Goal: Task Accomplishment & Management: Manage account settings

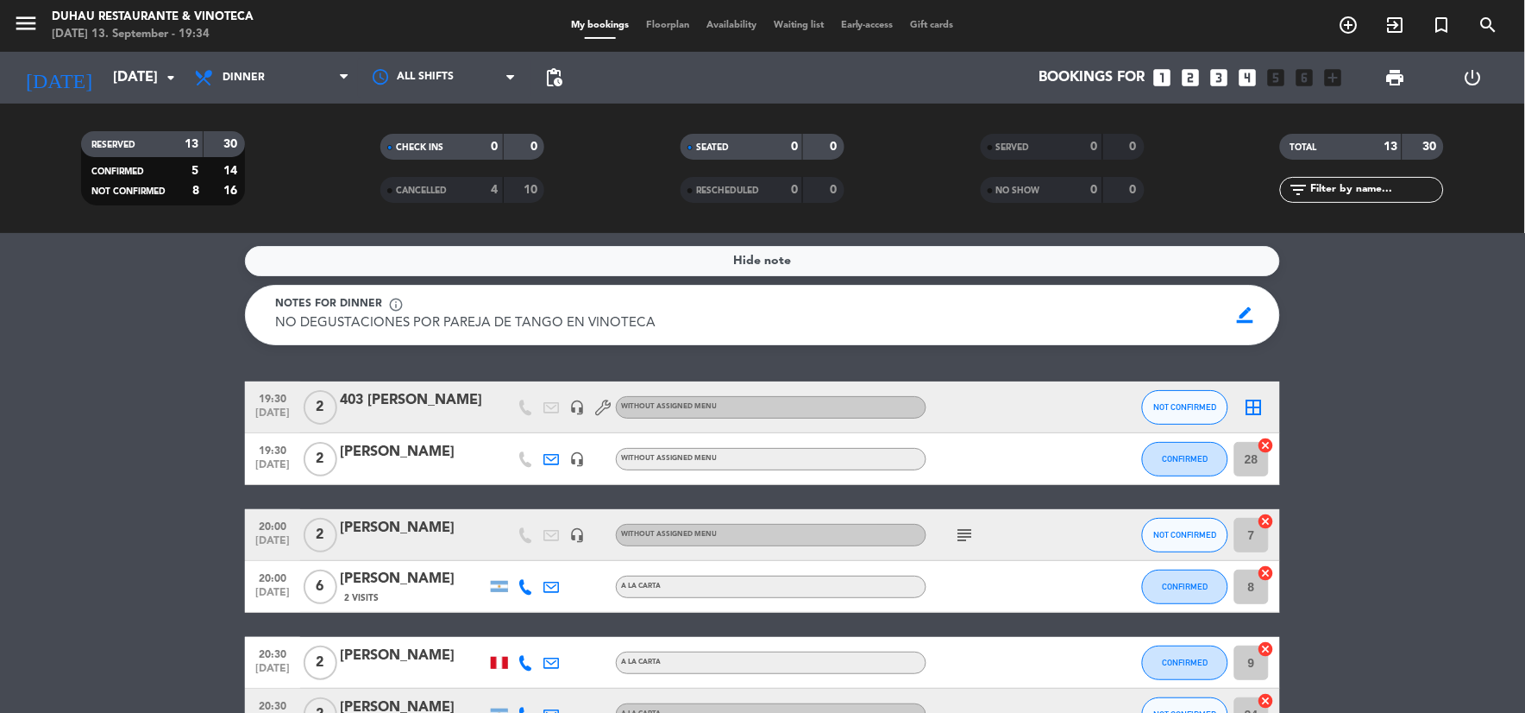
click at [967, 533] on icon "subject" at bounding box center [965, 534] width 21 height 21
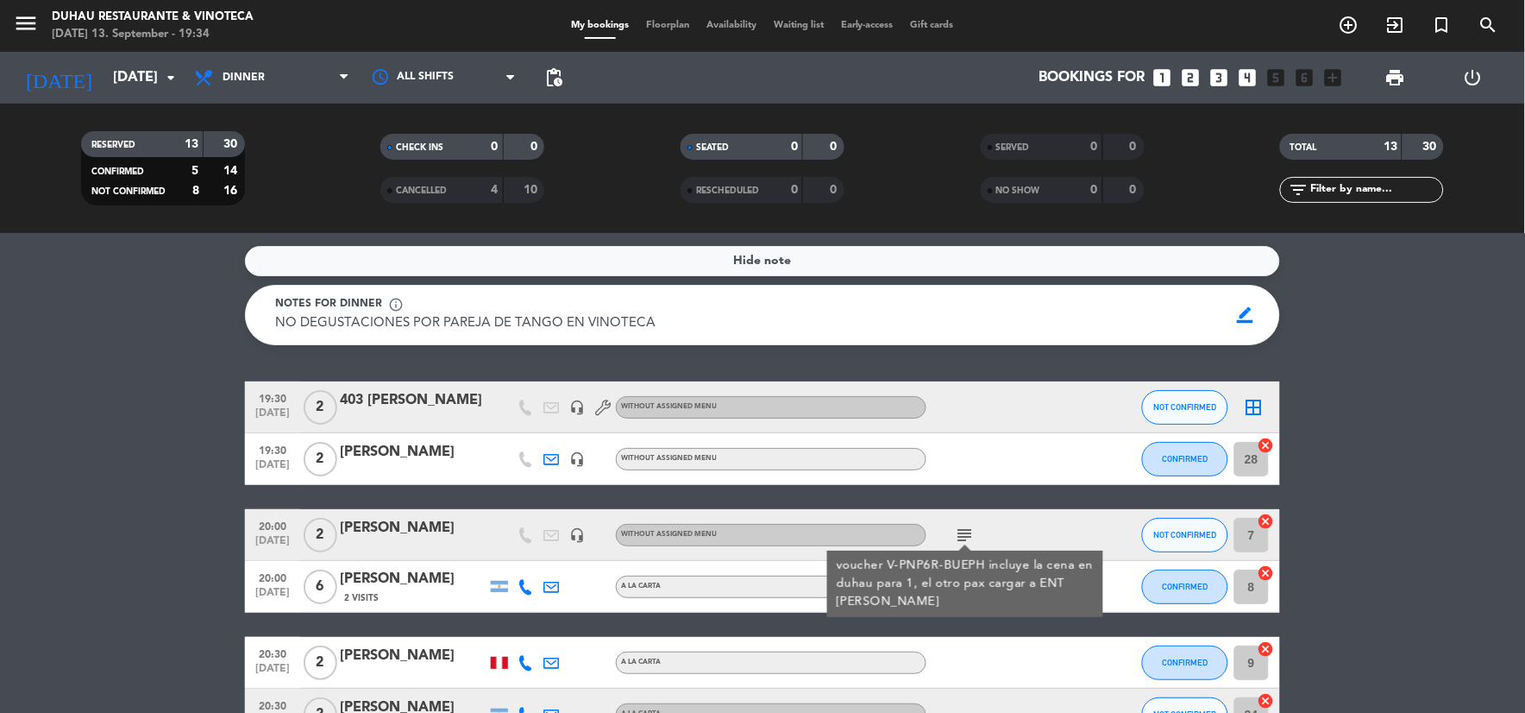
click at [963, 537] on icon "subject" at bounding box center [965, 534] width 21 height 21
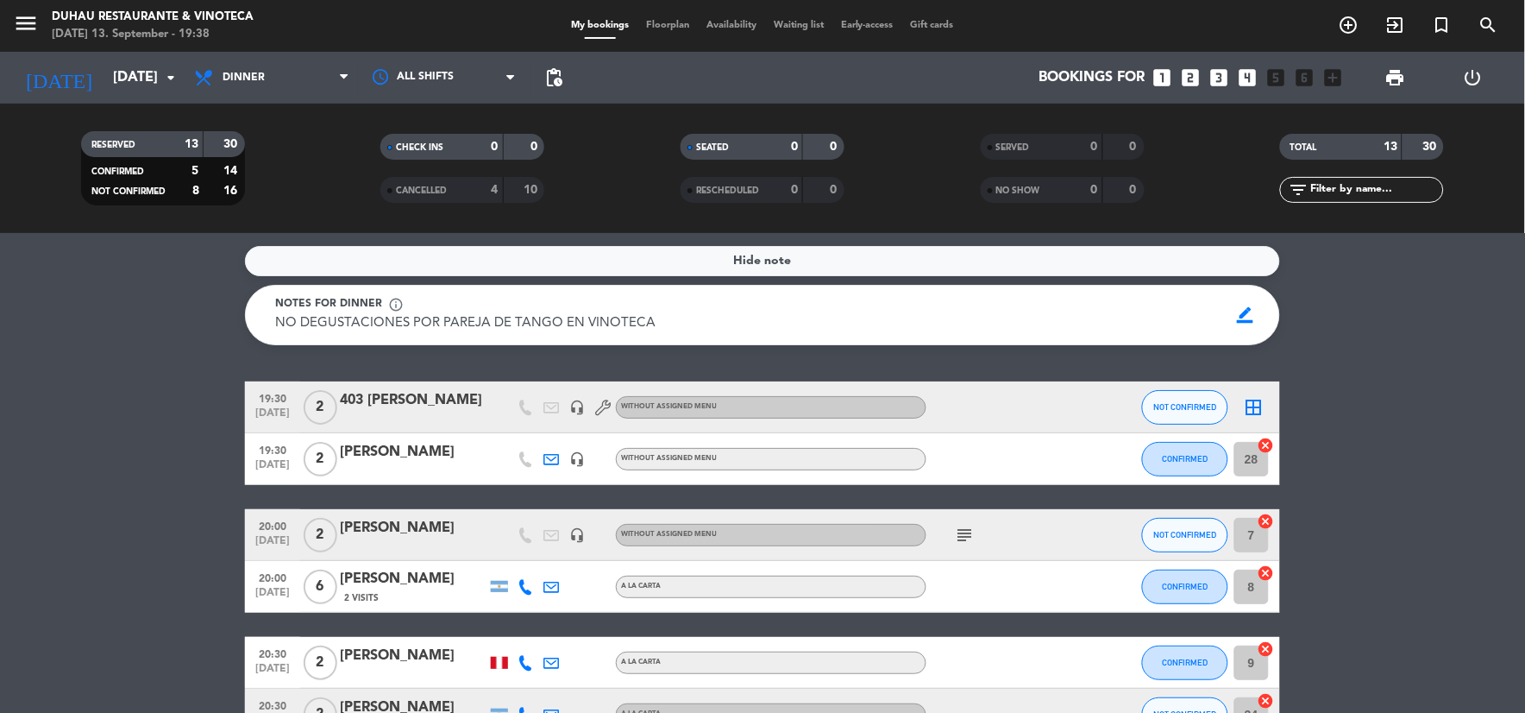
click at [1268, 445] on icon "cancel" at bounding box center [1266, 444] width 17 height 17
click at [675, 27] on span "Floorplan" at bounding box center [667, 25] width 60 height 9
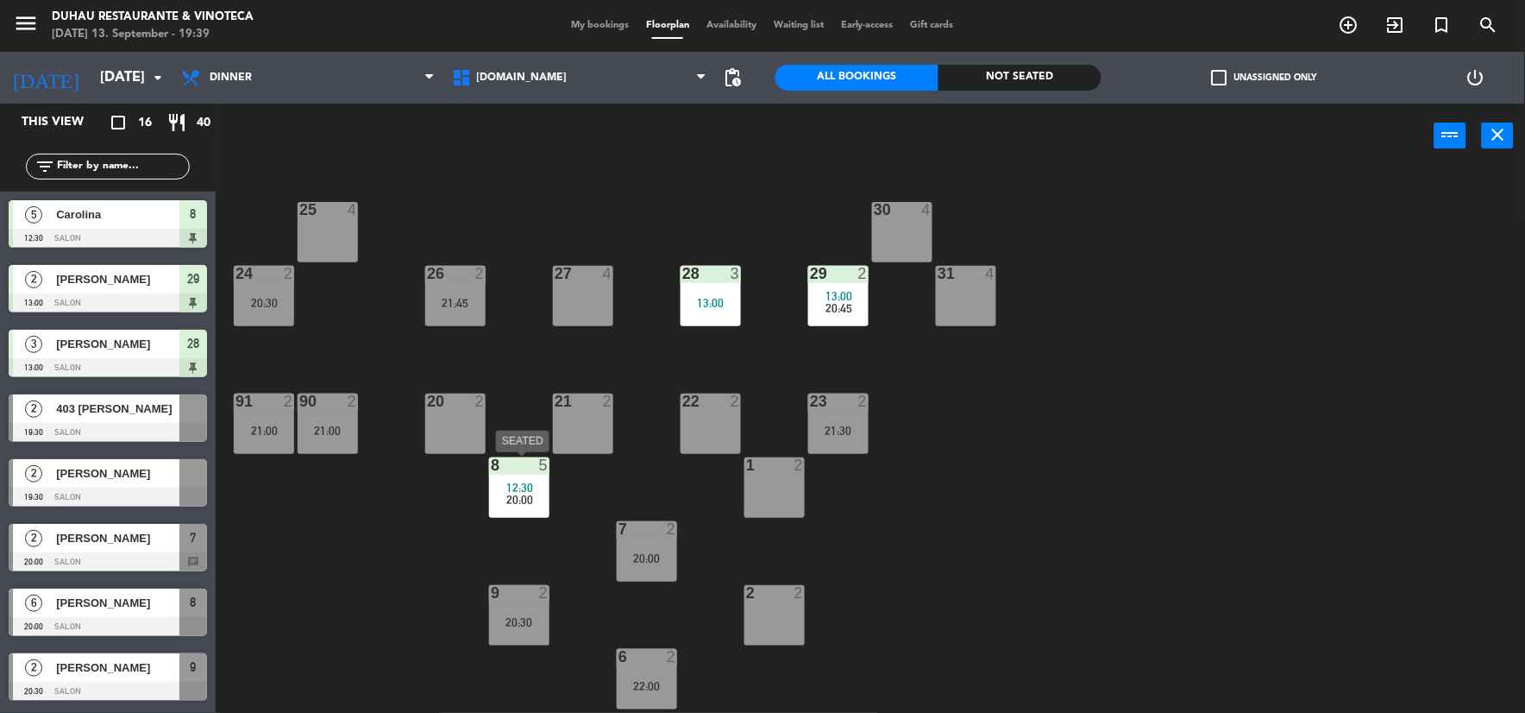
click at [494, 483] on div "12:30" at bounding box center [519, 487] width 60 height 12
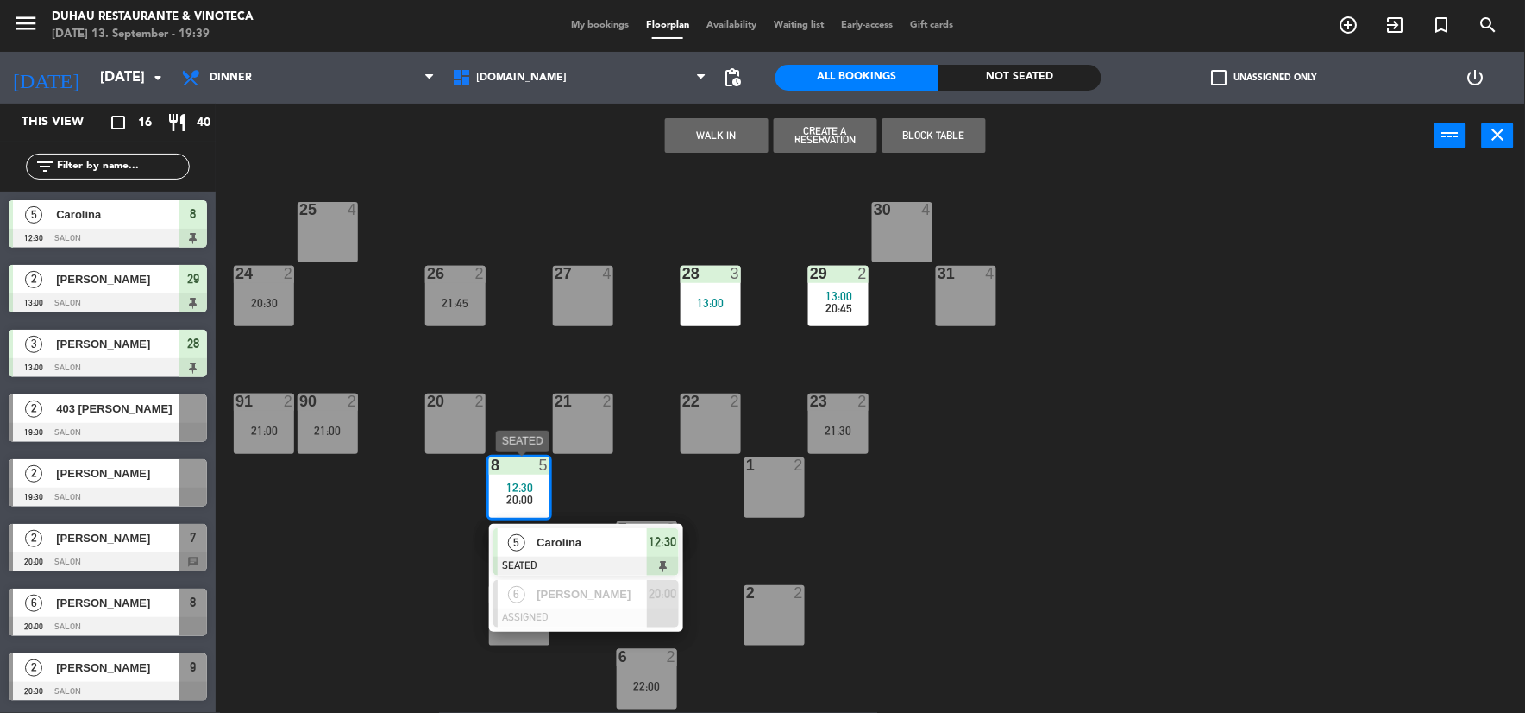
click at [650, 552] on span "12:30" at bounding box center [664, 541] width 28 height 21
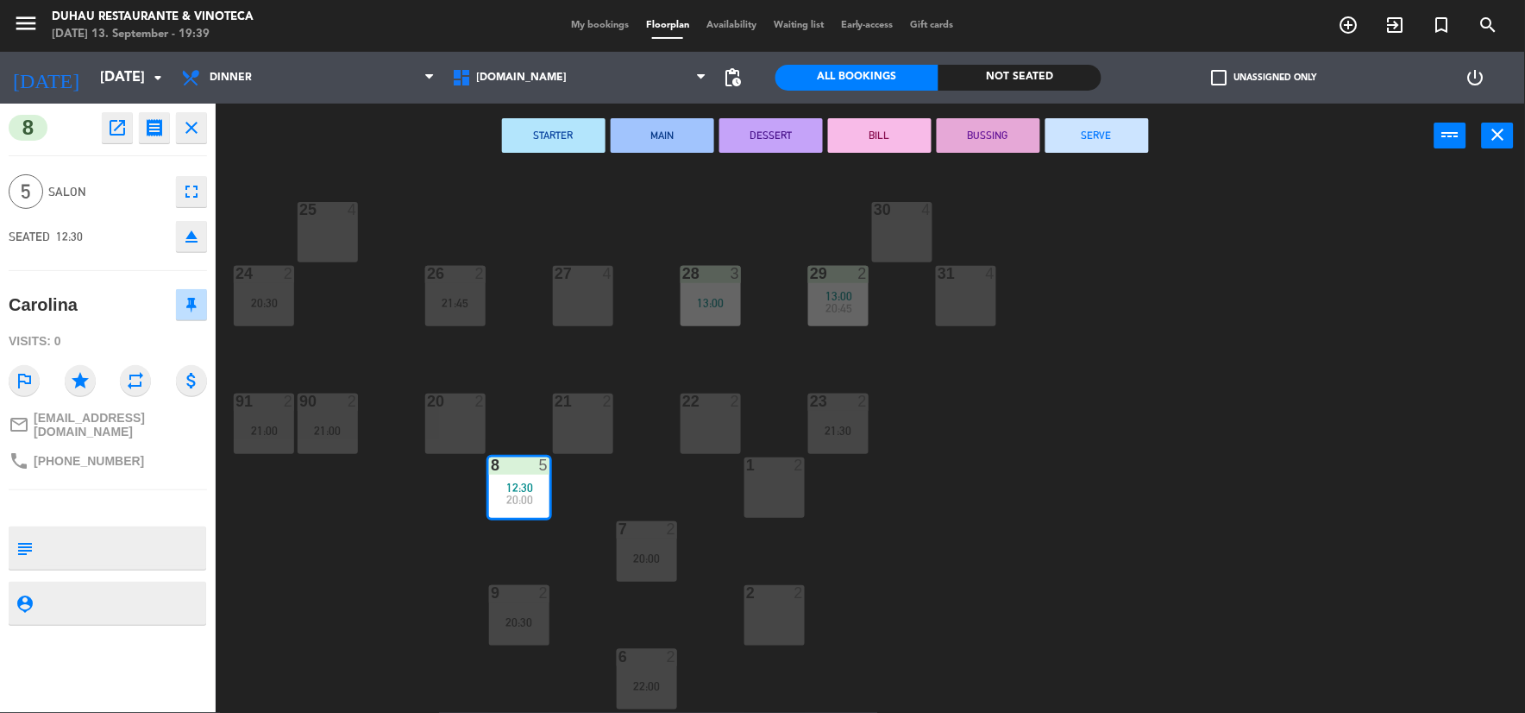
click at [1089, 127] on button "SERVE" at bounding box center [1097, 135] width 104 height 35
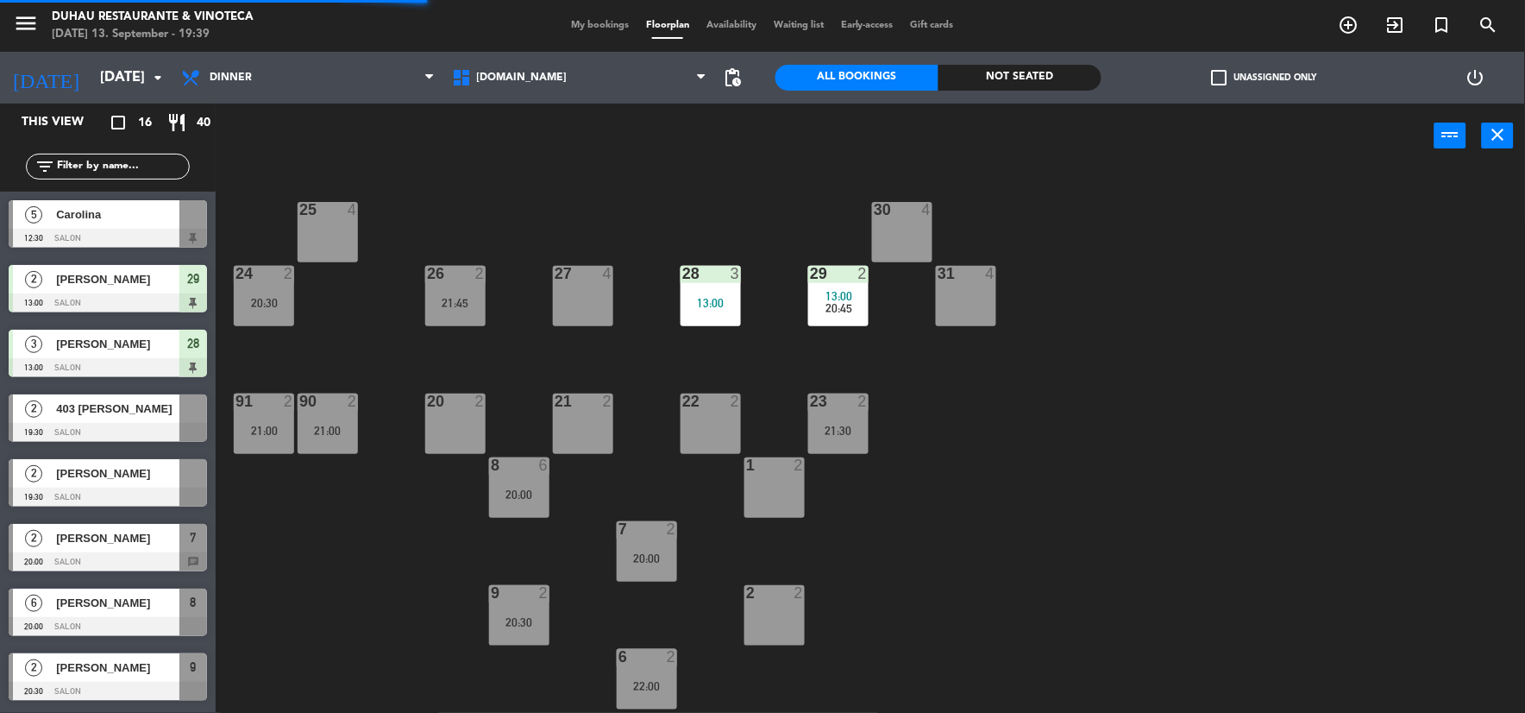
click at [684, 316] on div "28 3 13:00" at bounding box center [711, 296] width 60 height 60
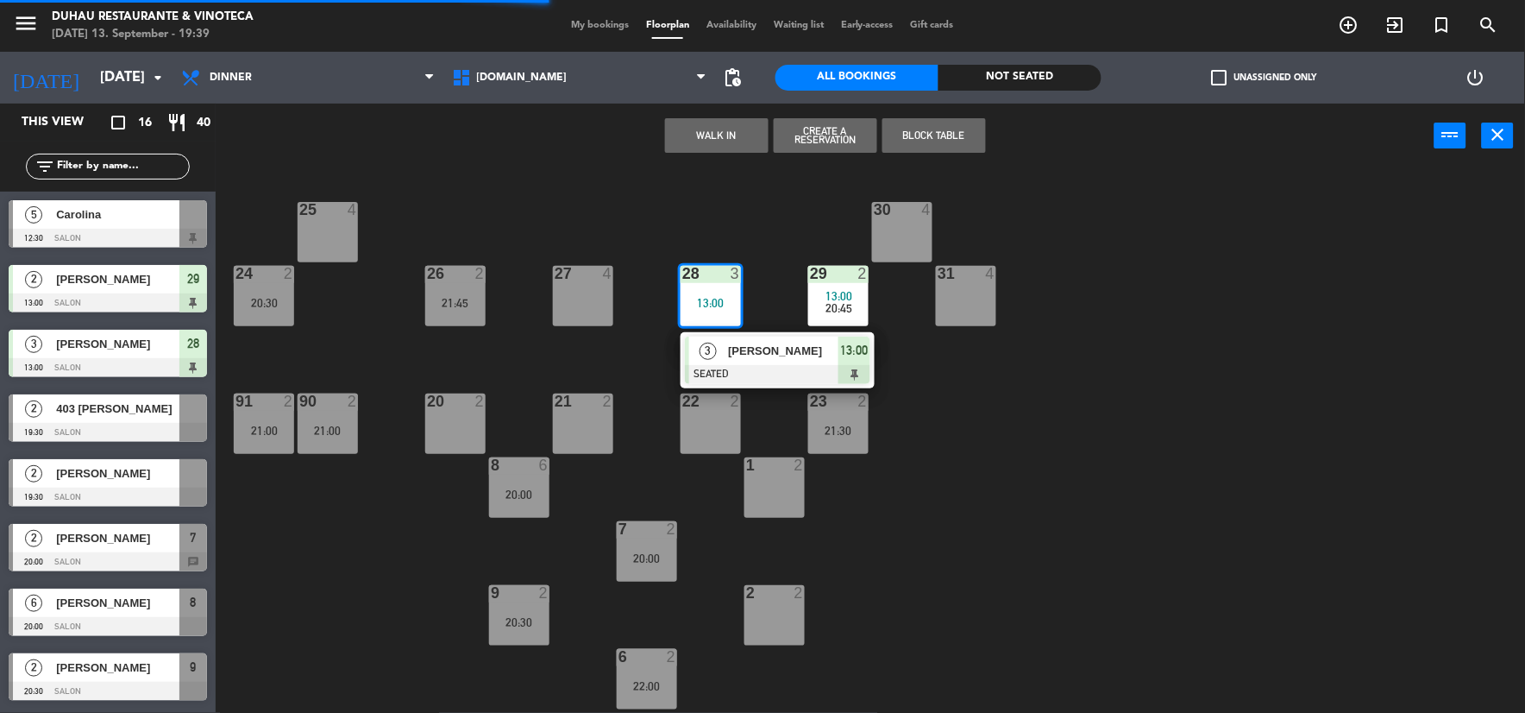
click at [849, 358] on span "13:00" at bounding box center [855, 350] width 28 height 21
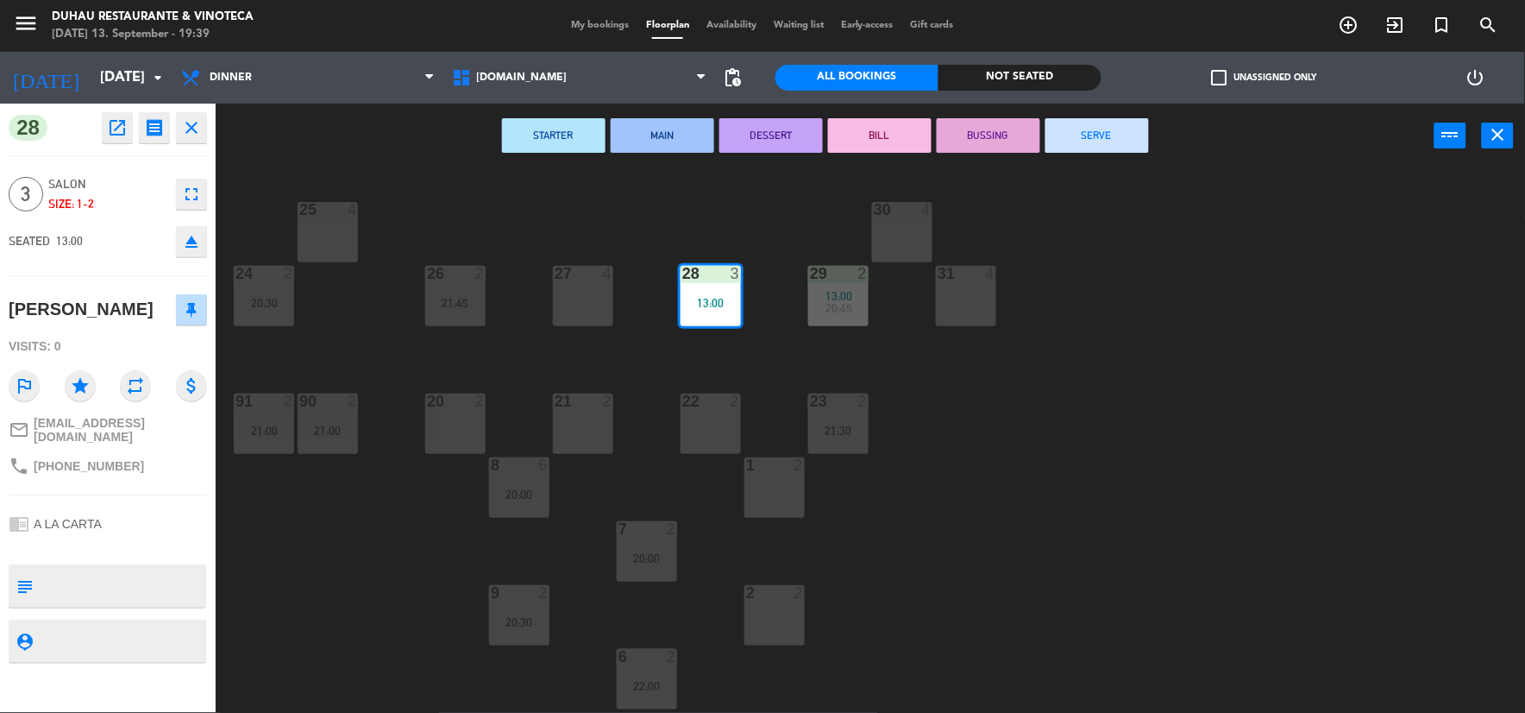
click at [1096, 128] on button "SERVE" at bounding box center [1097, 135] width 104 height 35
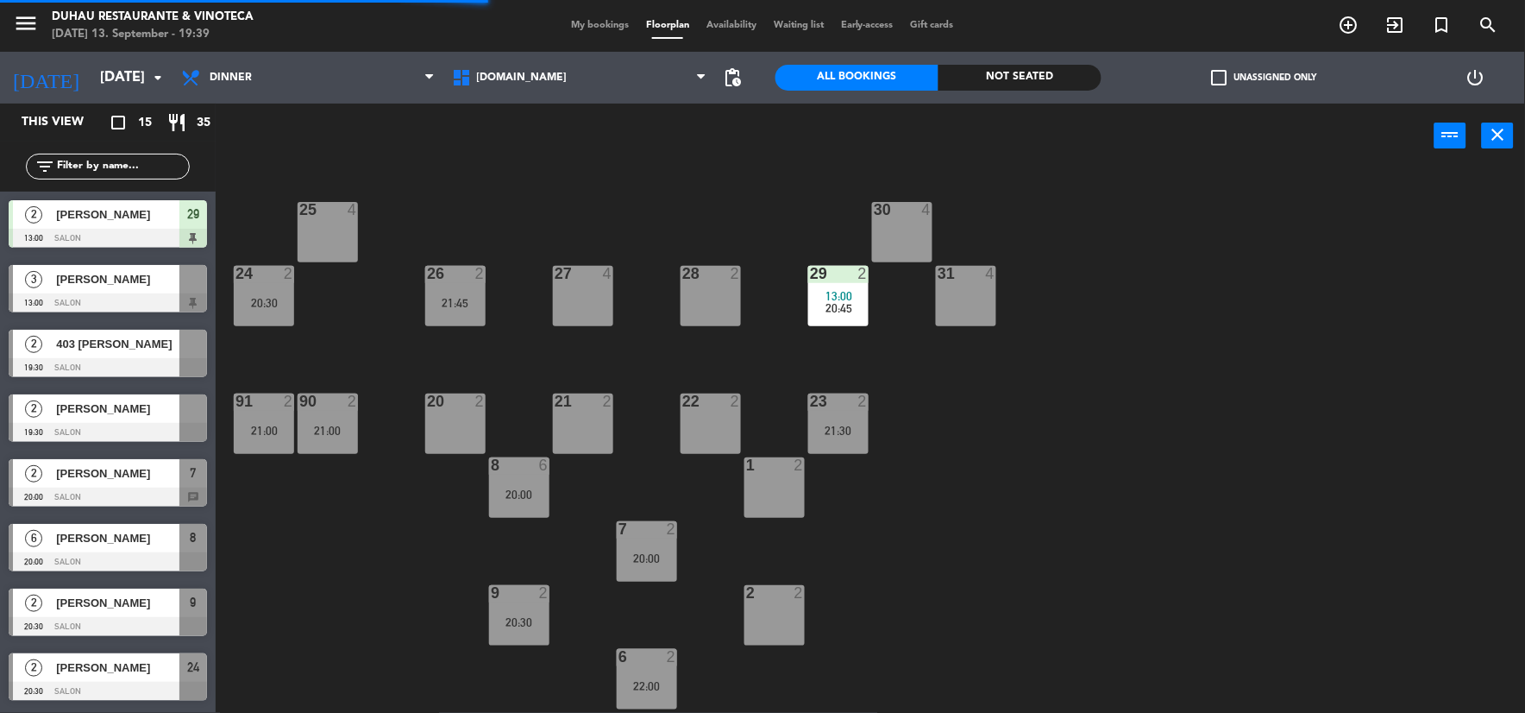
click at [855, 305] on div "20:45" at bounding box center [838, 308] width 60 height 12
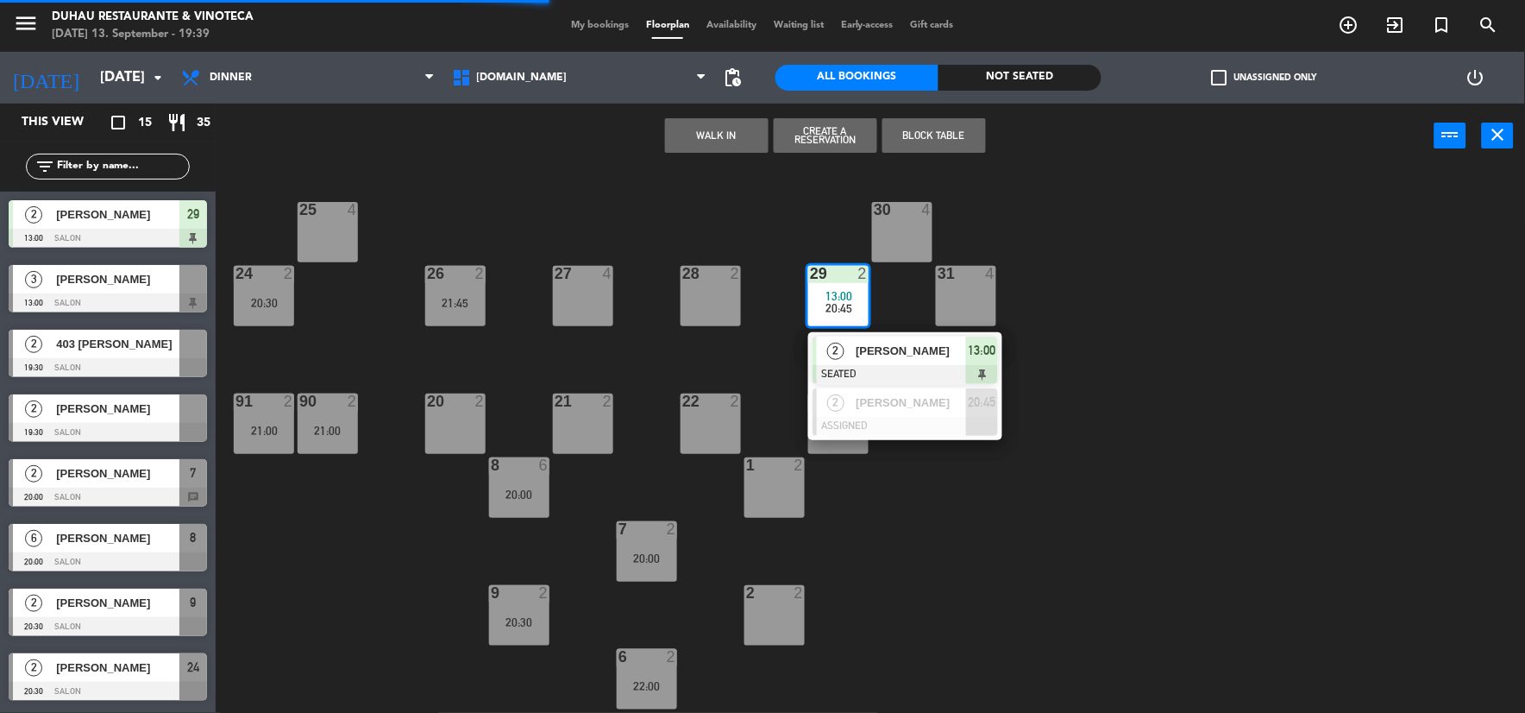
click at [988, 372] on div at bounding box center [905, 374] width 185 height 19
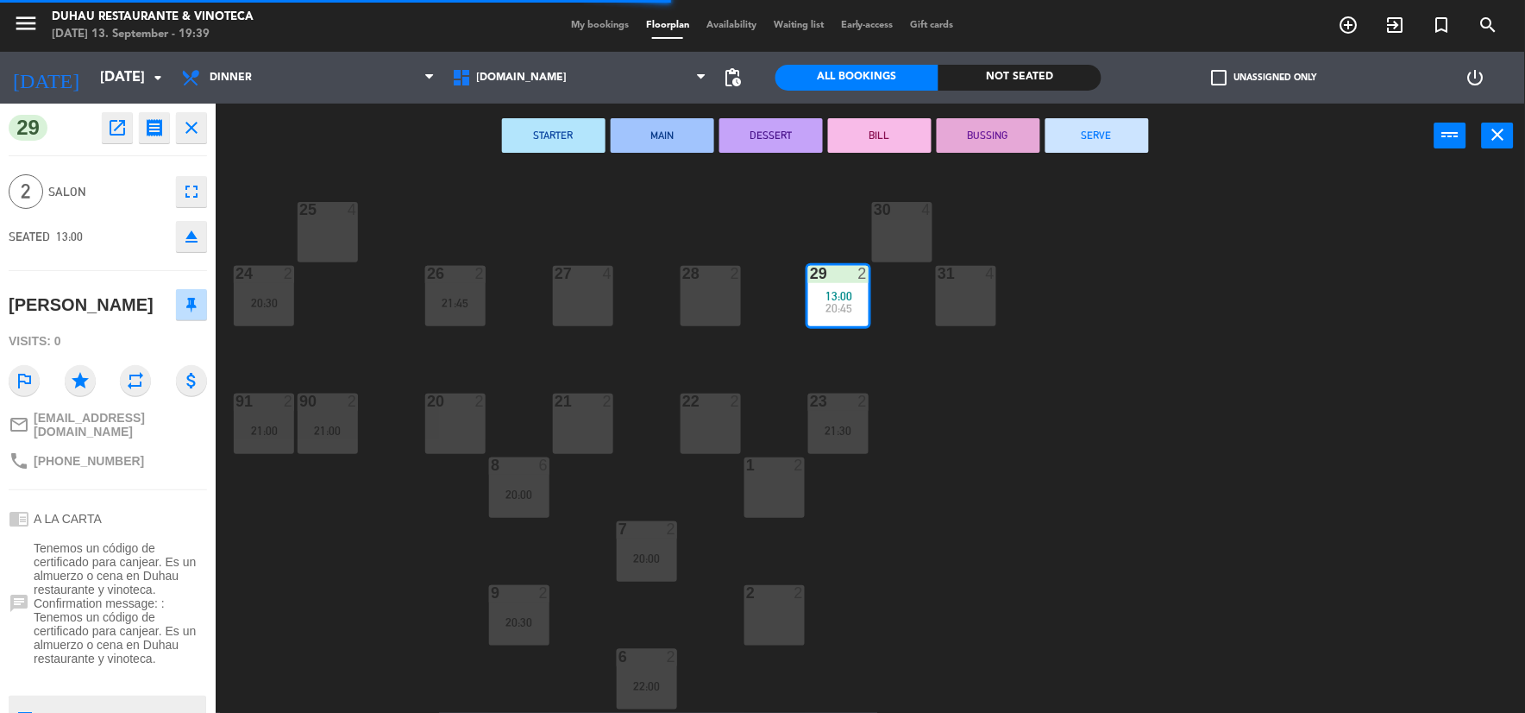
click at [1088, 133] on button "SERVE" at bounding box center [1097, 135] width 104 height 35
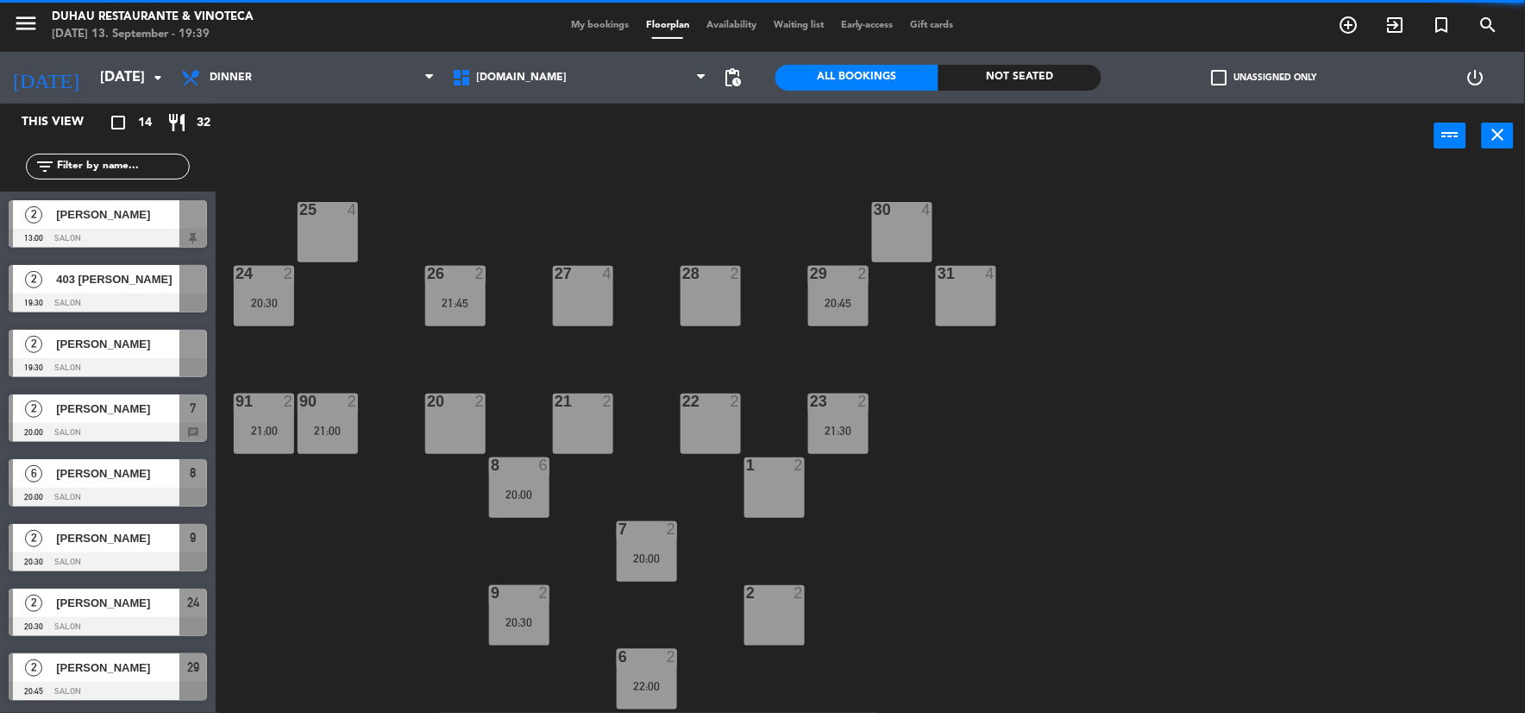
scroll to position [248, 0]
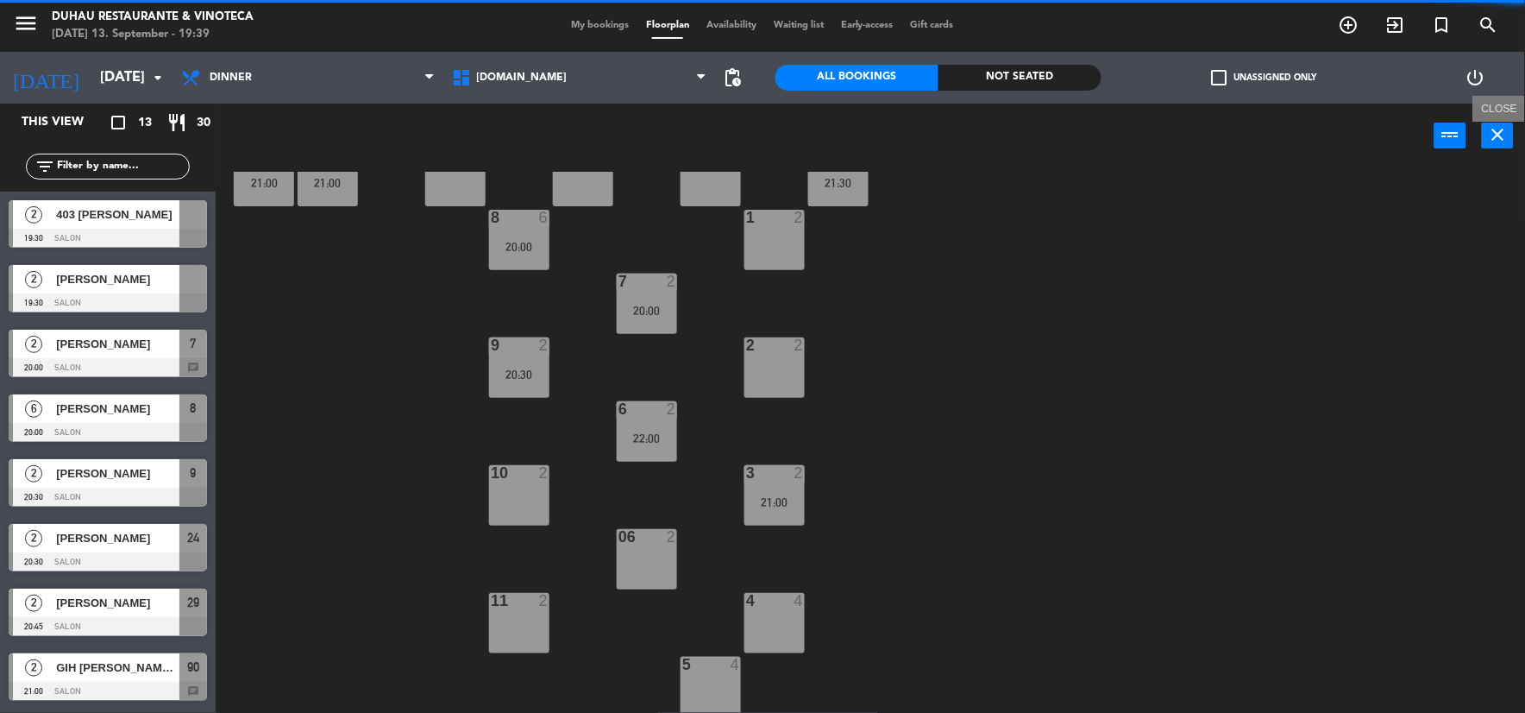
click at [1492, 134] on icon "close" at bounding box center [1498, 134] width 21 height 21
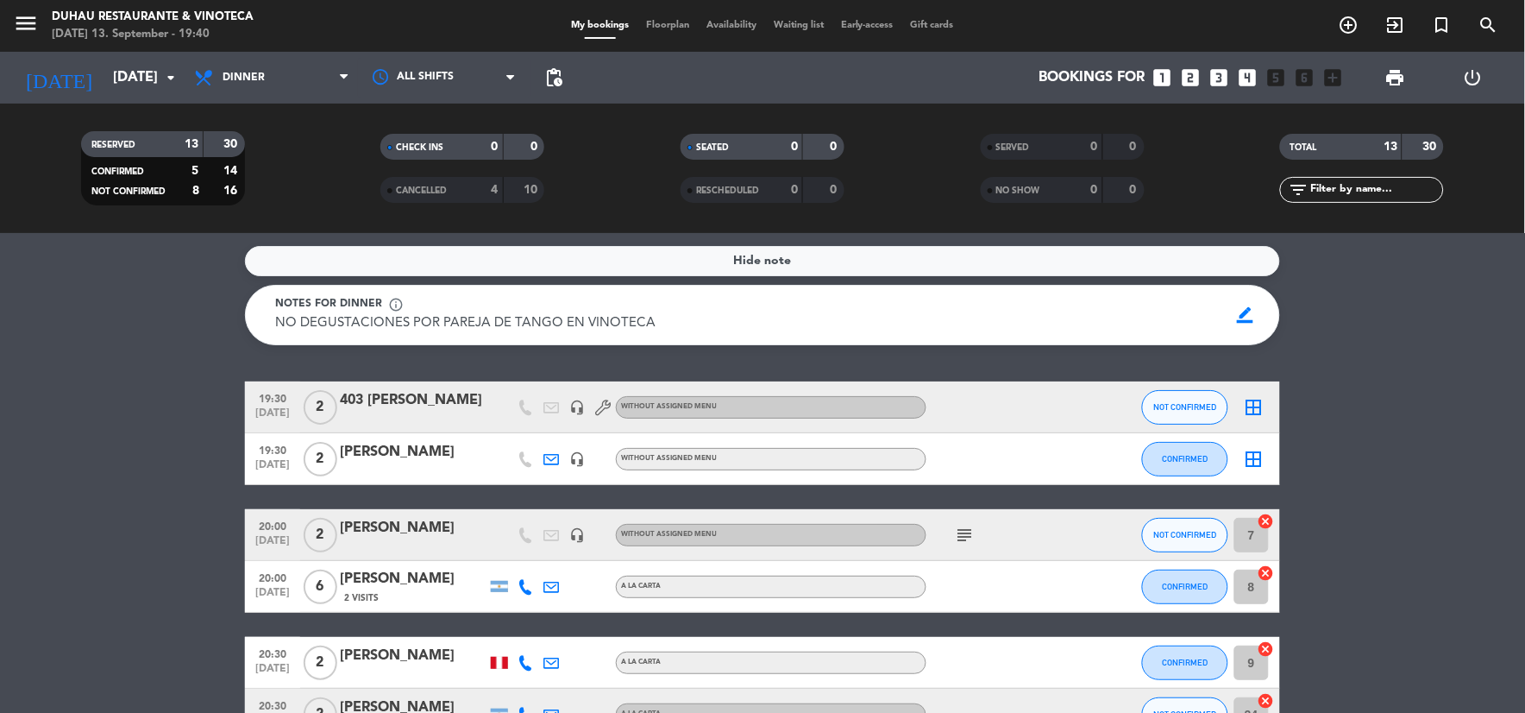
click at [1266, 522] on icon "cancel" at bounding box center [1266, 520] width 17 height 17
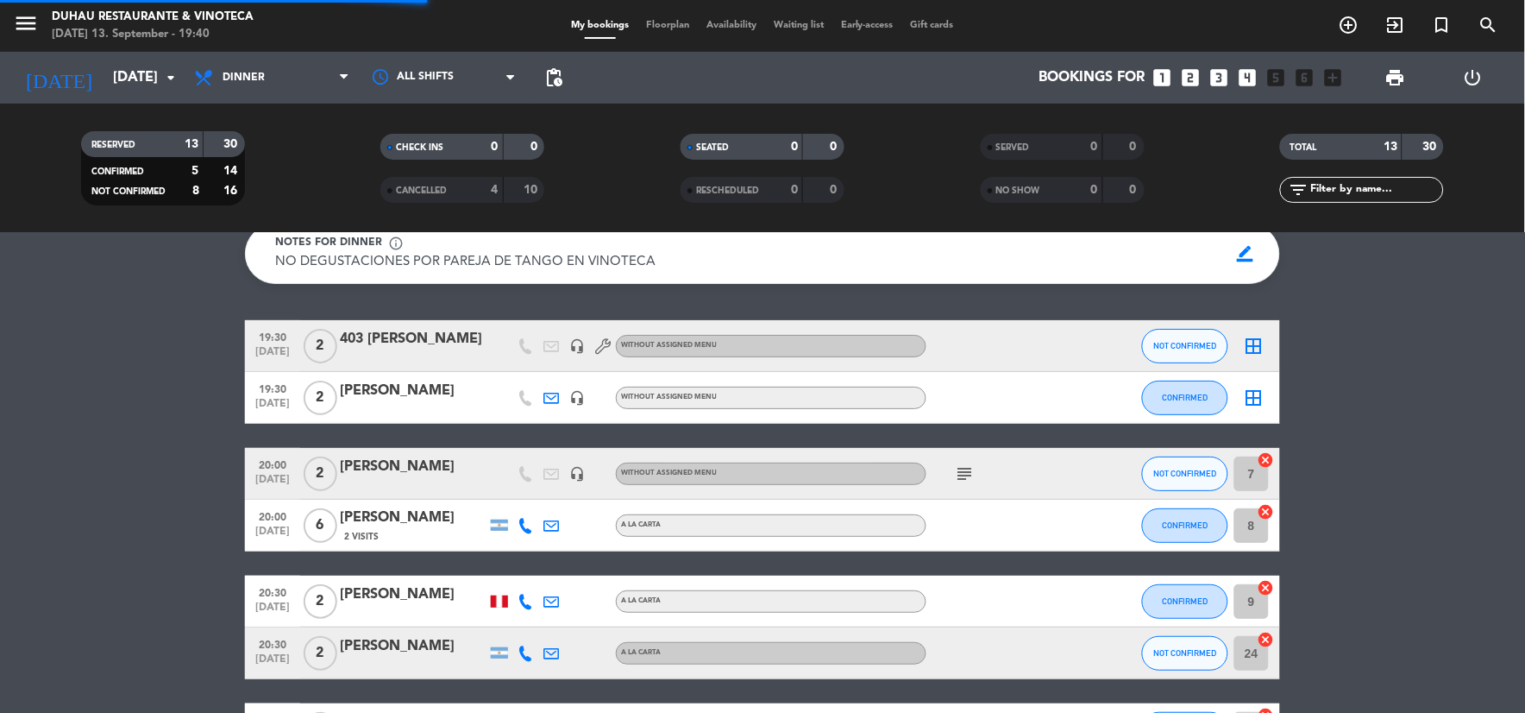
scroll to position [96, 0]
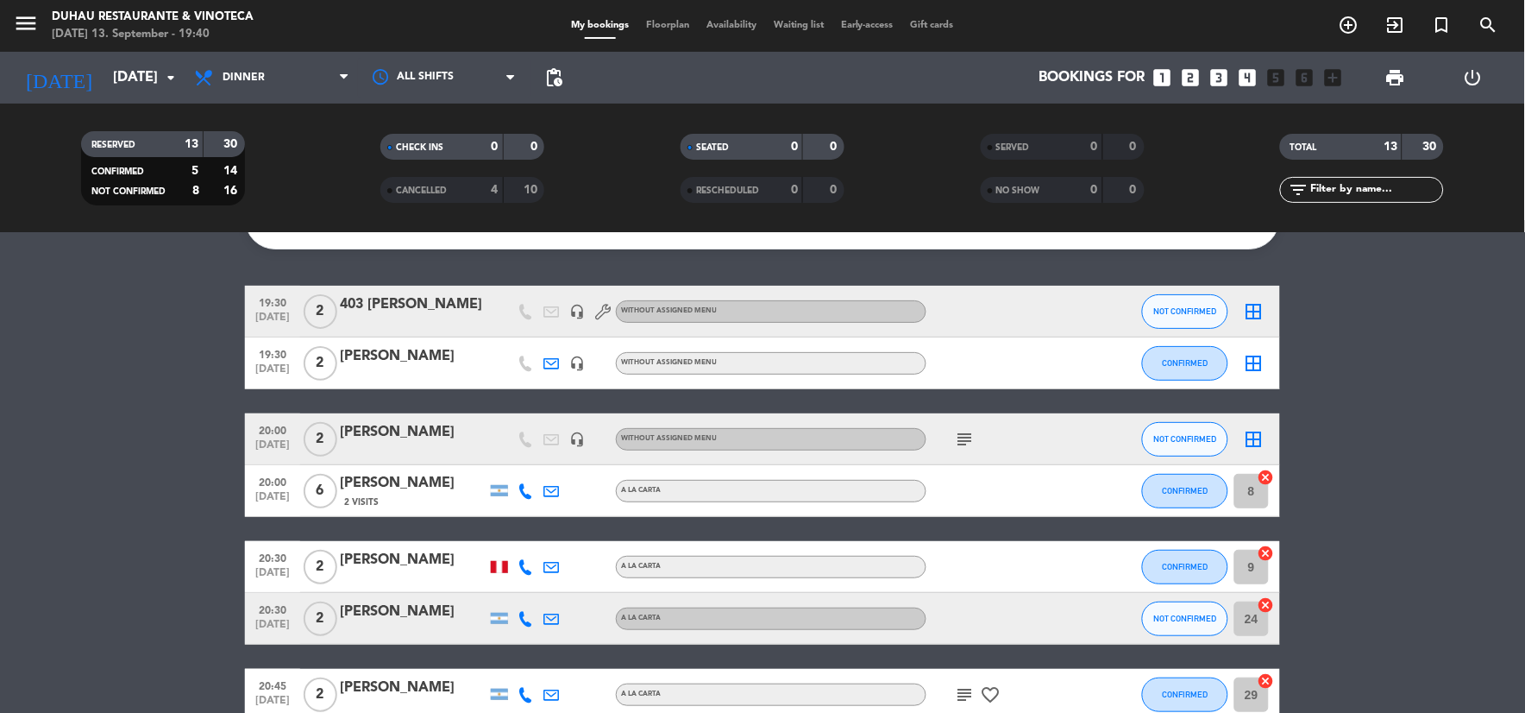
click at [1266, 475] on icon "cancel" at bounding box center [1266, 476] width 17 height 17
click at [1265, 553] on icon "cancel" at bounding box center [1266, 552] width 17 height 17
click at [1269, 607] on icon "cancel" at bounding box center [1266, 604] width 17 height 17
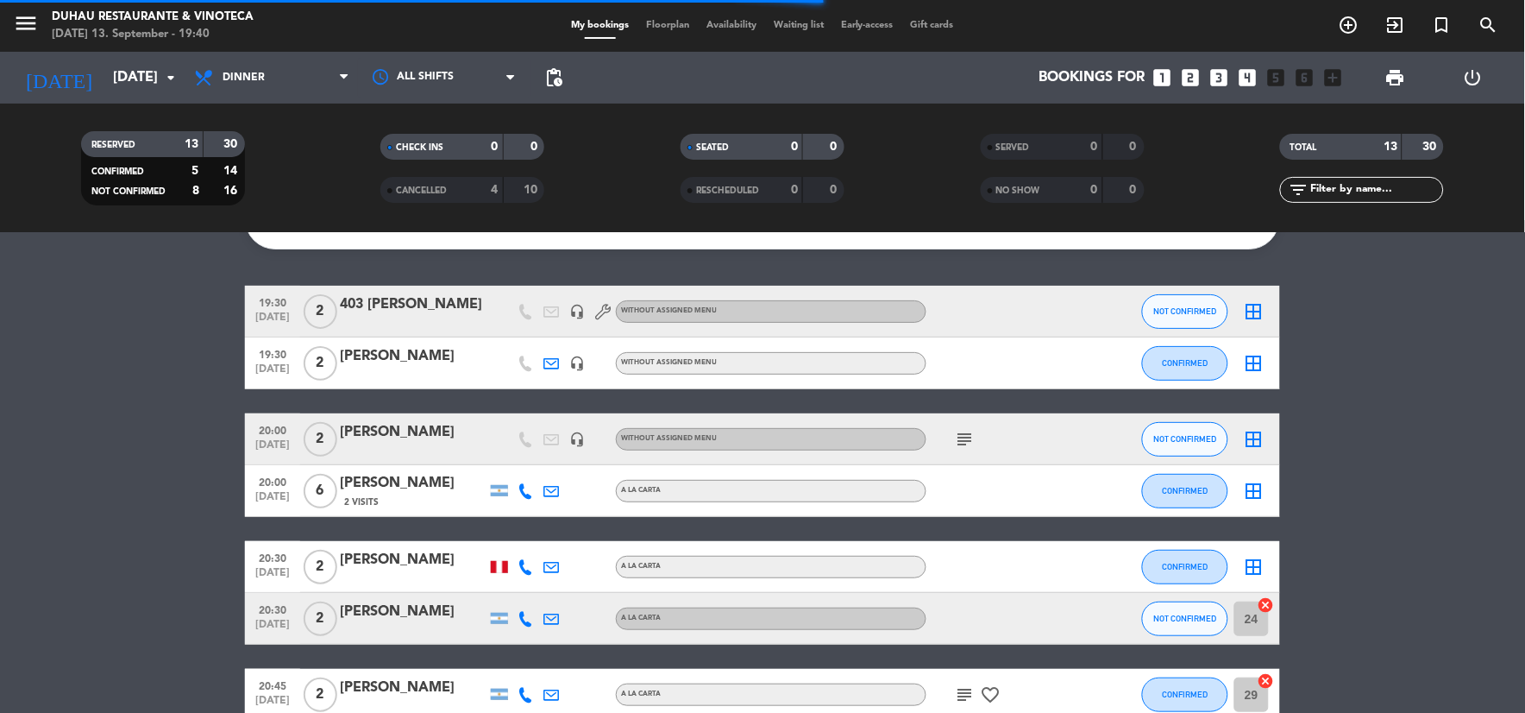
scroll to position [383, 0]
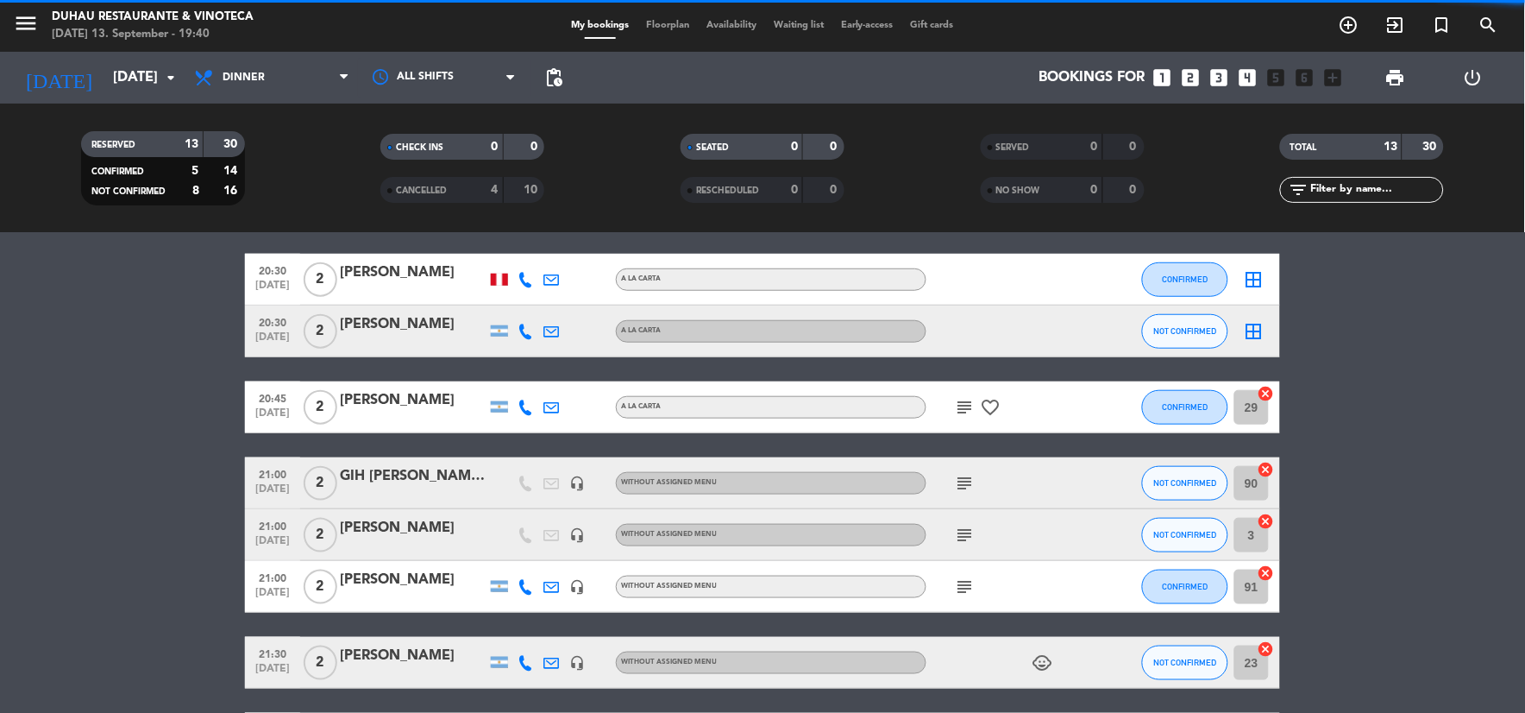
click at [1271, 394] on icon "cancel" at bounding box center [1266, 393] width 17 height 17
click at [1270, 467] on icon "cancel" at bounding box center [1266, 469] width 17 height 17
click at [1272, 520] on icon "cancel" at bounding box center [1266, 520] width 17 height 17
click at [1266, 572] on icon "cancel" at bounding box center [1266, 572] width 17 height 17
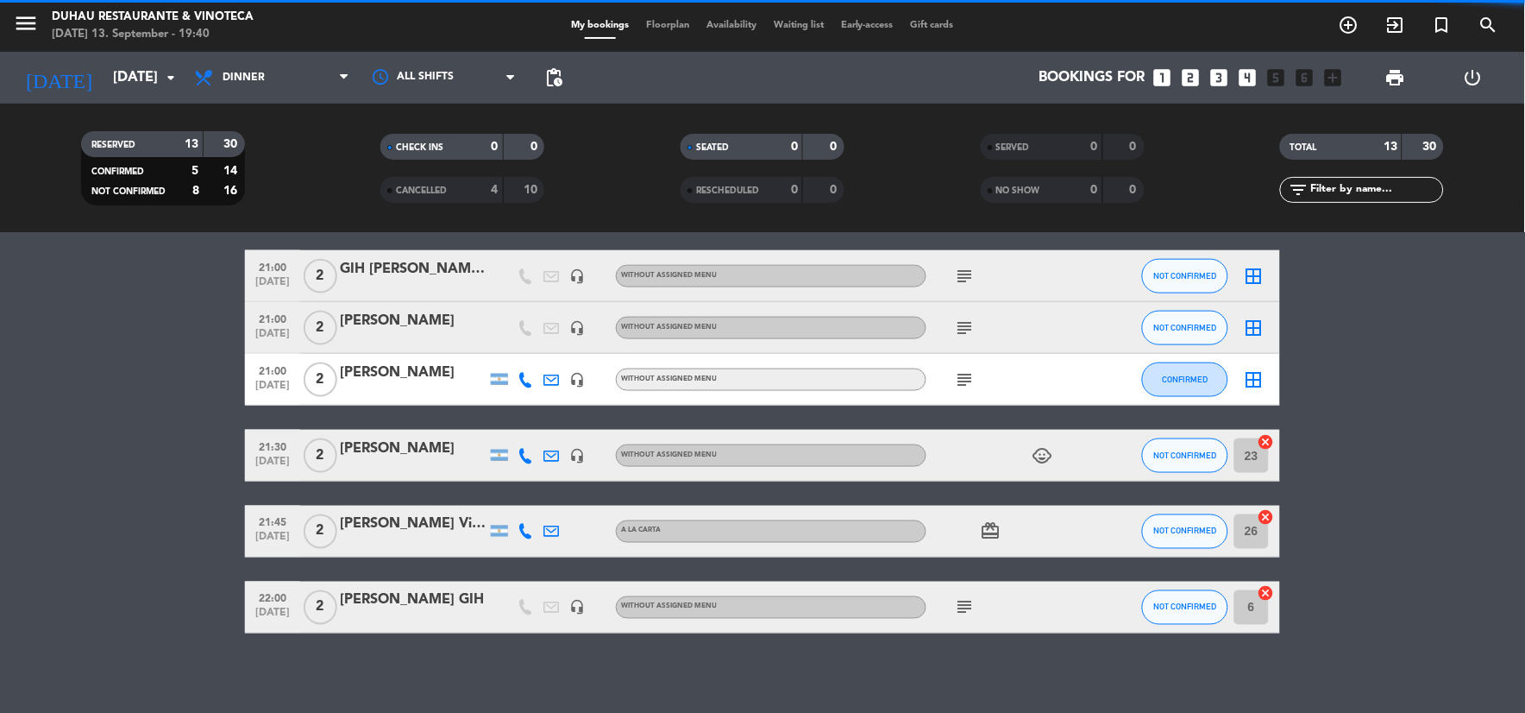
scroll to position [596, 0]
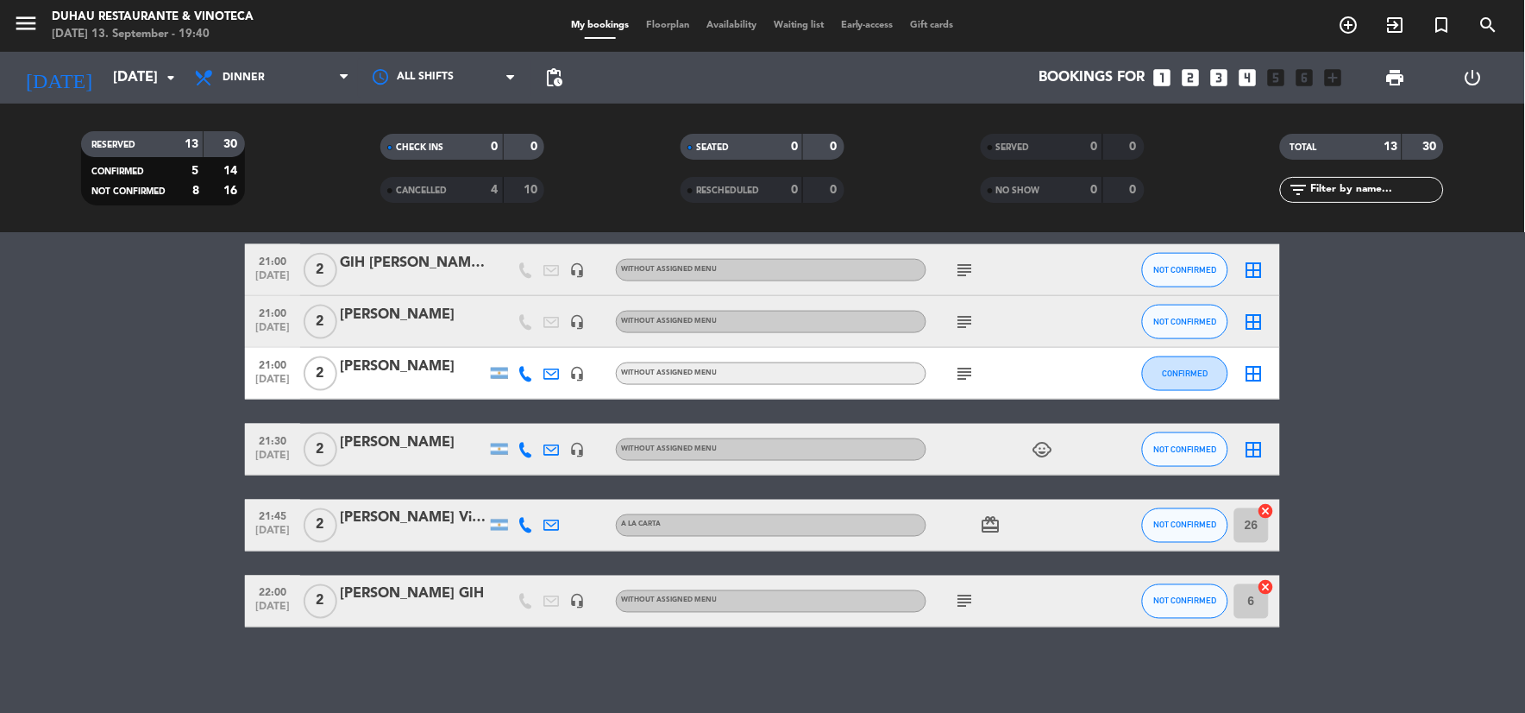
click at [1268, 511] on icon "cancel" at bounding box center [1266, 511] width 17 height 17
click at [1270, 585] on icon "cancel" at bounding box center [1266, 587] width 17 height 17
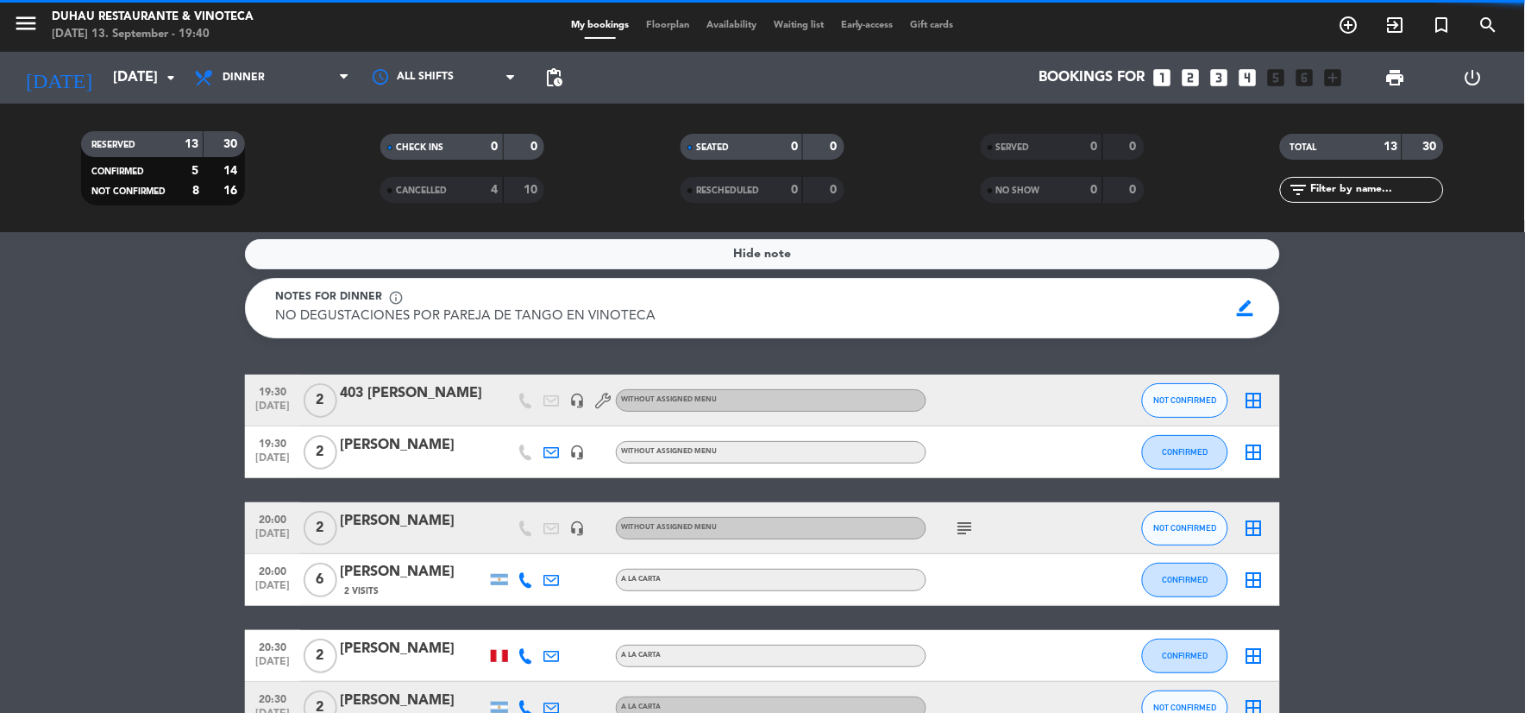
scroll to position [0, 0]
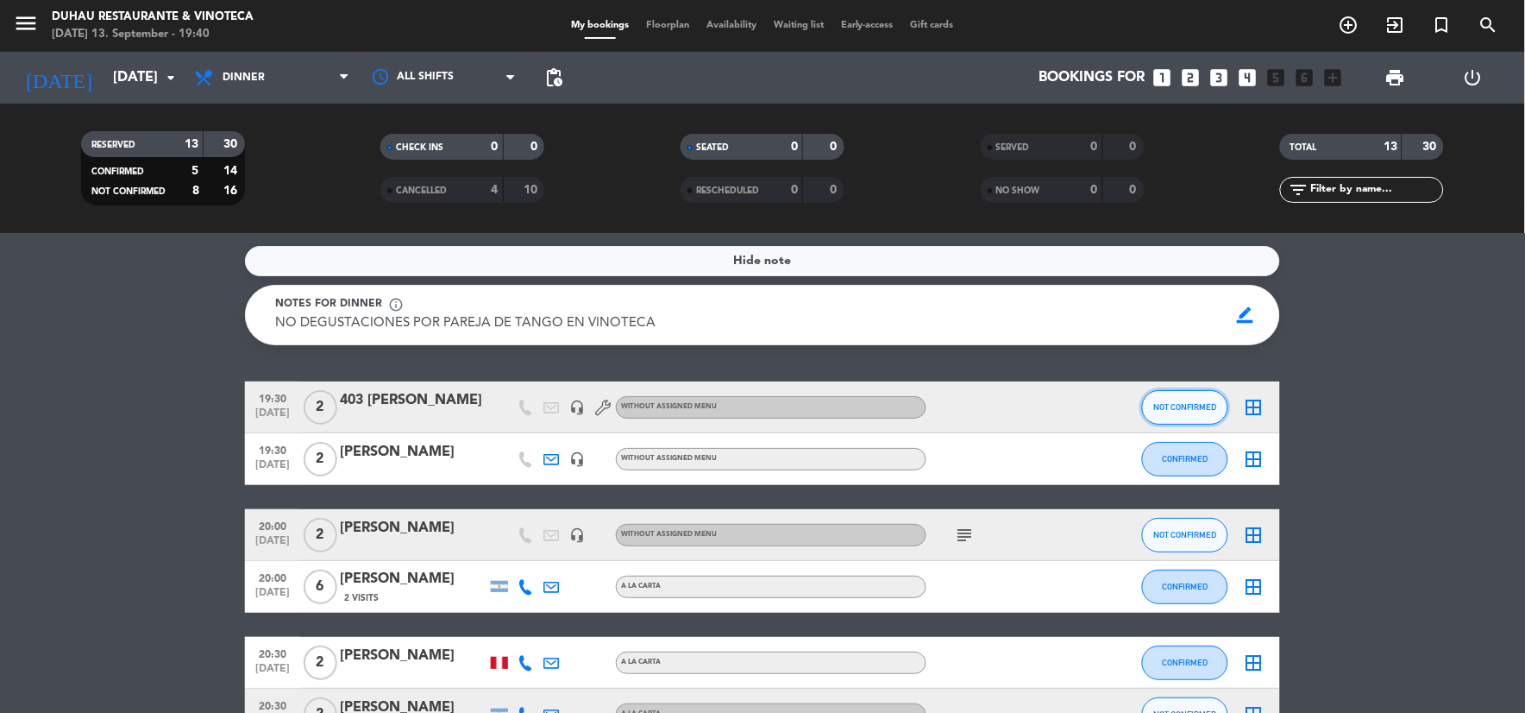
click at [1199, 410] on span "NOT CONFIRMED" at bounding box center [1185, 406] width 63 height 9
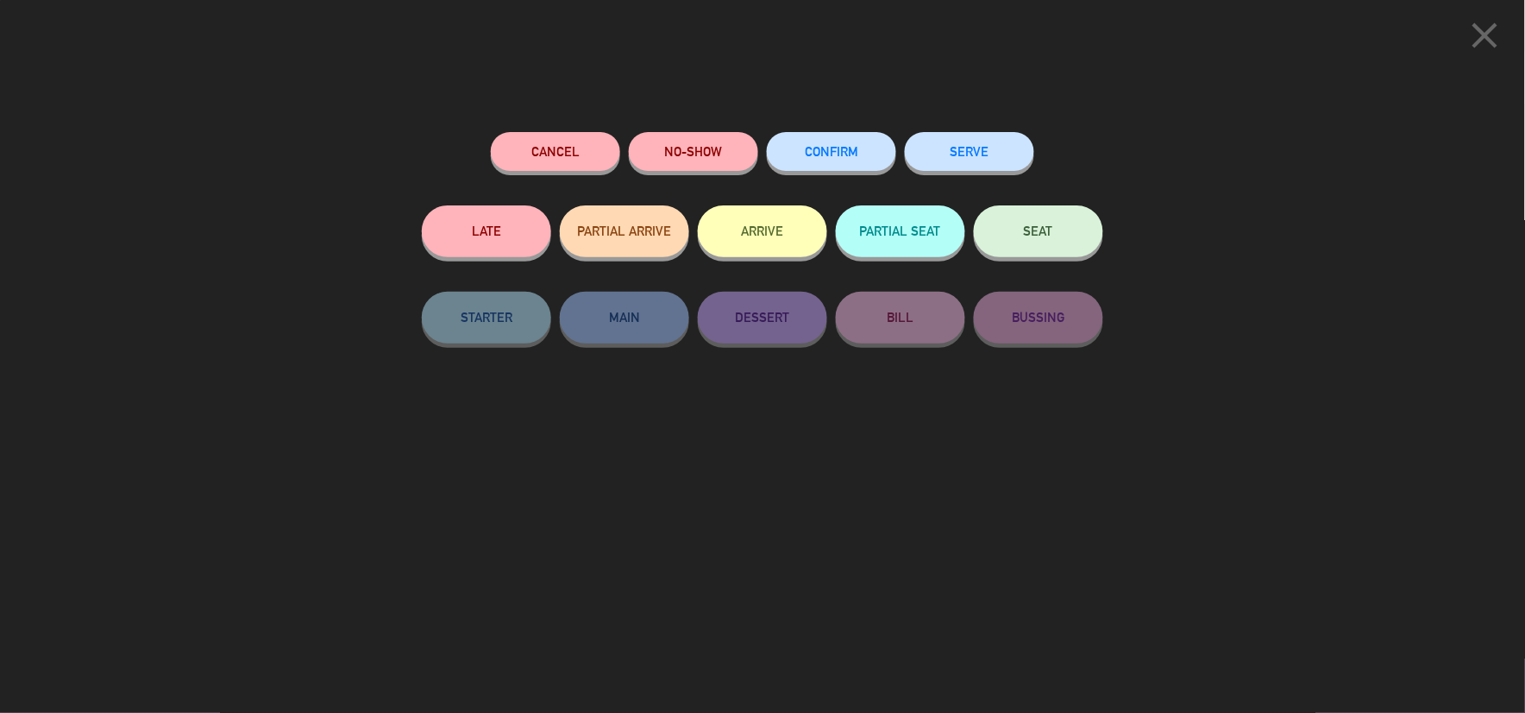
click at [1035, 270] on div "SEAT" at bounding box center [1038, 248] width 129 height 86
click at [1039, 242] on button "SEAT" at bounding box center [1038, 231] width 129 height 52
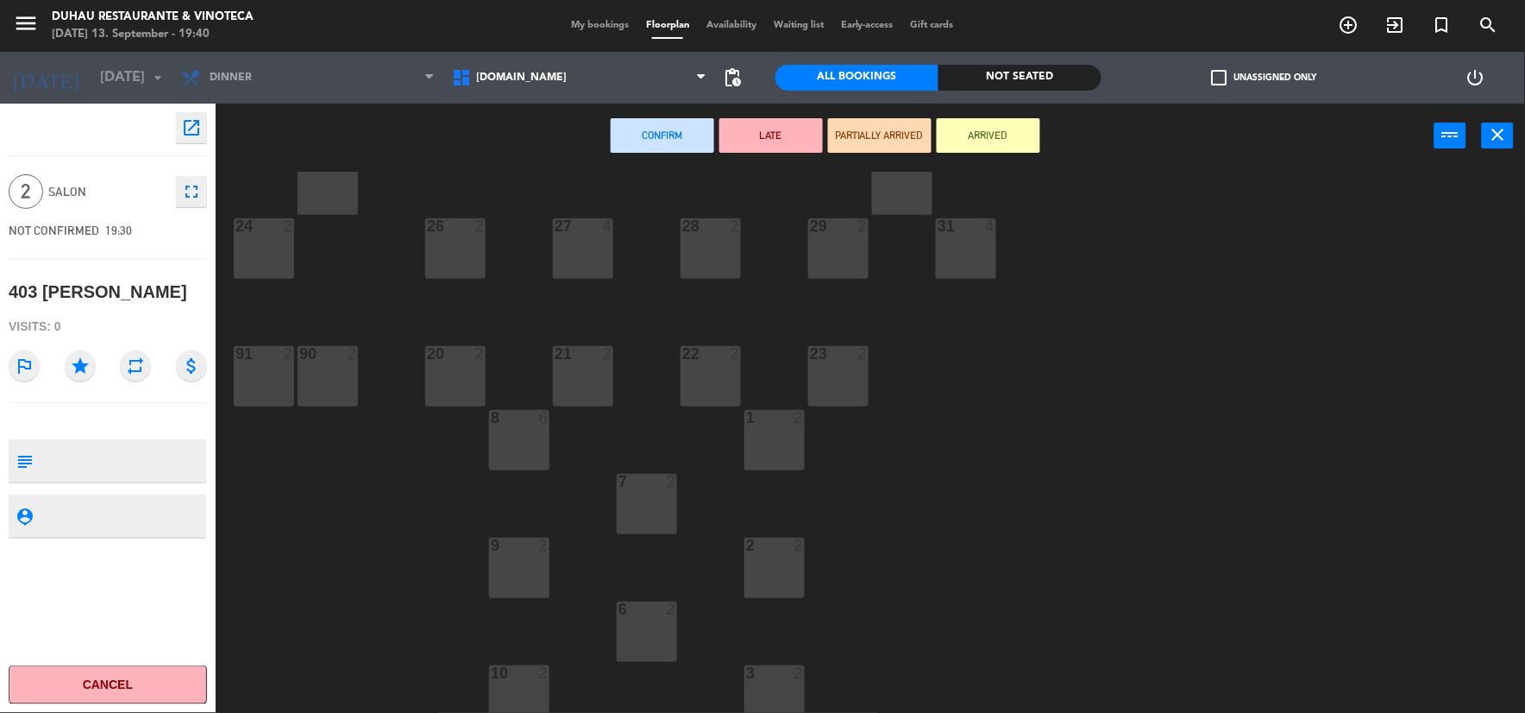
scroll to position [96, 0]
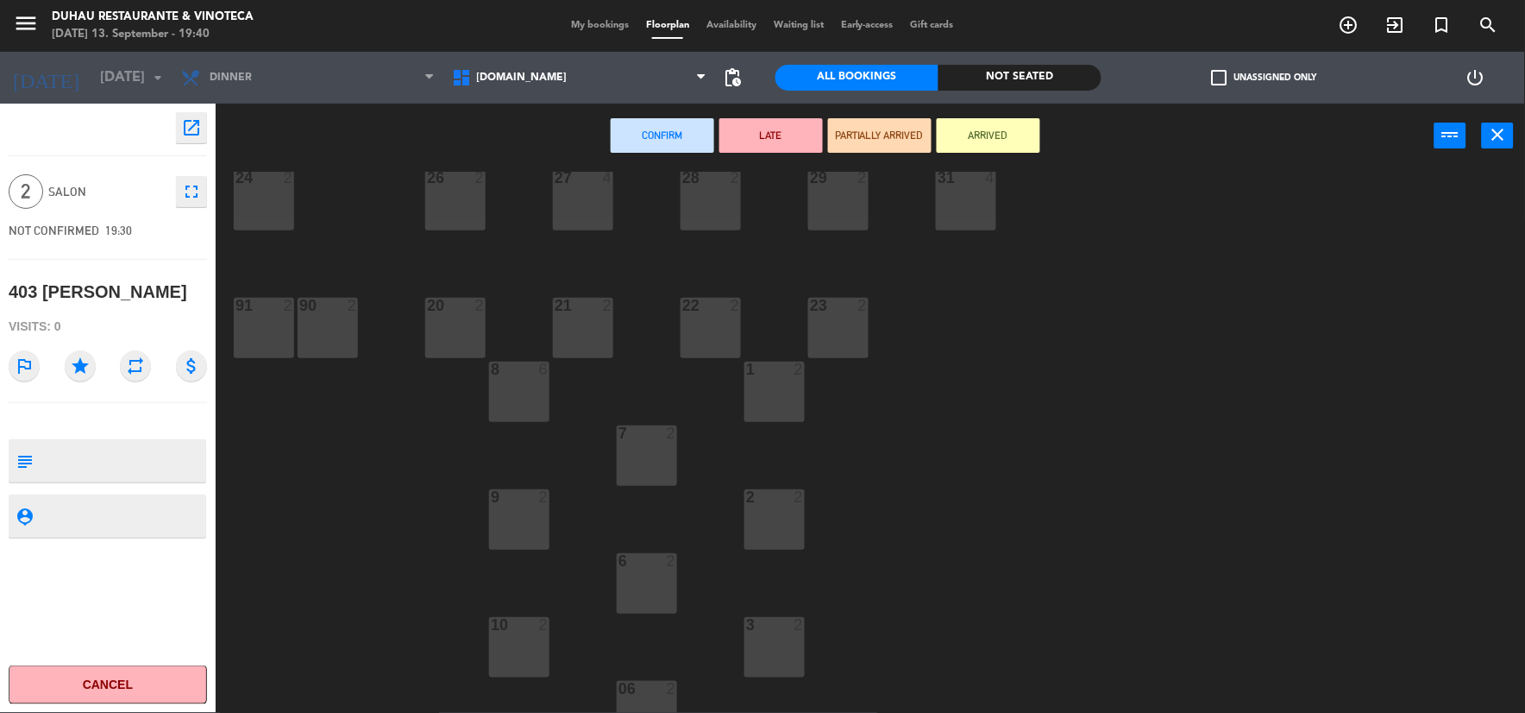
click at [645, 562] on div at bounding box center [647, 561] width 28 height 16
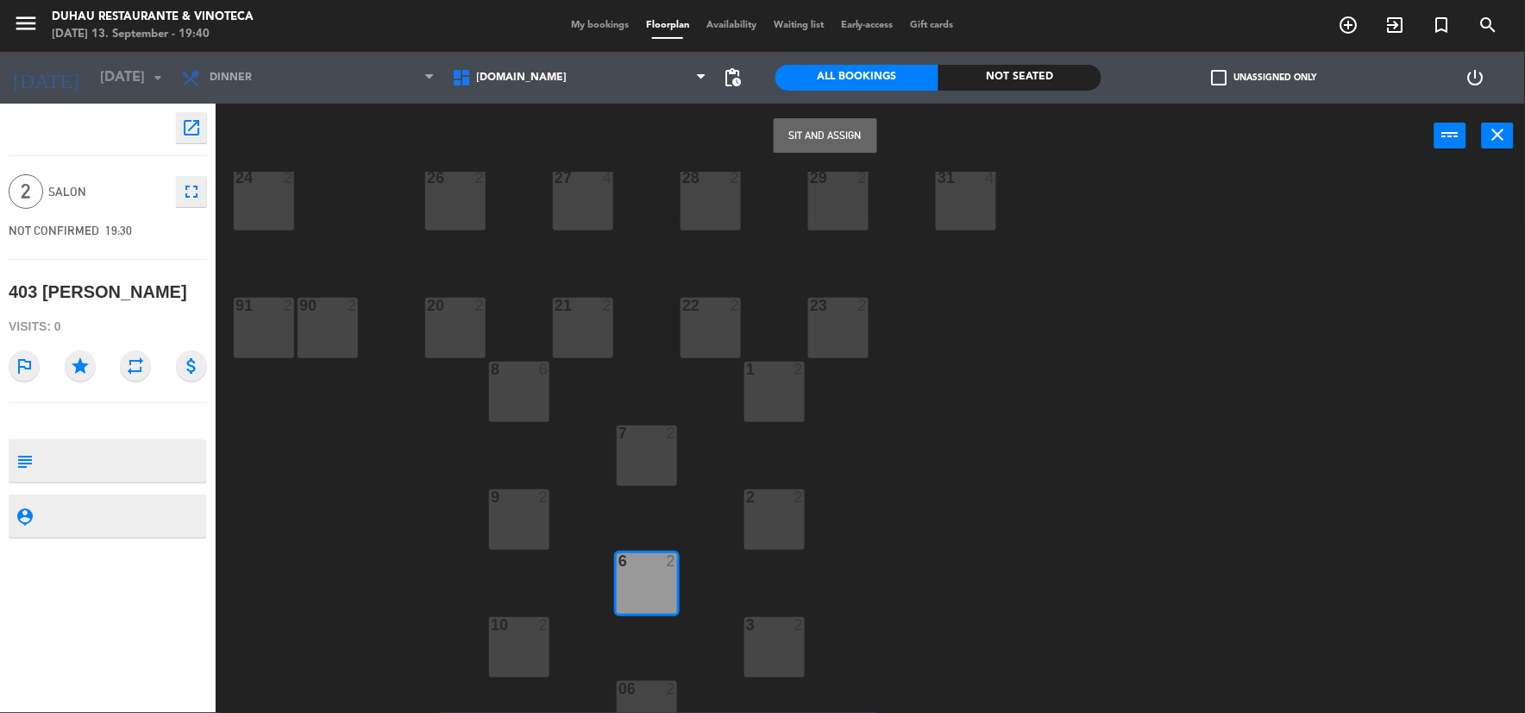
click at [802, 135] on button "Sit and Assign" at bounding box center [826, 135] width 104 height 35
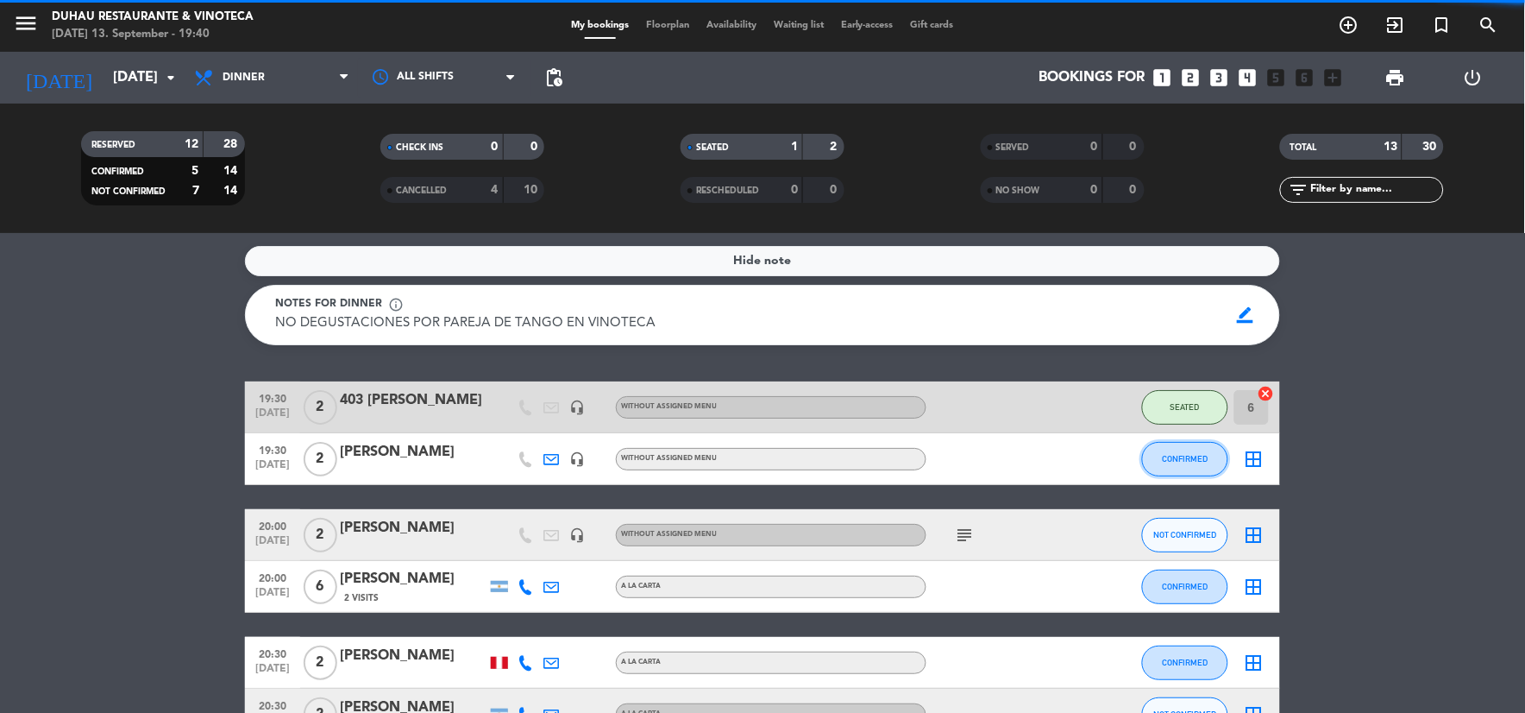
click at [1177, 455] on span "CONFIRMED" at bounding box center [1186, 458] width 46 height 9
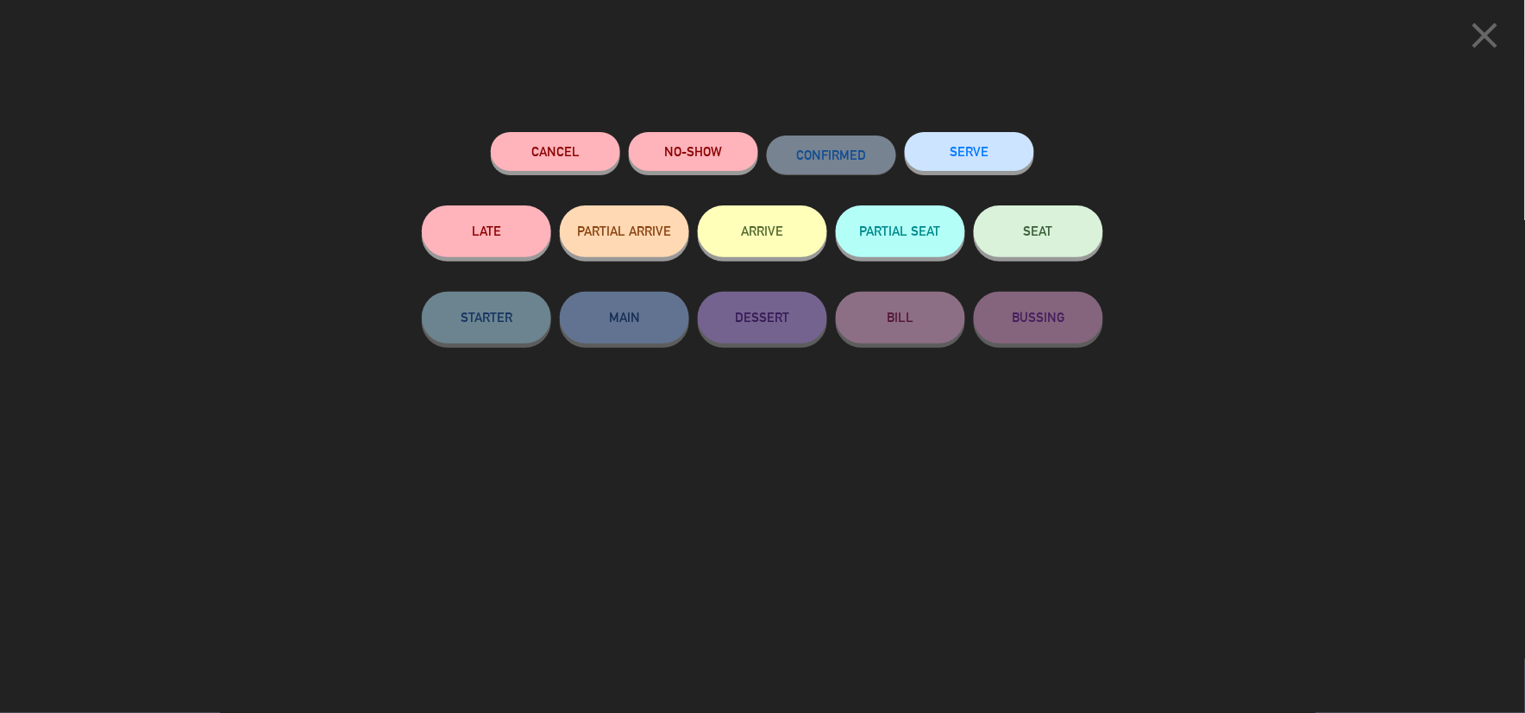
click at [995, 254] on button "SEAT" at bounding box center [1038, 231] width 129 height 52
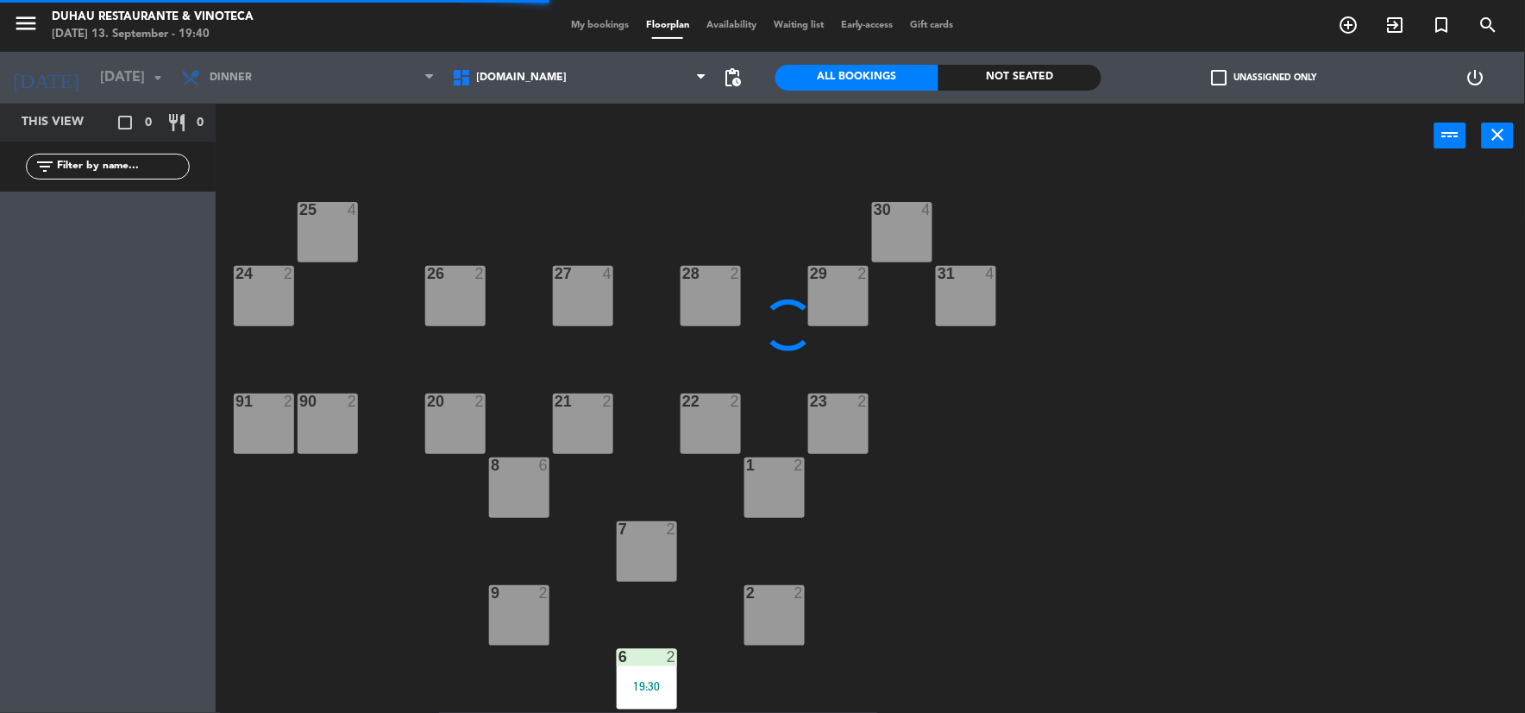
click at [530, 608] on div "9 2" at bounding box center [519, 615] width 60 height 60
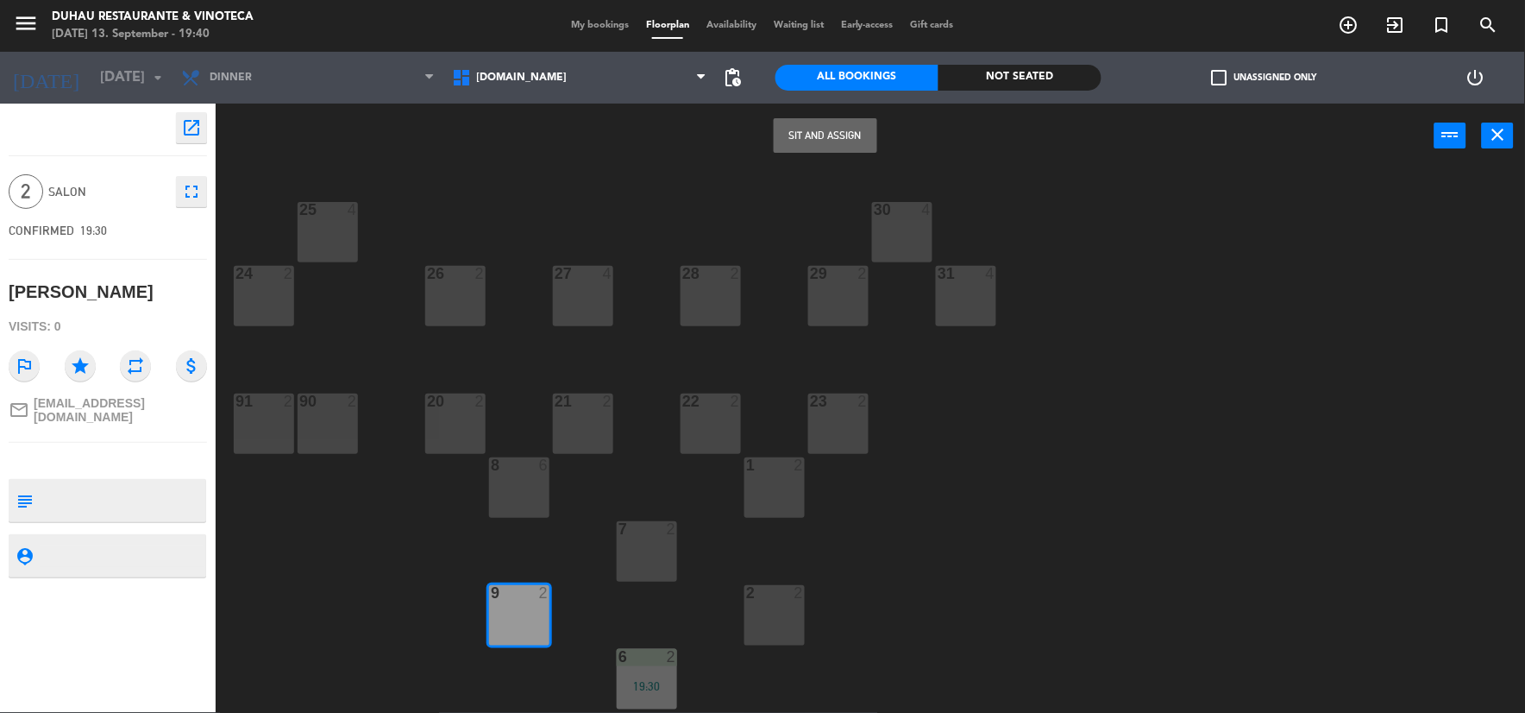
click at [832, 135] on button "Sit and Assign" at bounding box center [826, 135] width 104 height 35
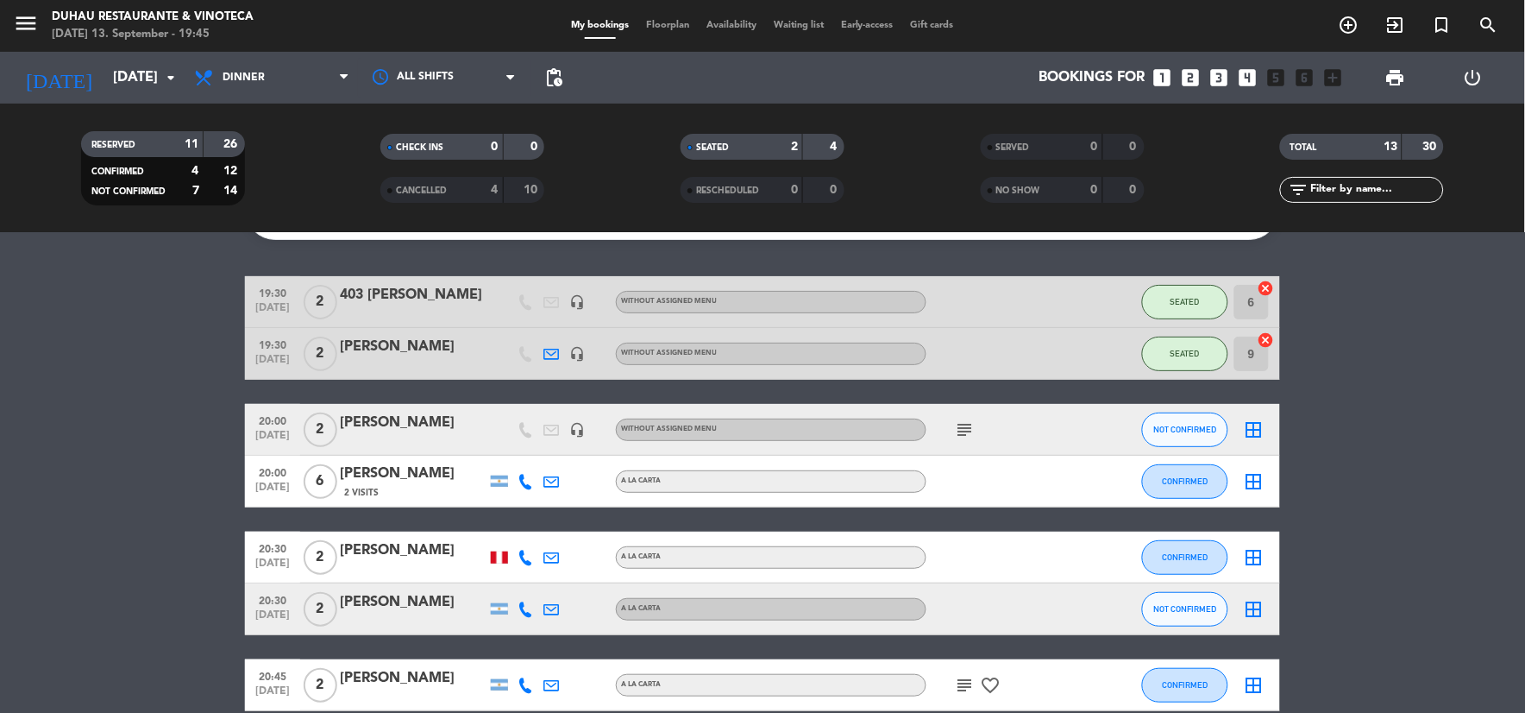
scroll to position [191, 0]
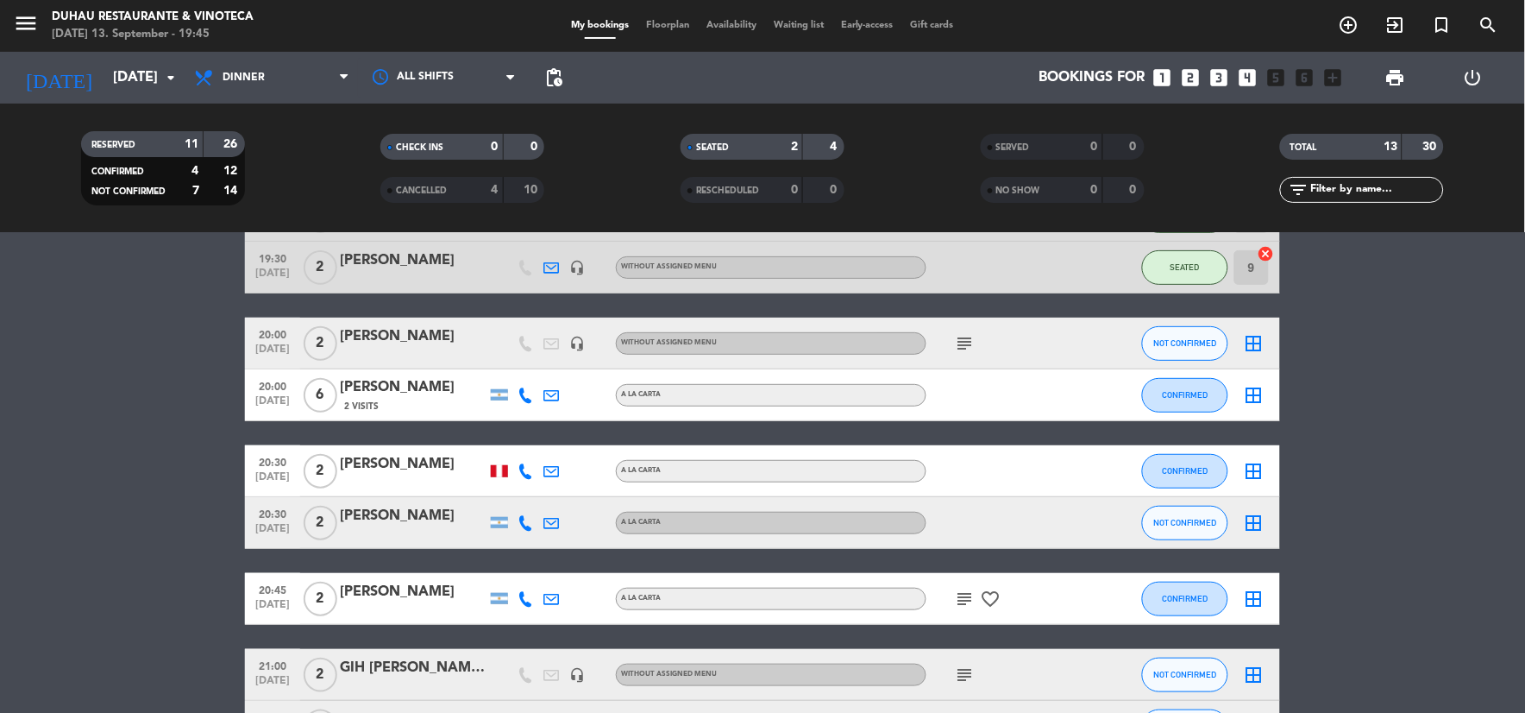
click at [966, 340] on icon "subject" at bounding box center [965, 343] width 21 height 21
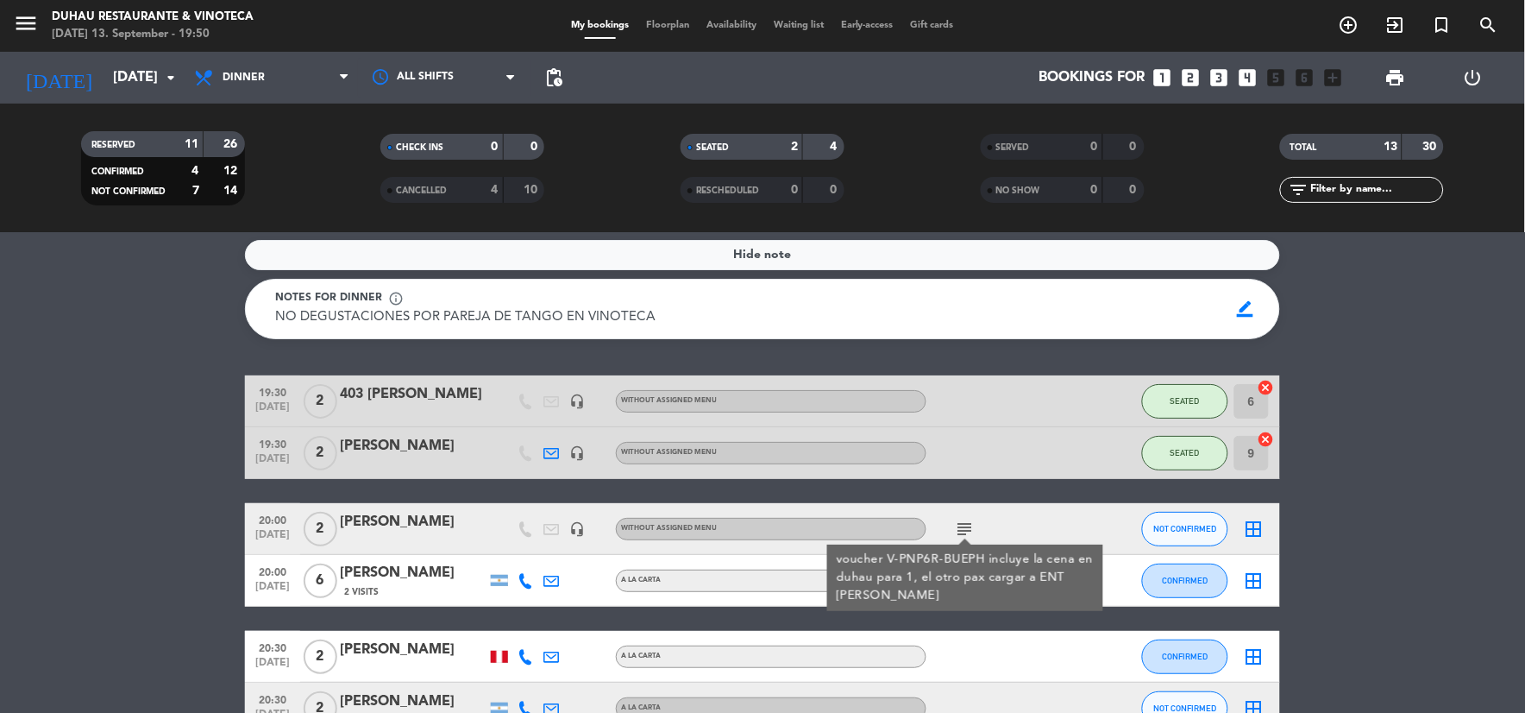
scroll to position [0, 0]
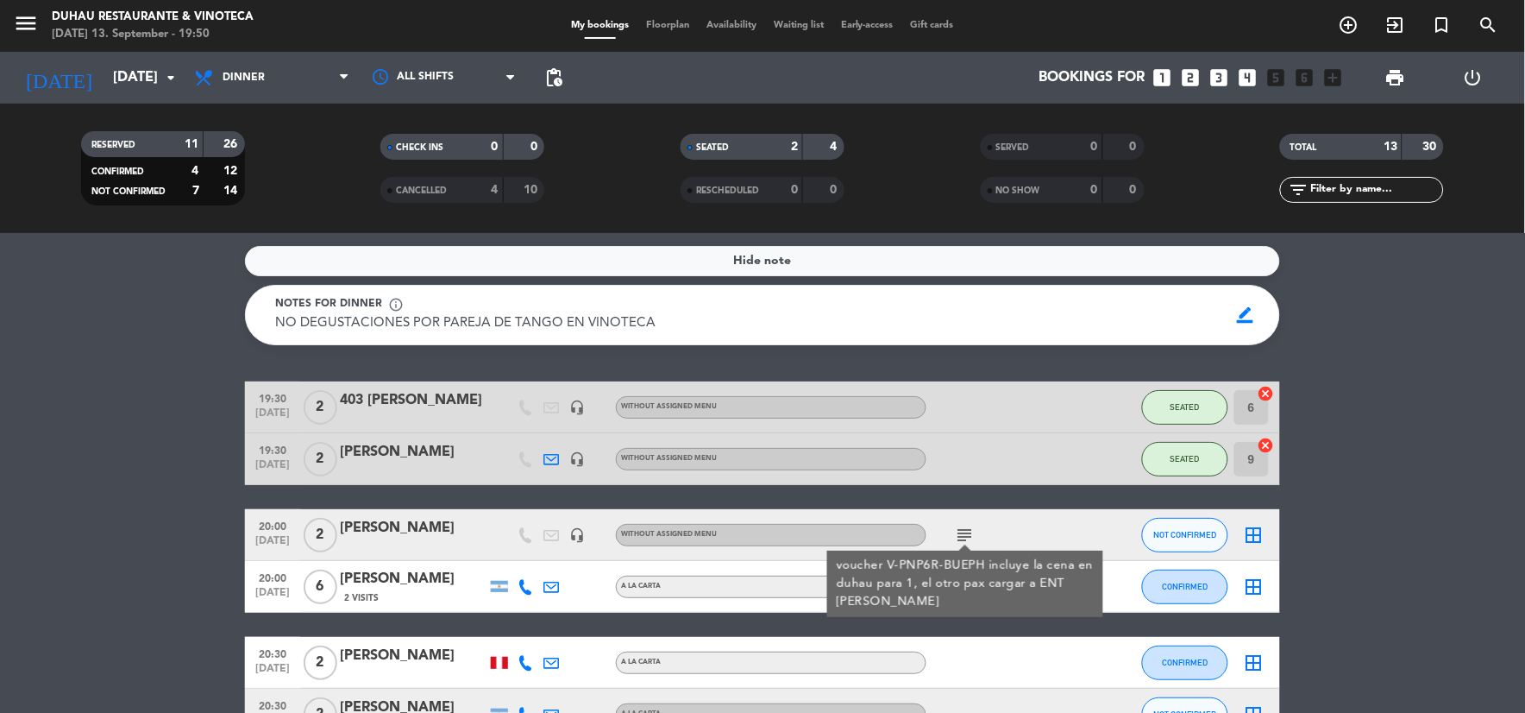
click at [1265, 391] on icon "cancel" at bounding box center [1266, 393] width 17 height 17
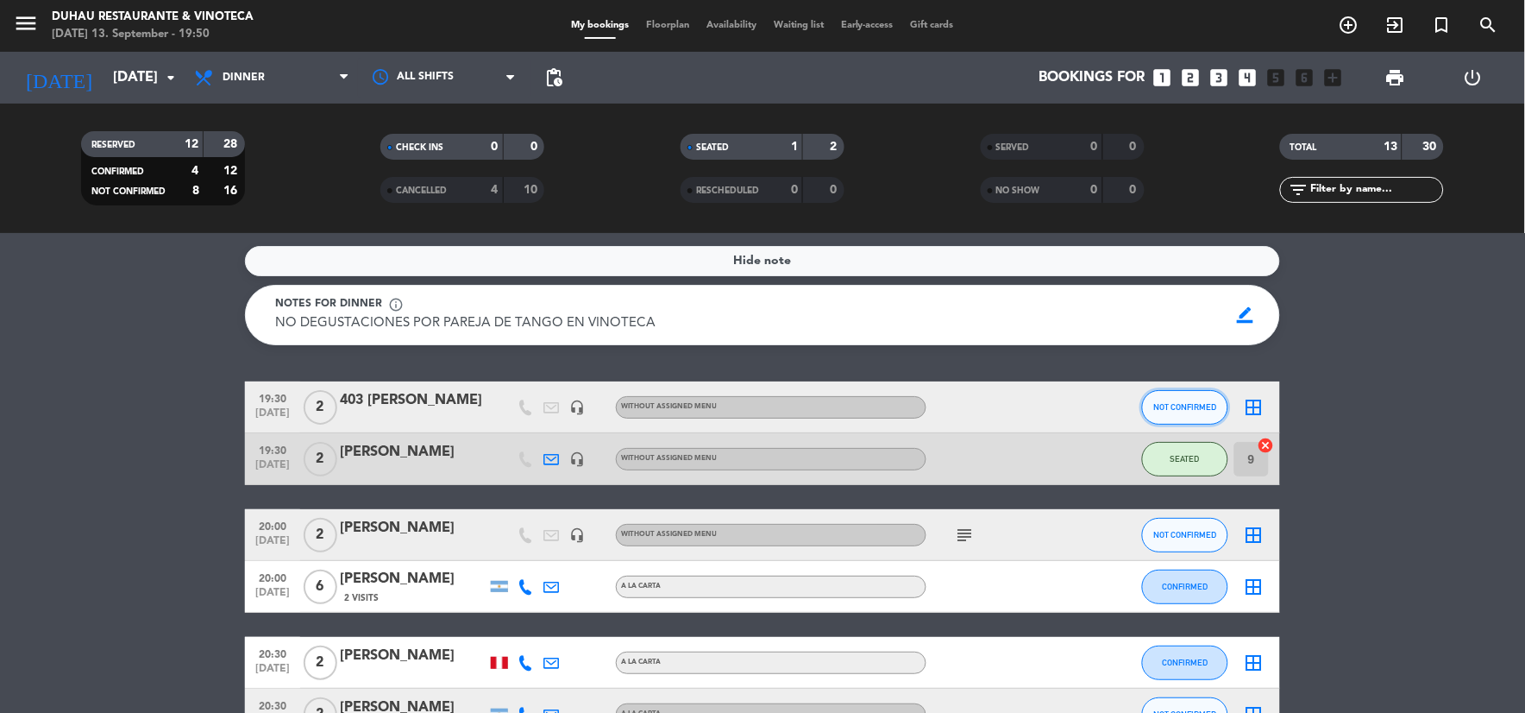
click at [1209, 405] on span "NOT CONFIRMED" at bounding box center [1185, 406] width 63 height 9
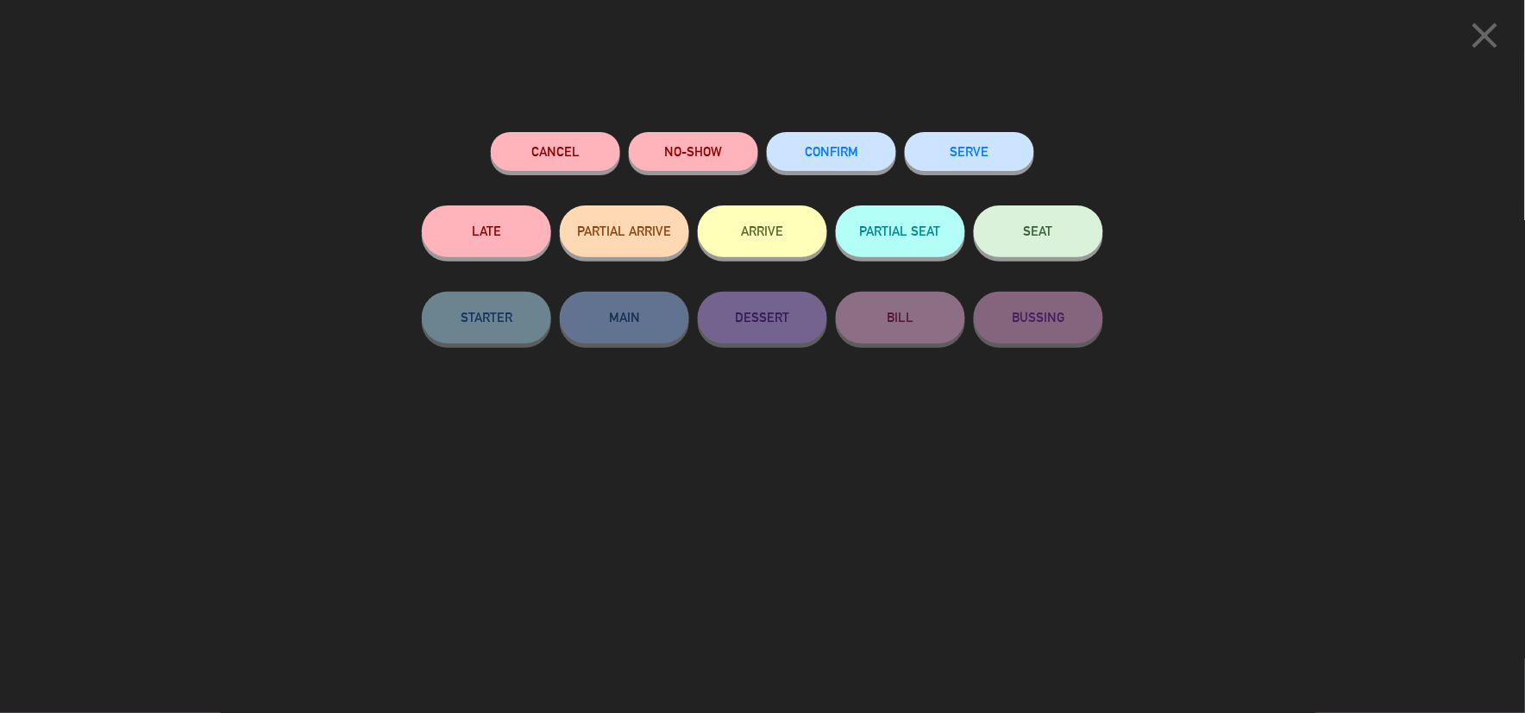
click at [1038, 248] on button "SEAT" at bounding box center [1038, 231] width 129 height 52
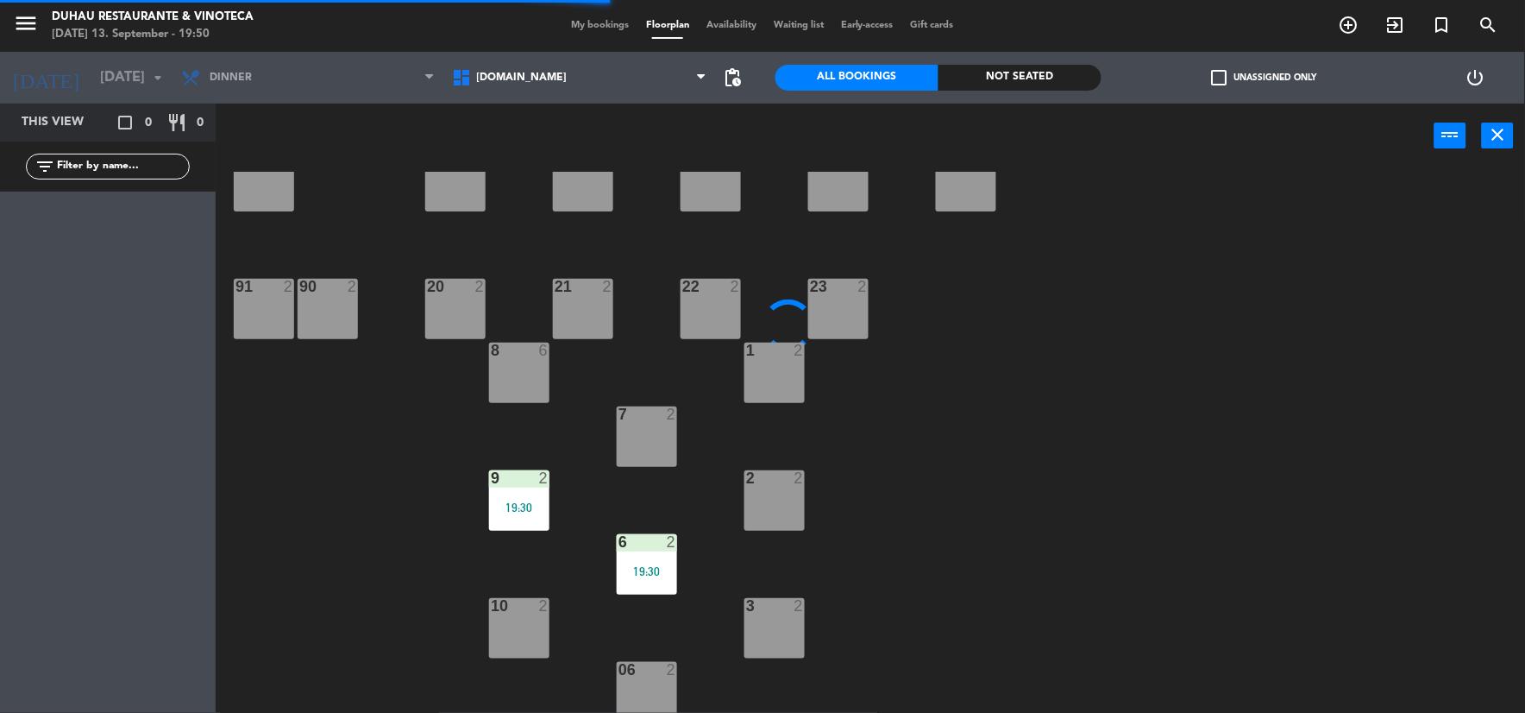
scroll to position [248, 0]
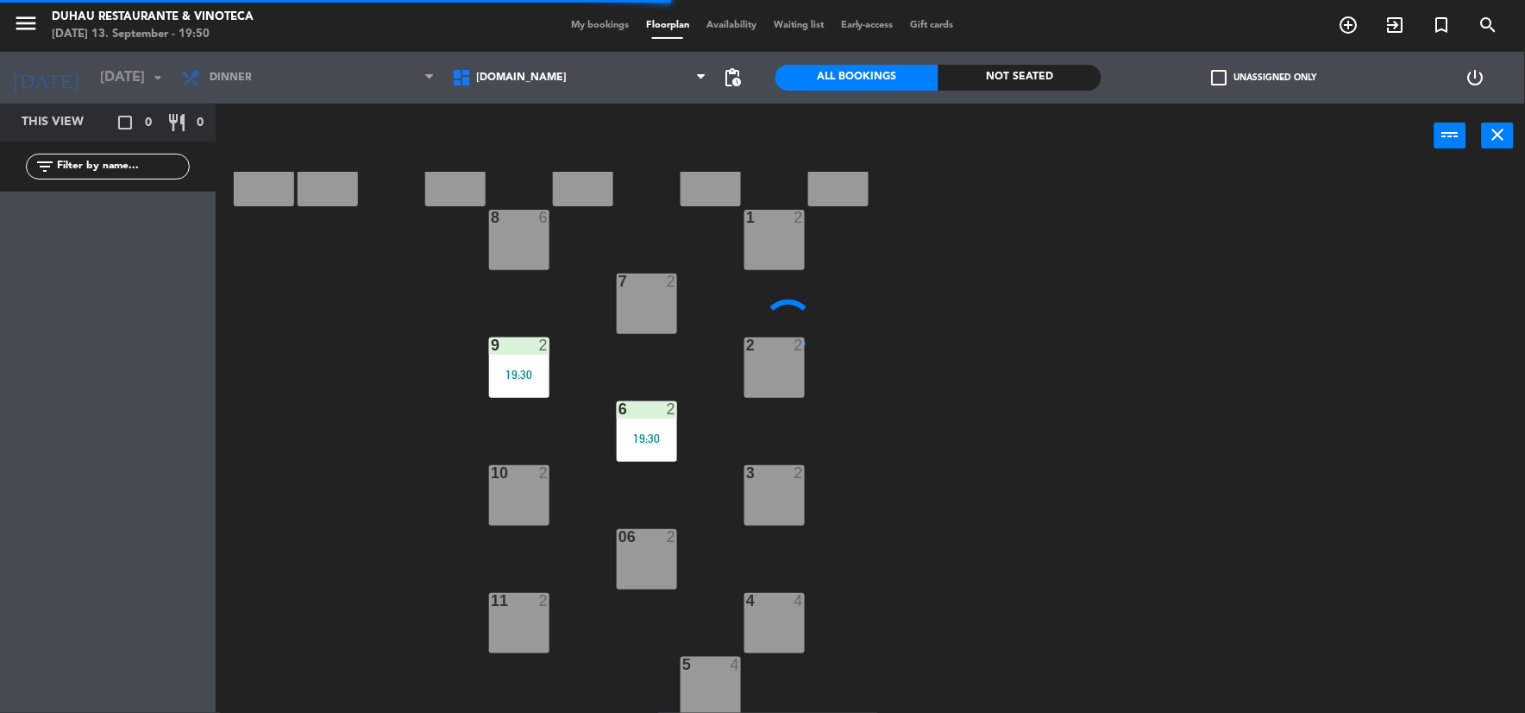
click at [768, 502] on div "3 2" at bounding box center [774, 495] width 60 height 60
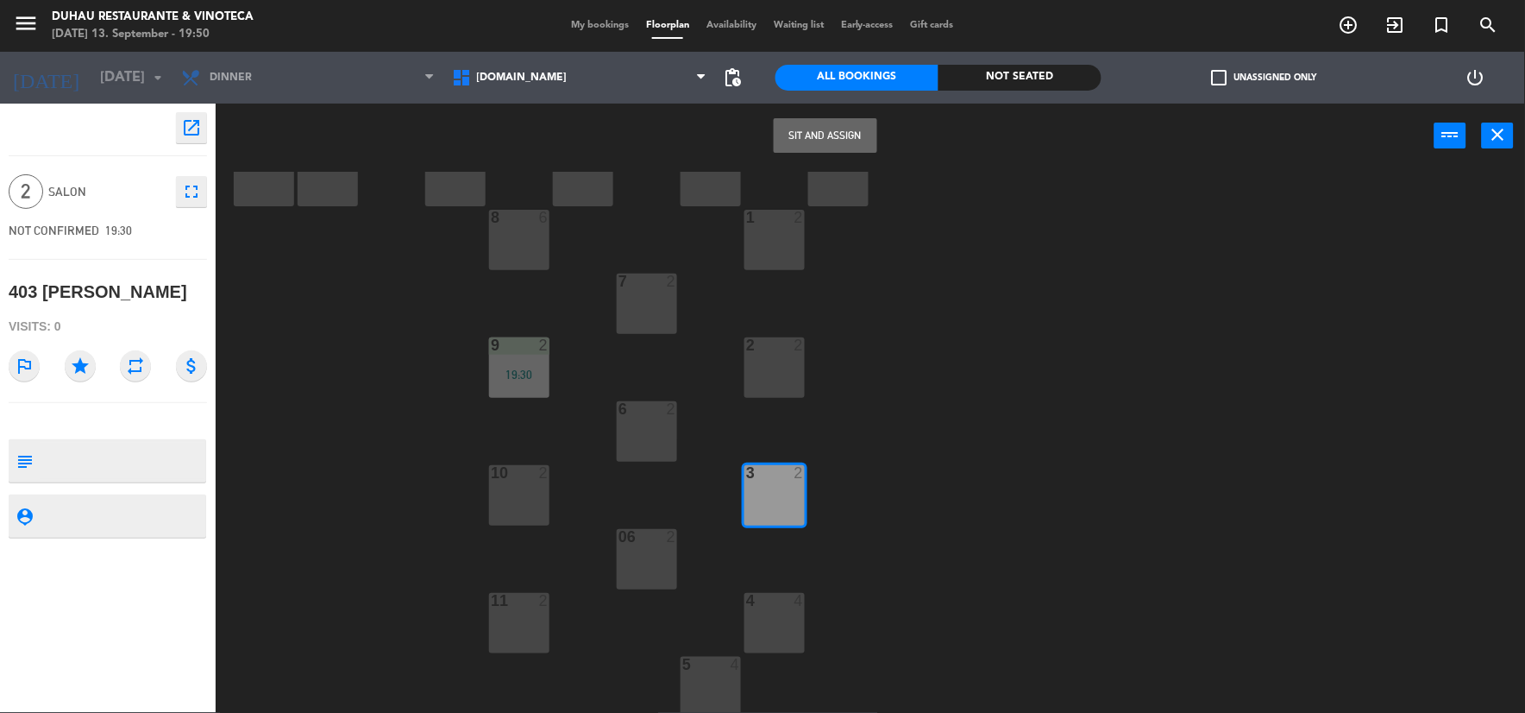
click at [841, 138] on button "Sit and Assign" at bounding box center [826, 135] width 104 height 35
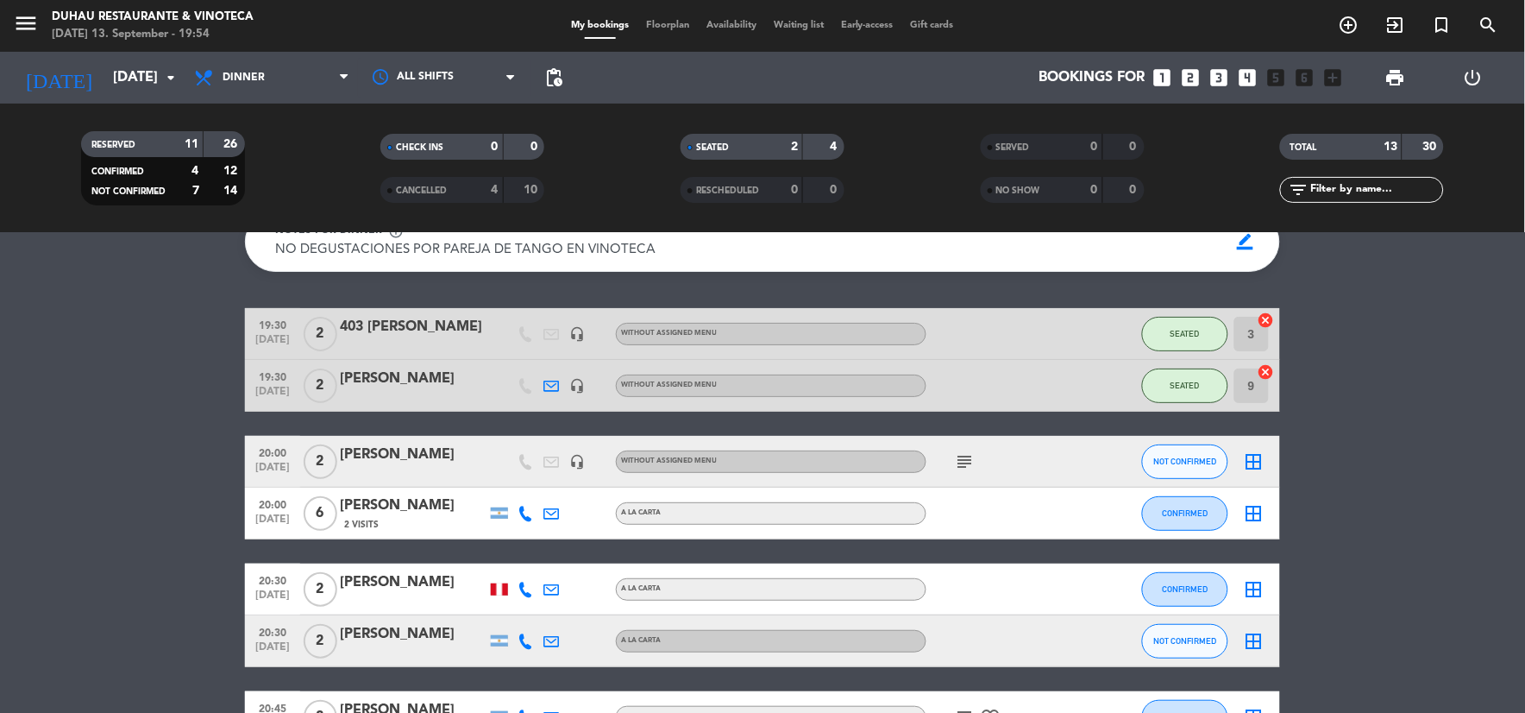
scroll to position [96, 0]
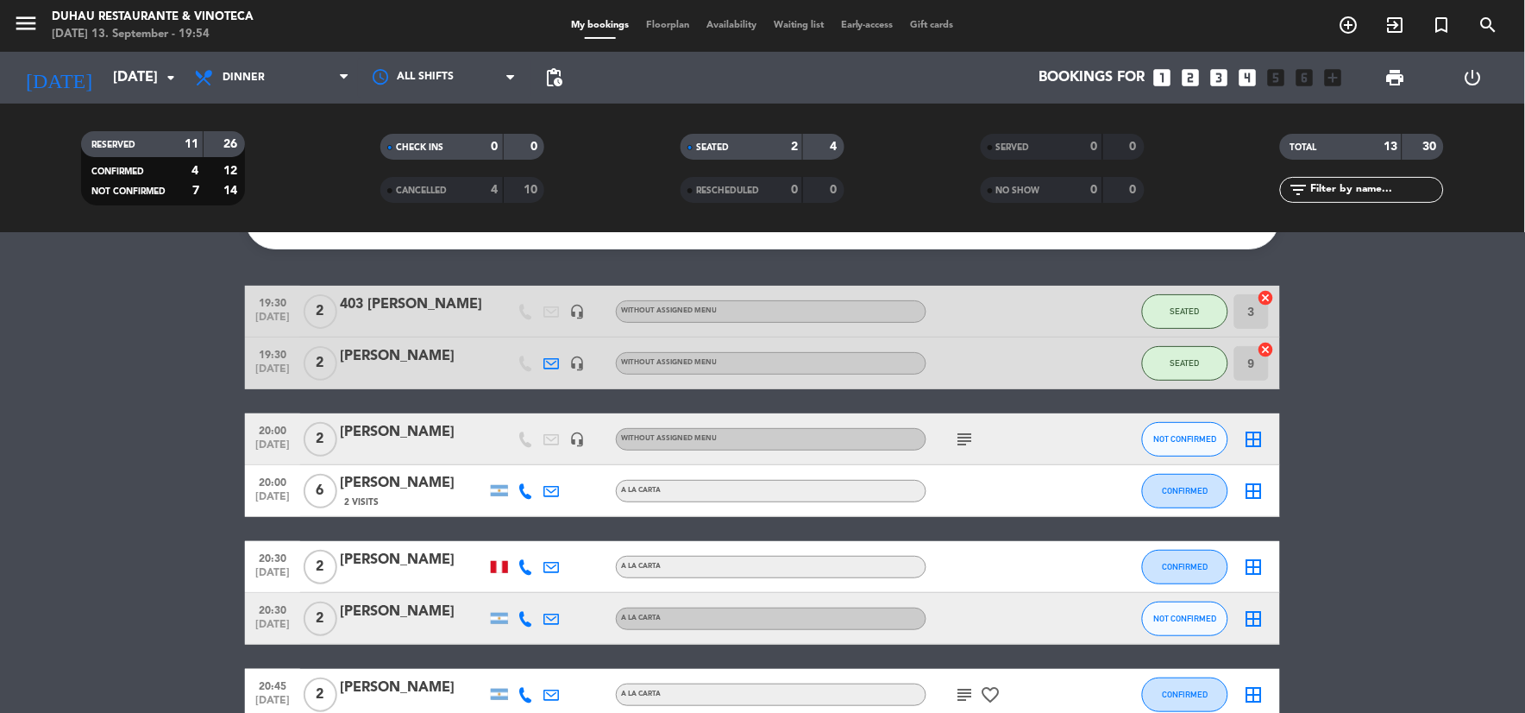
click at [964, 434] on icon "subject" at bounding box center [965, 439] width 21 height 21
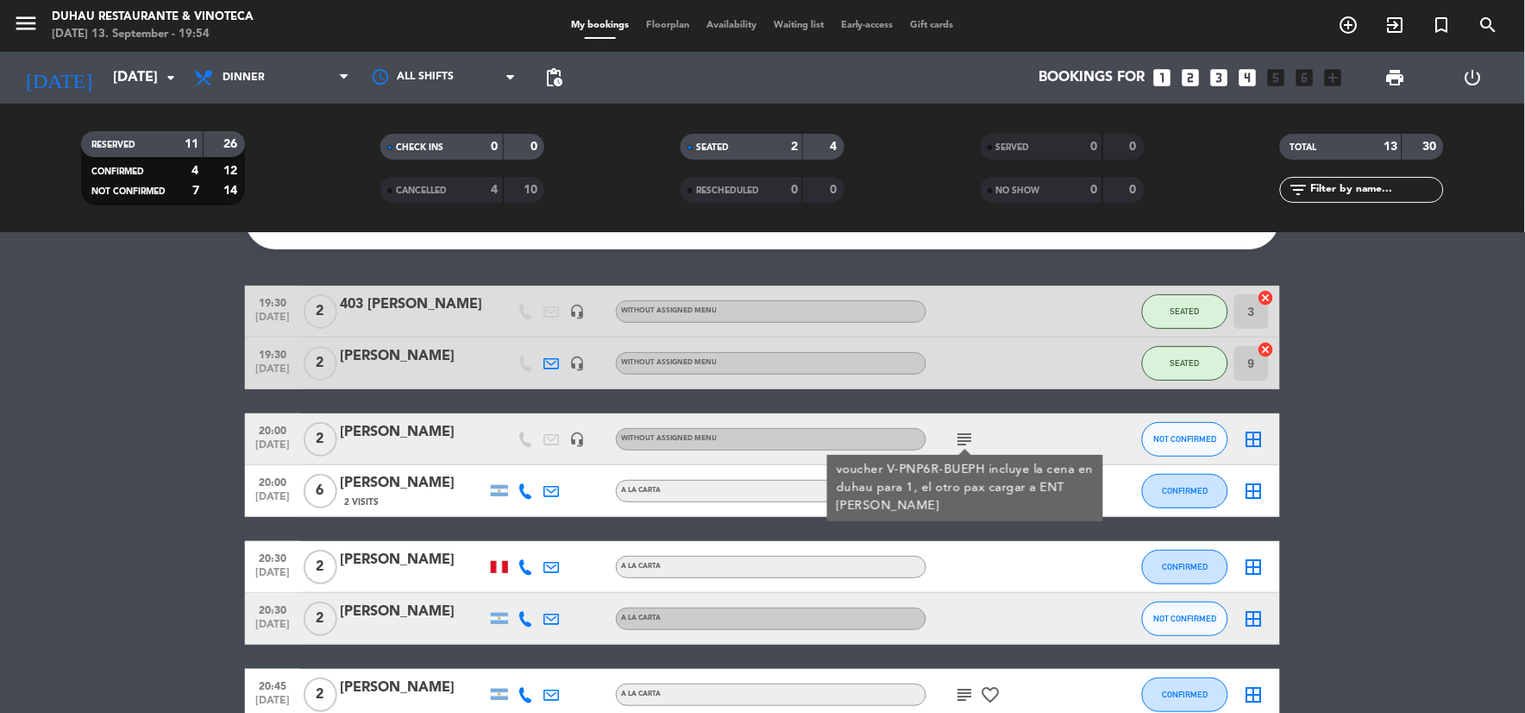
click at [838, 398] on div "19:30 [DATE] 2 403 [PERSON_NAME] headset_mic Without assigned menu SEATED 3 can…" at bounding box center [762, 707] width 1035 height 842
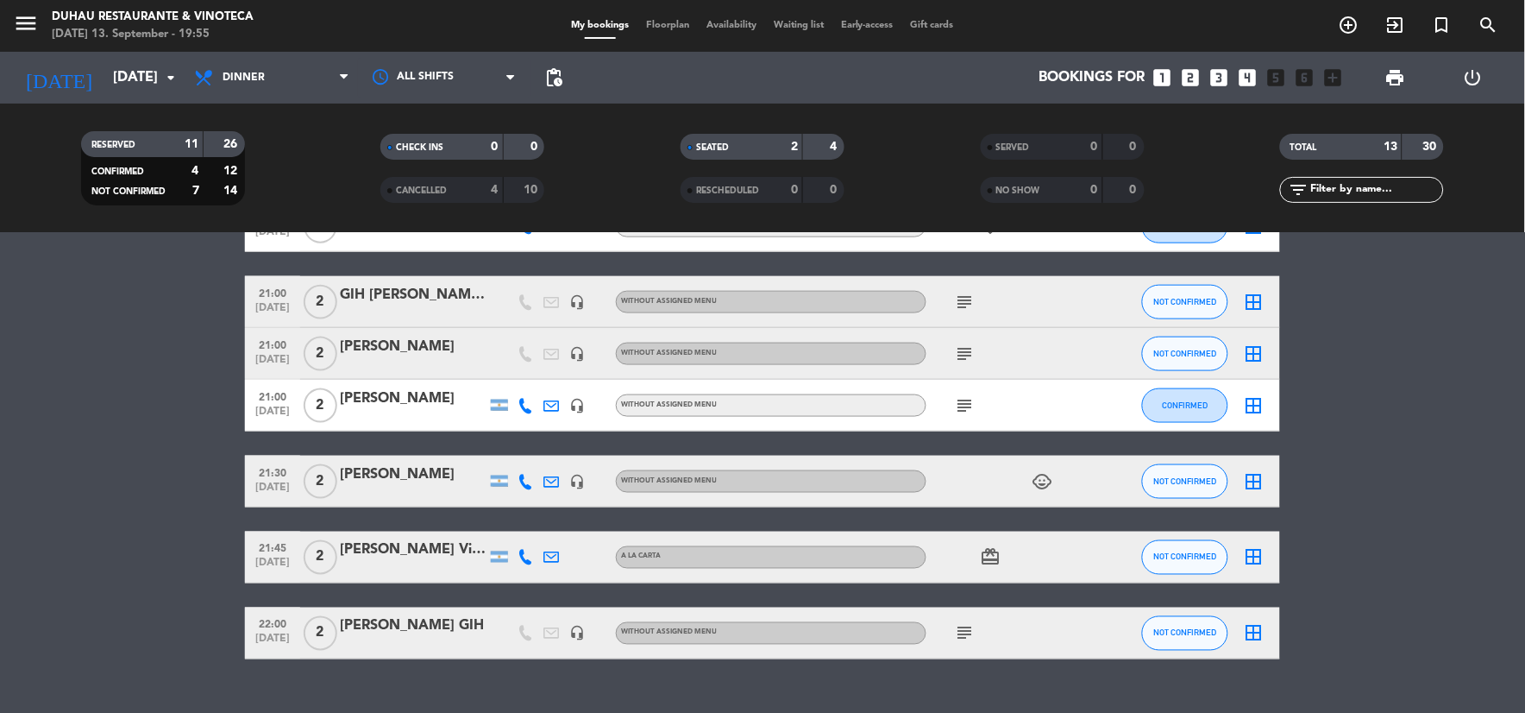
scroll to position [596, 0]
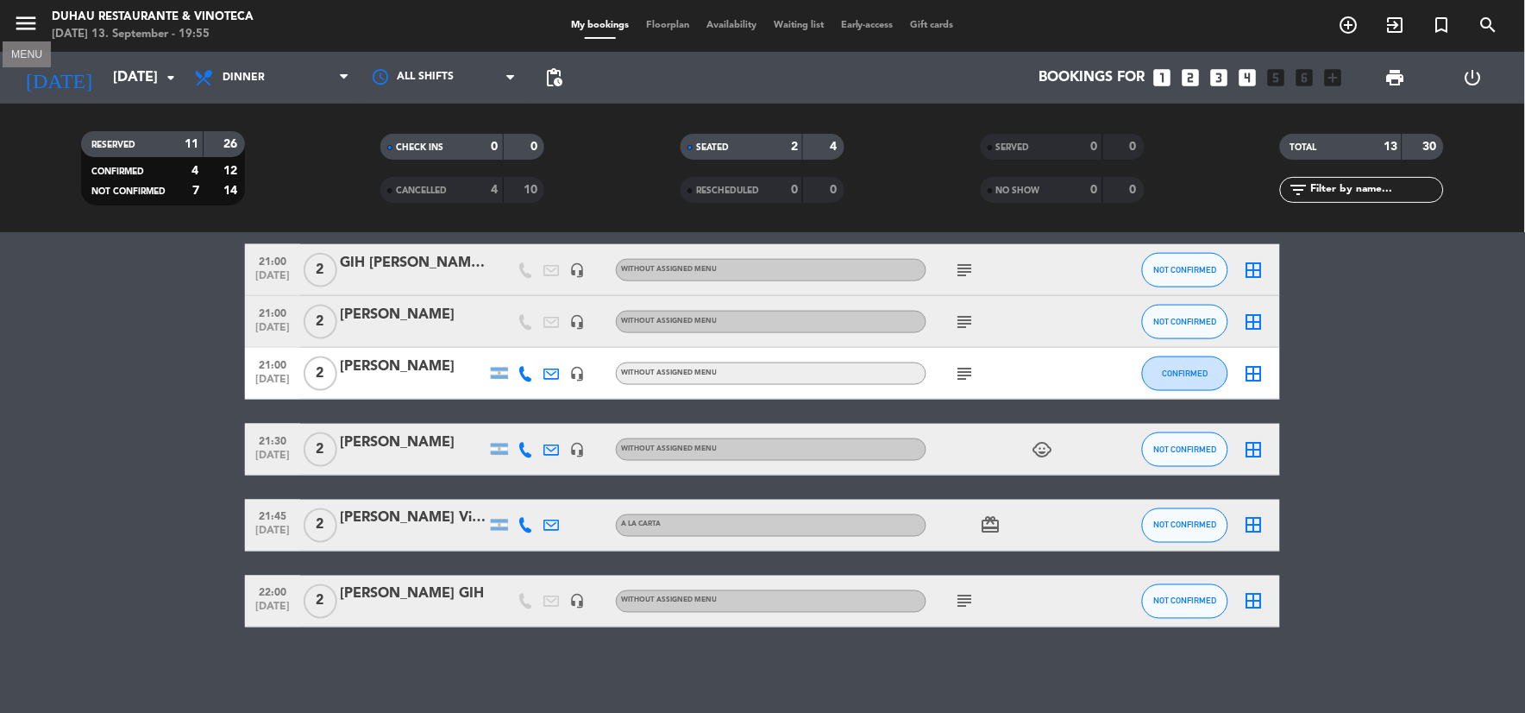
click at [32, 22] on icon "menu" at bounding box center [26, 23] width 26 height 26
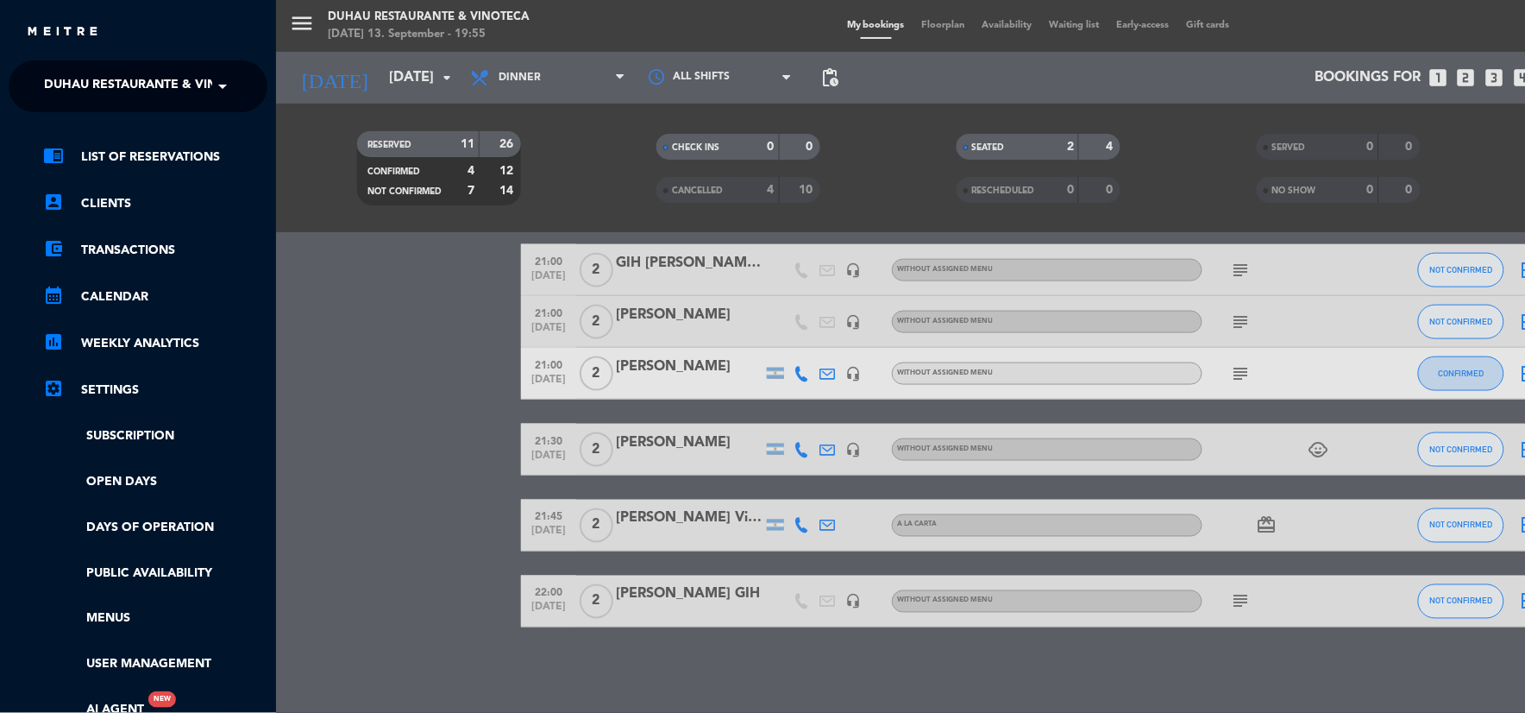
click at [140, 88] on span "Duhau Restaurante & Vinoteca" at bounding box center [151, 86] width 215 height 36
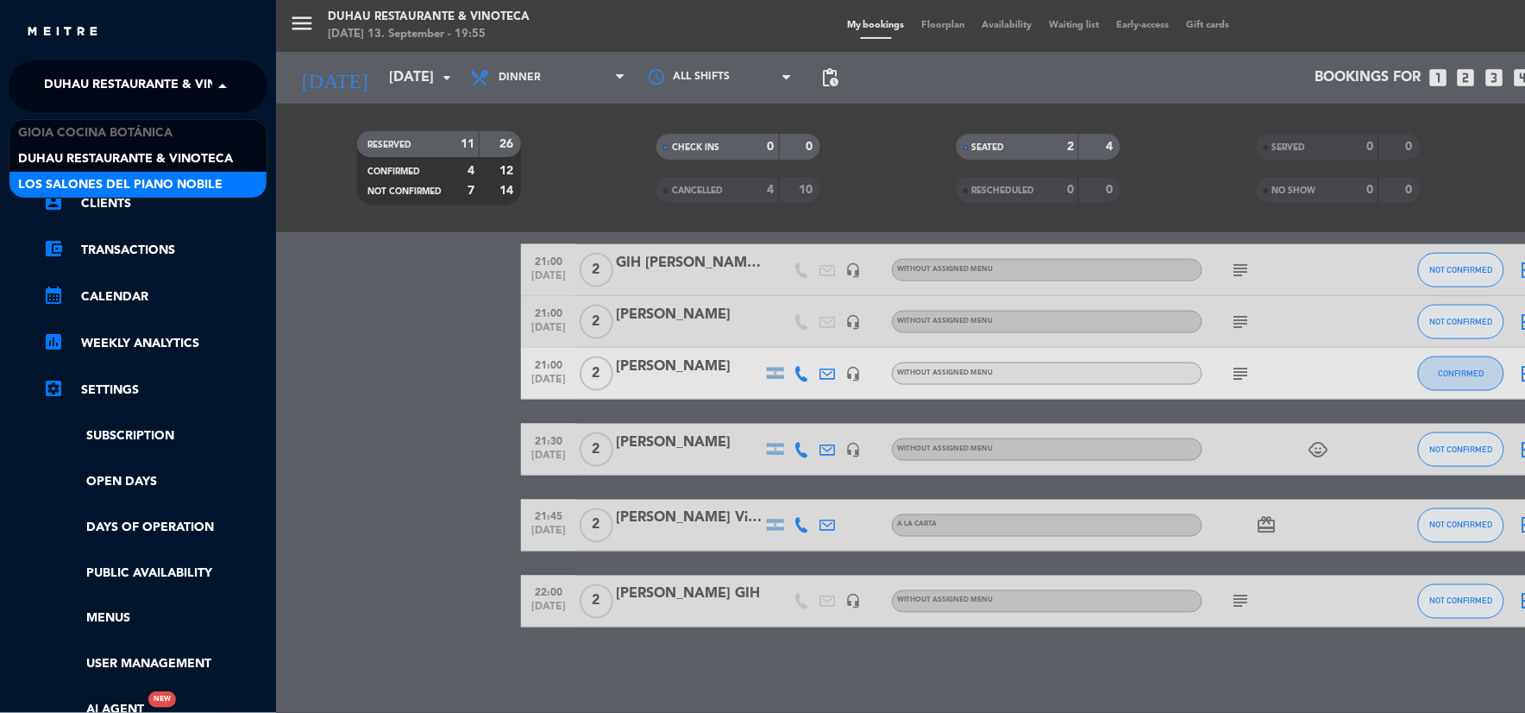
click at [148, 181] on span "Los Salones del Piano Nobile" at bounding box center [120, 185] width 204 height 20
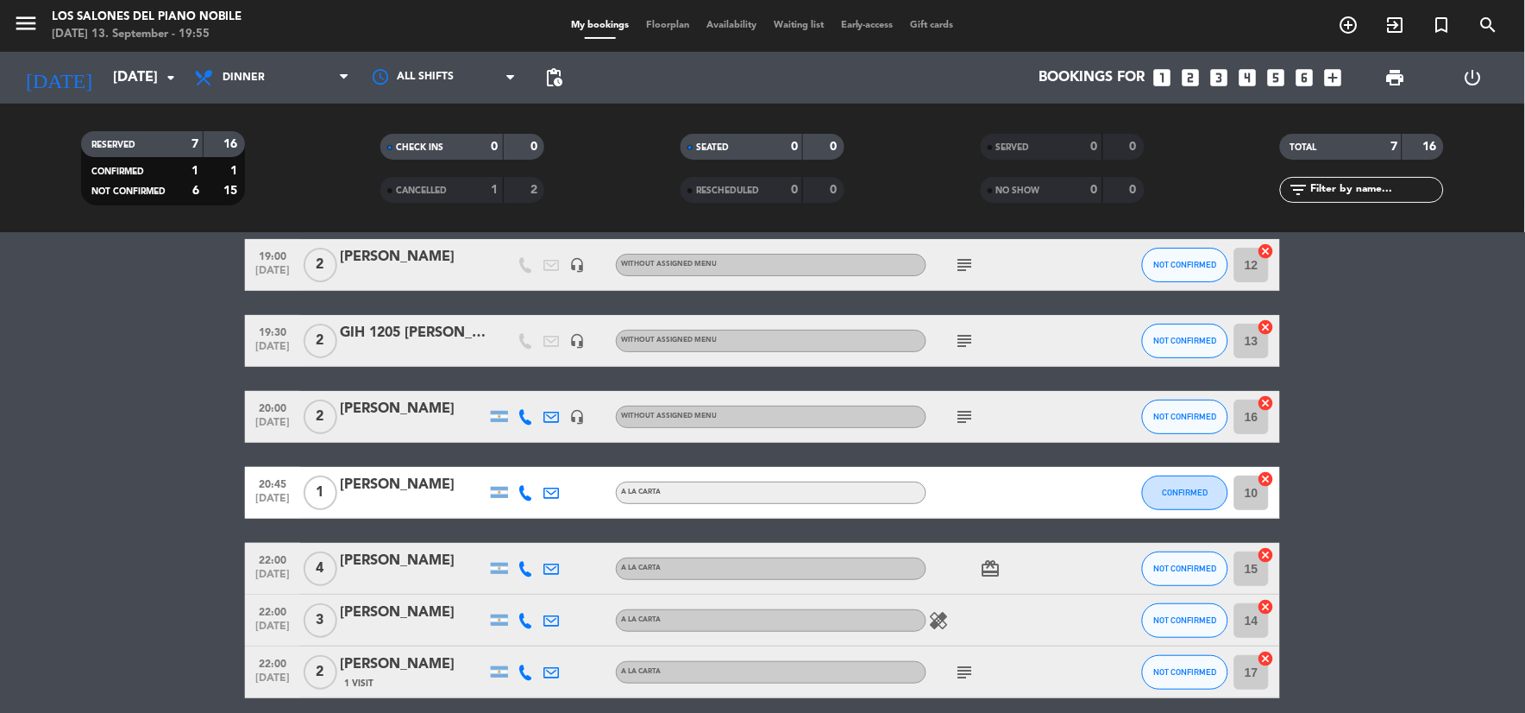
scroll to position [96, 0]
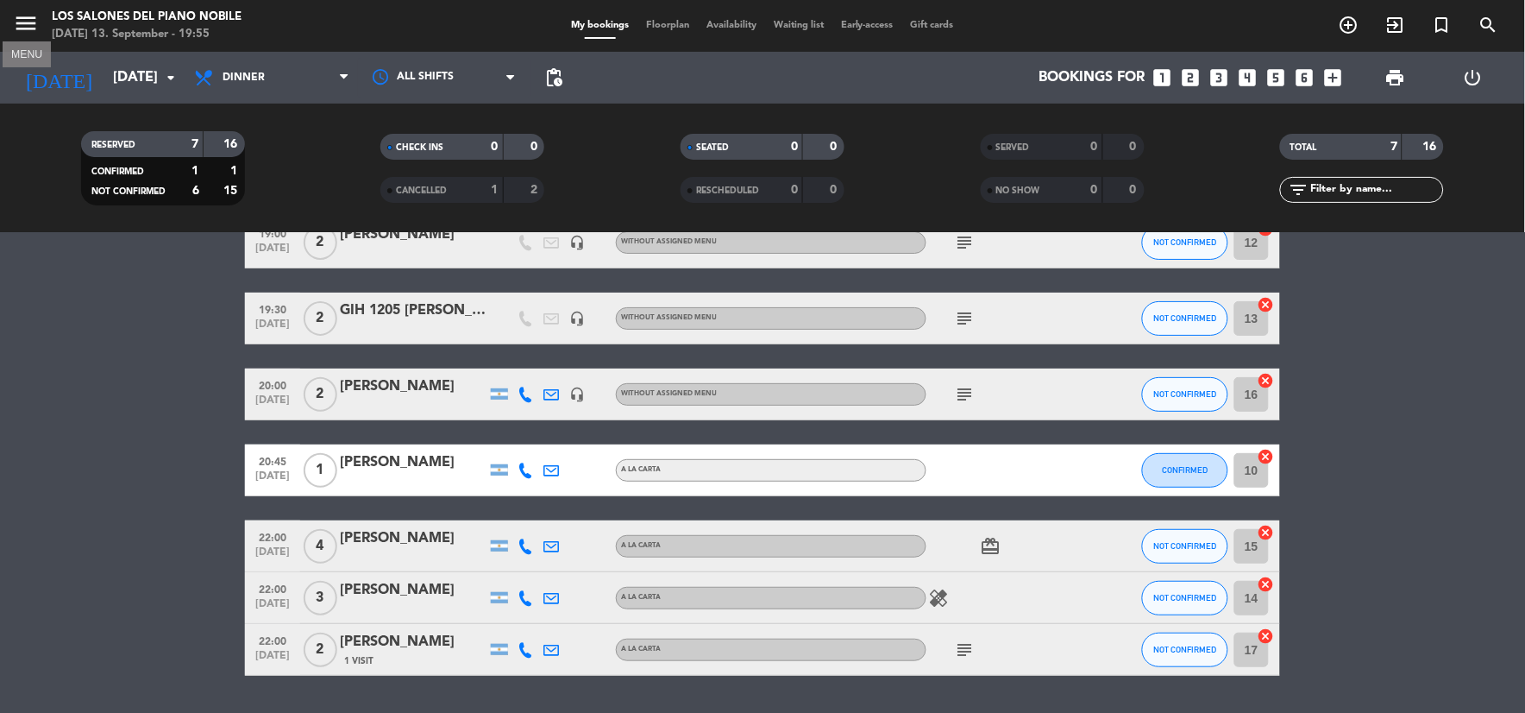
click at [31, 17] on icon "menu" at bounding box center [26, 23] width 26 height 26
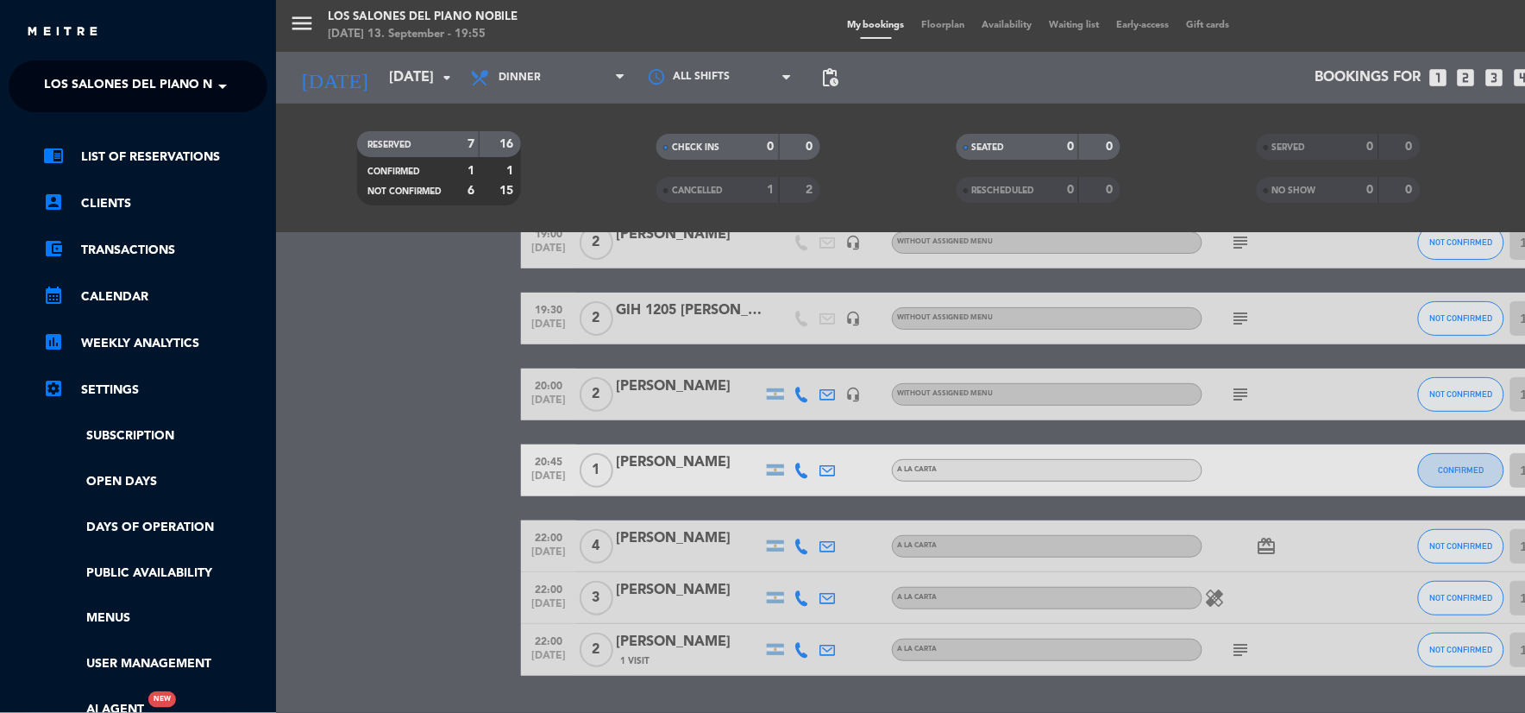
click at [175, 79] on span "Los Salones del Piano Nobile" at bounding box center [146, 86] width 204 height 36
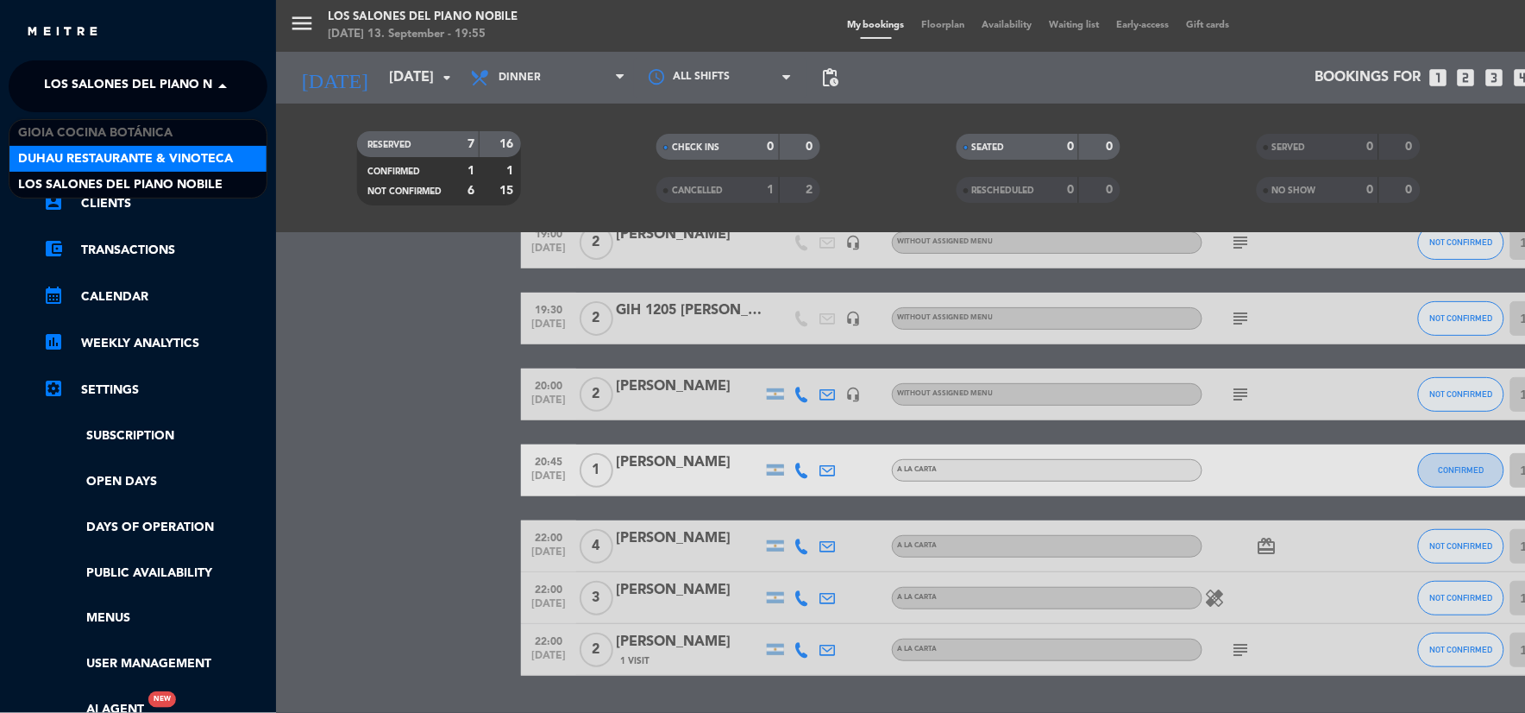
click at [210, 159] on span "Duhau Restaurante & Vinoteca" at bounding box center [125, 159] width 215 height 20
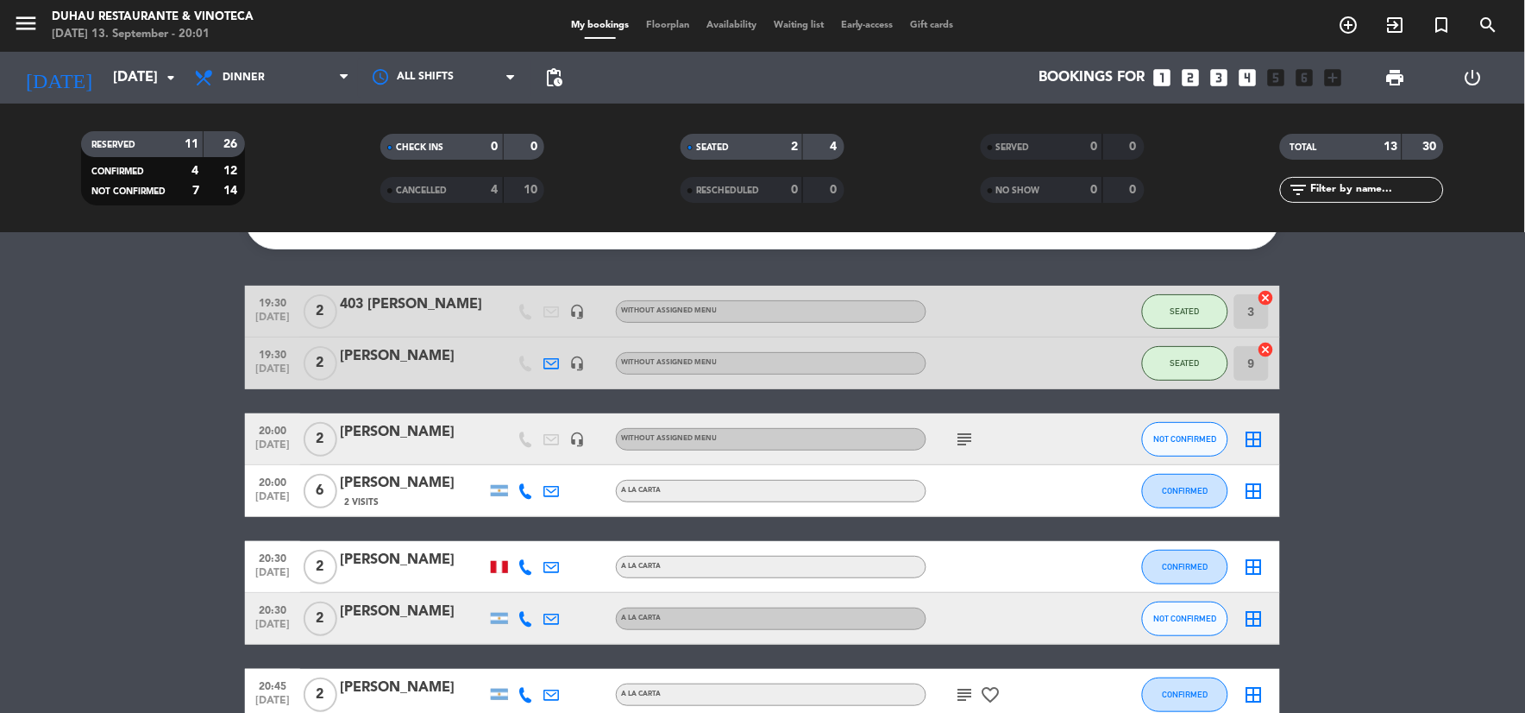
click at [19, 15] on icon "menu" at bounding box center [26, 23] width 26 height 26
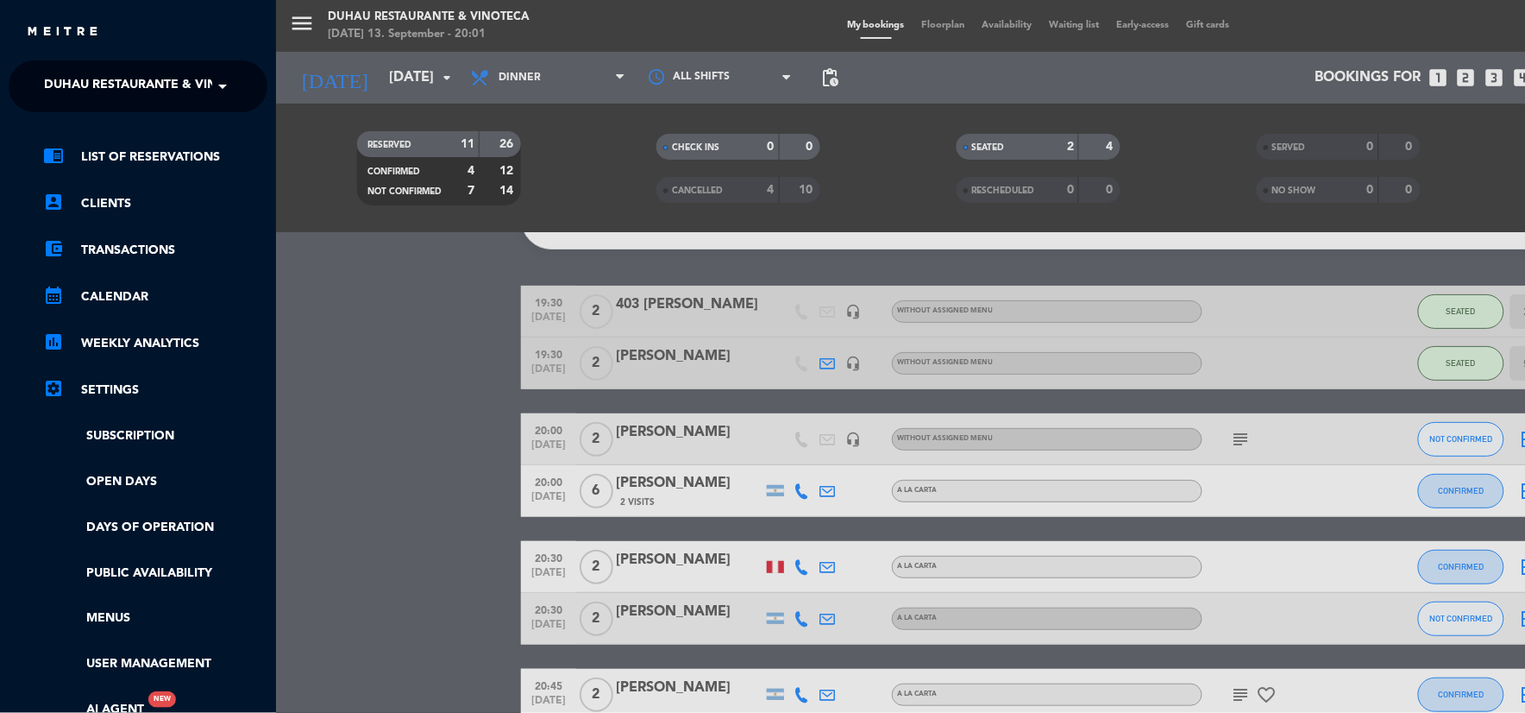
click at [123, 86] on span "Duhau Restaurante & Vinoteca" at bounding box center [151, 86] width 215 height 36
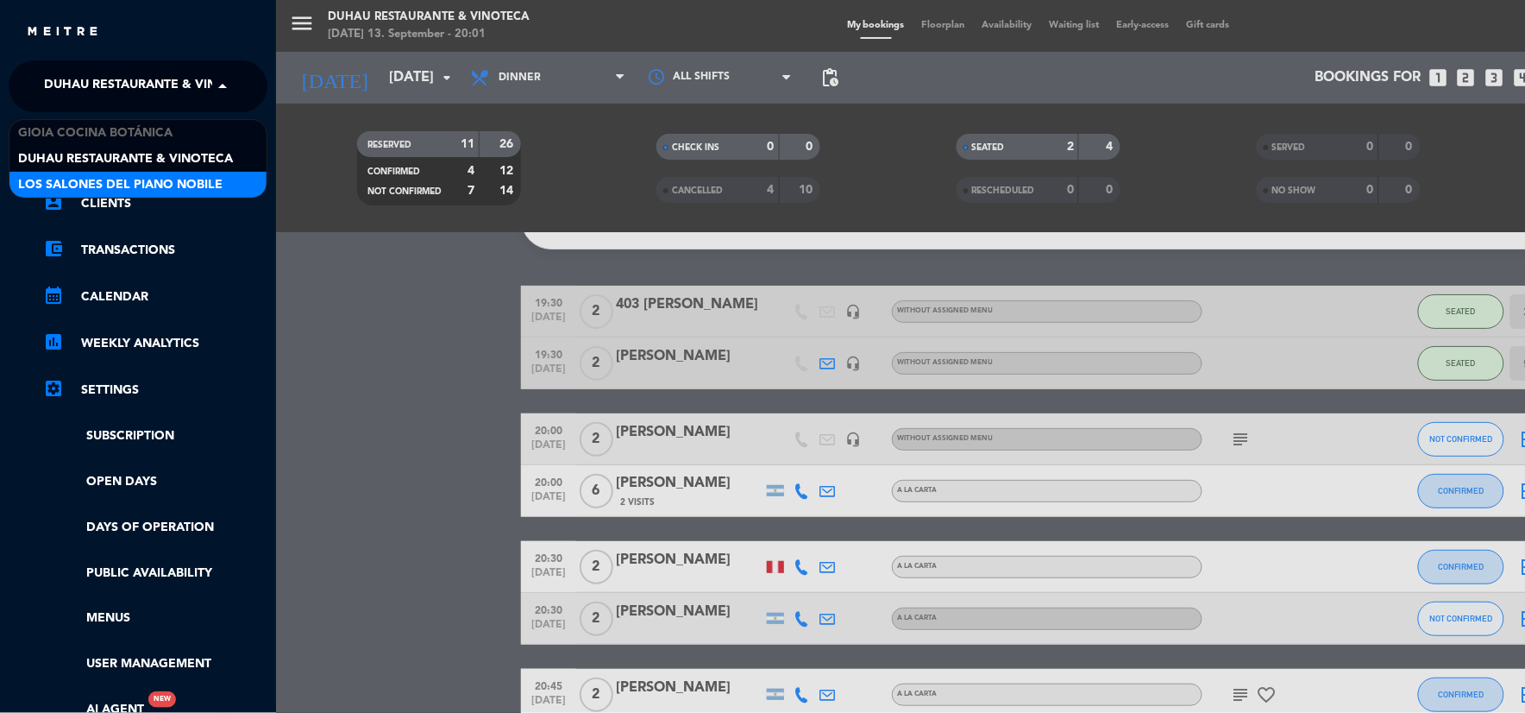
click at [167, 181] on span "Los Salones del Piano Nobile" at bounding box center [120, 185] width 204 height 20
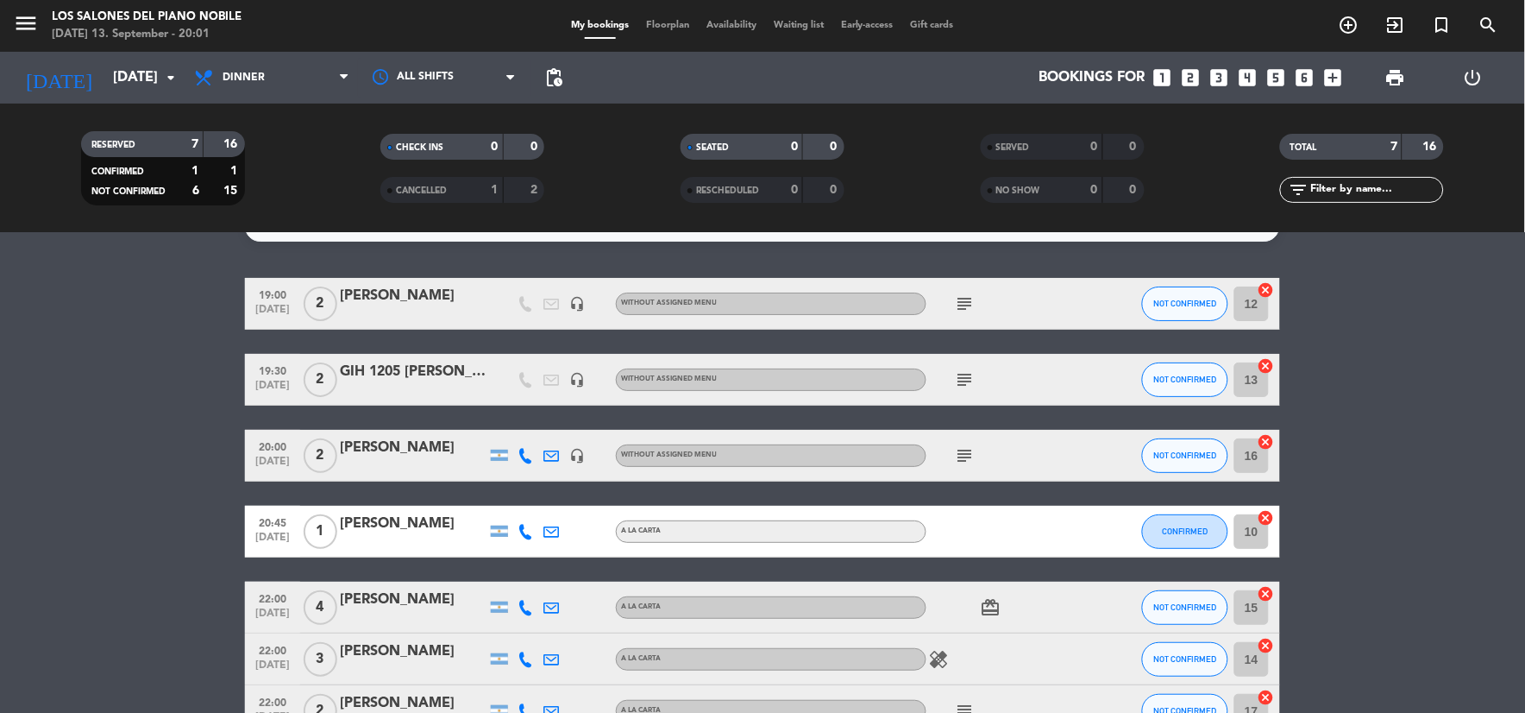
scroll to position [0, 0]
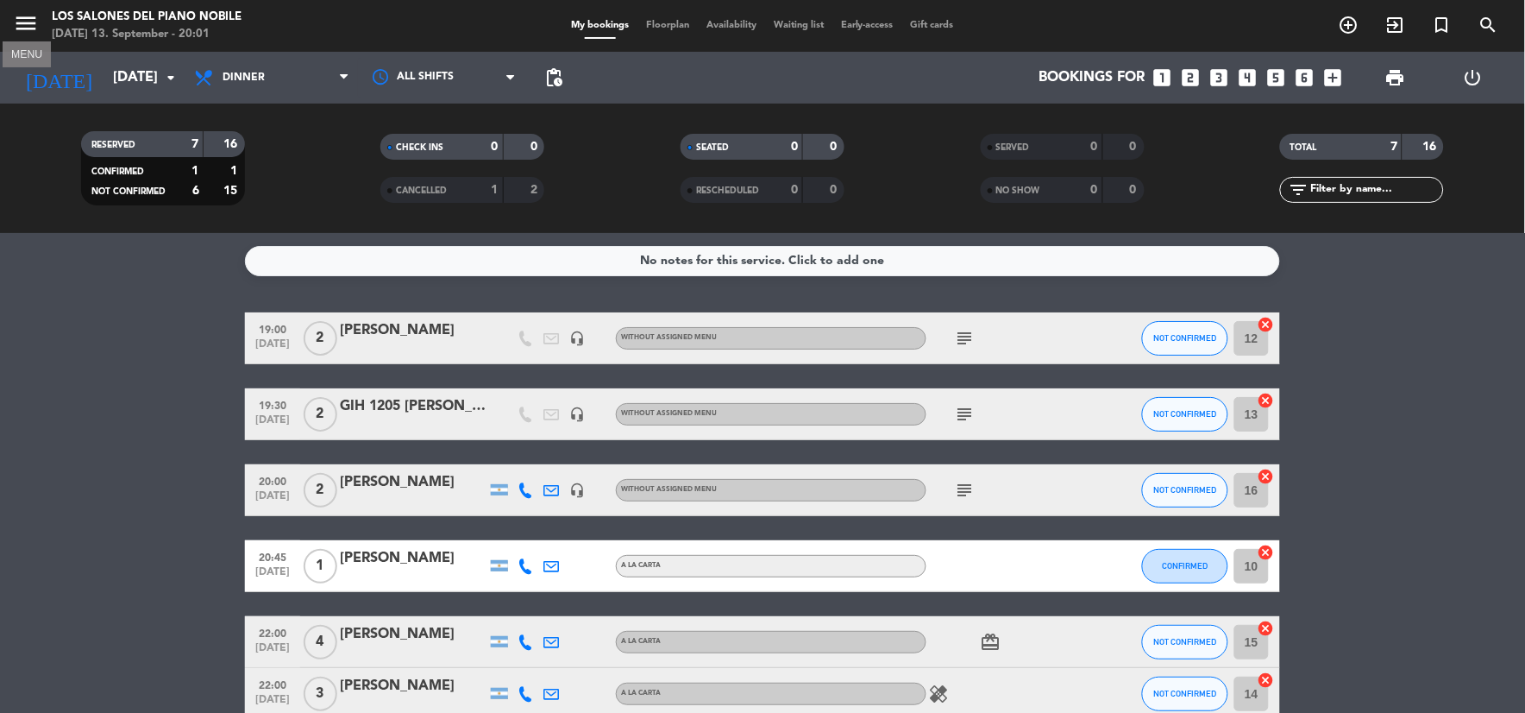
click at [27, 31] on icon "menu" at bounding box center [26, 23] width 26 height 26
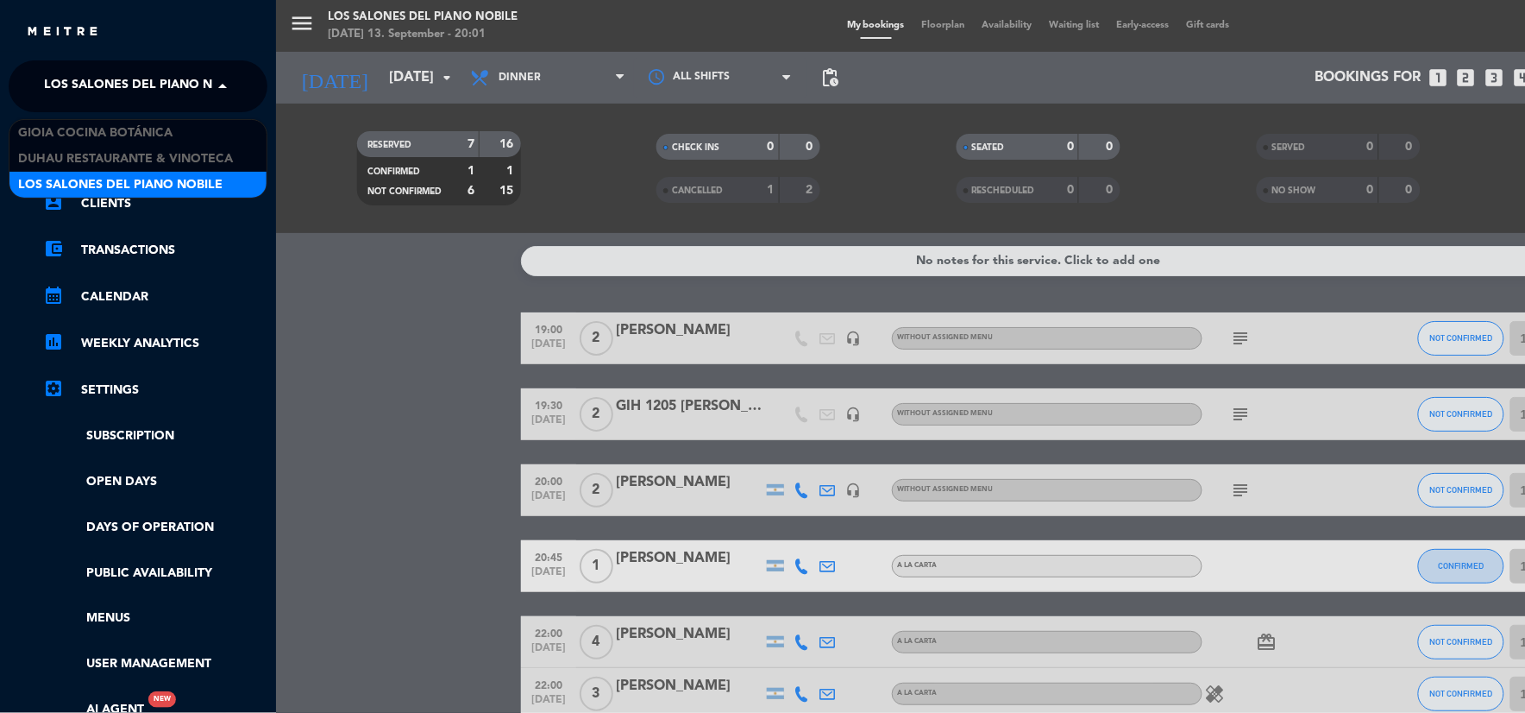
click at [125, 75] on span "Los Salones del Piano Nobile" at bounding box center [146, 86] width 204 height 36
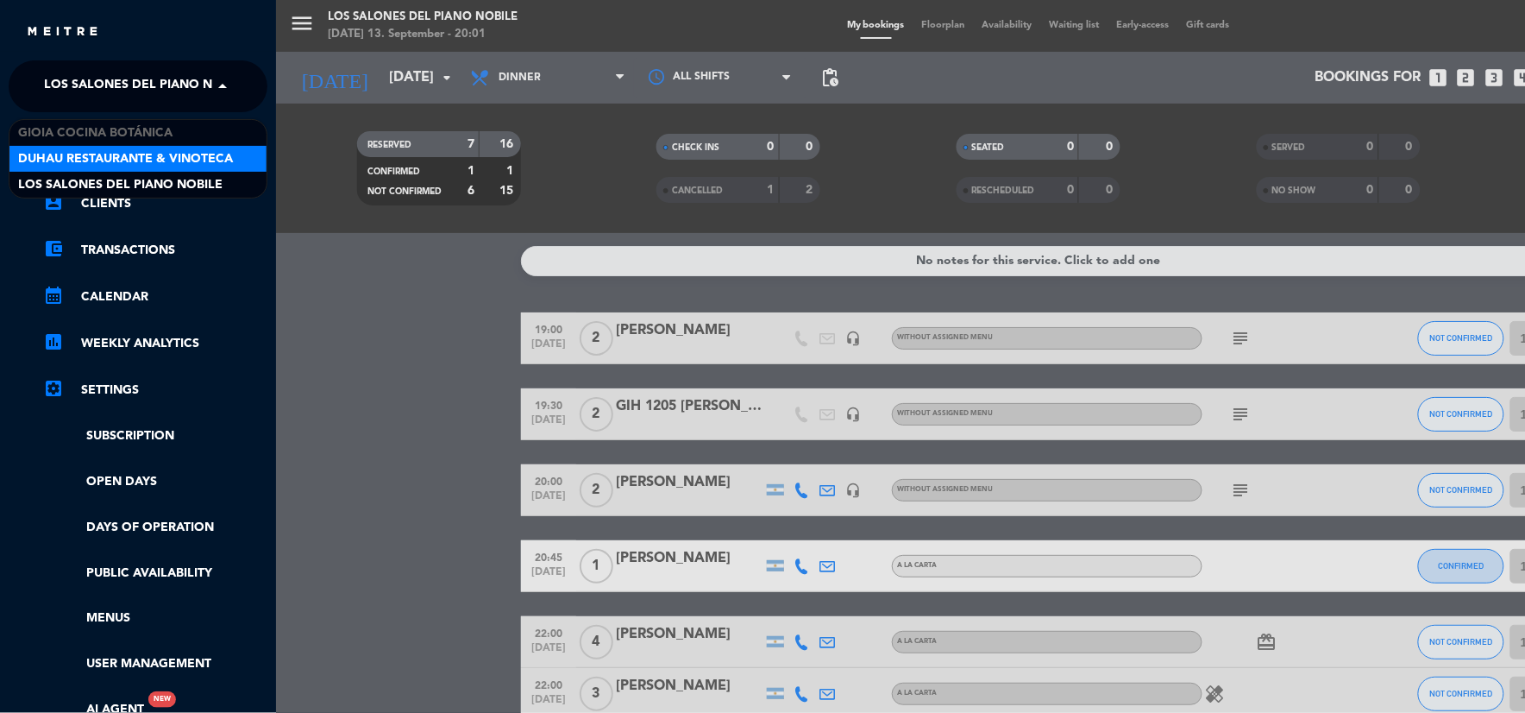
click at [199, 157] on span "Duhau Restaurante & Vinoteca" at bounding box center [125, 159] width 215 height 20
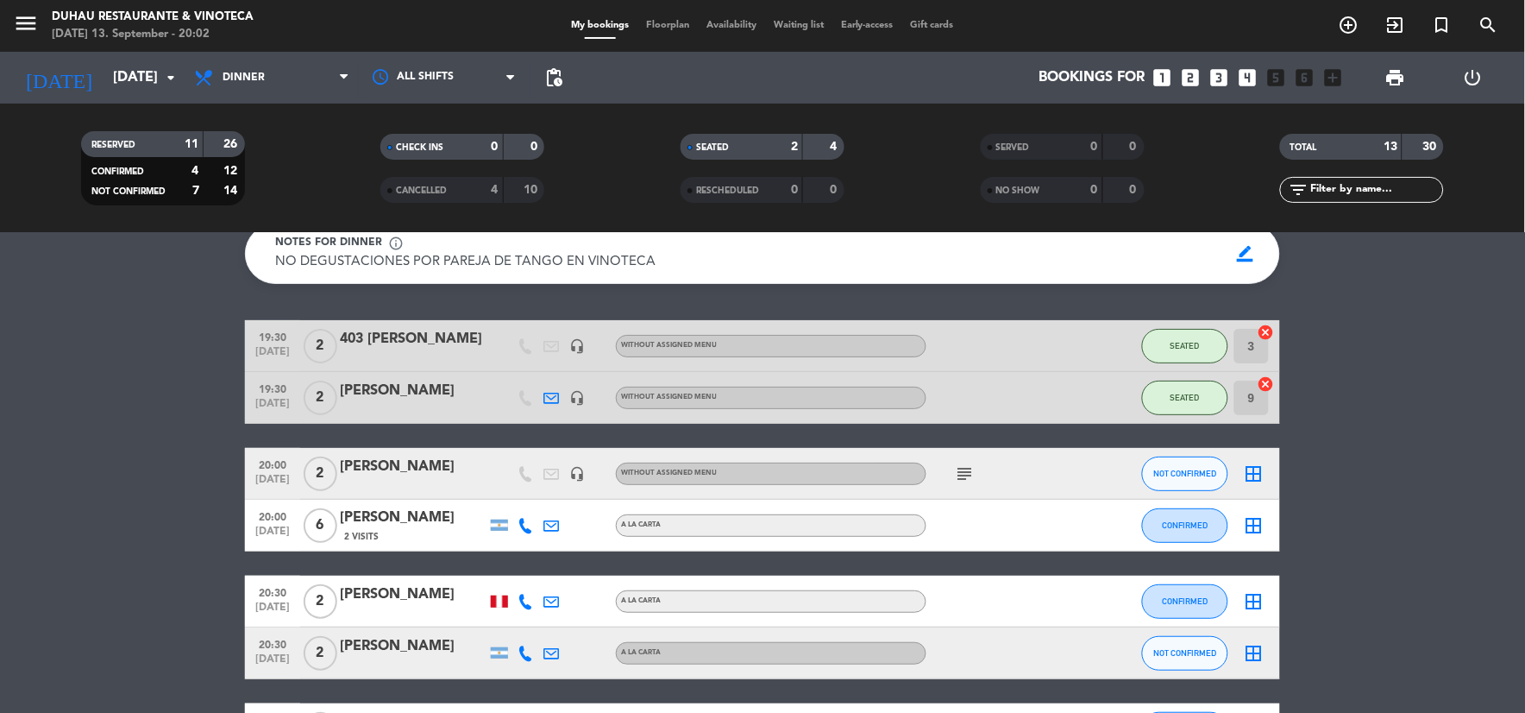
scroll to position [96, 0]
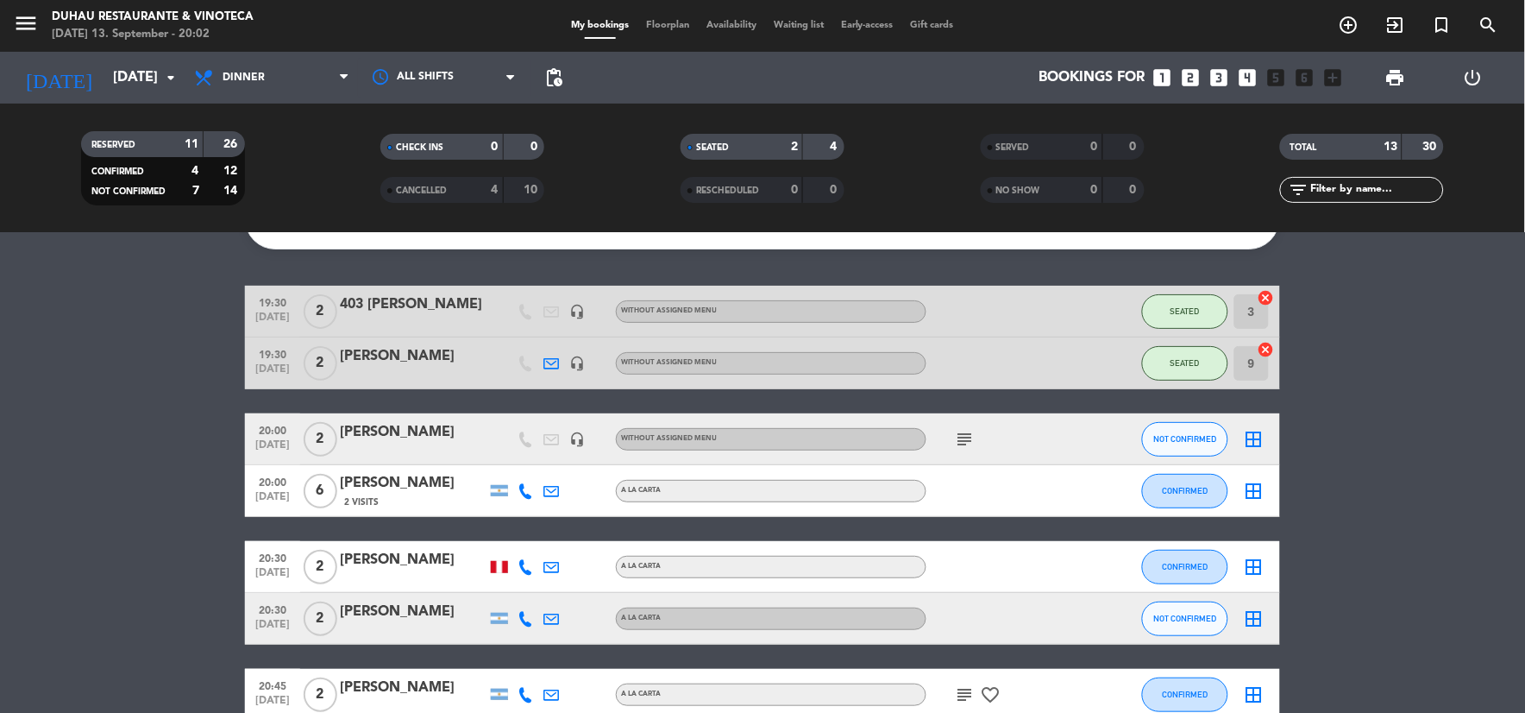
click at [1403, 24] on icon "exit_to_app" at bounding box center [1395, 25] width 21 height 21
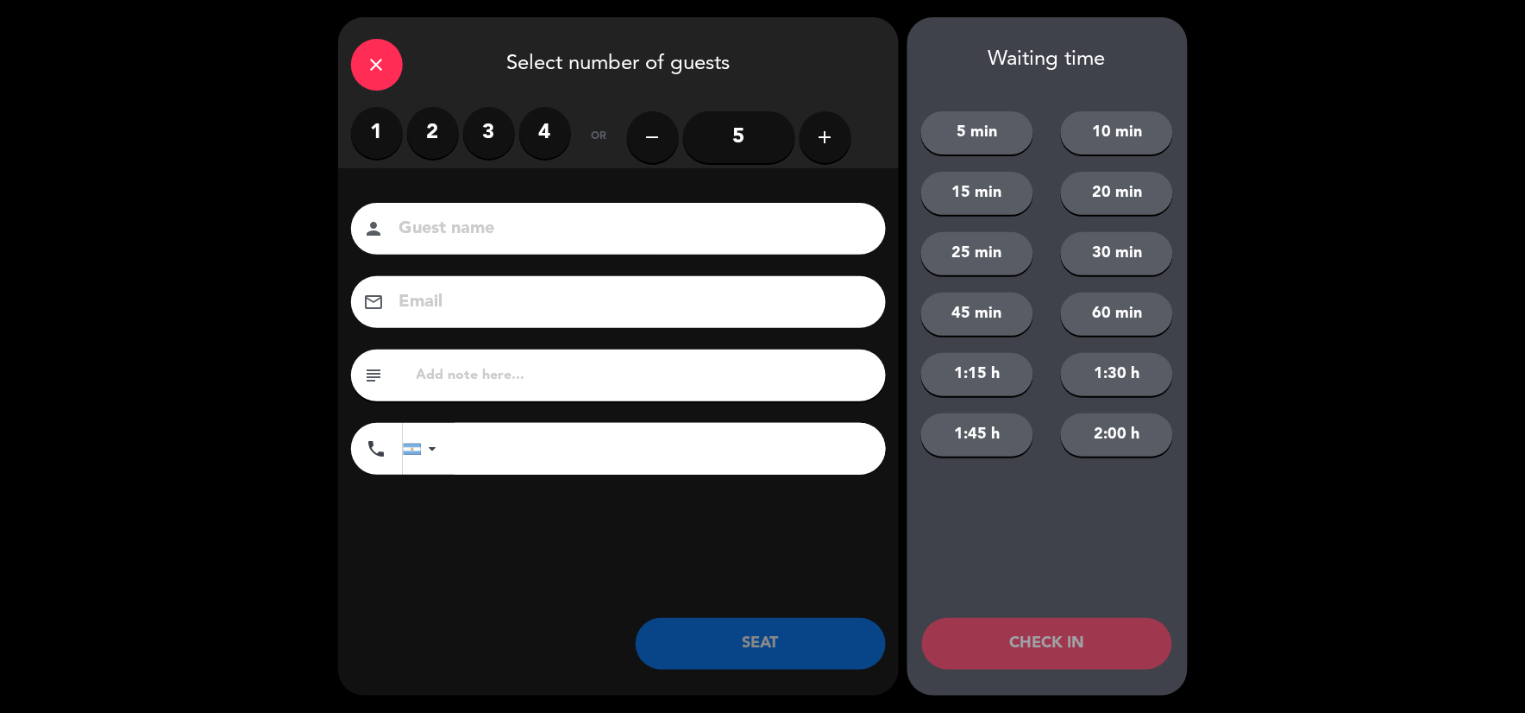
click at [424, 128] on label "2" at bounding box center [433, 133] width 52 height 52
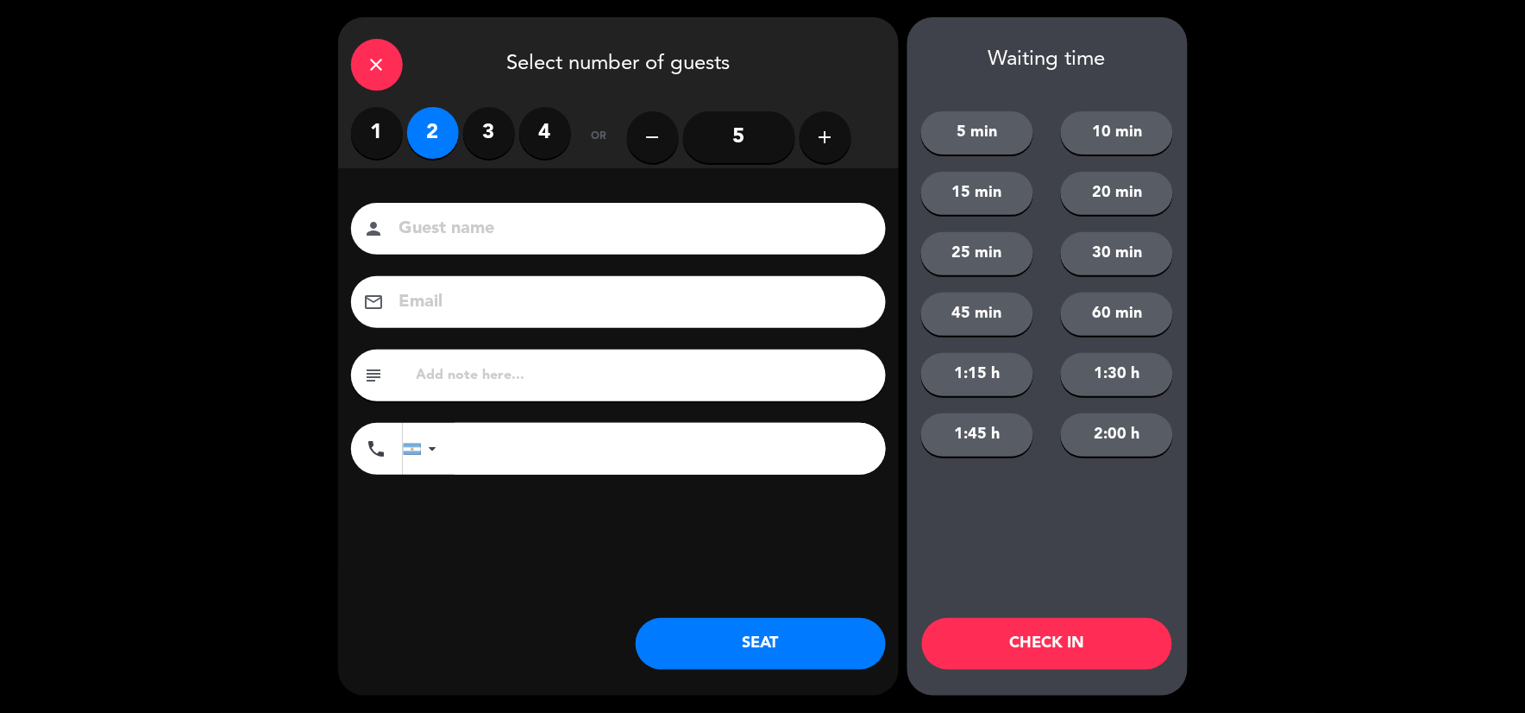
click at [807, 618] on button "SEAT" at bounding box center [761, 644] width 250 height 52
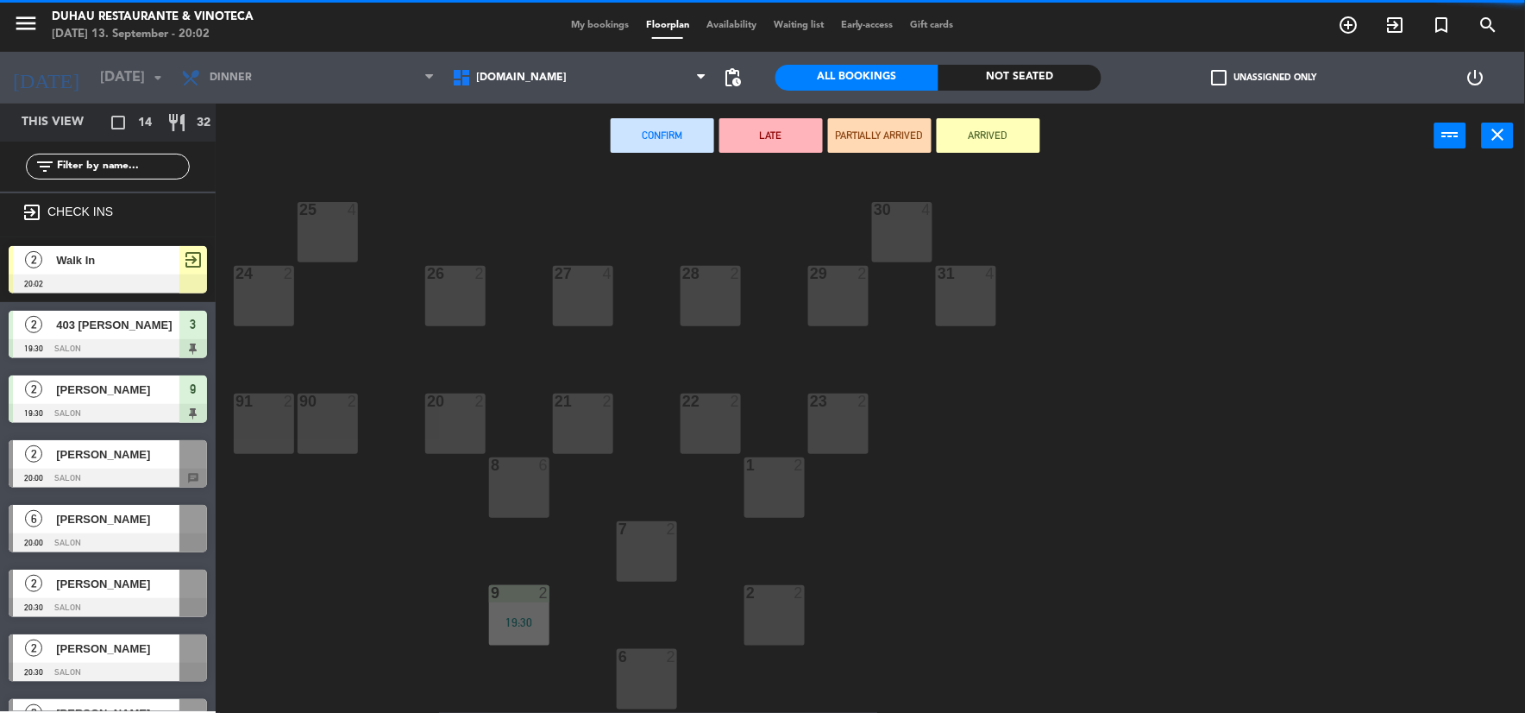
click at [314, 223] on div "25 4" at bounding box center [328, 232] width 60 height 60
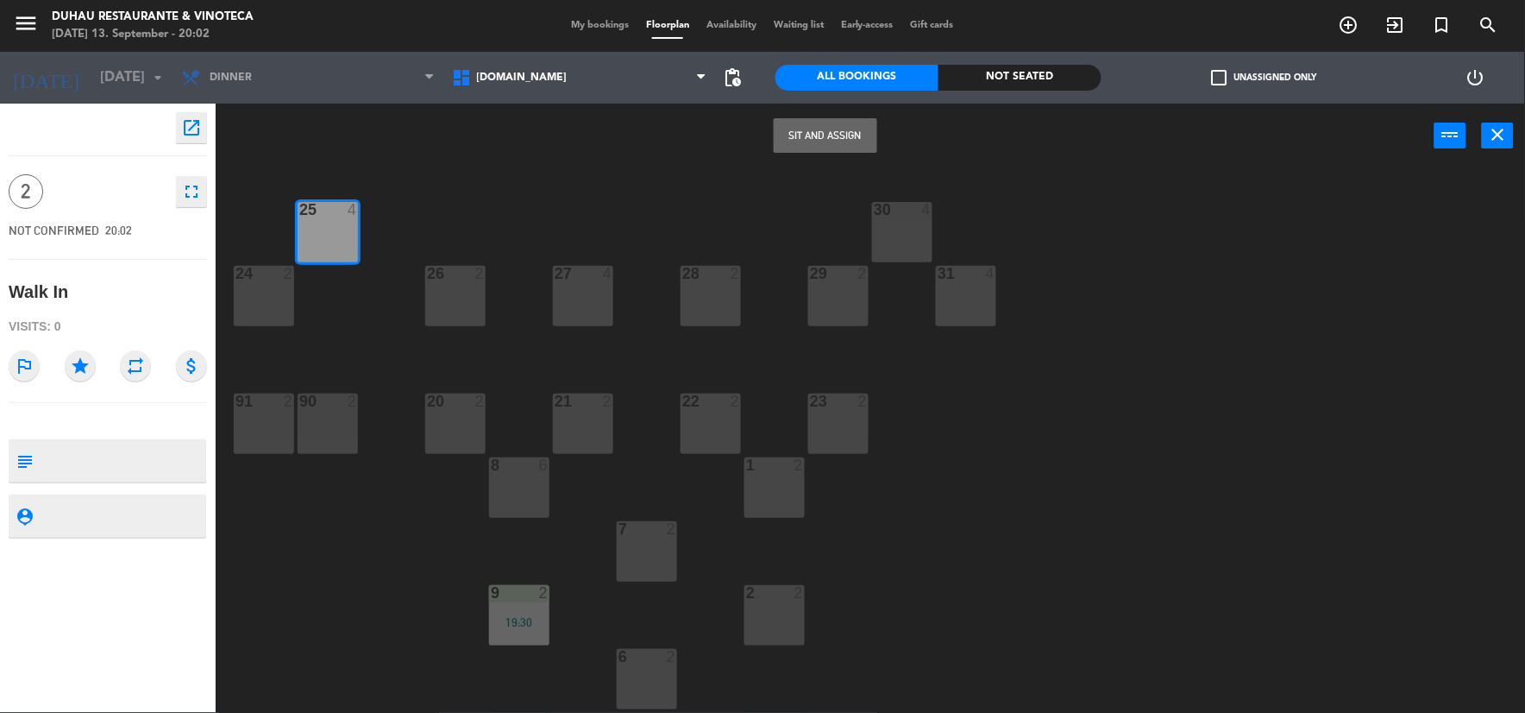
click at [818, 127] on button "Sit and Assign" at bounding box center [826, 135] width 104 height 35
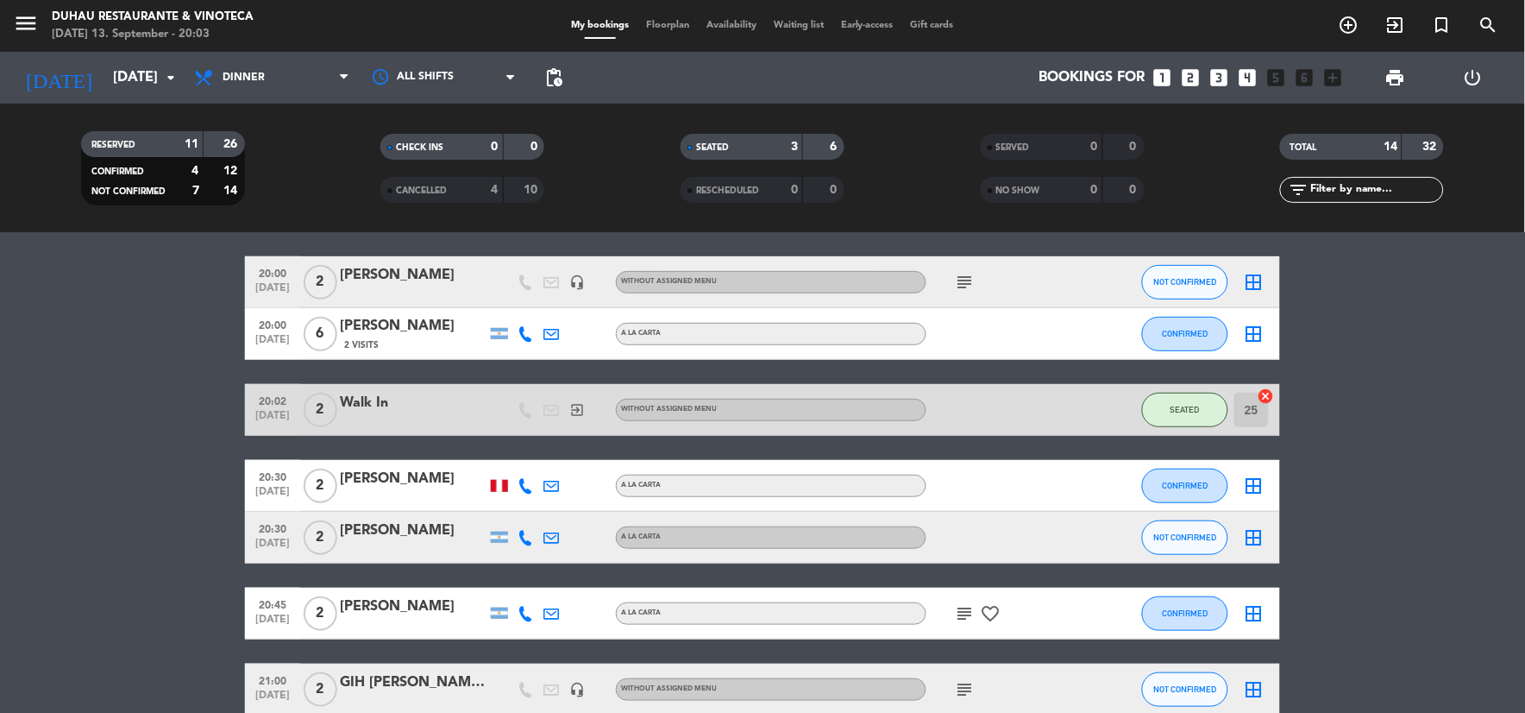
scroll to position [287, 0]
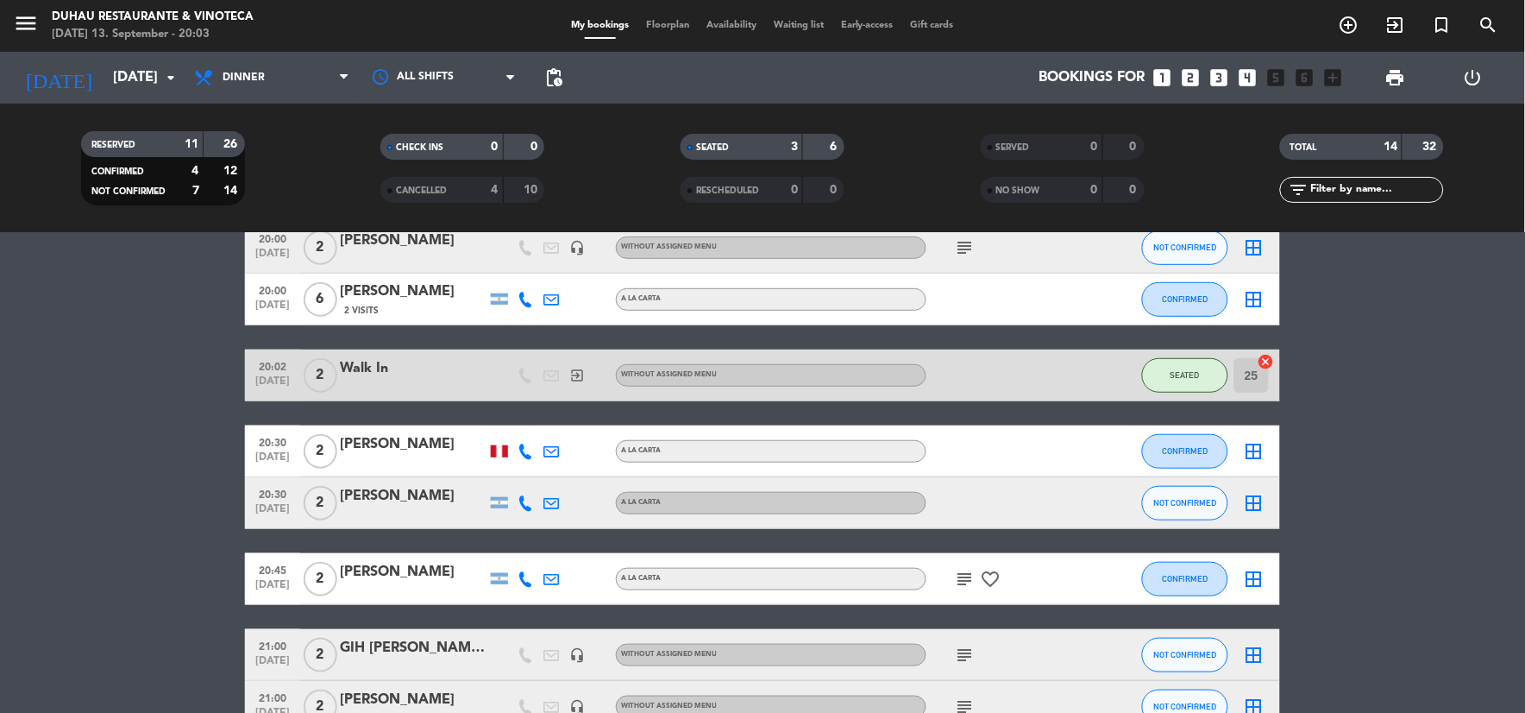
click at [1386, 388] on bookings-row "19:30 [DATE] 2 403 [PERSON_NAME] headset_mic Without assigned menu SEATED 3 can…" at bounding box center [762, 553] width 1525 height 918
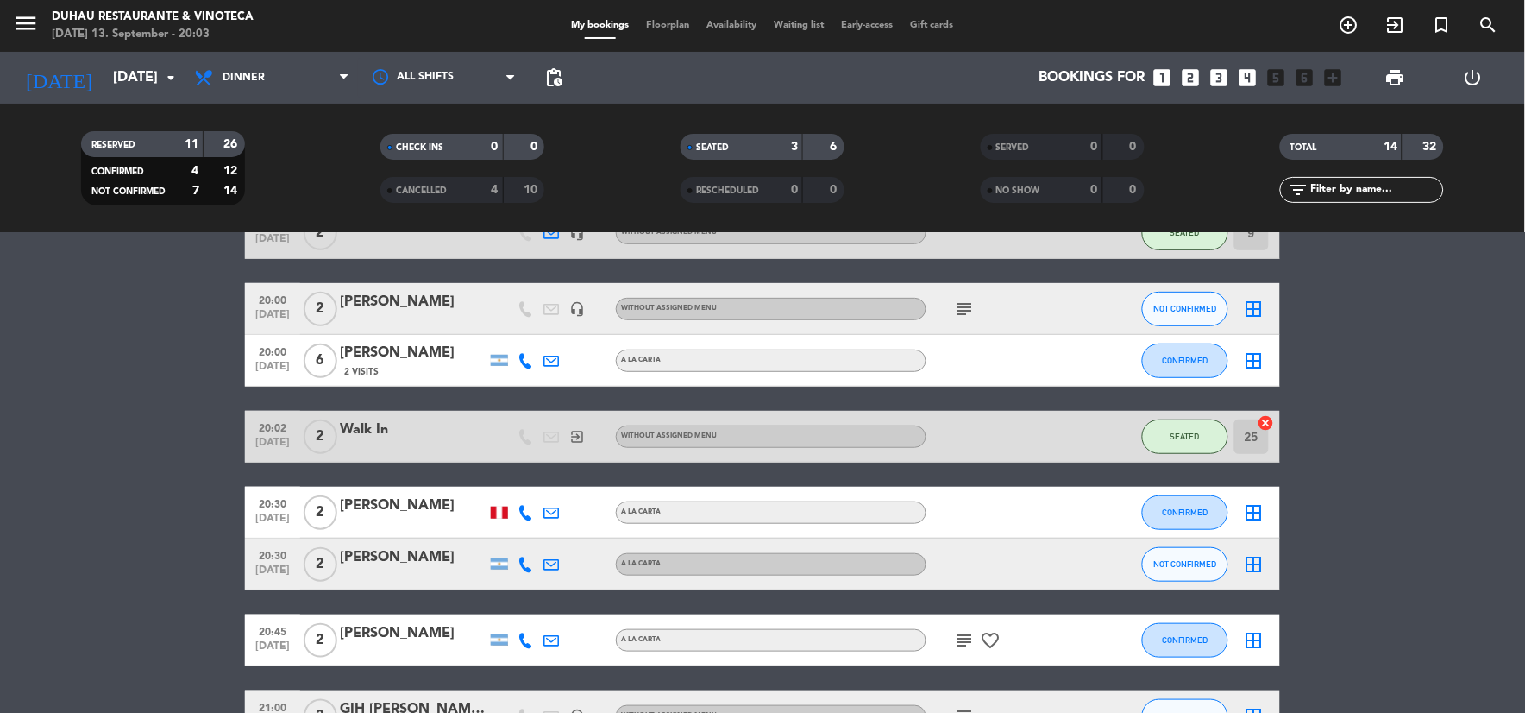
scroll to position [191, 0]
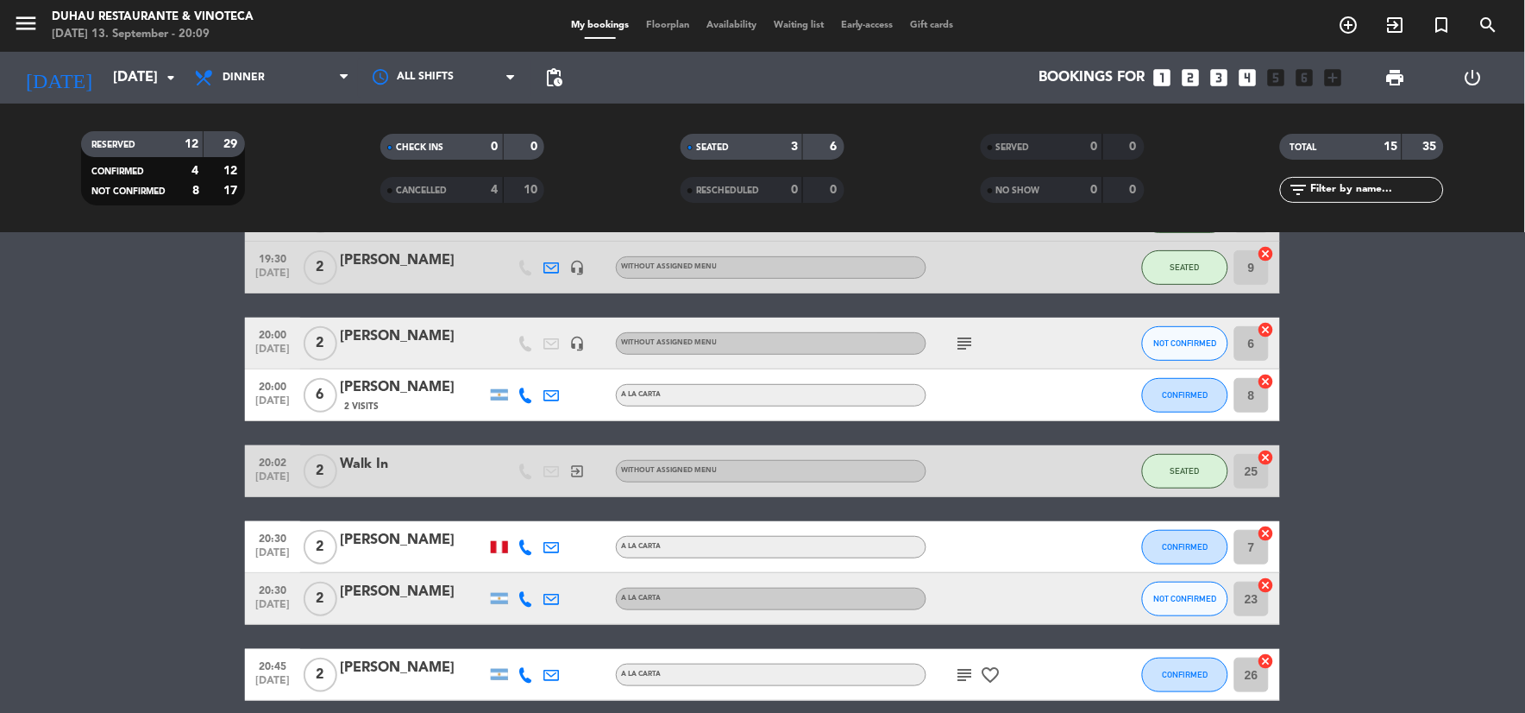
click at [1269, 326] on icon "cancel" at bounding box center [1266, 329] width 17 height 17
click at [1265, 383] on icon "cancel" at bounding box center [1266, 381] width 17 height 17
click at [1193, 342] on span "NOT CONFIRMED" at bounding box center [1185, 342] width 63 height 9
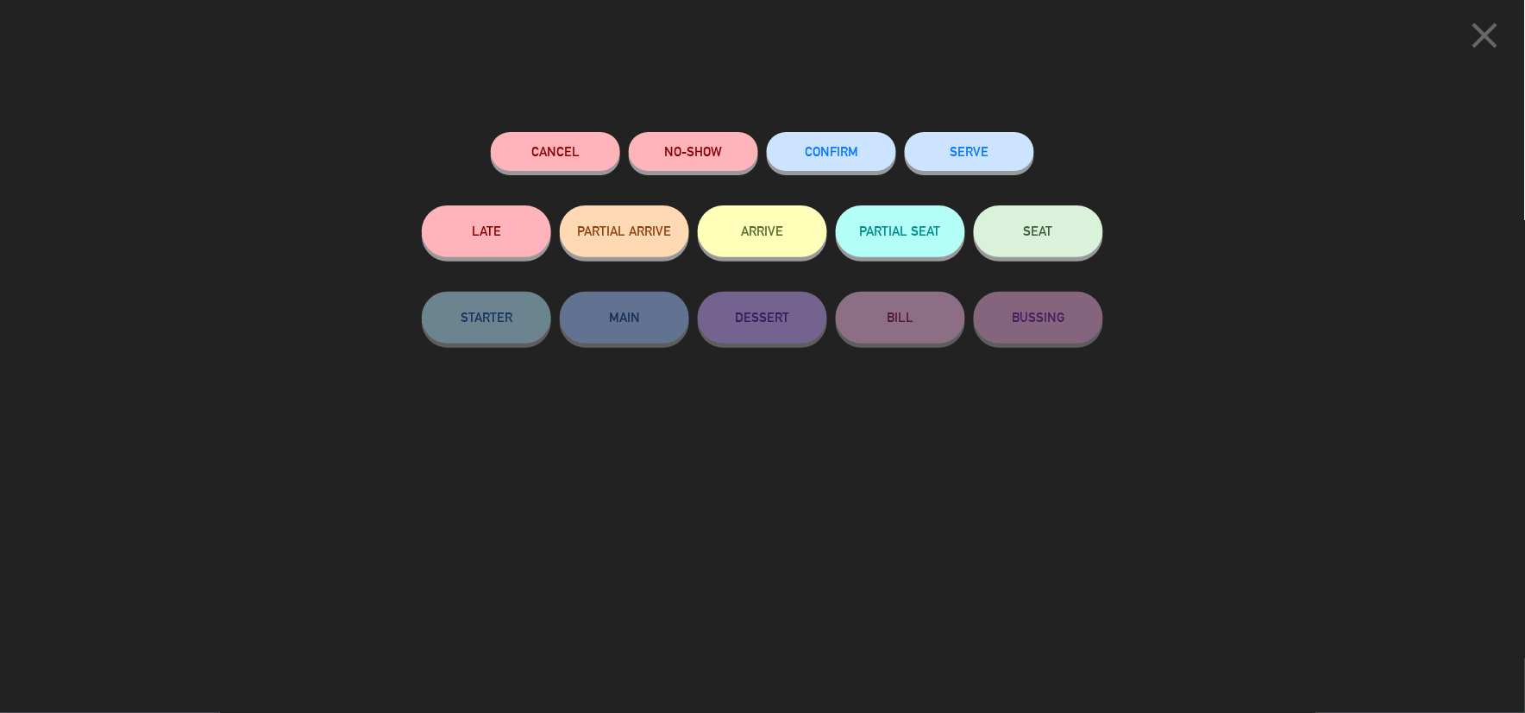
scroll to position [725, 0]
click at [1058, 226] on button "SEAT" at bounding box center [1038, 231] width 129 height 52
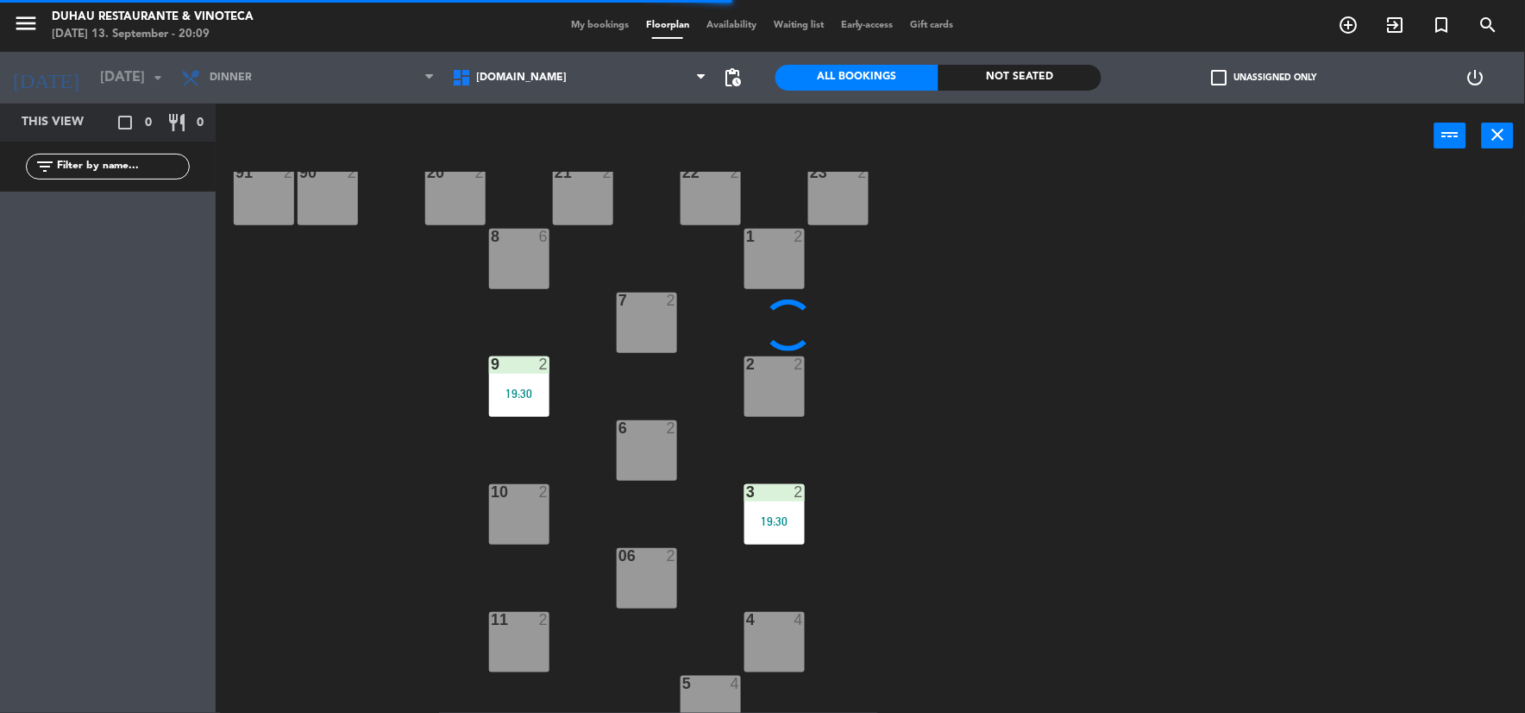
scroll to position [248, 0]
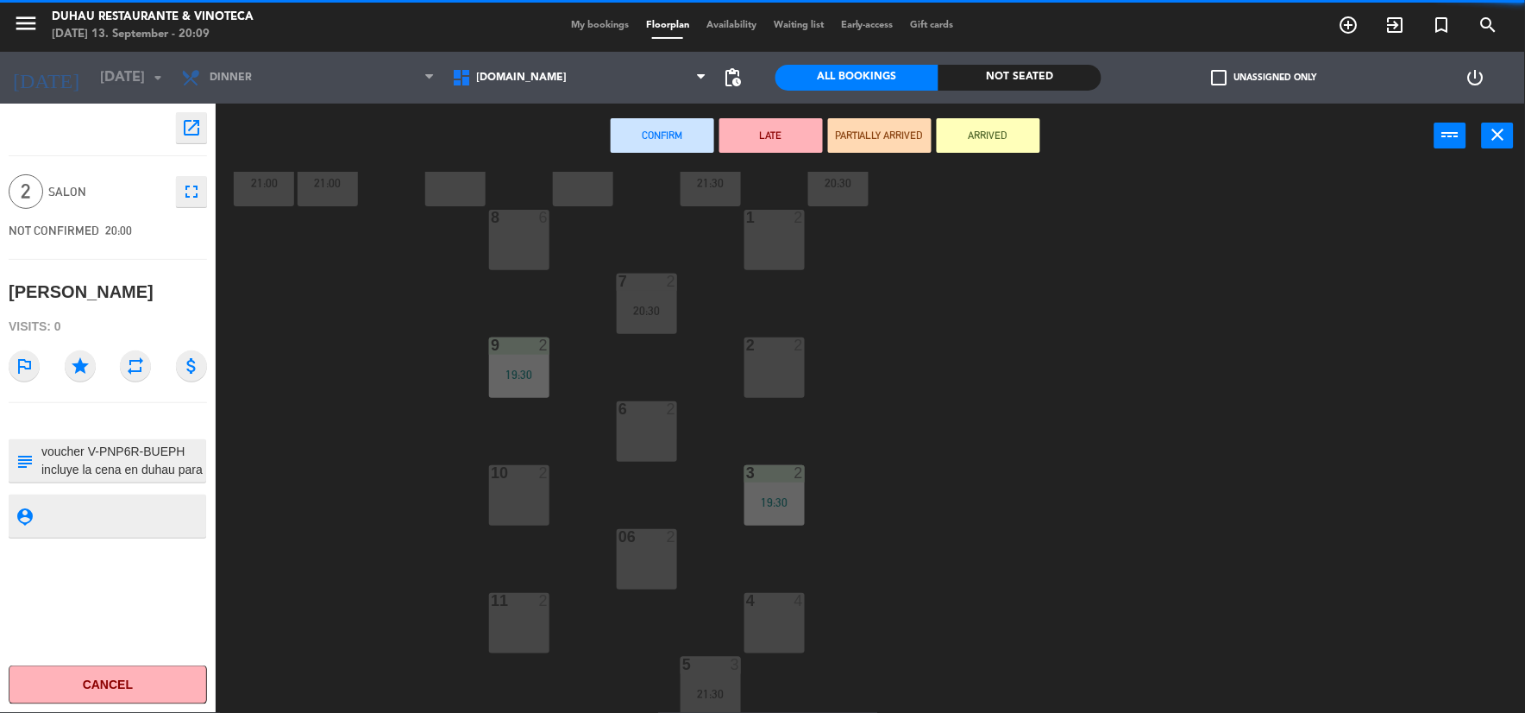
click at [779, 643] on div "4 4" at bounding box center [774, 623] width 60 height 60
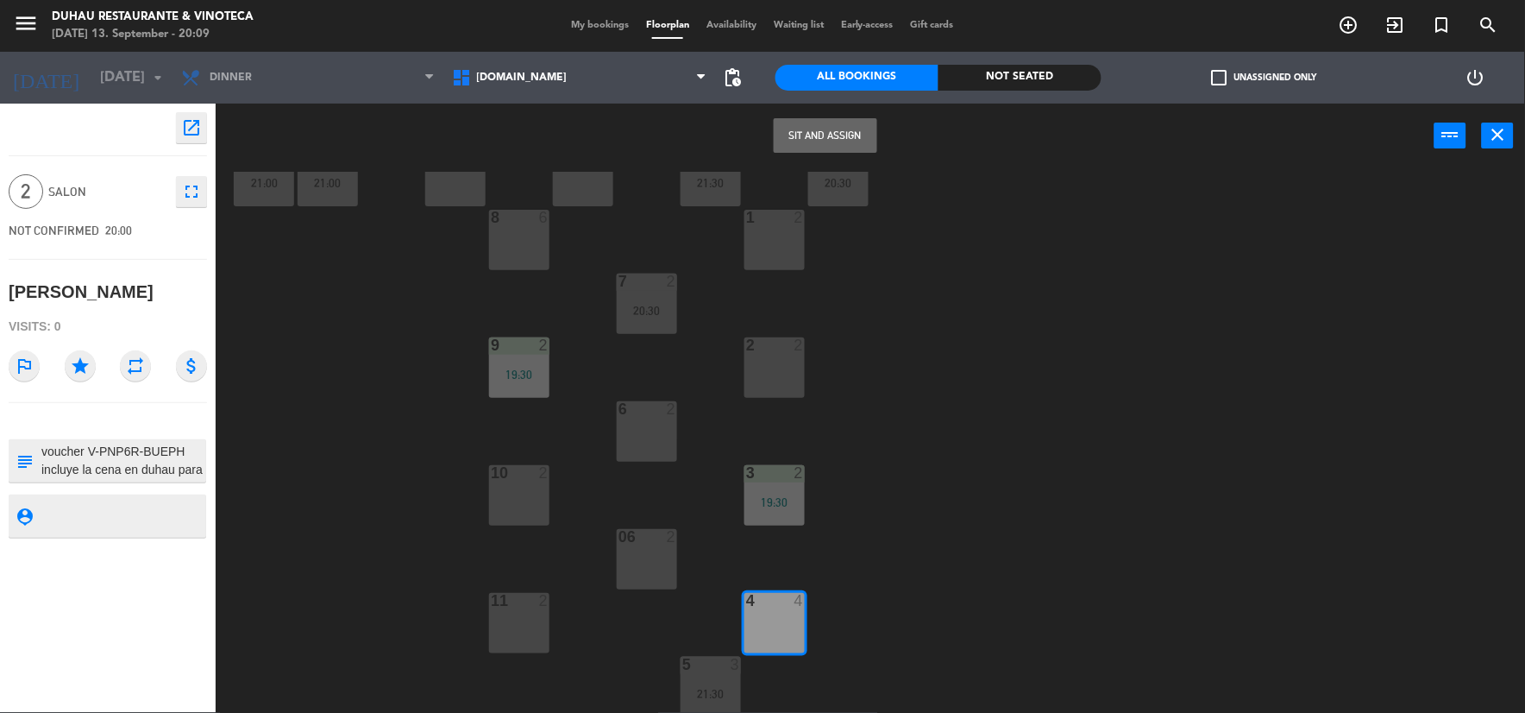
click at [837, 123] on button "Sit and Assign" at bounding box center [826, 135] width 104 height 35
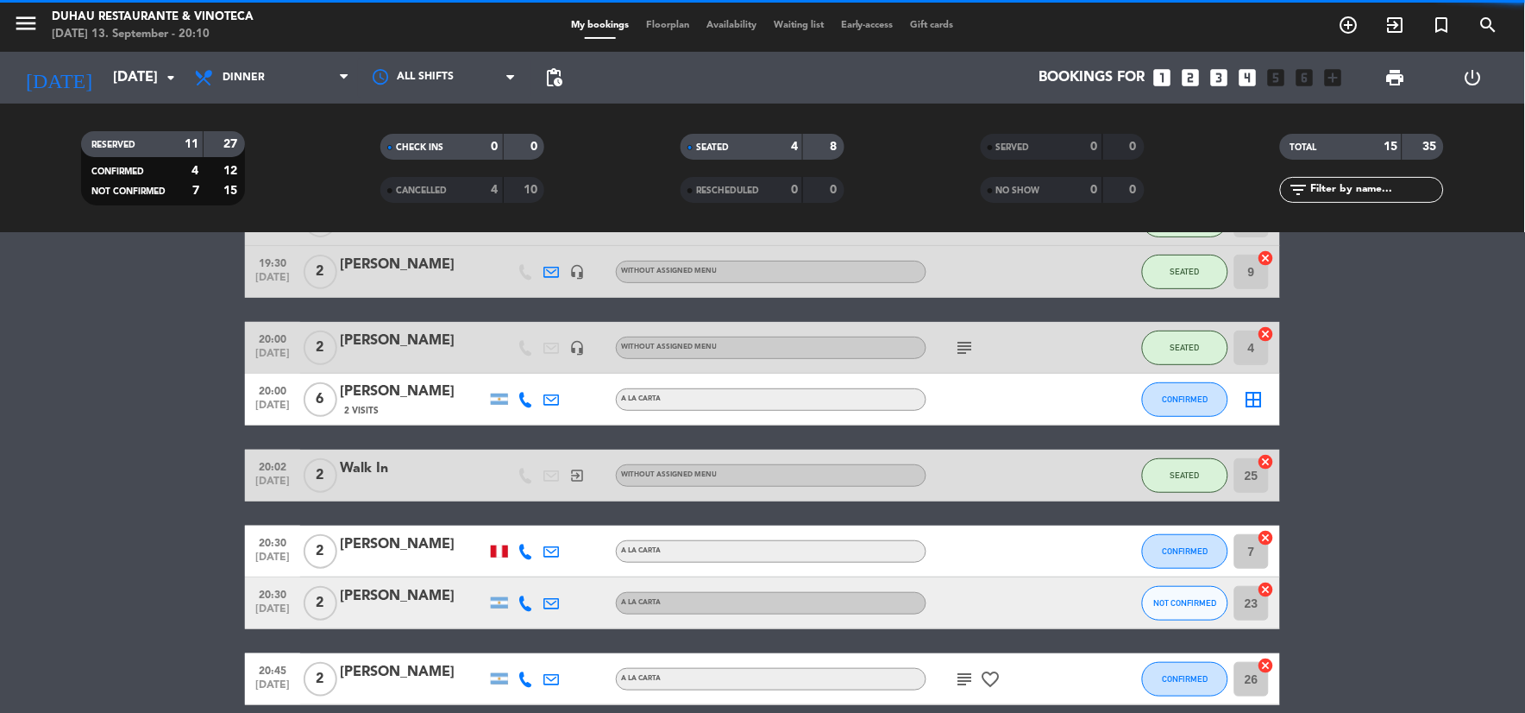
scroll to position [191, 0]
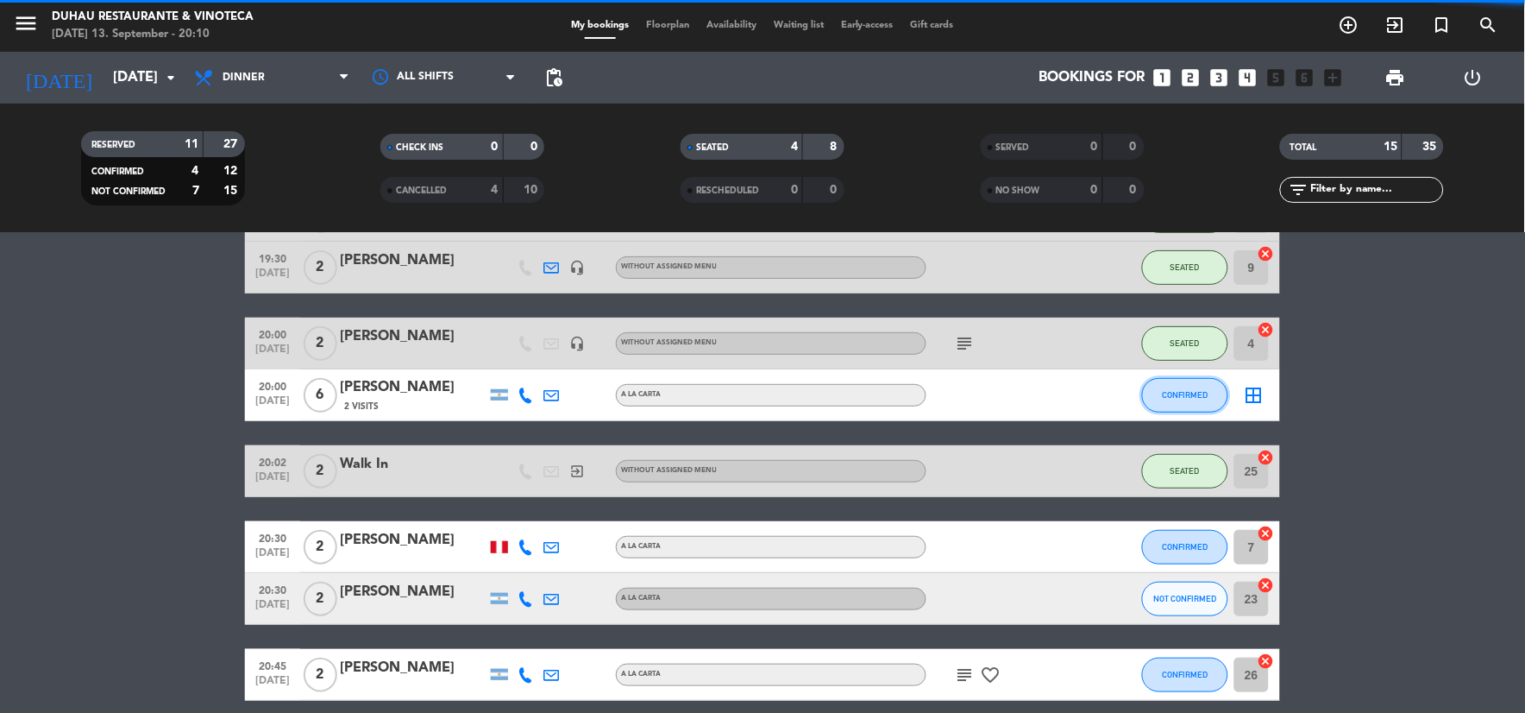
click at [1162, 399] on button "CONFIRMED" at bounding box center [1185, 395] width 86 height 35
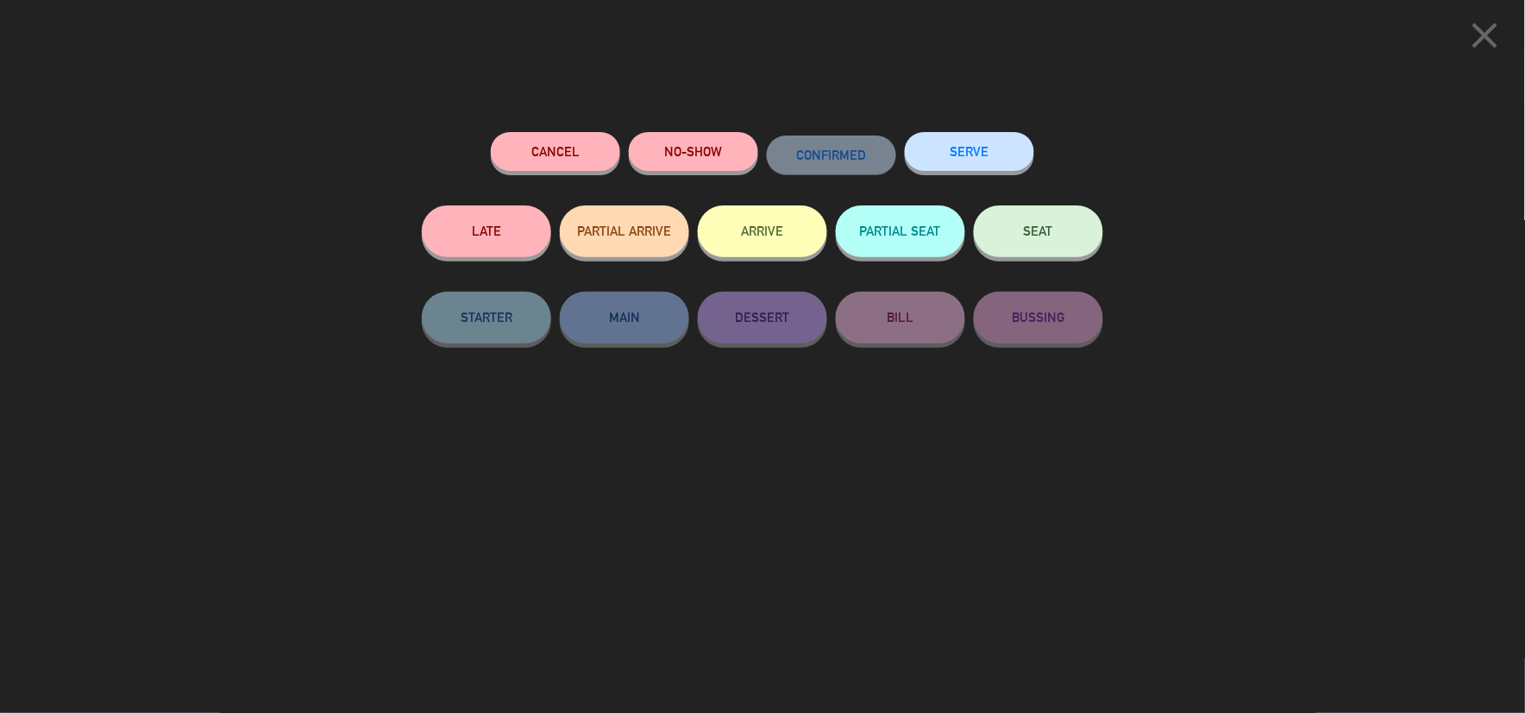
click at [1496, 33] on icon "close" at bounding box center [1485, 35] width 43 height 43
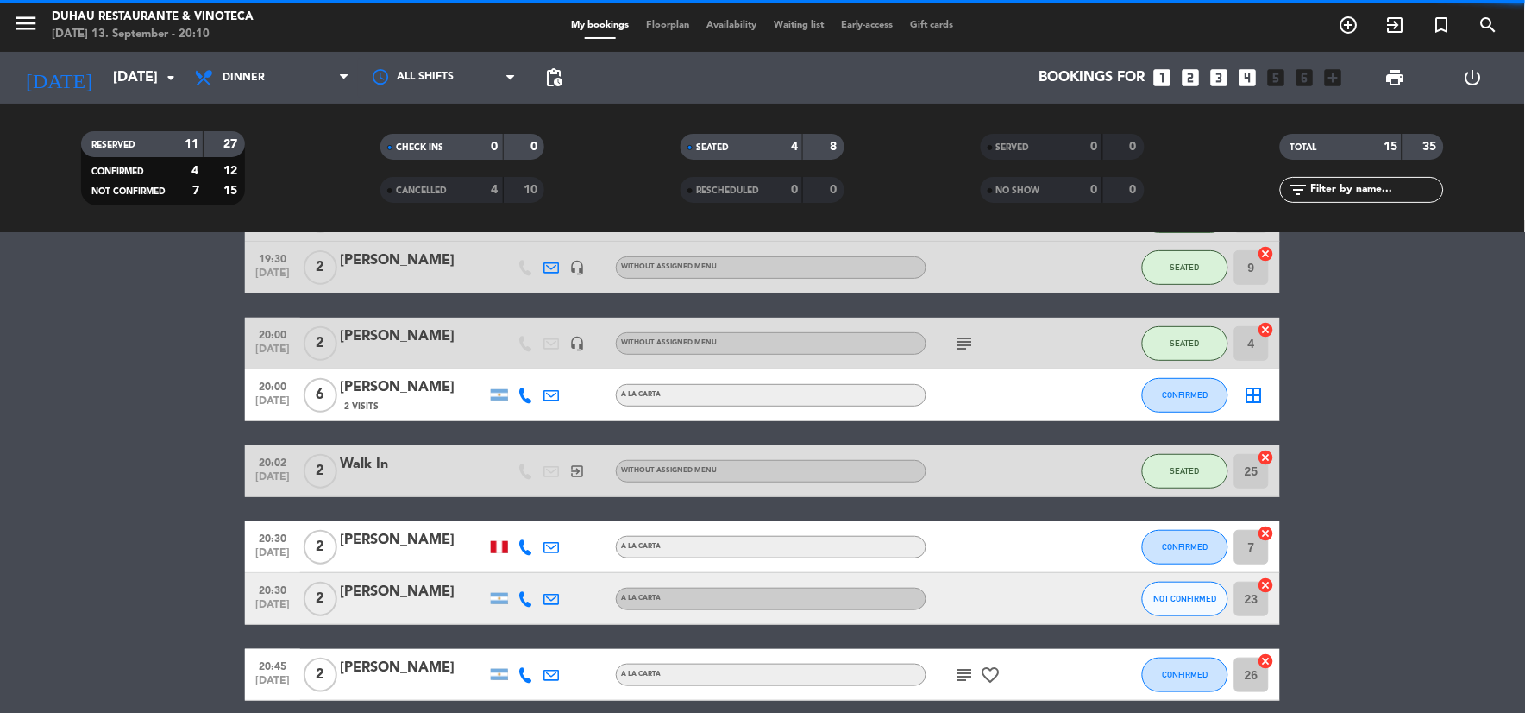
click at [375, 380] on div "[PERSON_NAME]" at bounding box center [413, 387] width 147 height 22
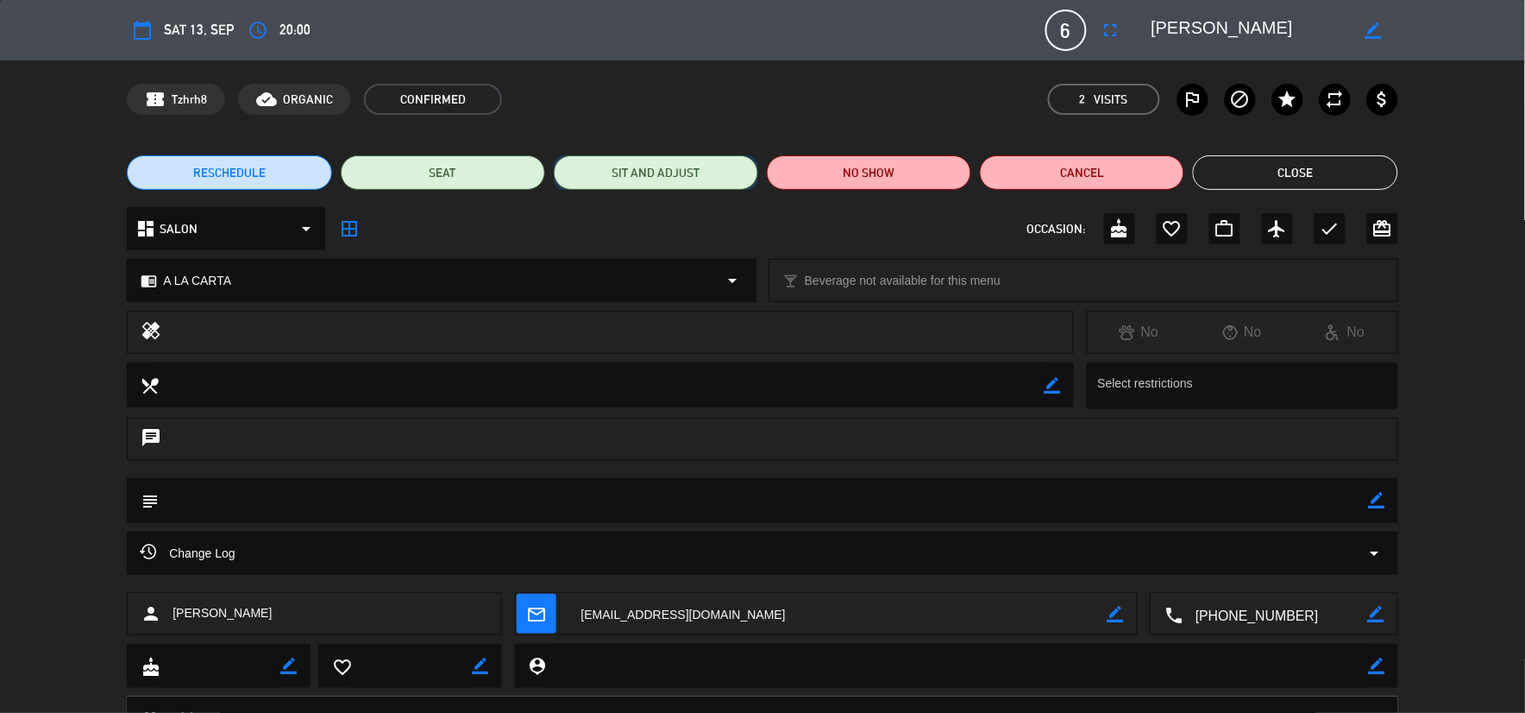
click at [631, 166] on button "SIT AND ADJUST" at bounding box center [656, 172] width 204 height 35
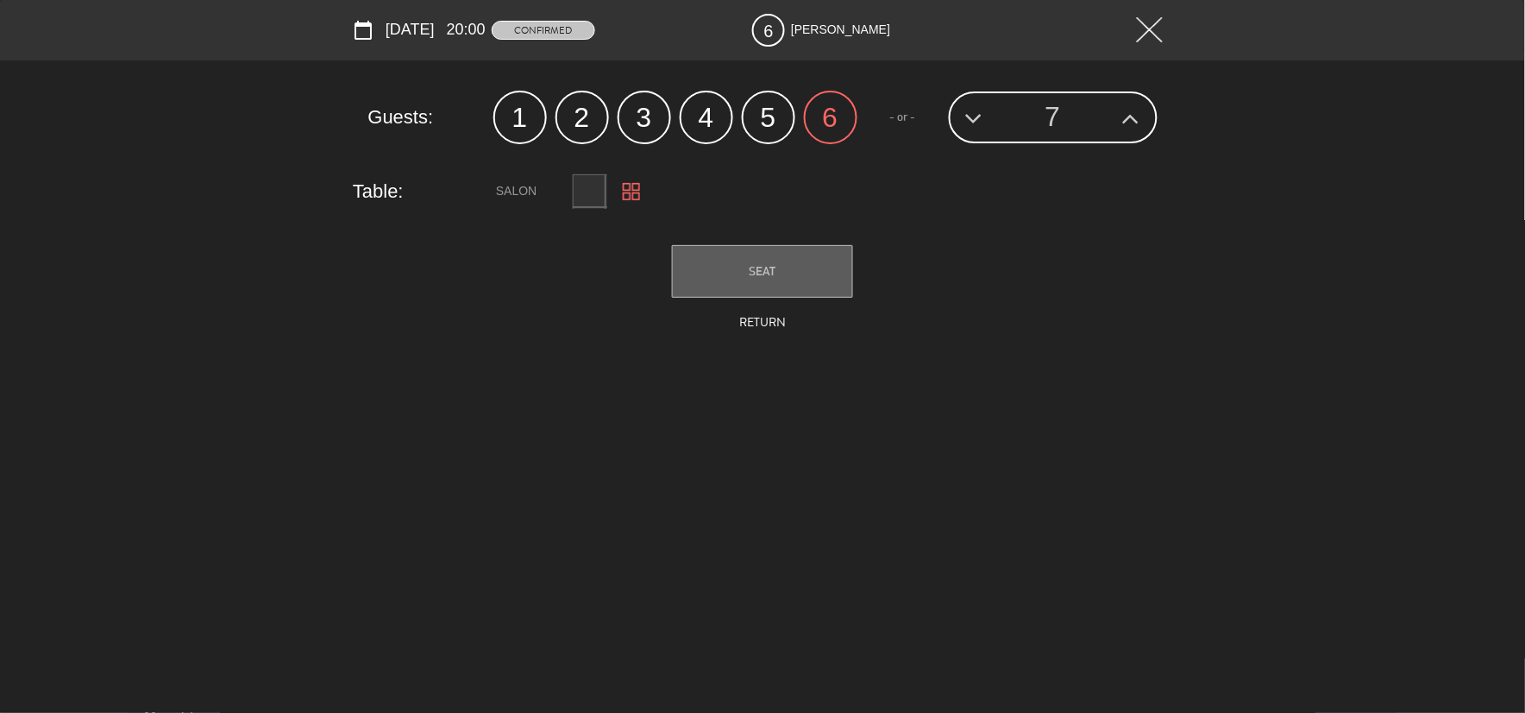
click at [781, 110] on label "5" at bounding box center [768, 117] width 53 height 53
click at [800, 260] on button "SEAT" at bounding box center [762, 271] width 181 height 53
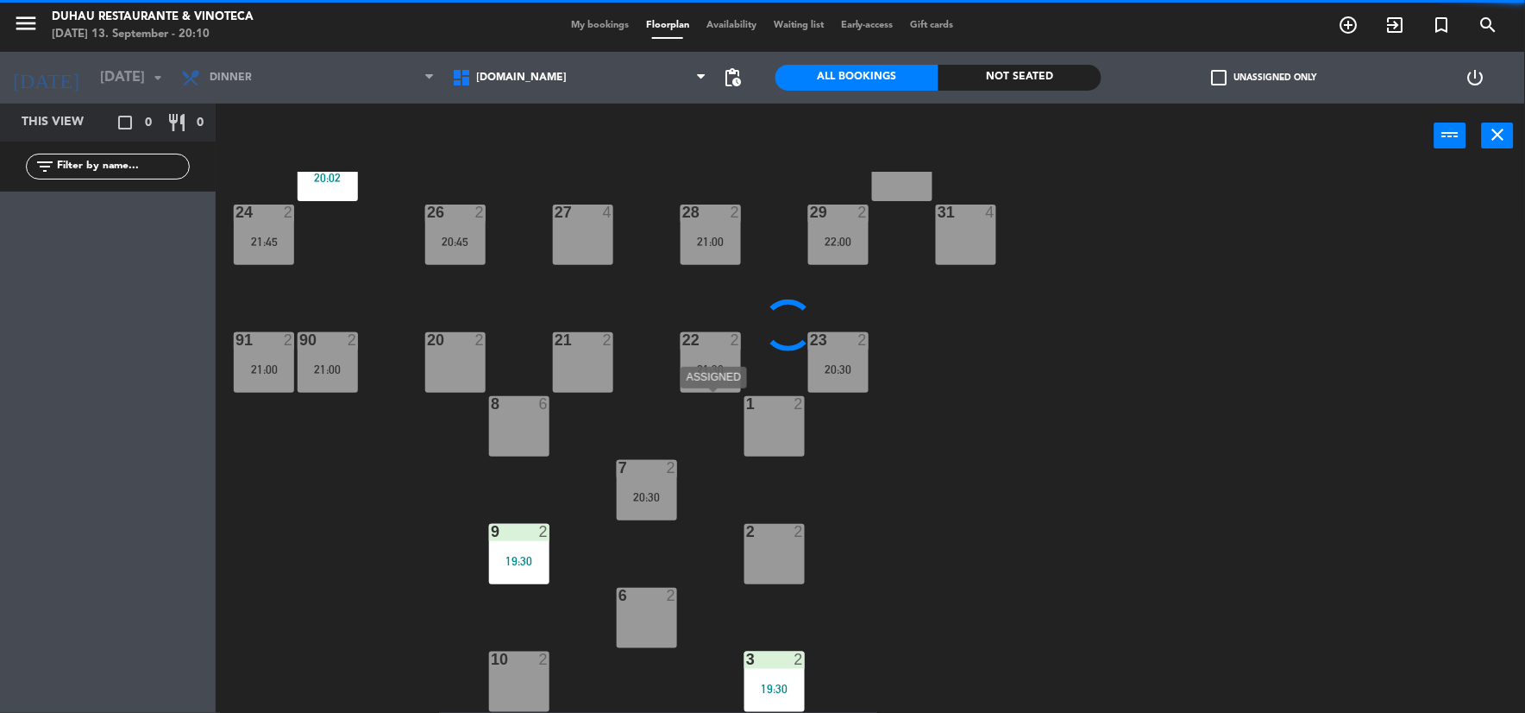
scroll to position [96, 0]
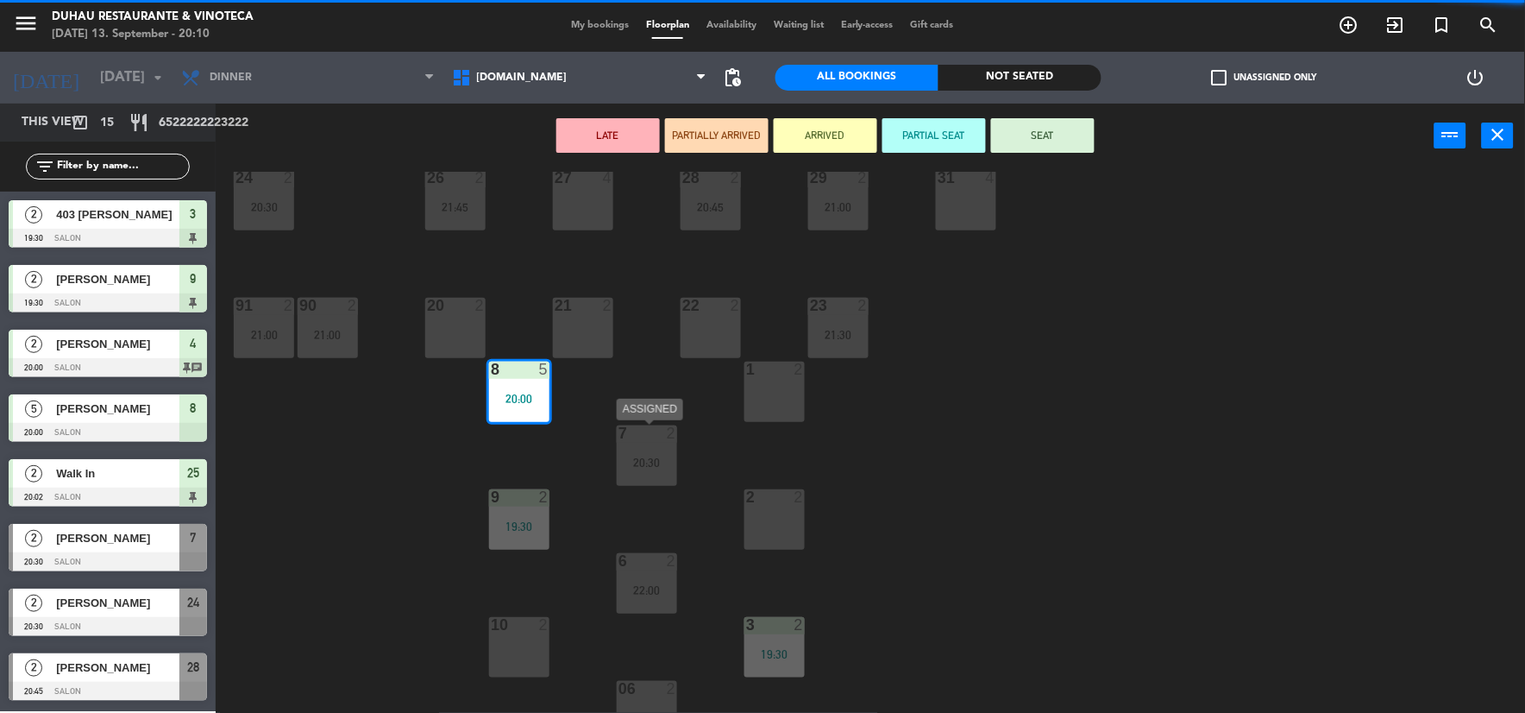
click at [656, 436] on div at bounding box center [647, 433] width 28 height 16
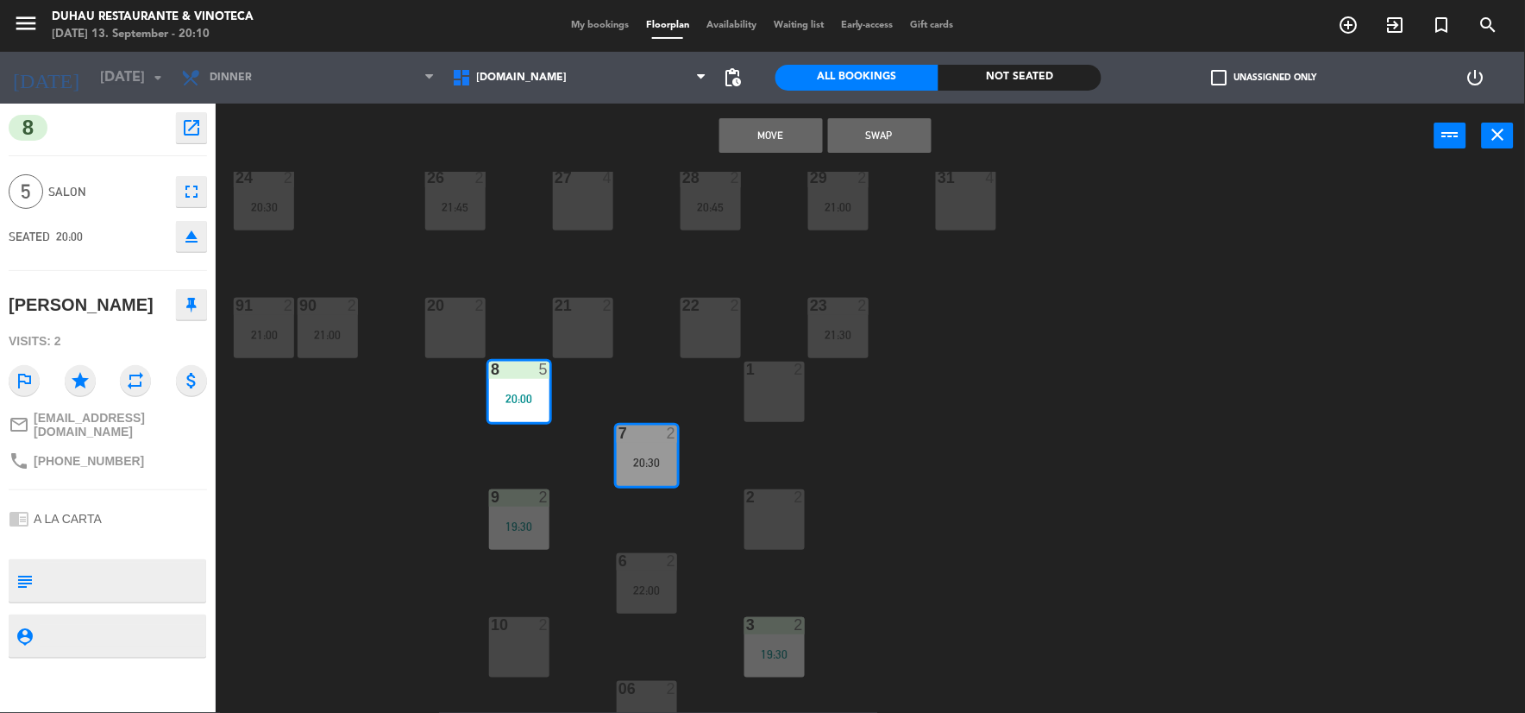
click at [535, 397] on div "20:00" at bounding box center [519, 398] width 60 height 12
click at [656, 444] on div "7 2 20:30" at bounding box center [647, 455] width 60 height 60
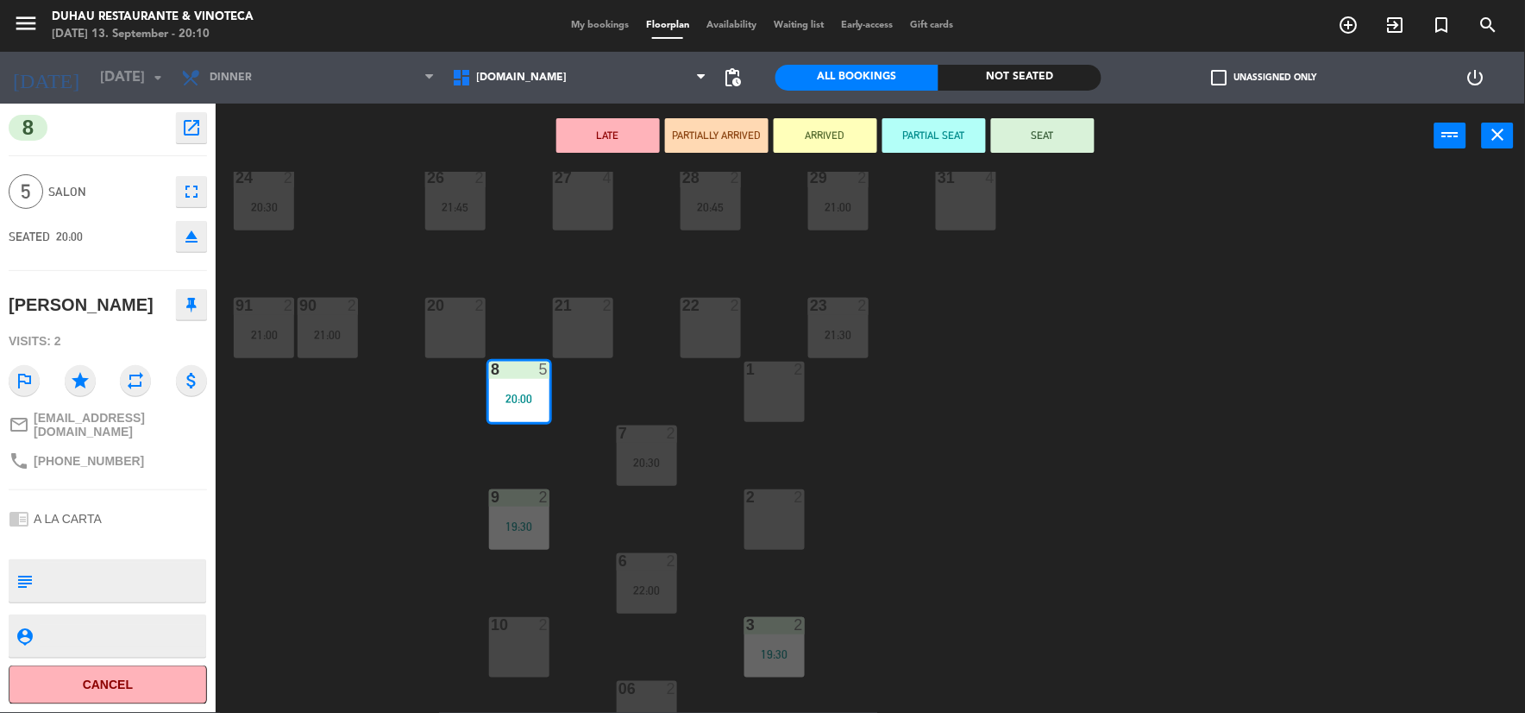
click at [657, 453] on div "7 2 20:30" at bounding box center [647, 455] width 60 height 60
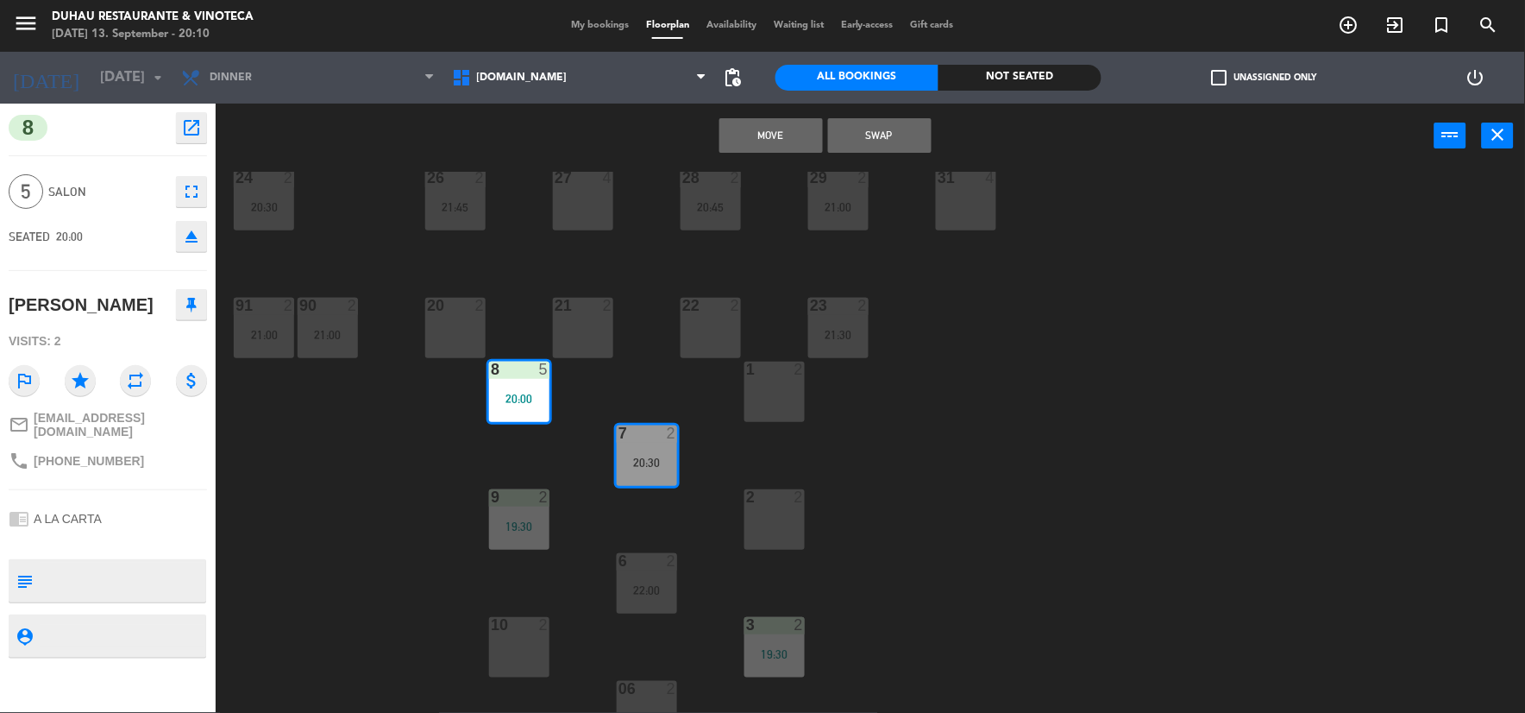
click at [808, 134] on button "Move" at bounding box center [771, 135] width 104 height 35
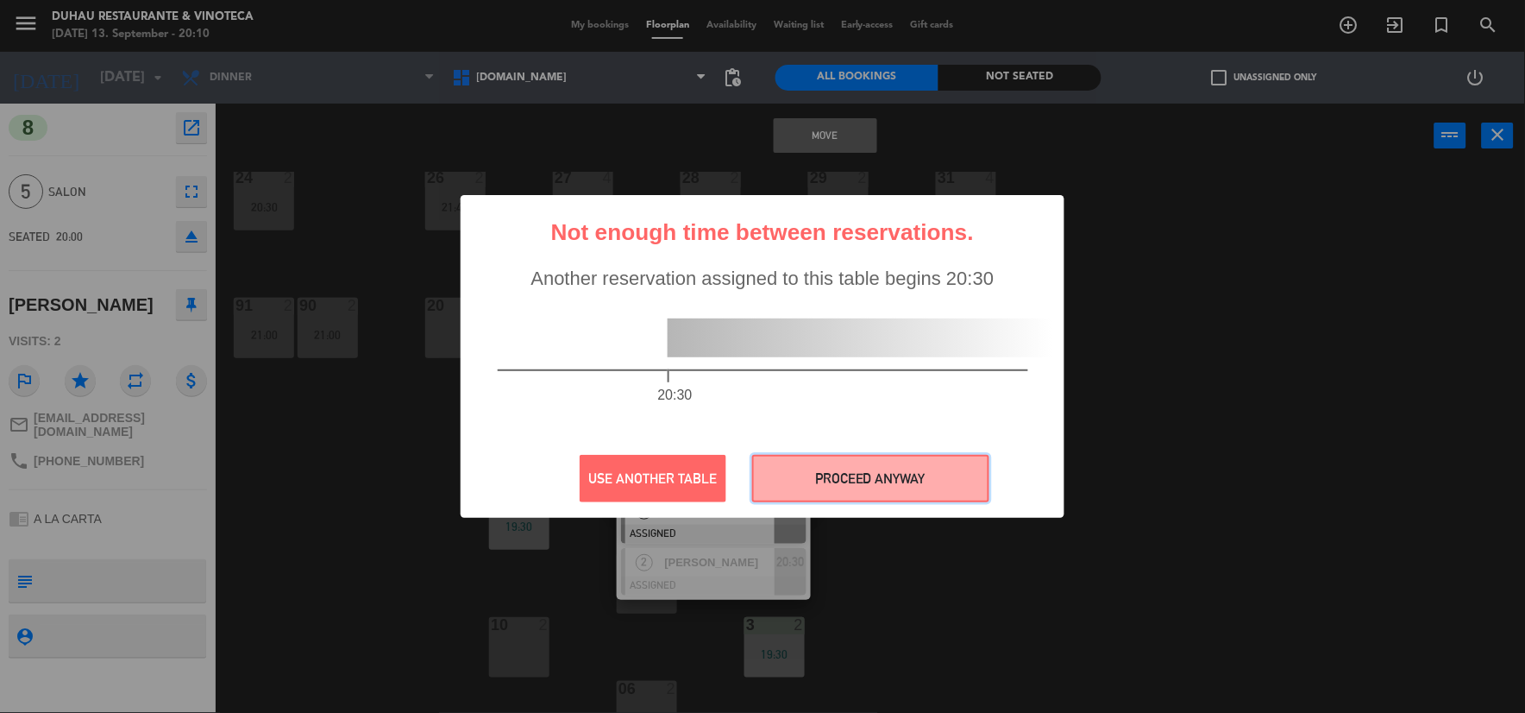
click at [841, 477] on button "PROCEED ANYWAY" at bounding box center [870, 478] width 237 height 47
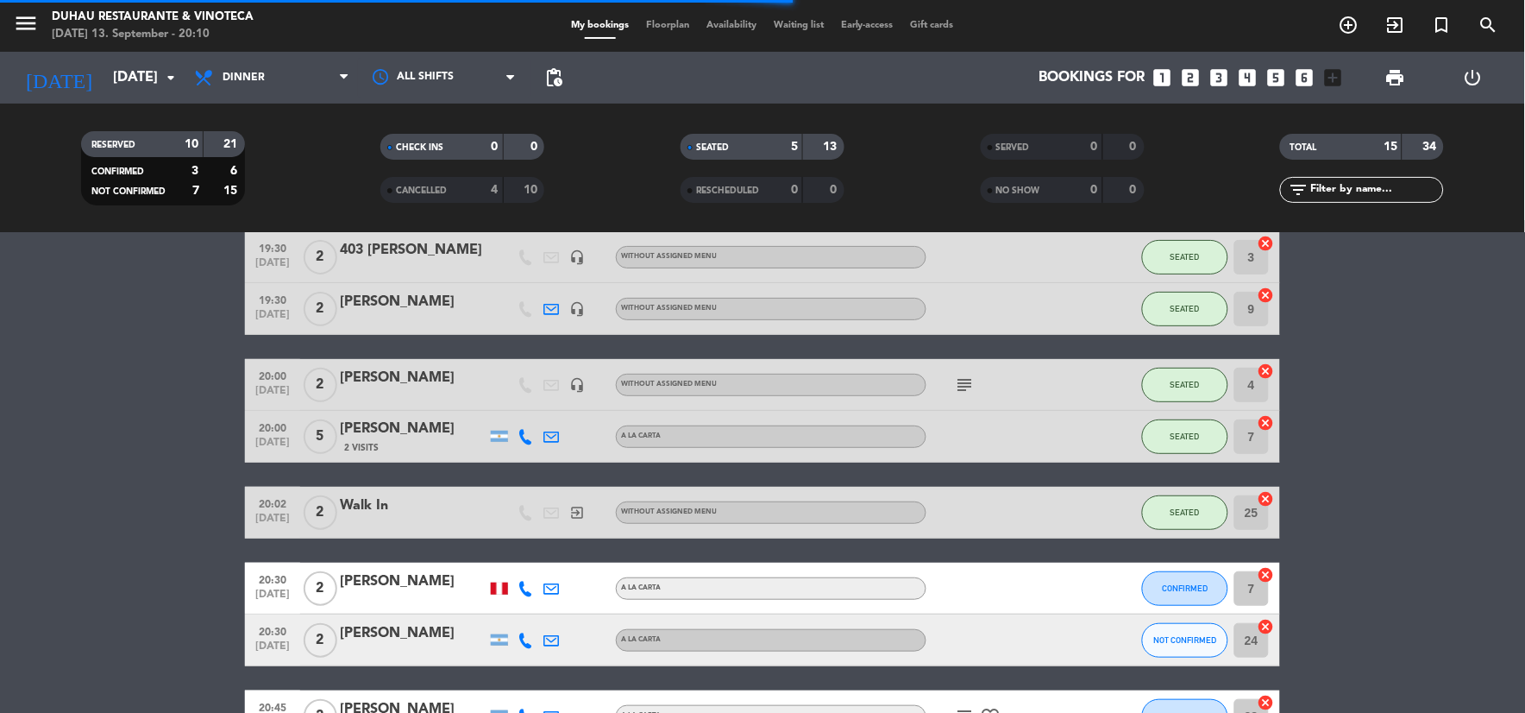
scroll to position [287, 0]
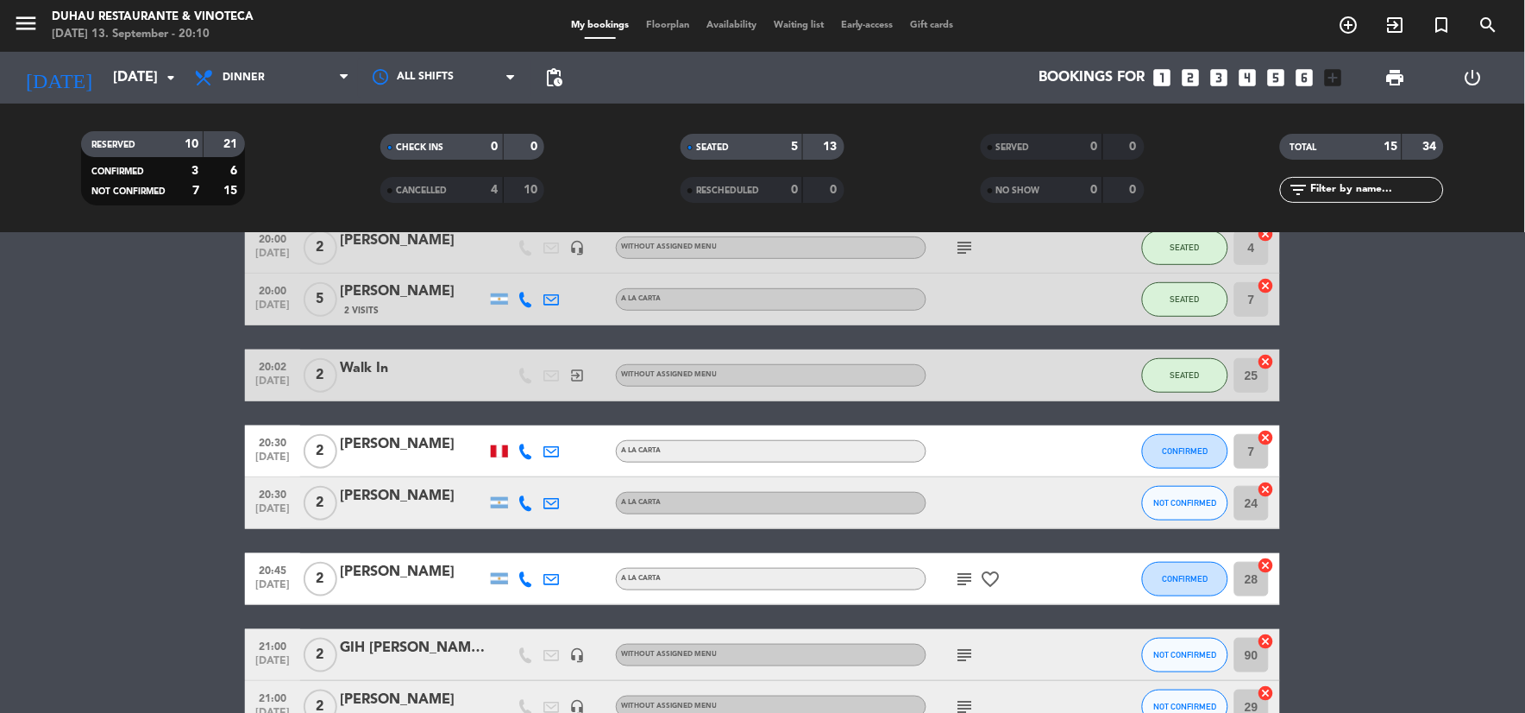
click at [1268, 437] on icon "cancel" at bounding box center [1266, 437] width 17 height 17
click at [1266, 487] on icon "cancel" at bounding box center [1266, 488] width 17 height 17
click at [1268, 569] on icon "cancel" at bounding box center [1266, 564] width 17 height 17
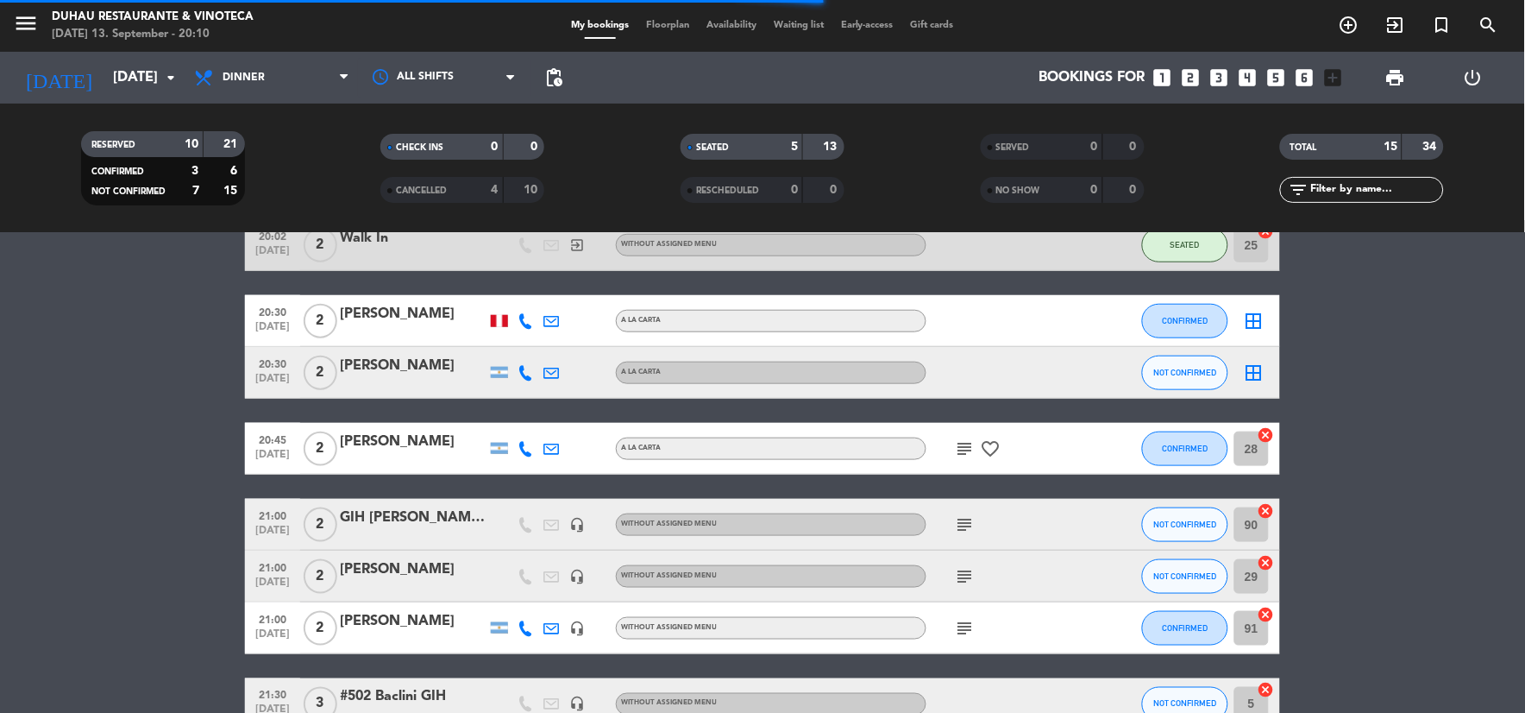
scroll to position [479, 0]
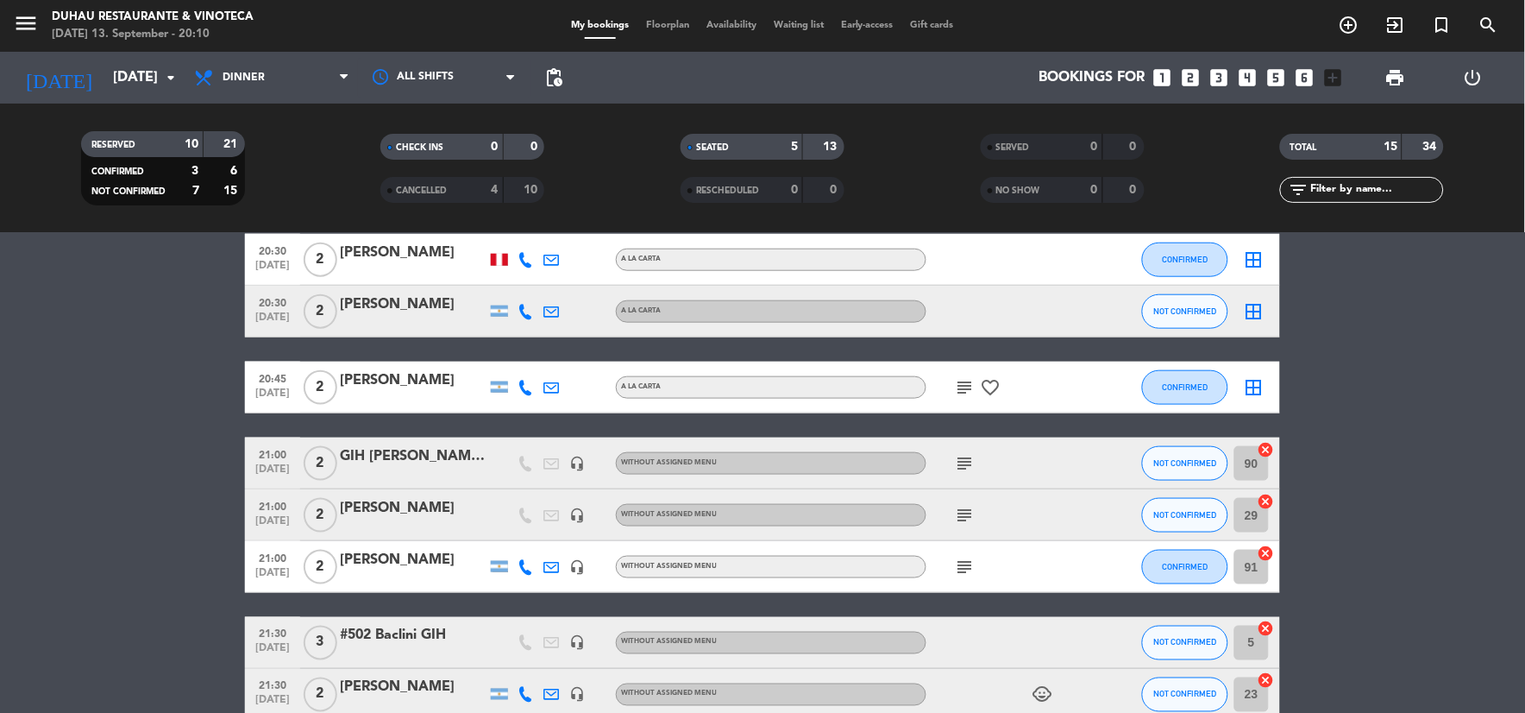
click at [1266, 450] on icon "cancel" at bounding box center [1266, 449] width 17 height 17
click at [1268, 501] on icon "cancel" at bounding box center [1266, 501] width 17 height 17
click at [1269, 553] on icon "cancel" at bounding box center [1266, 552] width 17 height 17
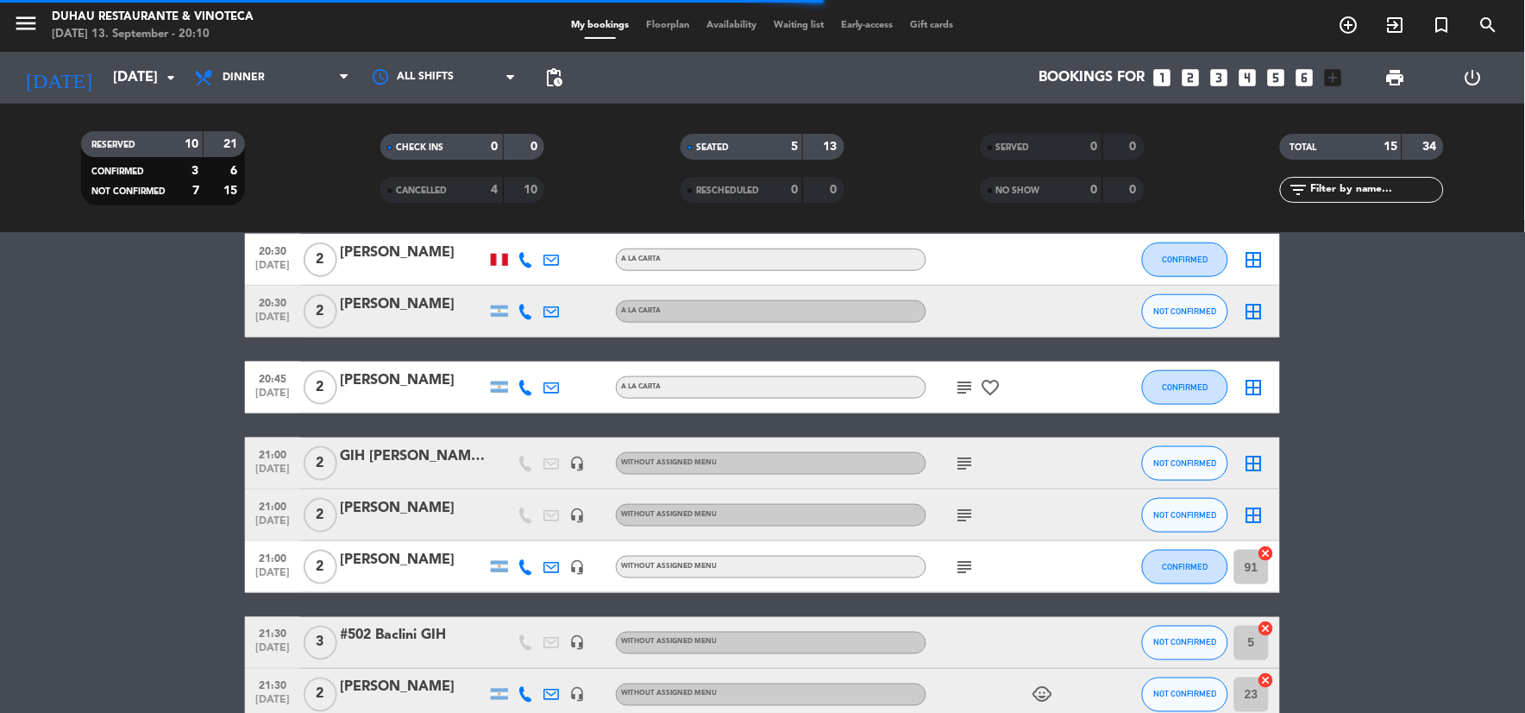
click at [1266, 631] on icon "cancel" at bounding box center [1266, 628] width 17 height 17
click at [1265, 683] on icon "cancel" at bounding box center [1266, 680] width 17 height 17
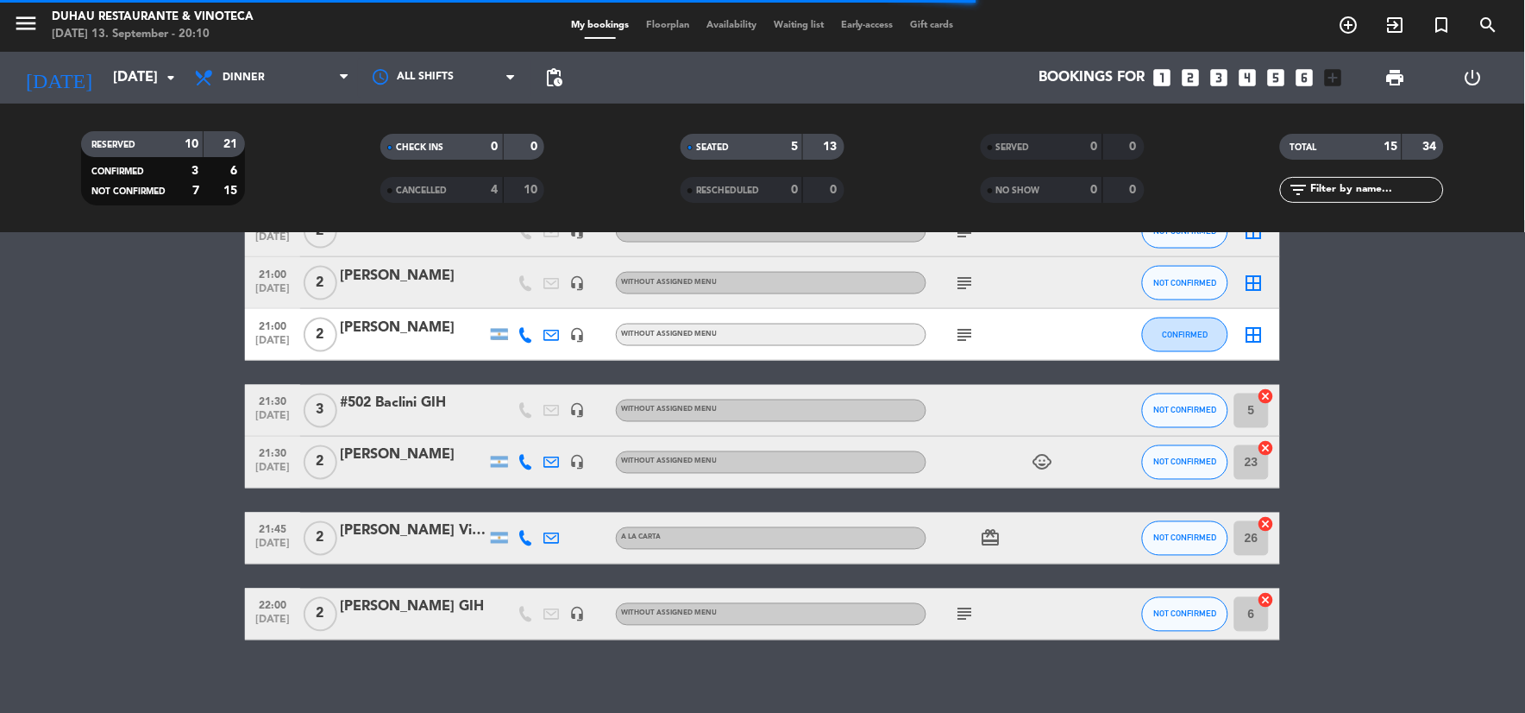
scroll to position [725, 0]
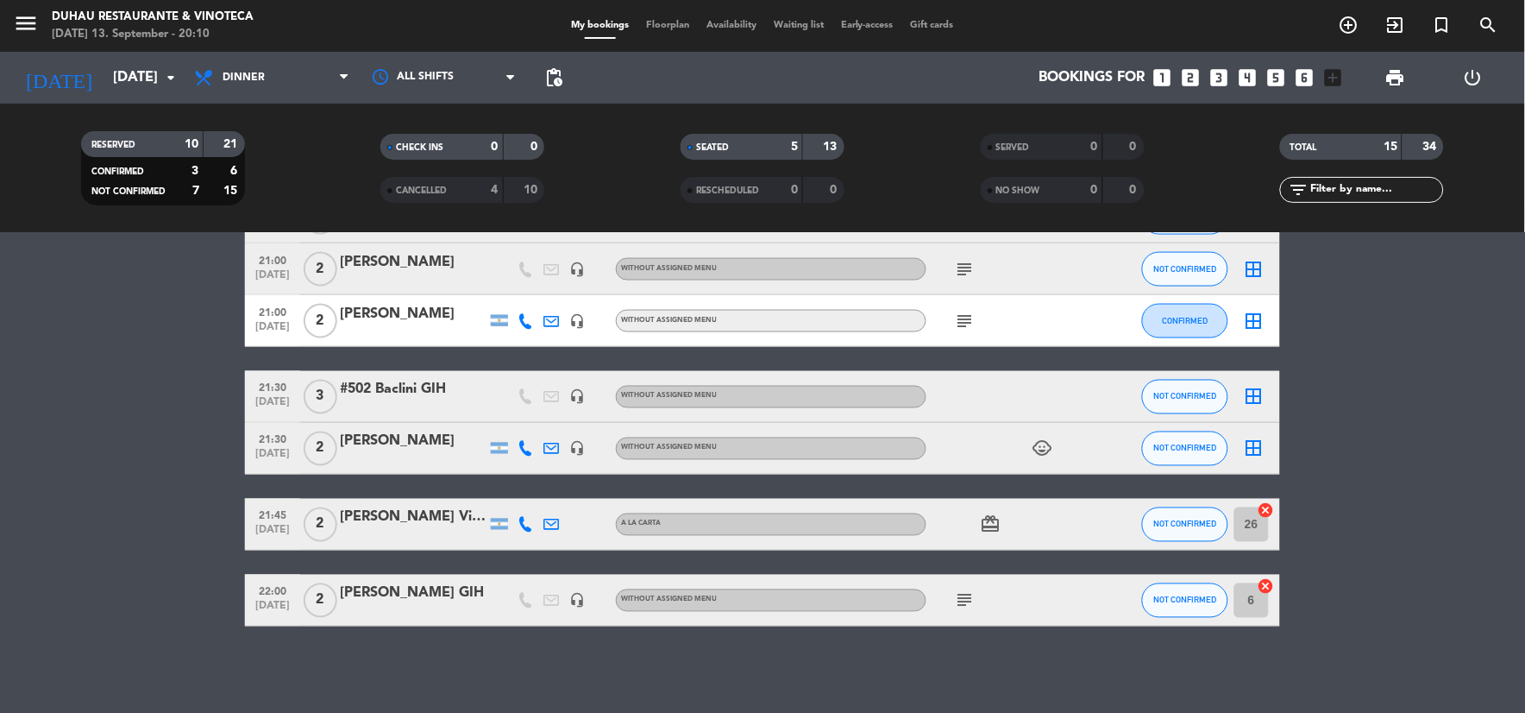
click at [1265, 511] on icon "cancel" at bounding box center [1266, 510] width 17 height 17
click at [1272, 587] on icon "cancel" at bounding box center [1266, 586] width 17 height 17
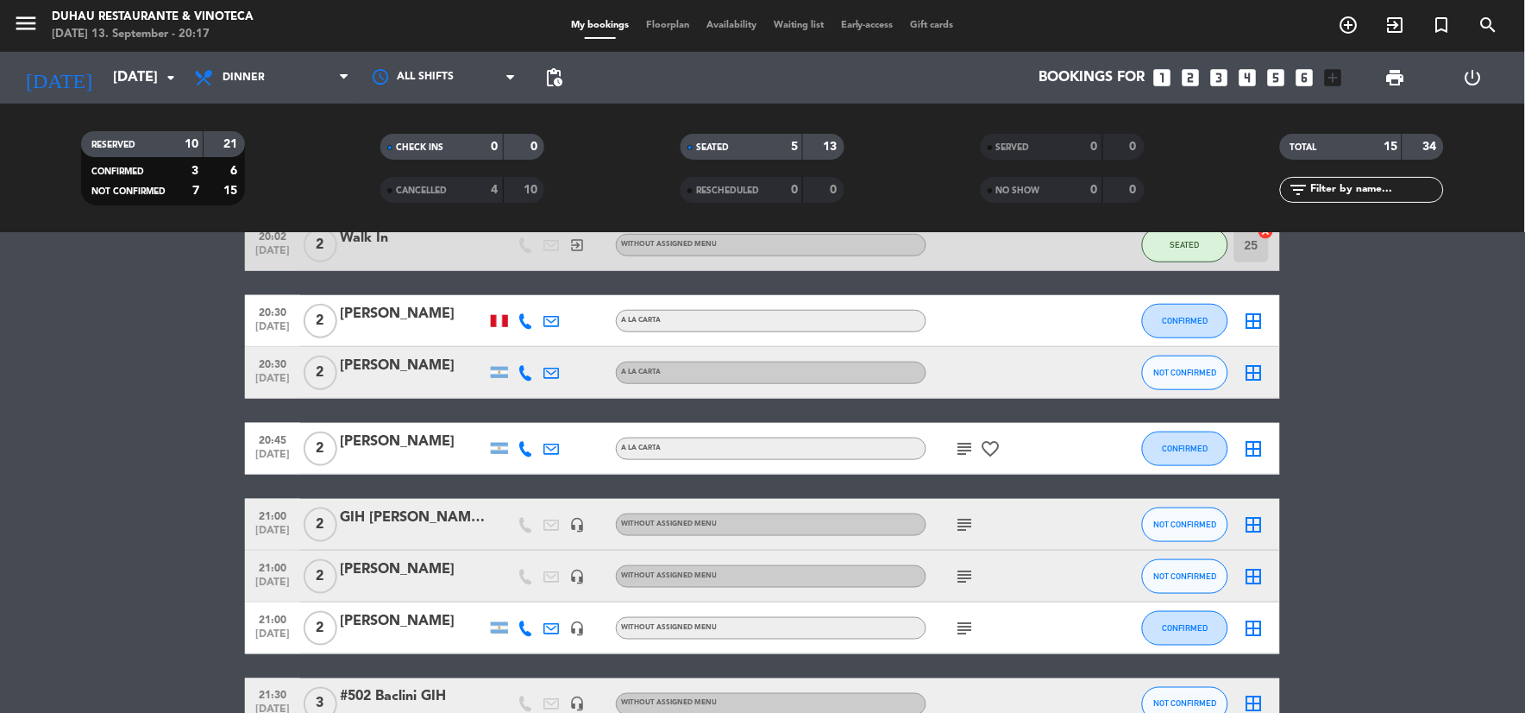
scroll to position [383, 0]
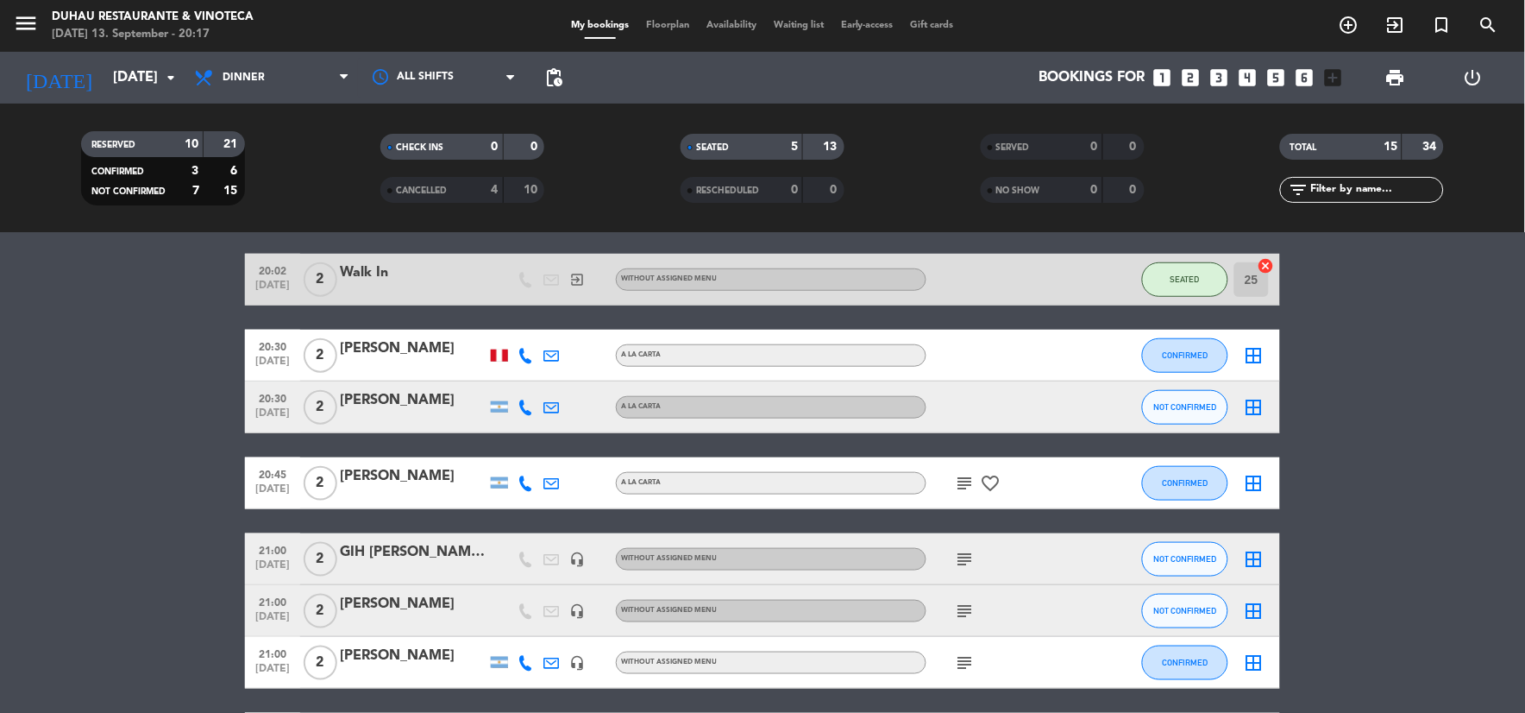
click at [971, 475] on div "subject favorite_border" at bounding box center [1003, 482] width 155 height 51
click at [970, 477] on icon "subject" at bounding box center [965, 483] width 21 height 21
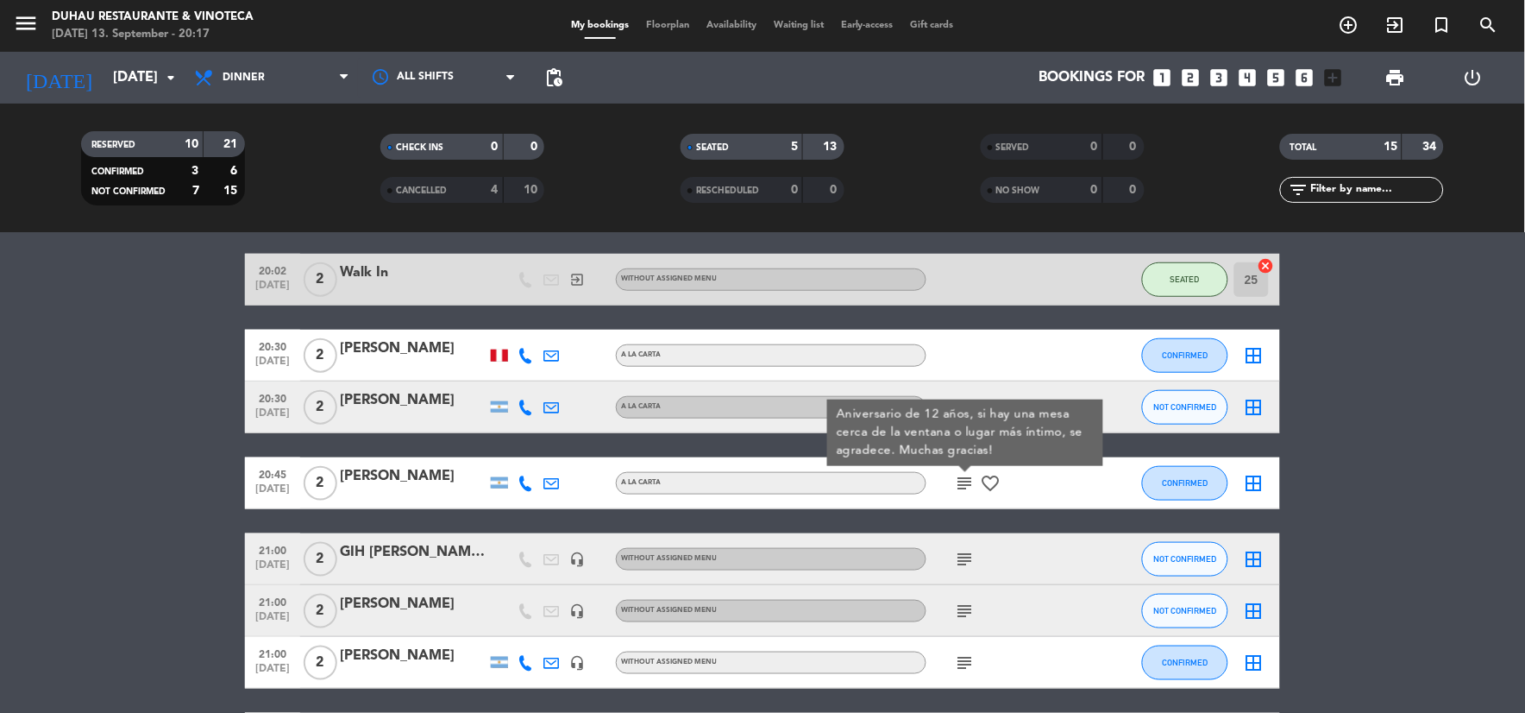
click at [971, 556] on icon "subject" at bounding box center [965, 559] width 21 height 21
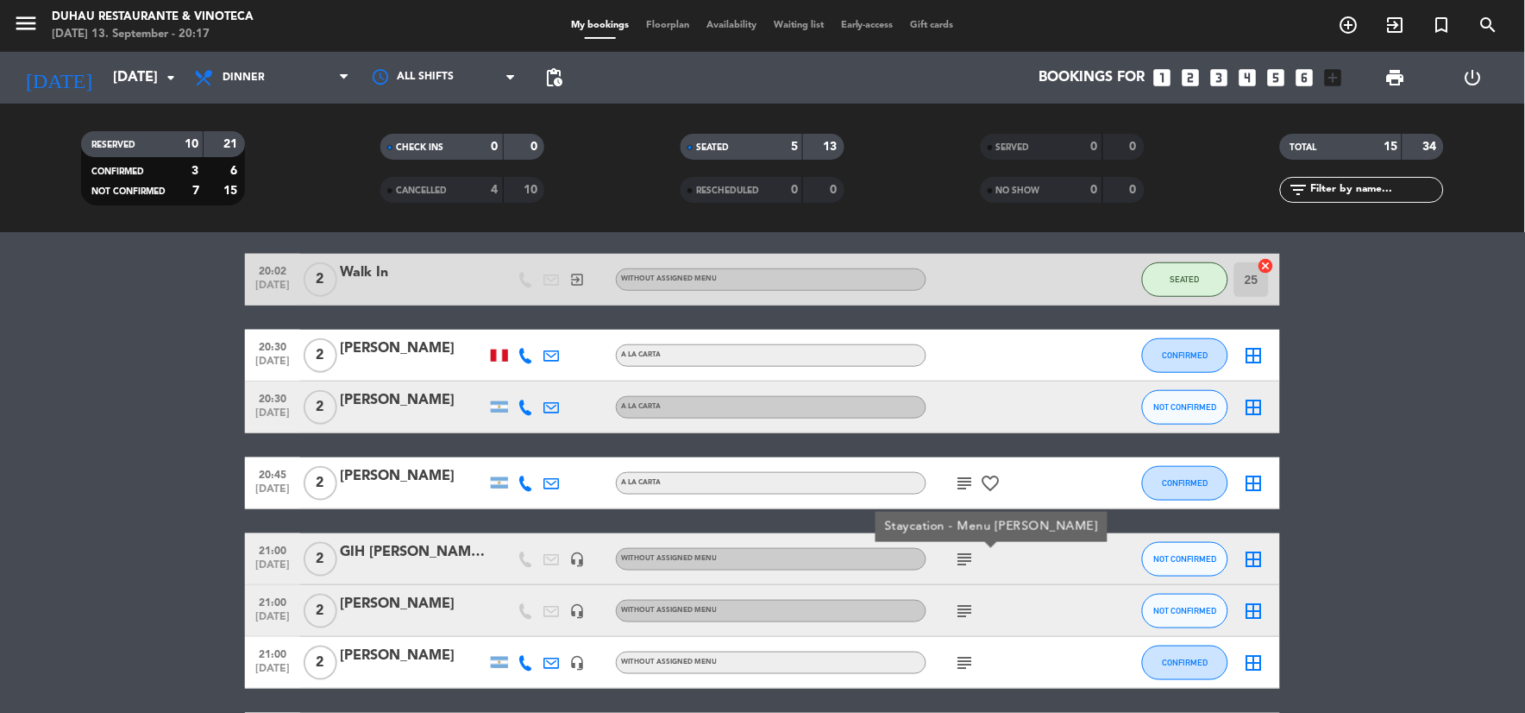
click at [968, 609] on icon "subject" at bounding box center [965, 610] width 21 height 21
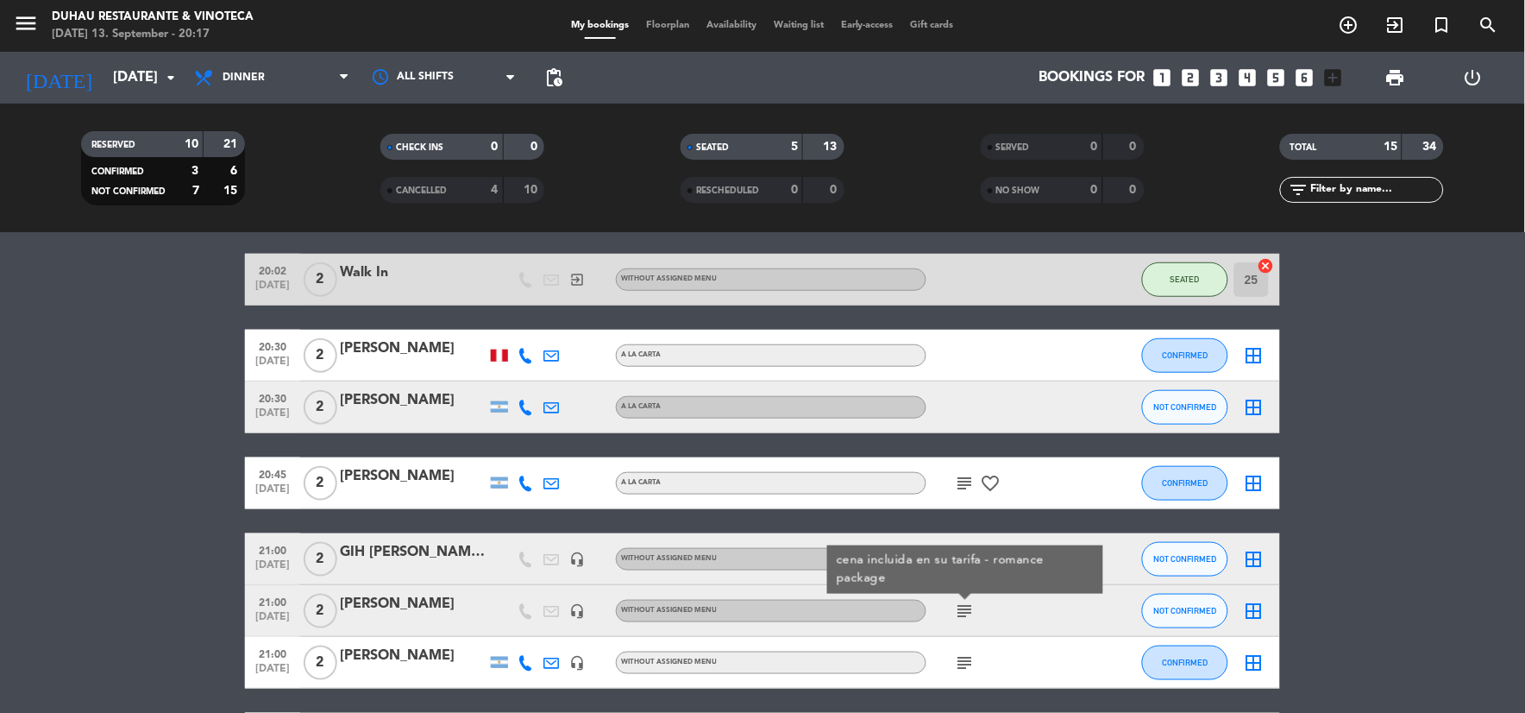
click at [968, 658] on icon "subject" at bounding box center [965, 662] width 21 height 21
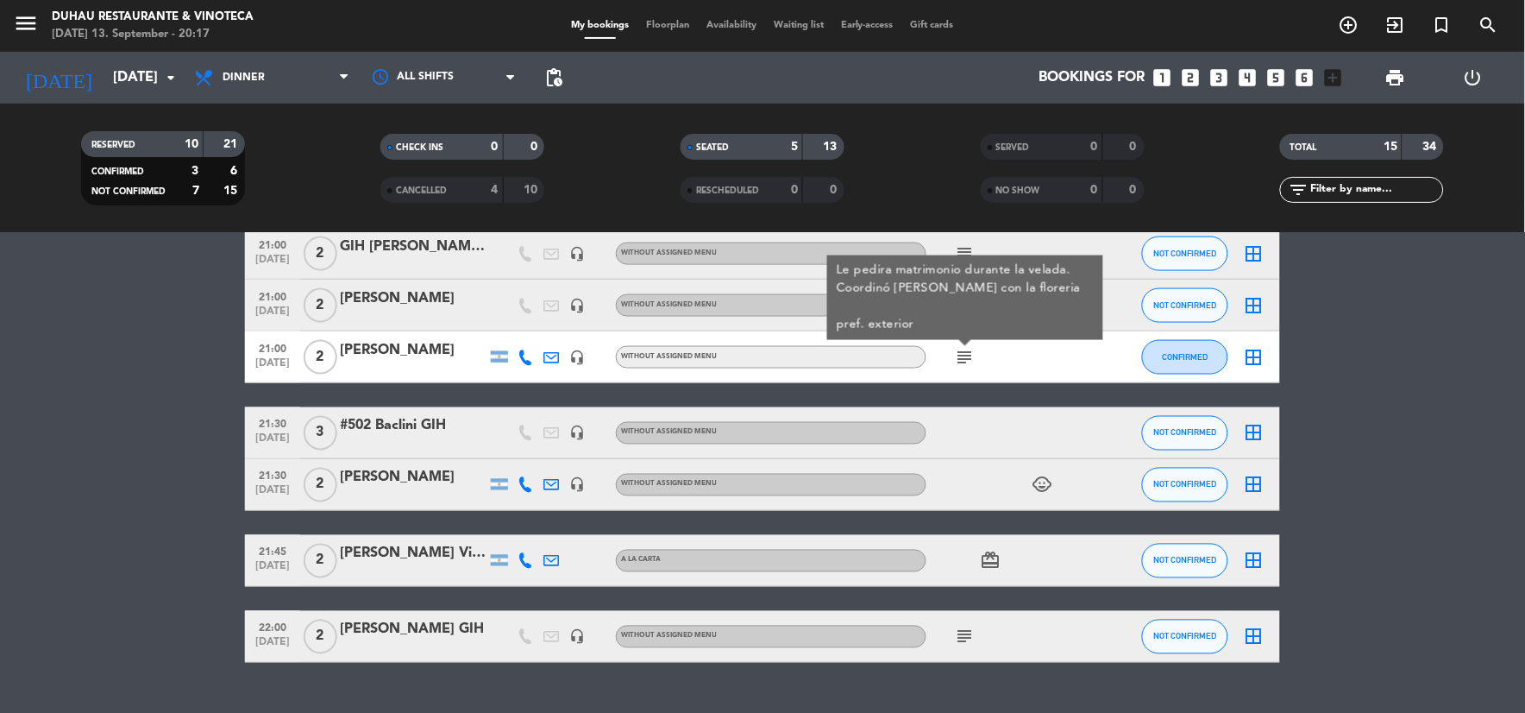
scroll to position [725, 0]
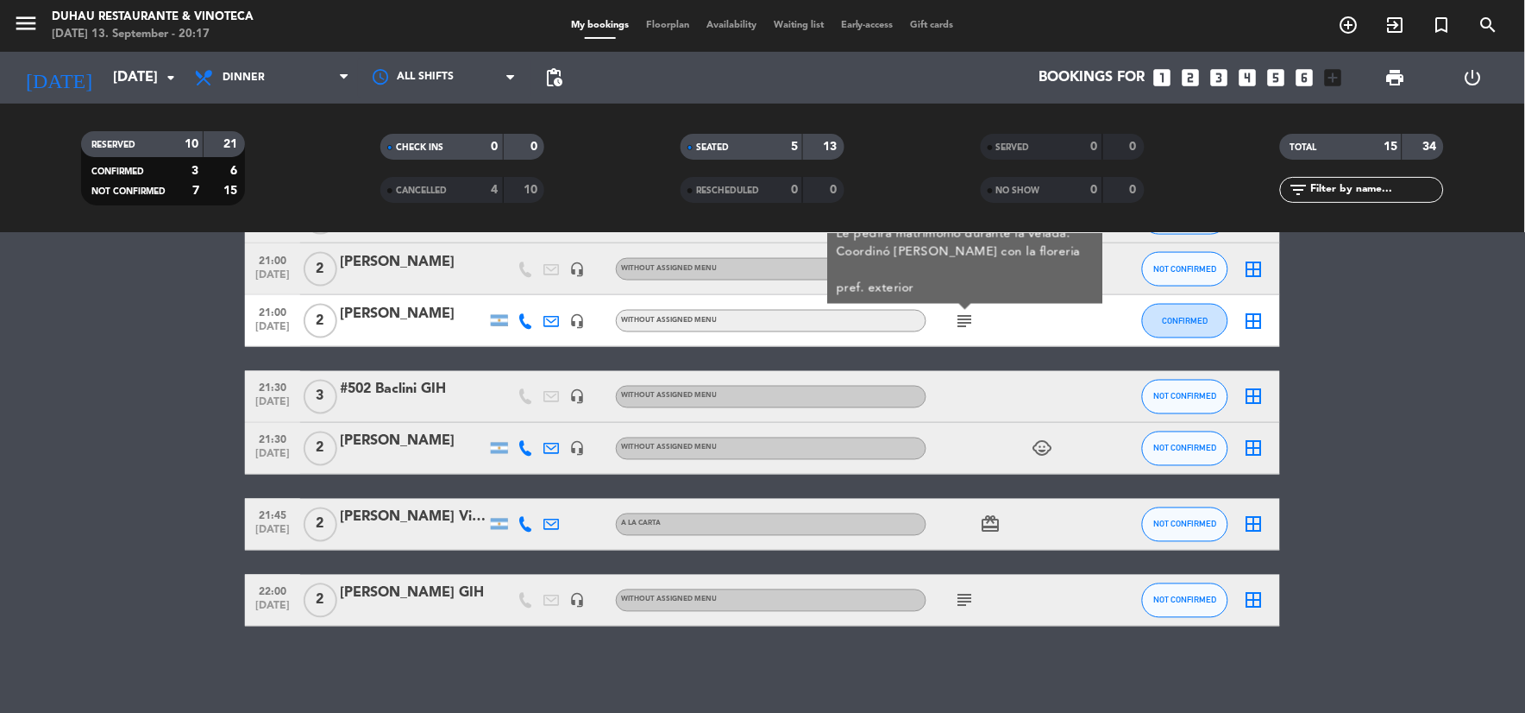
click at [976, 597] on span "subject" at bounding box center [965, 600] width 26 height 21
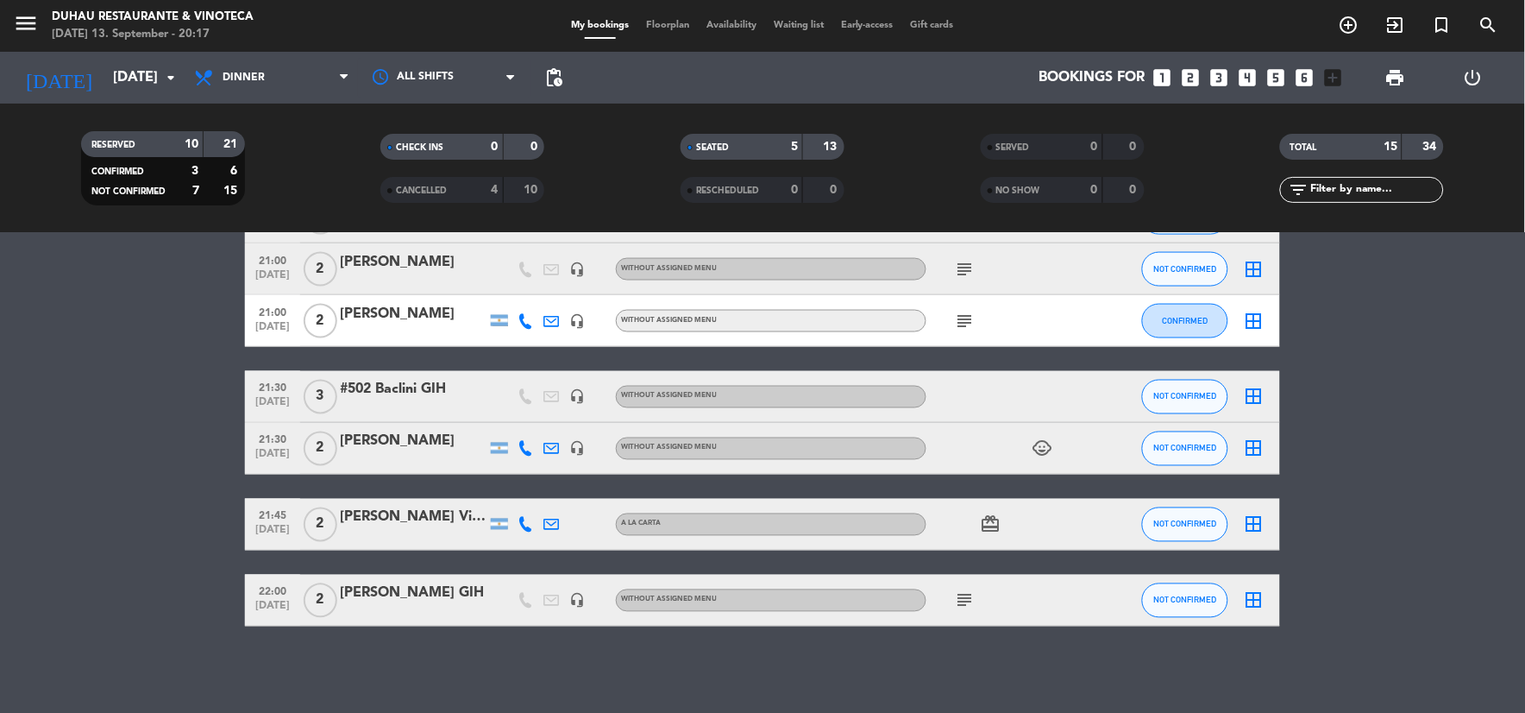
click at [975, 596] on icon "subject" at bounding box center [965, 600] width 21 height 21
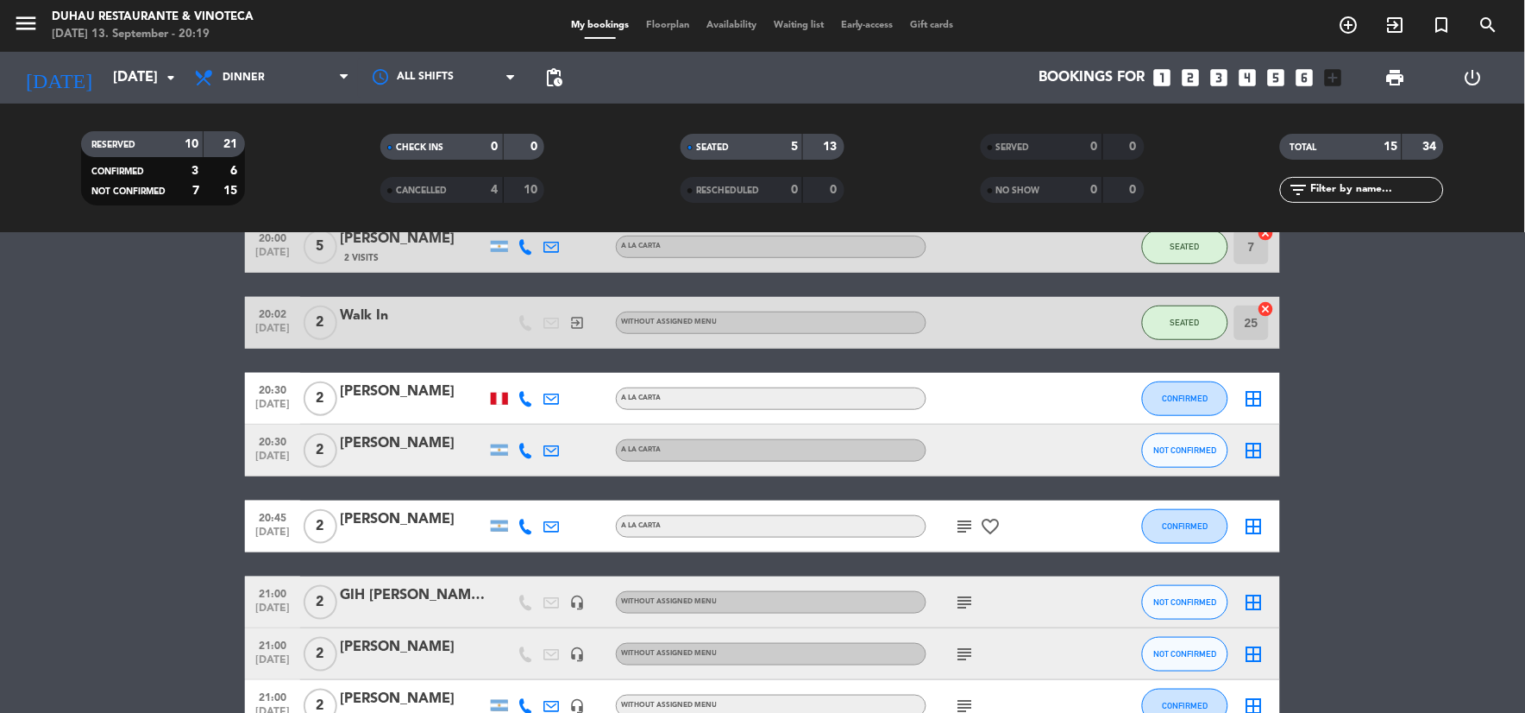
scroll to position [191, 0]
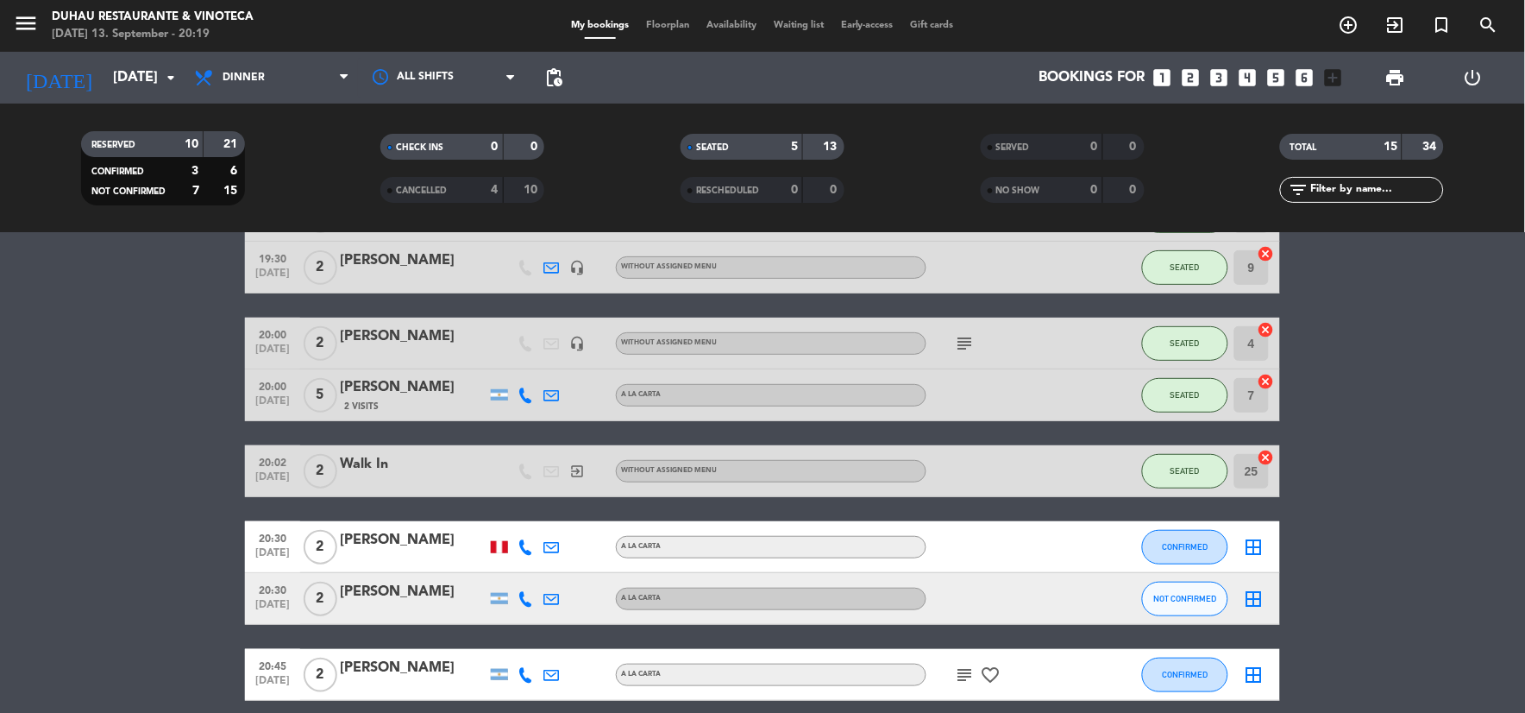
click at [423, 325] on div "[PERSON_NAME]" at bounding box center [413, 336] width 147 height 22
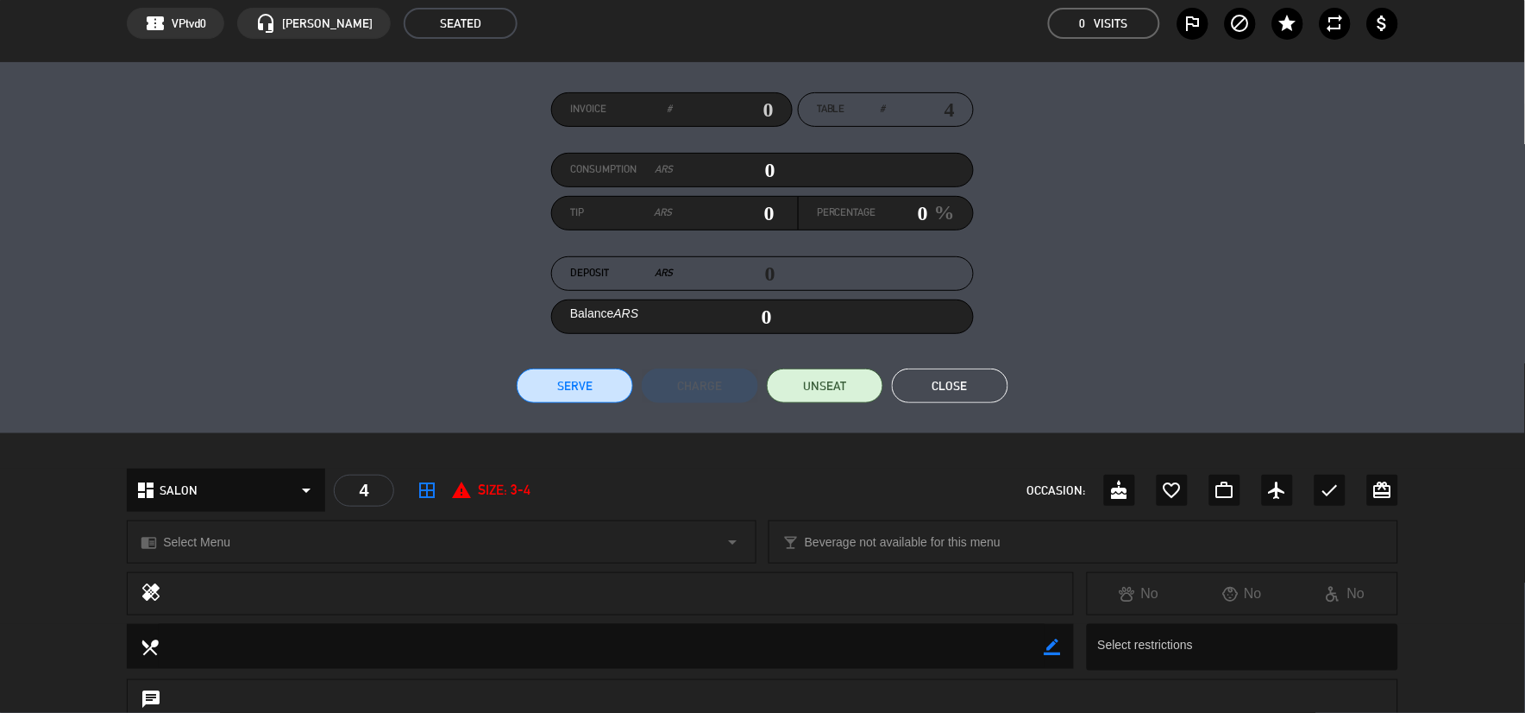
scroll to position [287, 0]
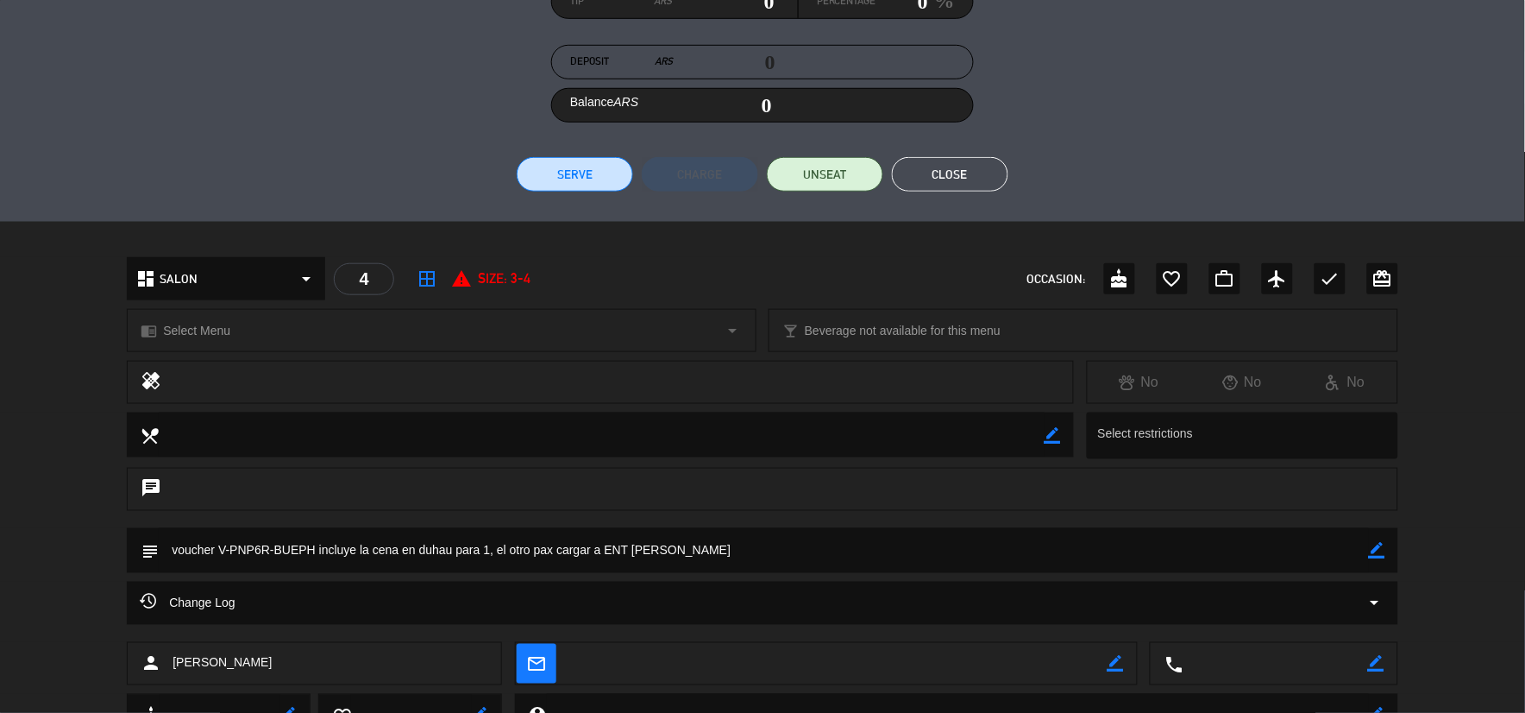
drag, startPoint x: 217, startPoint y: 549, endPoint x: 314, endPoint y: 548, distance: 97.5
click at [314, 548] on textarea at bounding box center [763, 550] width 1209 height 44
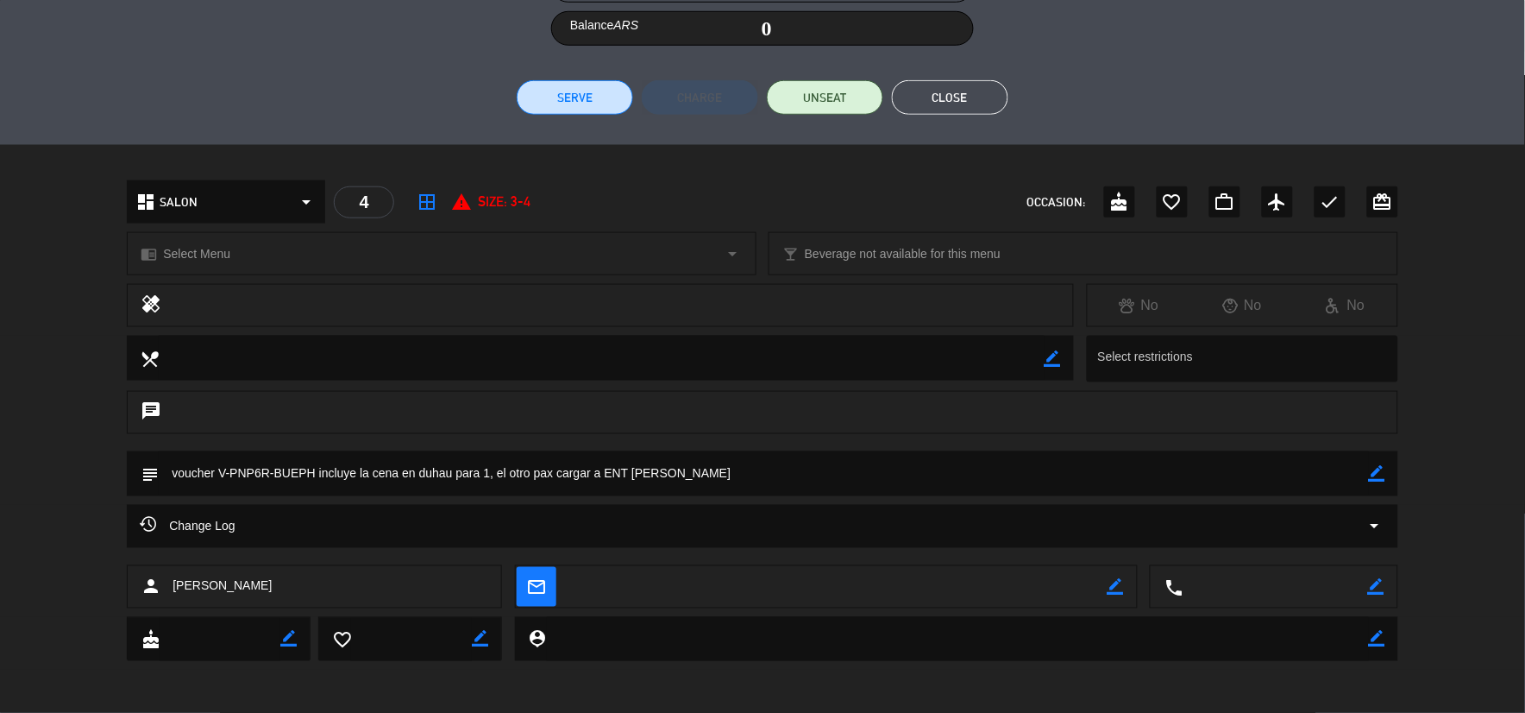
scroll to position [268, 0]
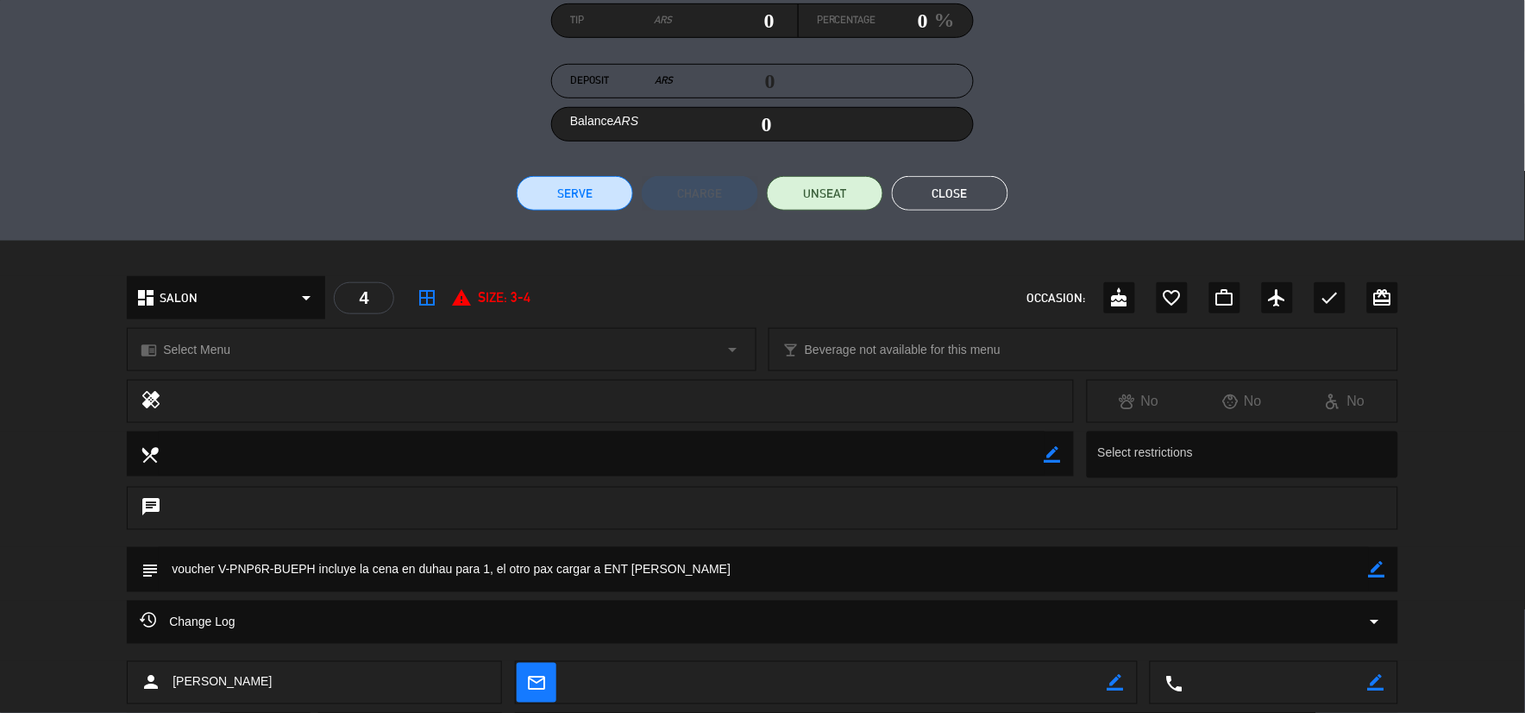
click at [731, 512] on div "chat" at bounding box center [762, 508] width 1271 height 43
click at [254, 624] on div "Change Log arrow_drop_down" at bounding box center [762, 622] width 1245 height 21
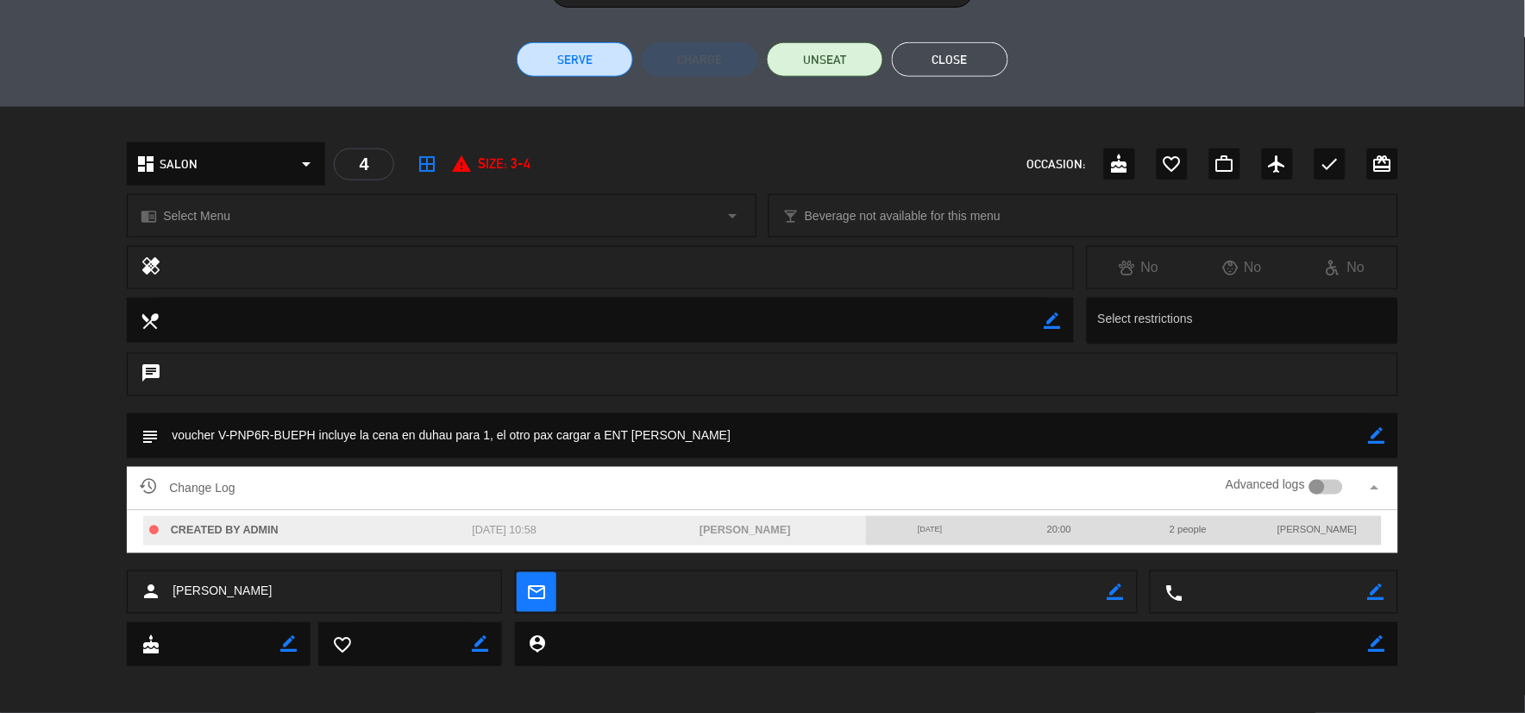
scroll to position [407, 0]
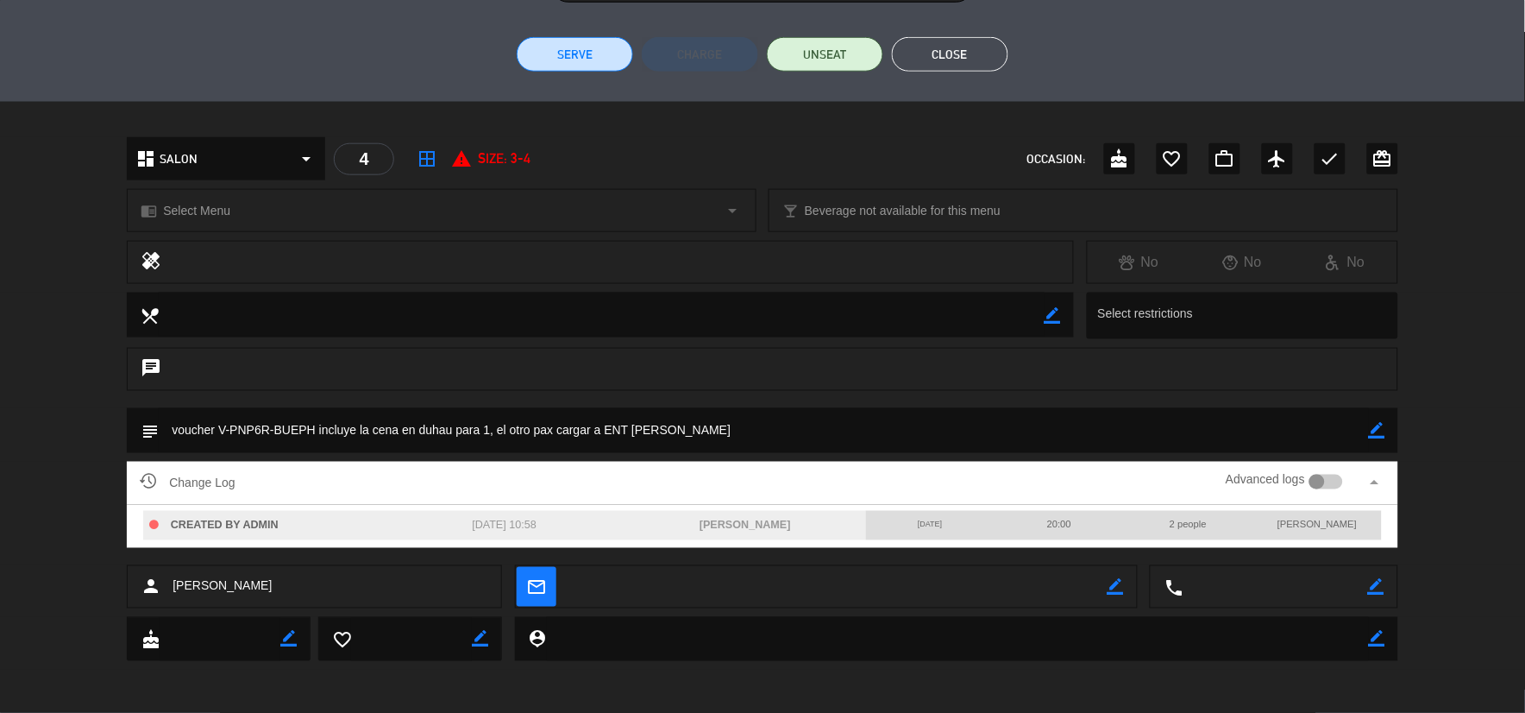
click at [1360, 480] on smart-switch "Advanced logs" at bounding box center [1284, 480] width 160 height 14
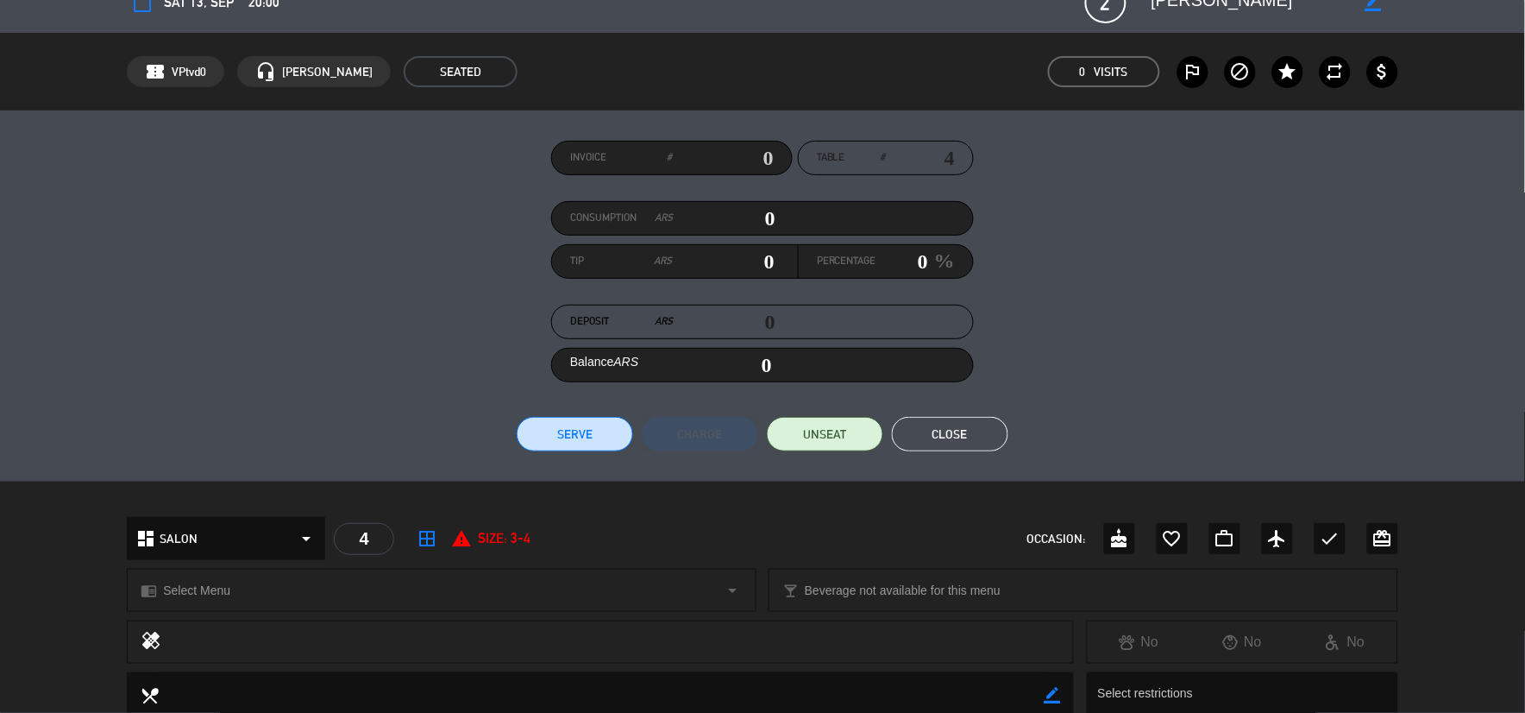
scroll to position [0, 0]
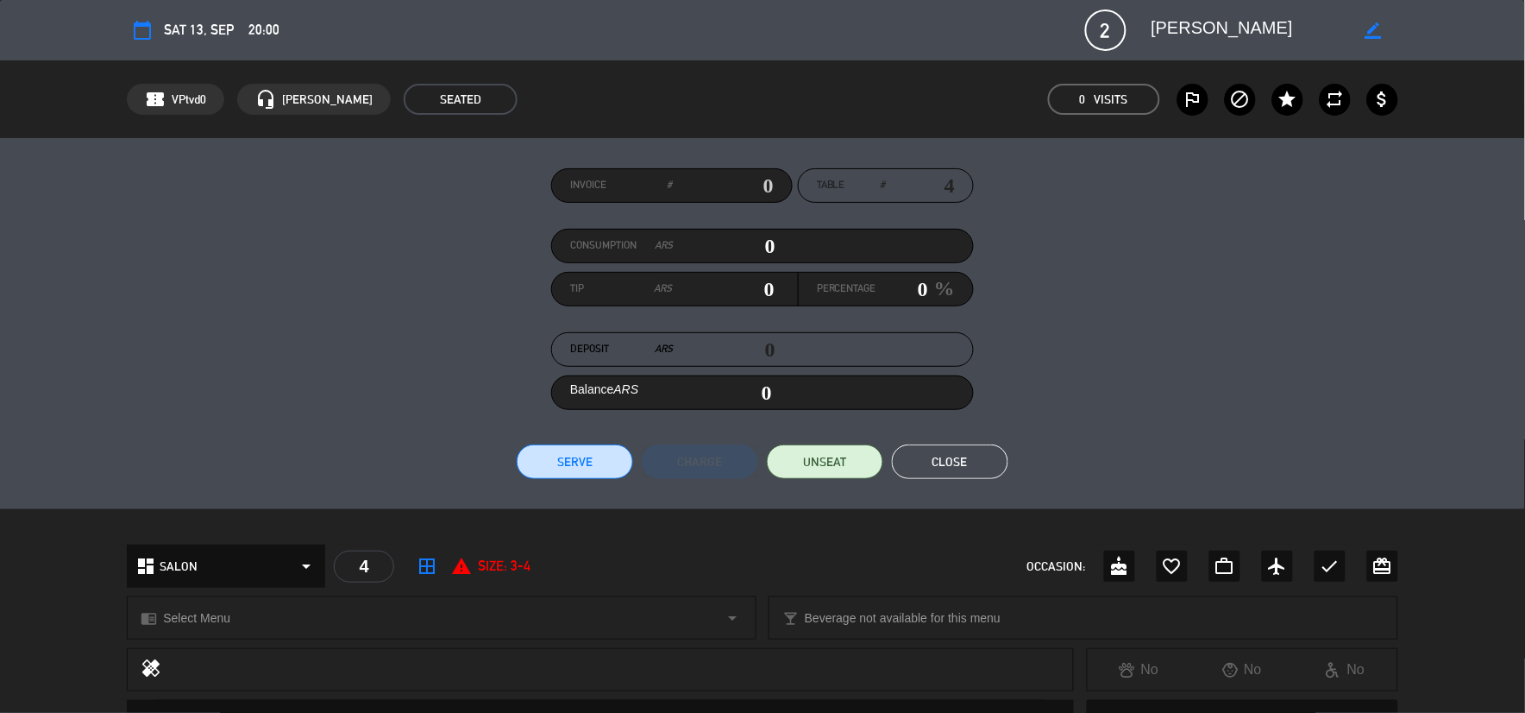
click at [987, 452] on button "Close" at bounding box center [950, 461] width 116 height 35
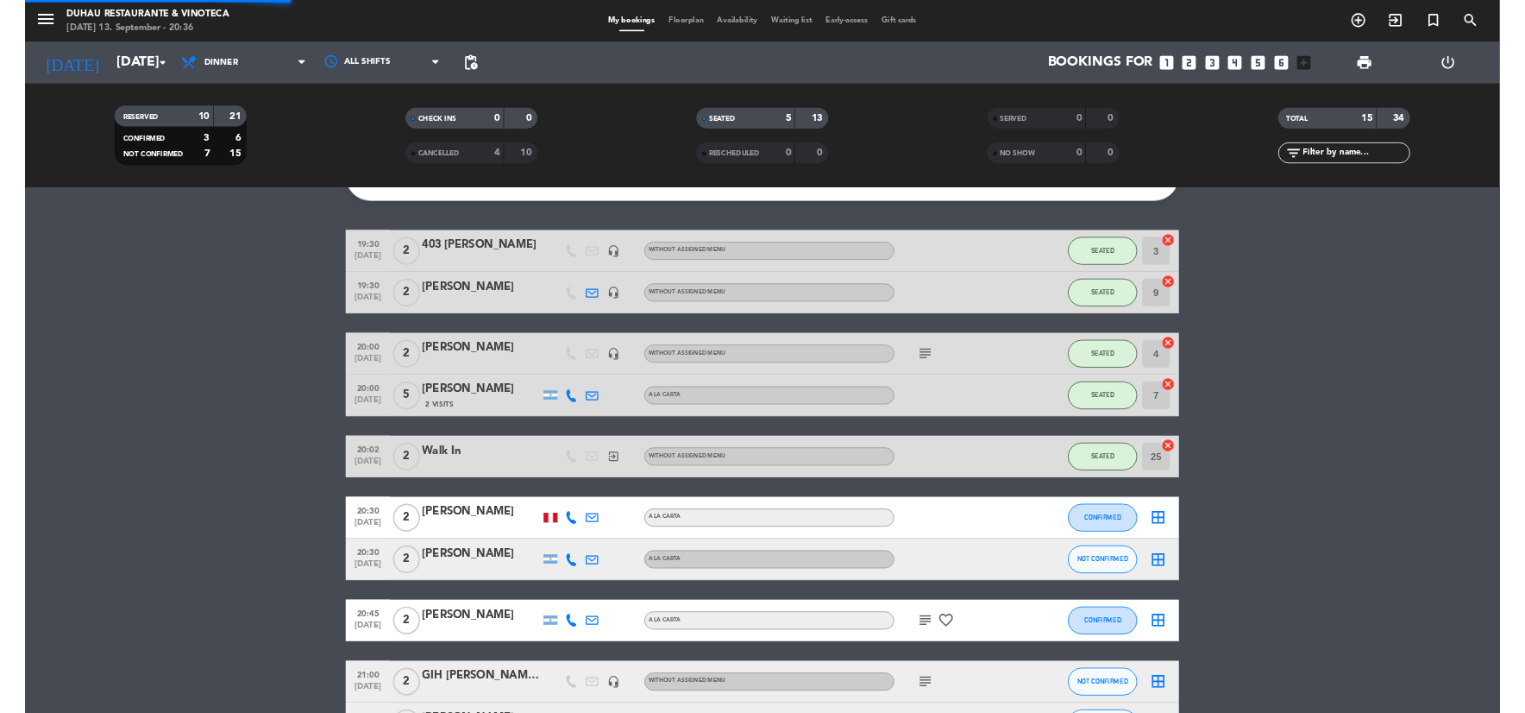
scroll to position [185, 0]
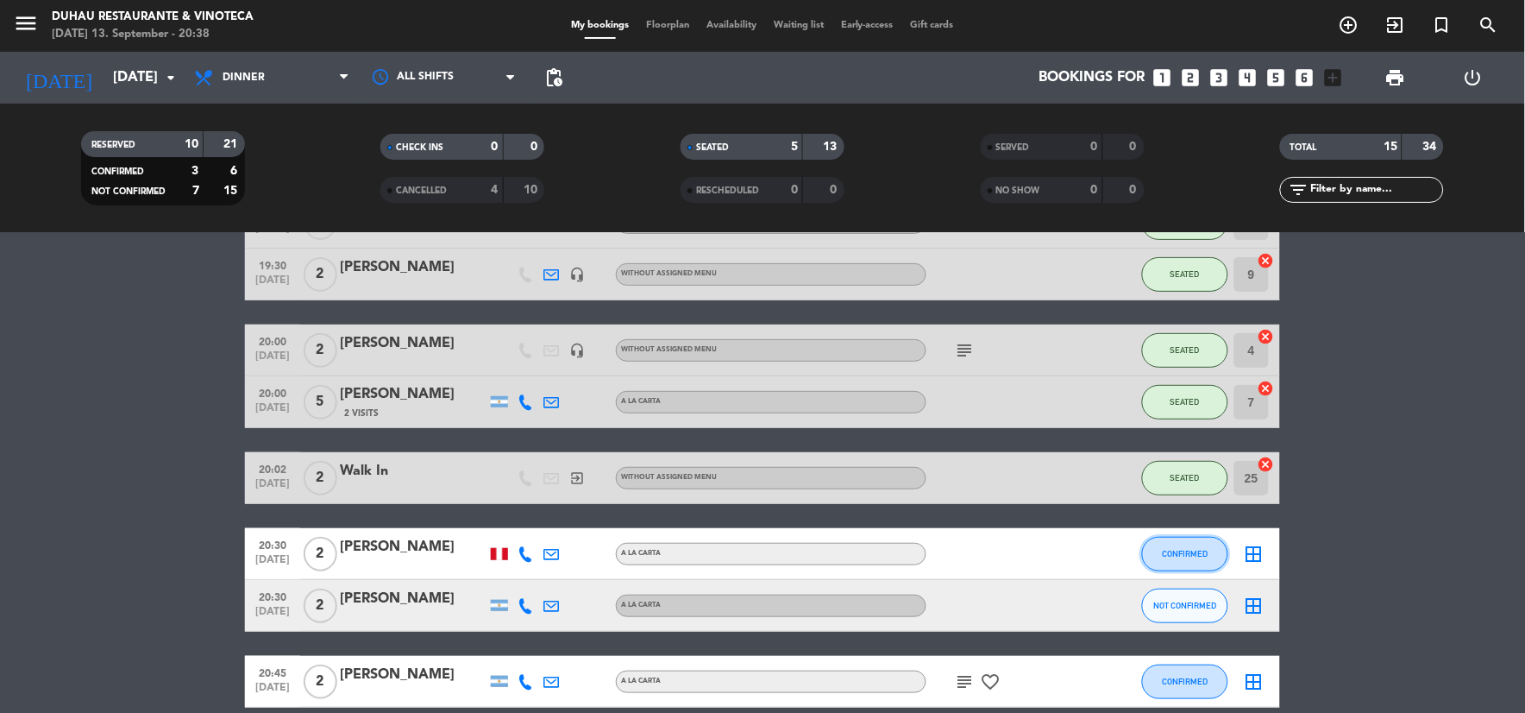
click at [1189, 553] on span "CONFIRMED" at bounding box center [1186, 553] width 46 height 9
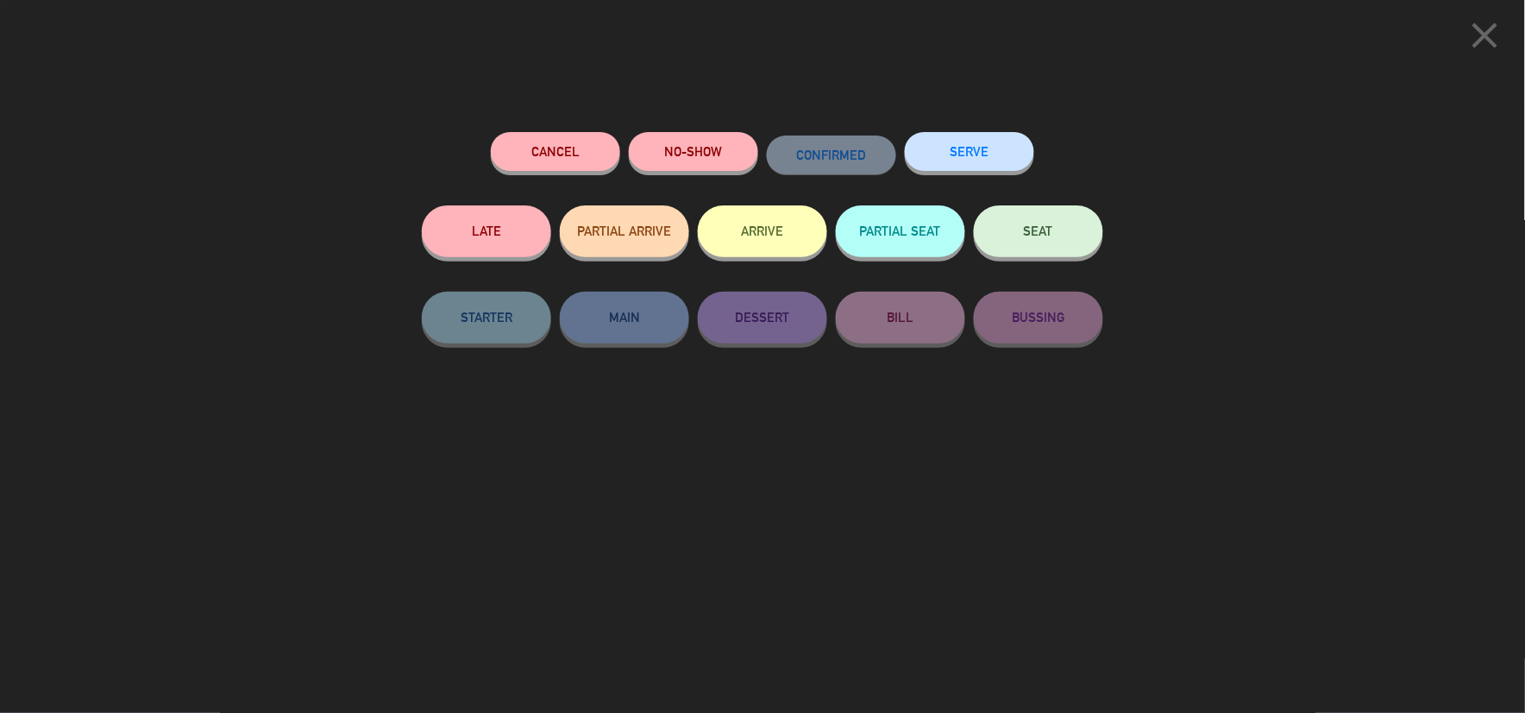
click at [1001, 199] on div "SERVE" at bounding box center [969, 168] width 129 height 73
click at [1024, 239] on button "SEAT" at bounding box center [1038, 231] width 129 height 52
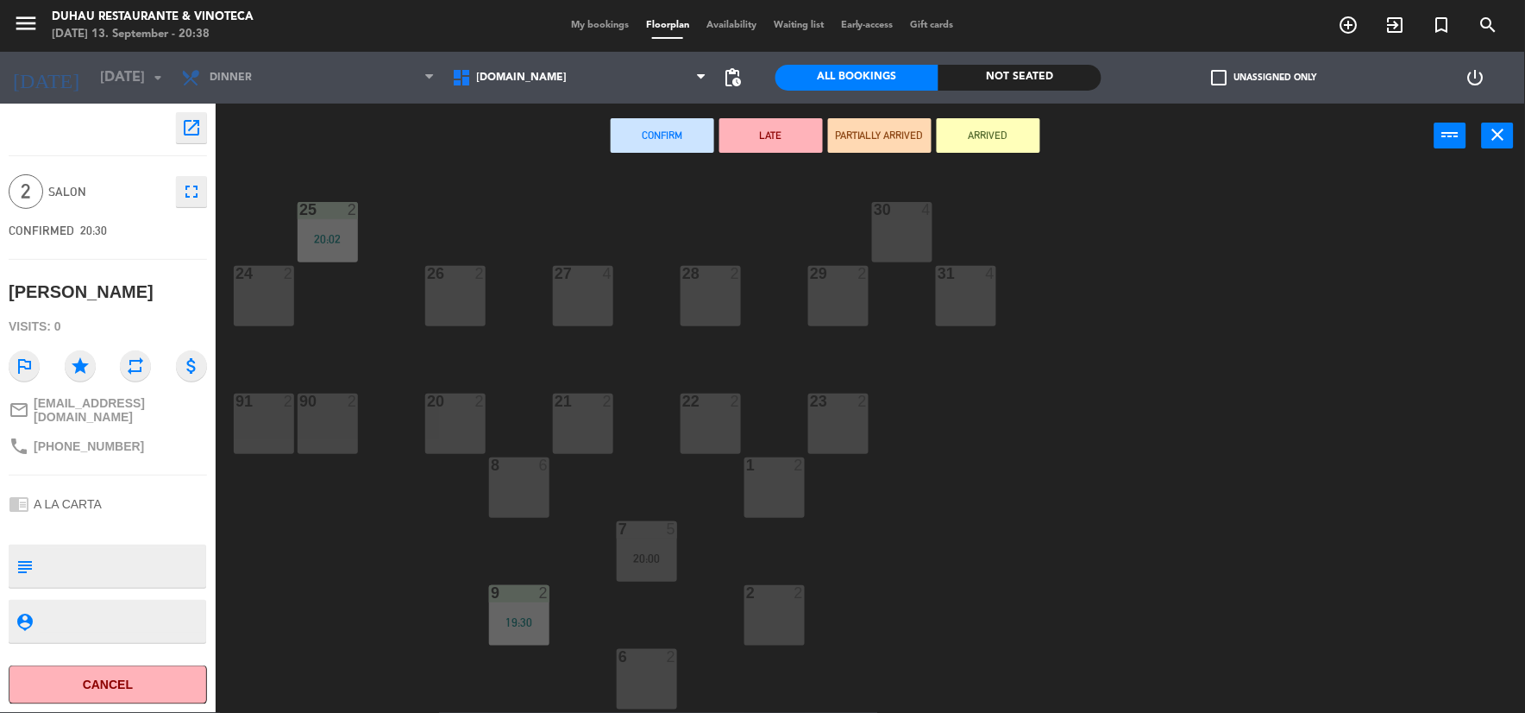
click at [581, 331] on div "25 2 20:02 30 4 24 2 26 2 27 4 28 2 29 2 31 4 23 2 22 2 21 2 20 2 91 2 90 2 1 2…" at bounding box center [878, 444] width 1294 height 544
click at [458, 295] on div "26 2" at bounding box center [455, 296] width 60 height 60
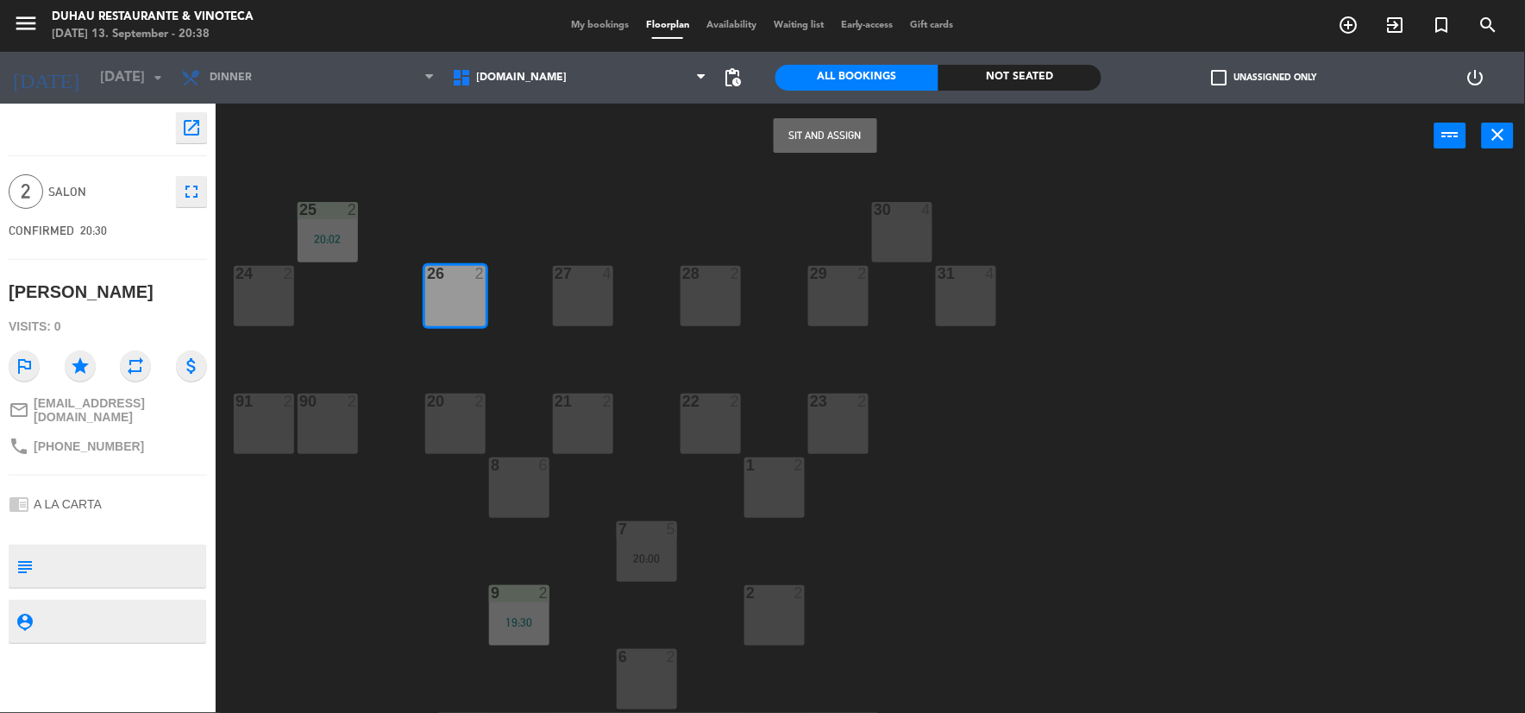
click at [841, 138] on button "Sit and Assign" at bounding box center [826, 135] width 104 height 35
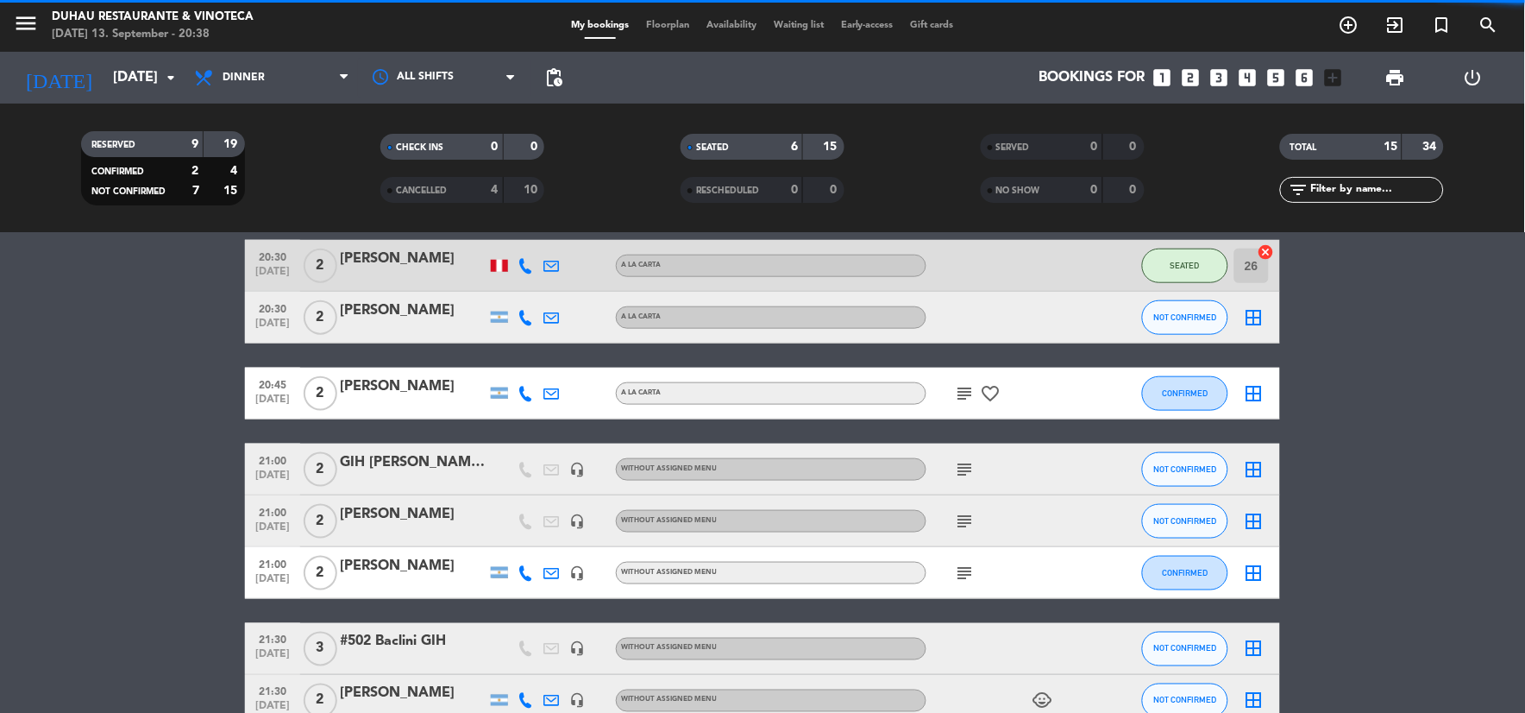
scroll to position [479, 0]
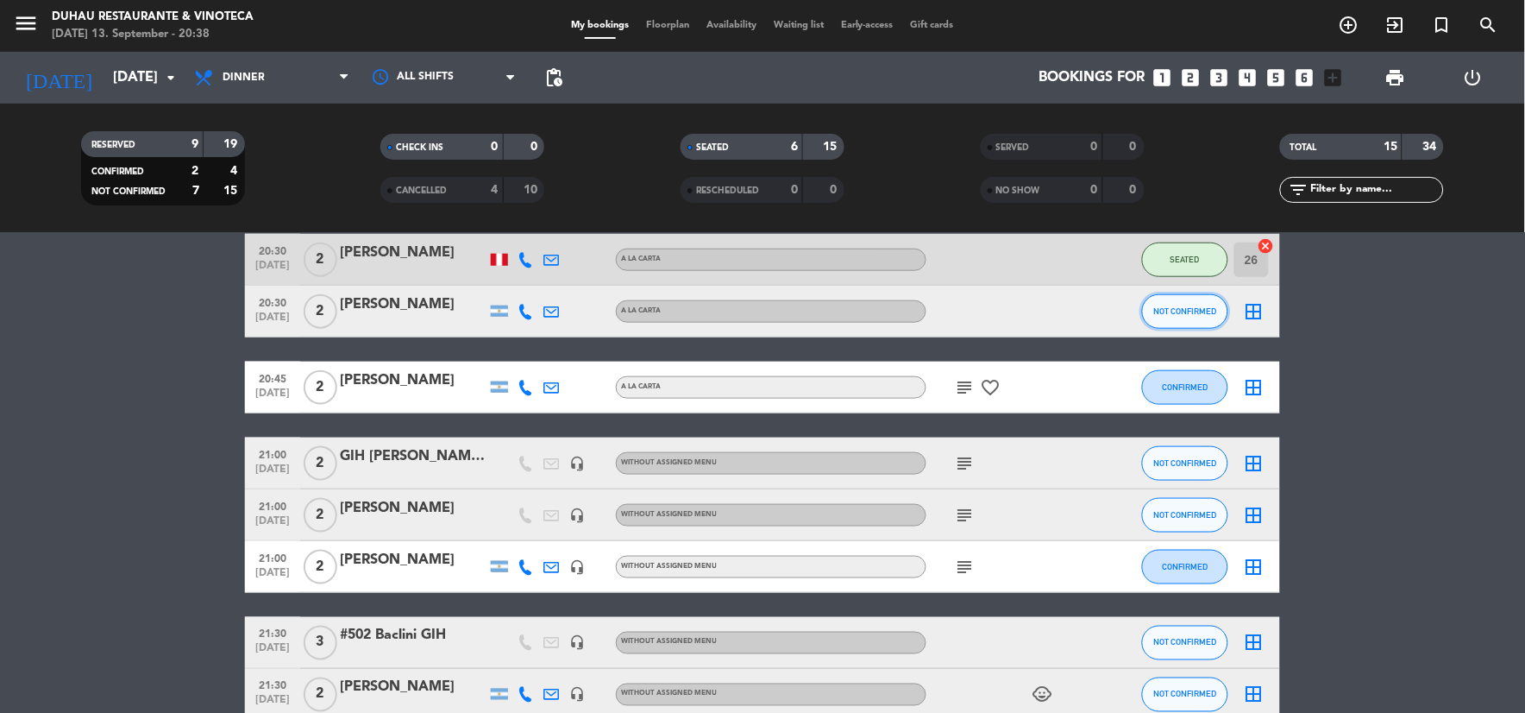
click at [1199, 312] on span "NOT CONFIRMED" at bounding box center [1185, 310] width 63 height 9
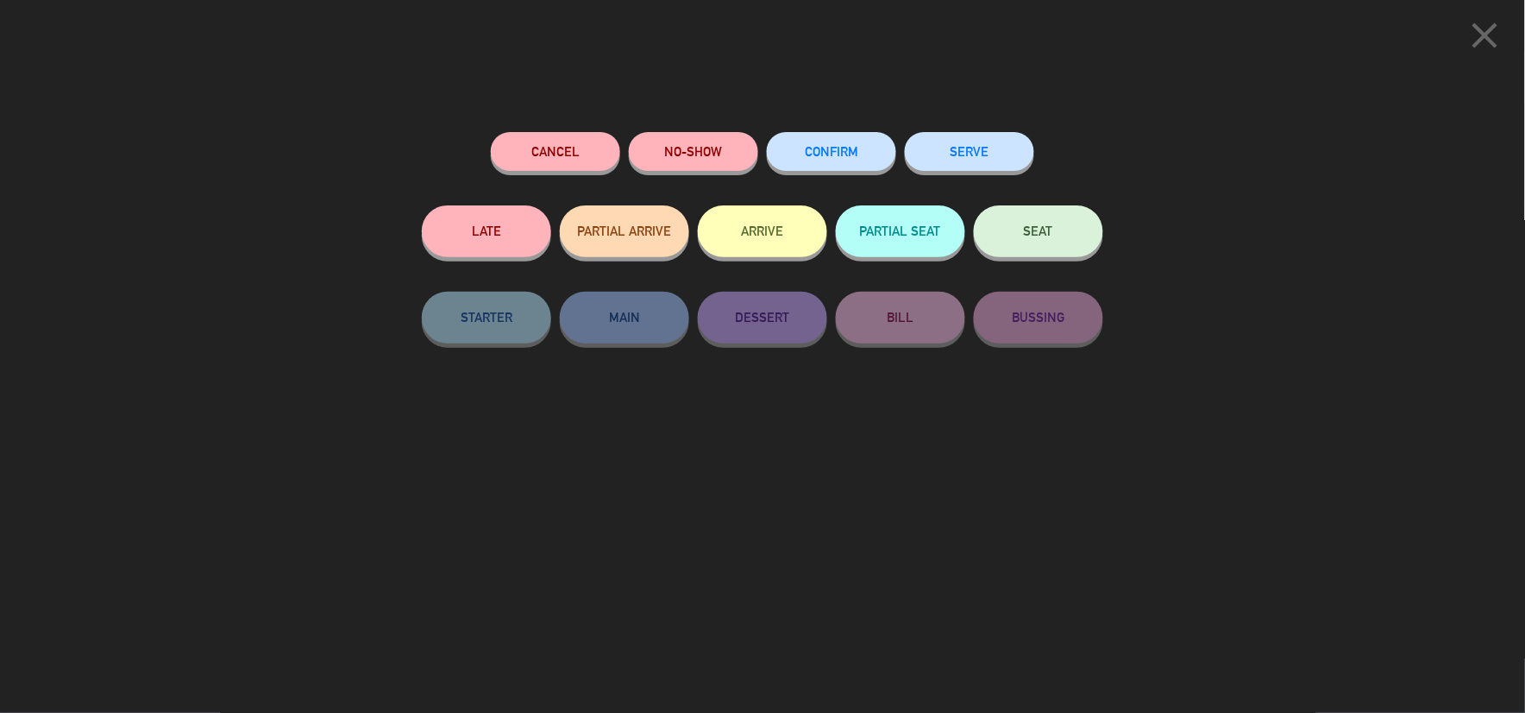
click at [1022, 233] on button "SEAT" at bounding box center [1038, 231] width 129 height 52
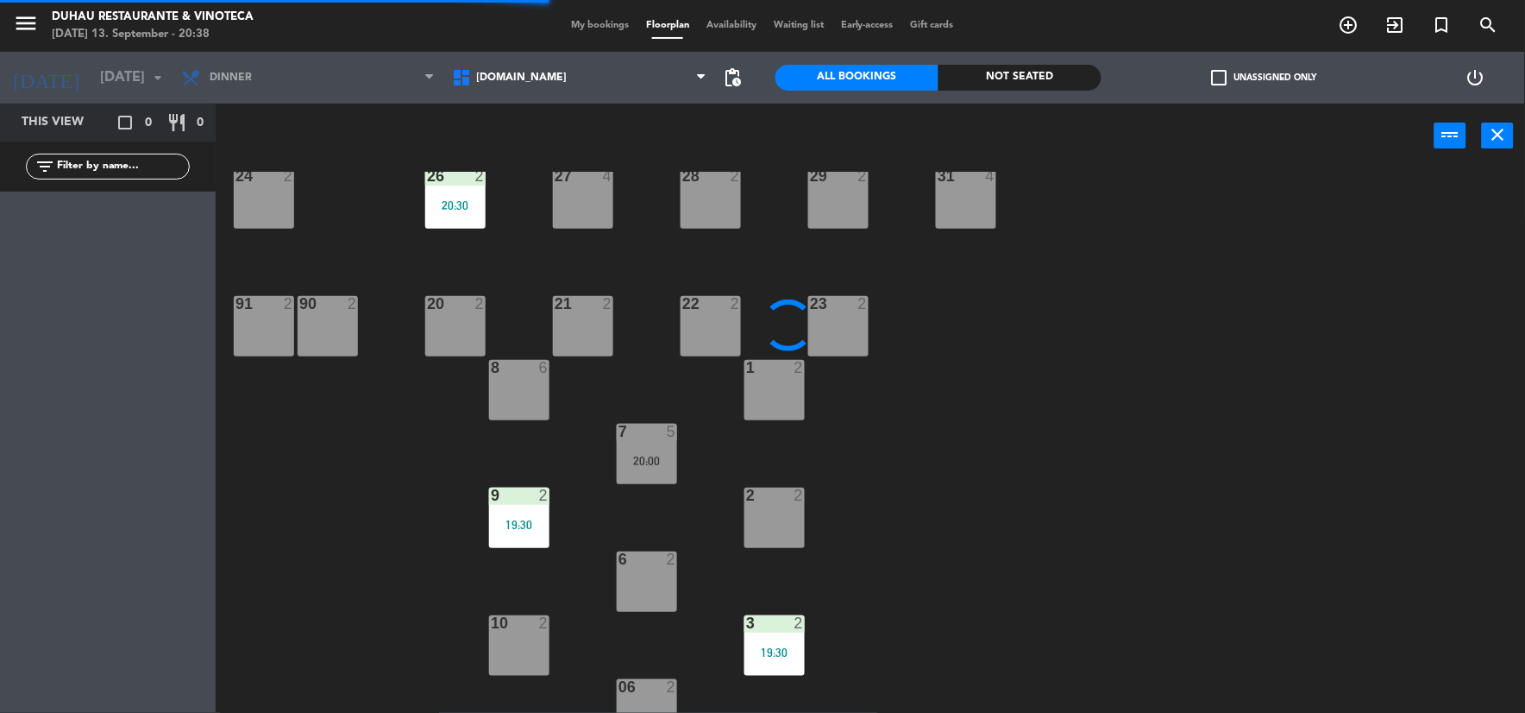
scroll to position [248, 0]
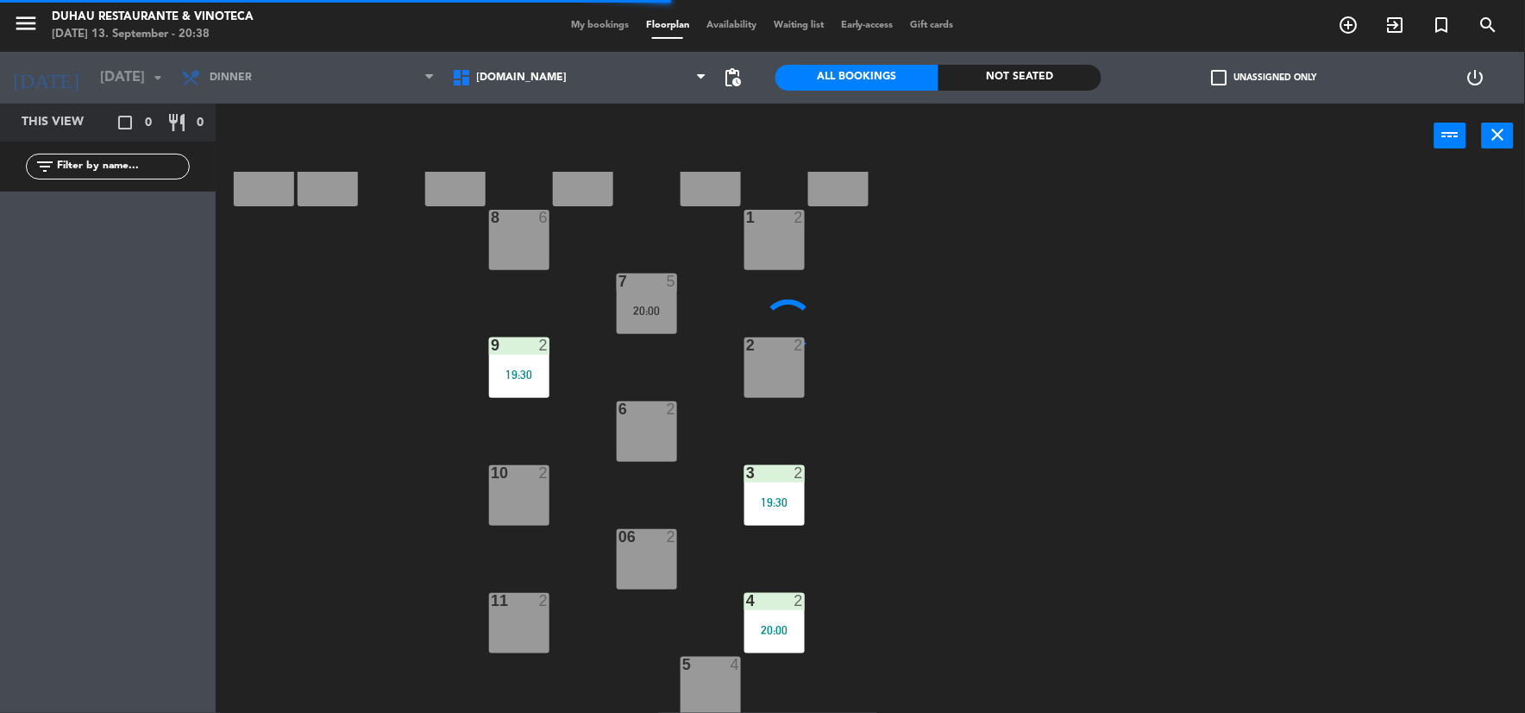
click at [652, 446] on div "6 2" at bounding box center [647, 431] width 60 height 60
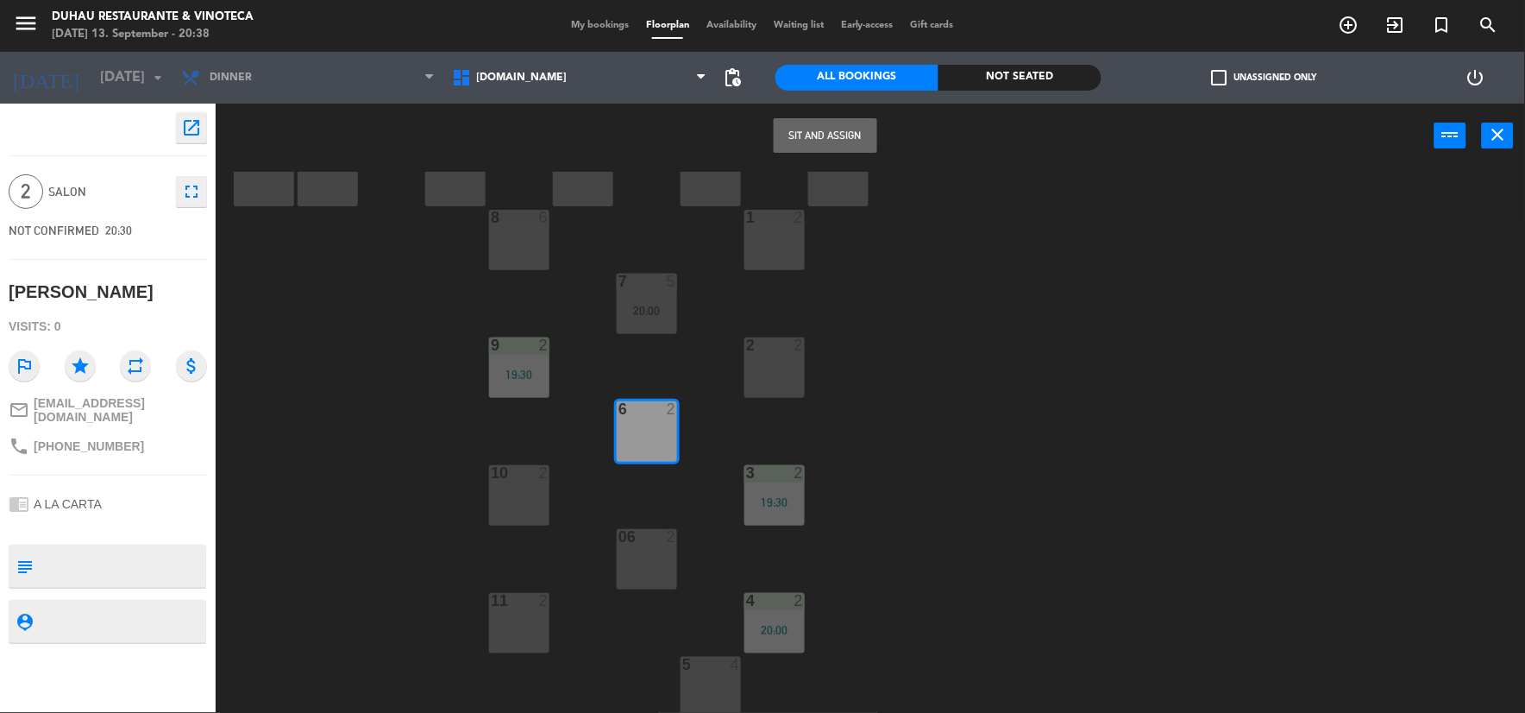
click at [828, 128] on button "Sit and Assign" at bounding box center [826, 135] width 104 height 35
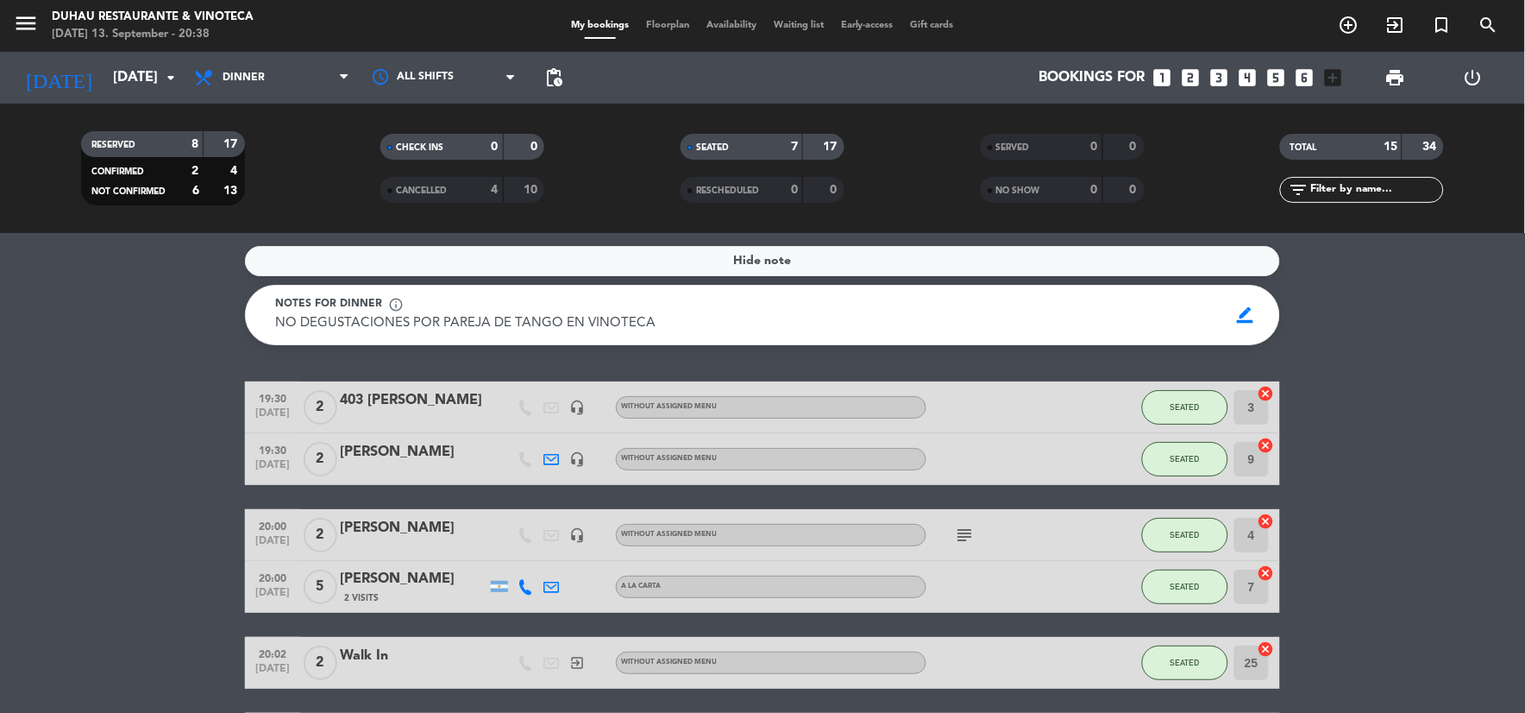
scroll to position [479, 0]
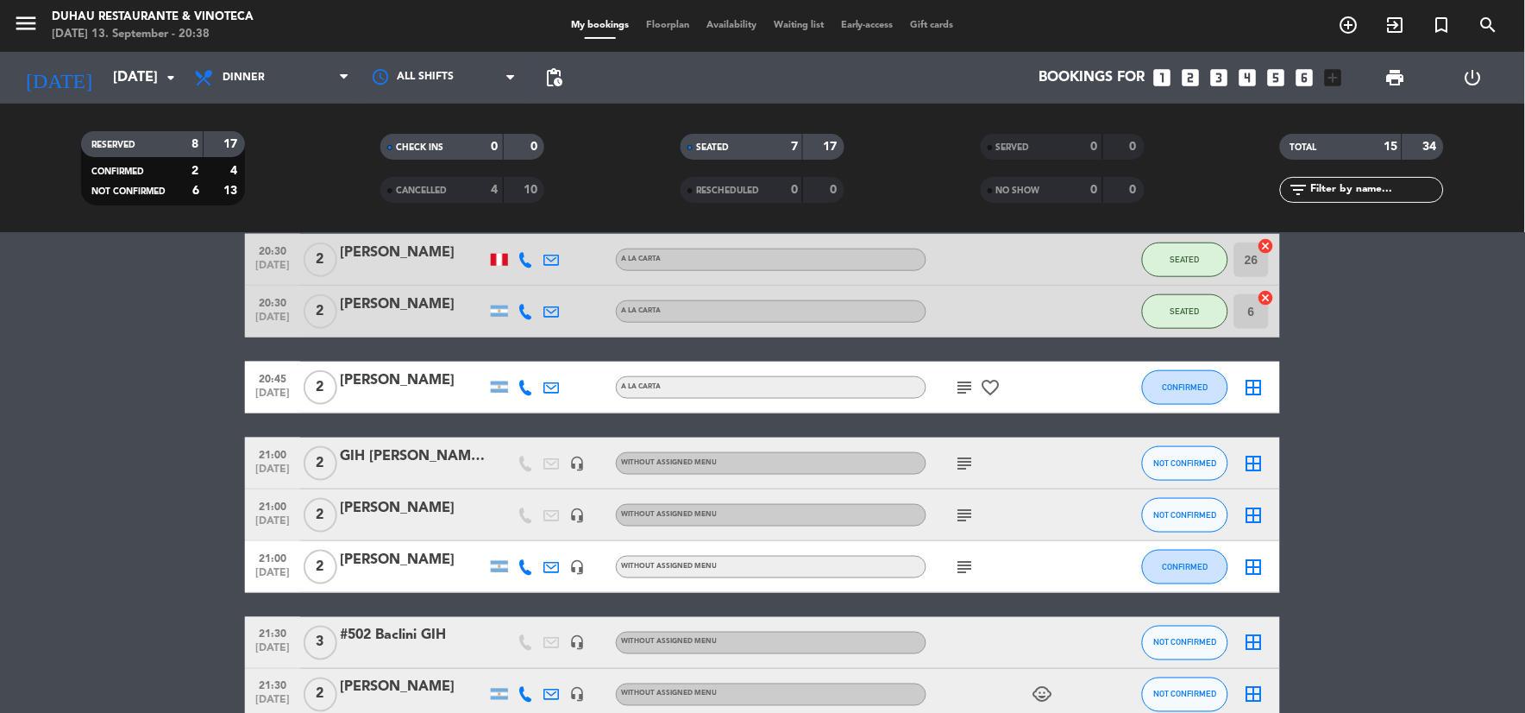
click at [964, 388] on icon "subject" at bounding box center [965, 387] width 21 height 21
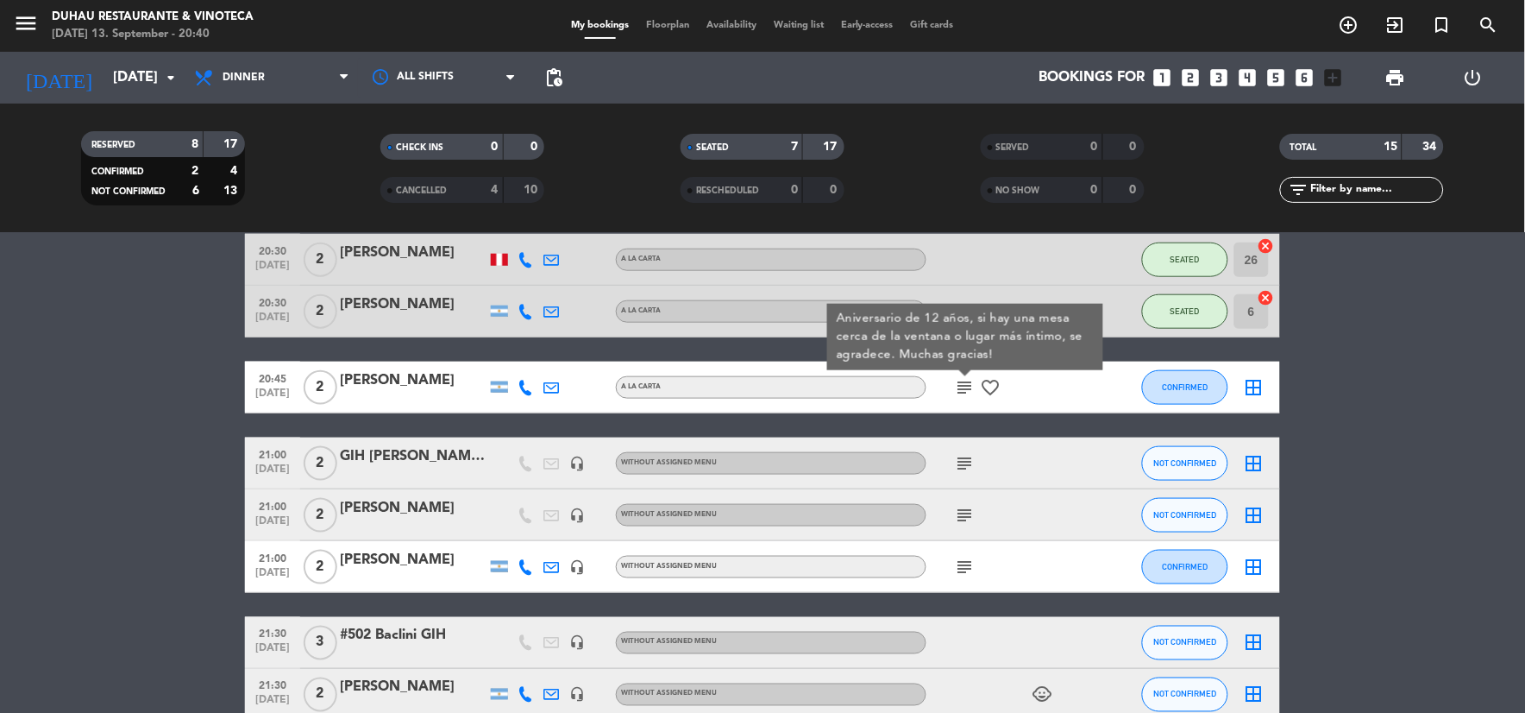
click at [1384, 510] on bookings-row "19:30 [DATE] 2 403 [PERSON_NAME] headset_mic Without assigned menu SEATED 3 can…" at bounding box center [762, 388] width 1525 height 970
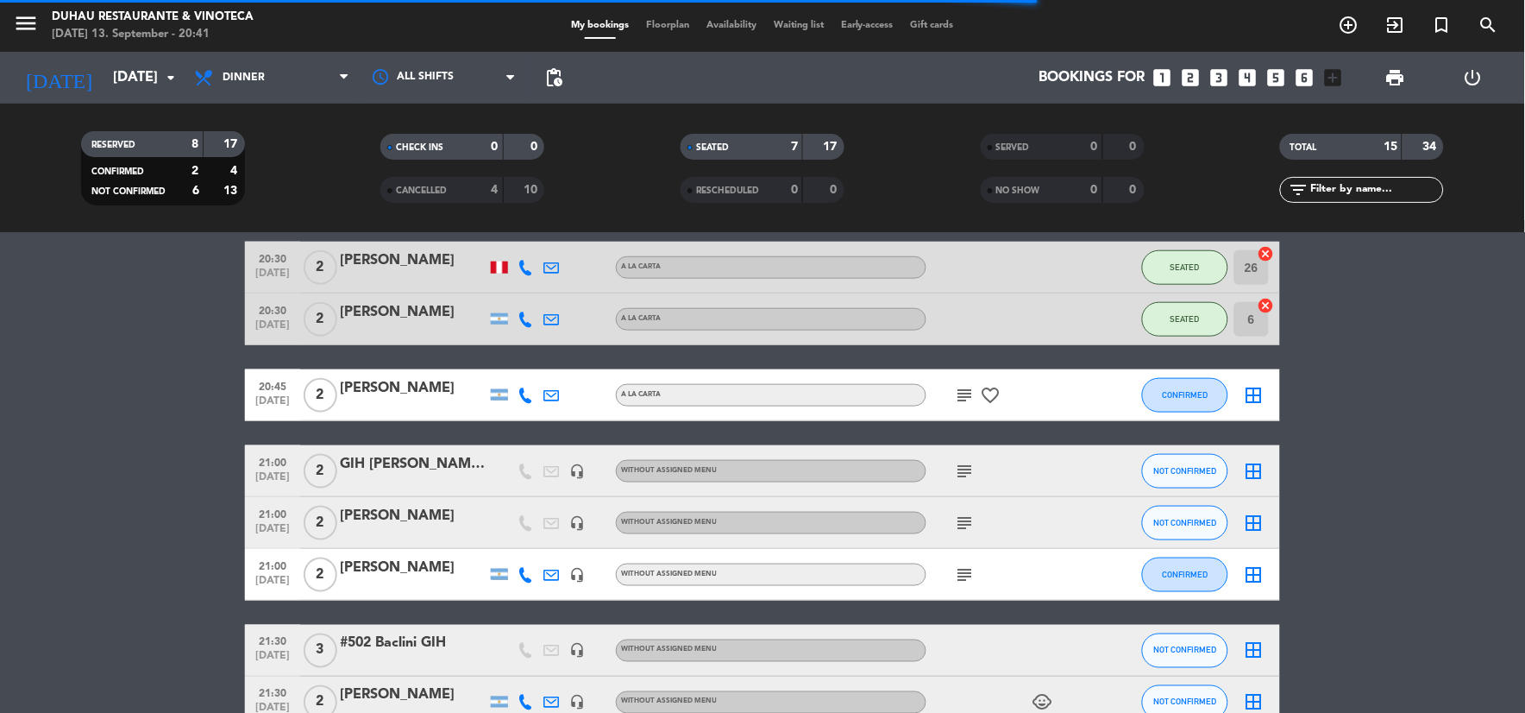
scroll to position [436, 0]
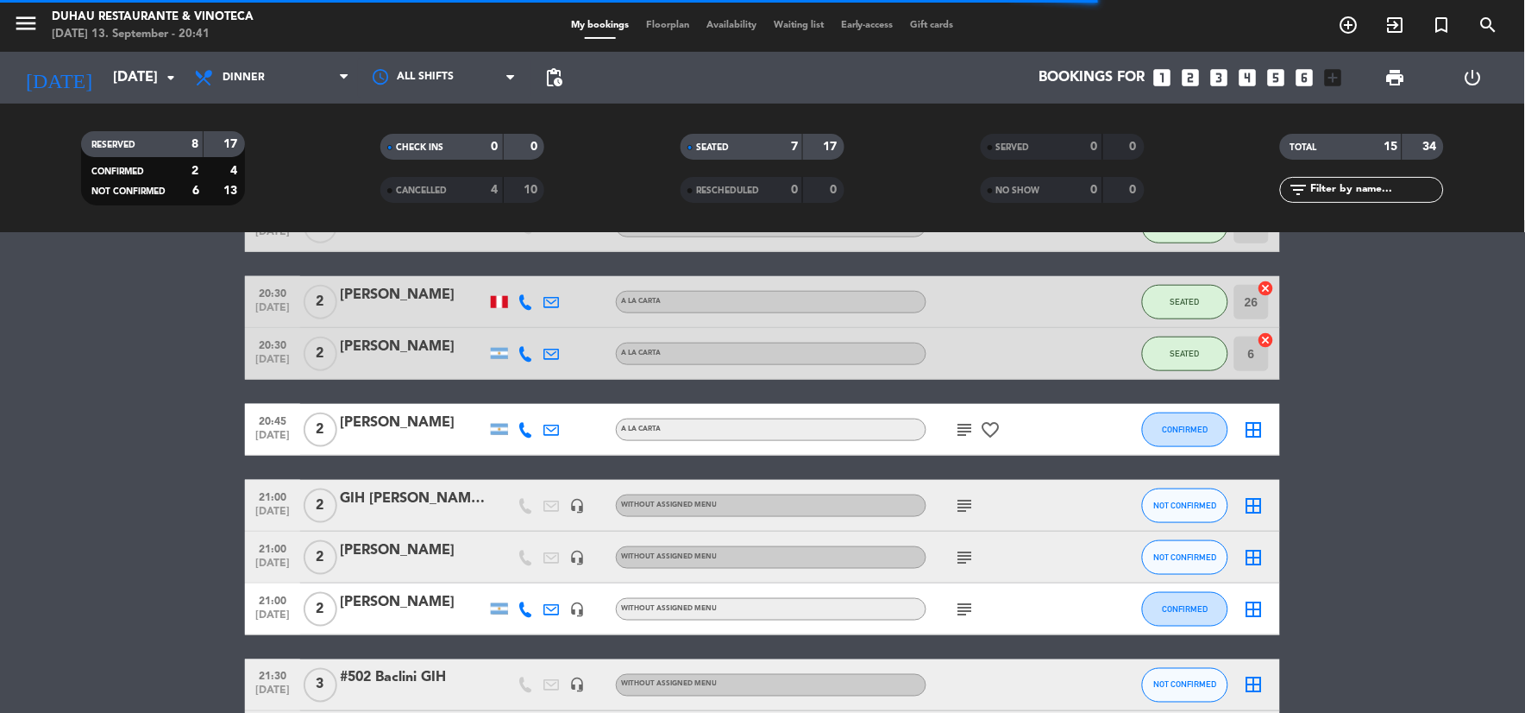
click at [975, 436] on icon "subject" at bounding box center [965, 429] width 21 height 21
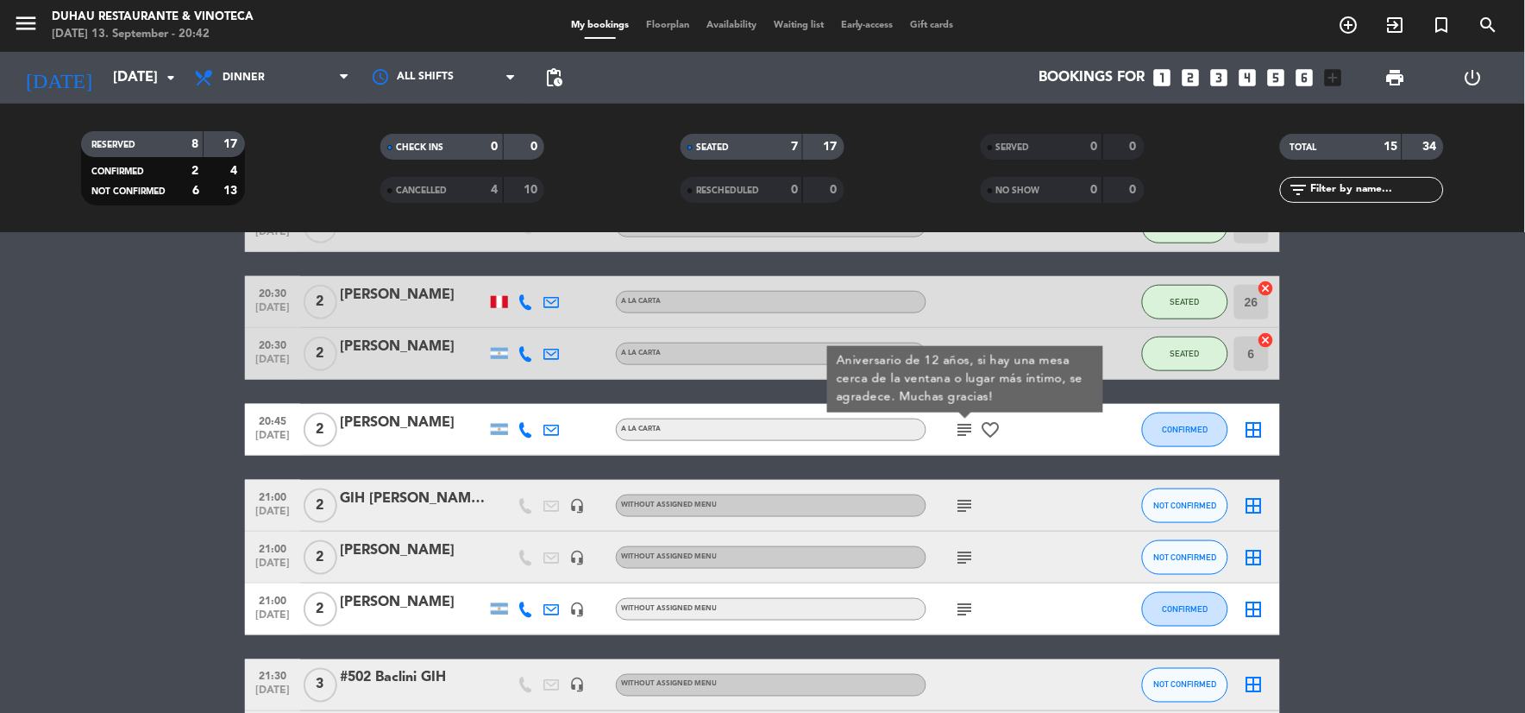
click at [1076, 459] on div "19:30 [DATE] 2 403 [PERSON_NAME] headset_mic Without assigned menu SEATED 3 can…" at bounding box center [762, 430] width 1035 height 970
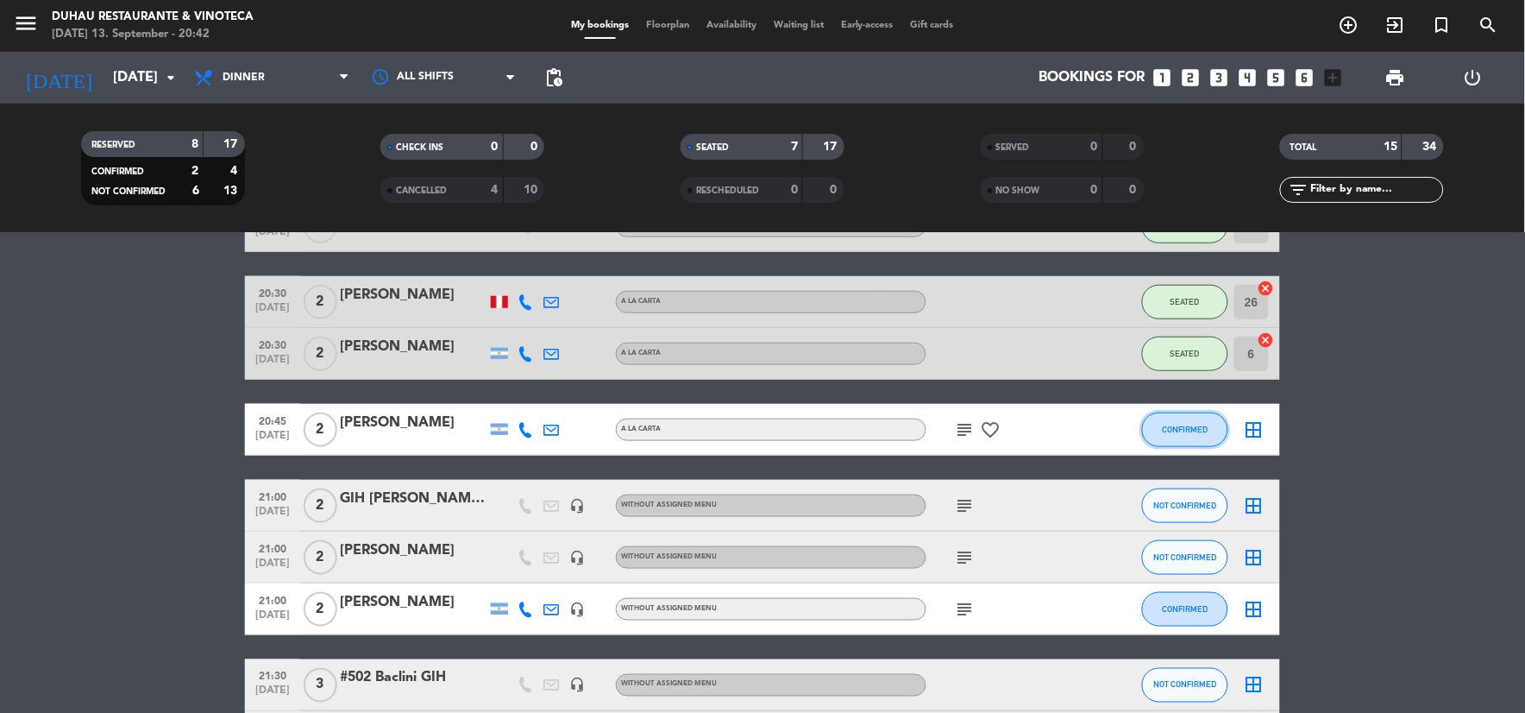
click at [1191, 430] on span "CONFIRMED" at bounding box center [1186, 428] width 46 height 9
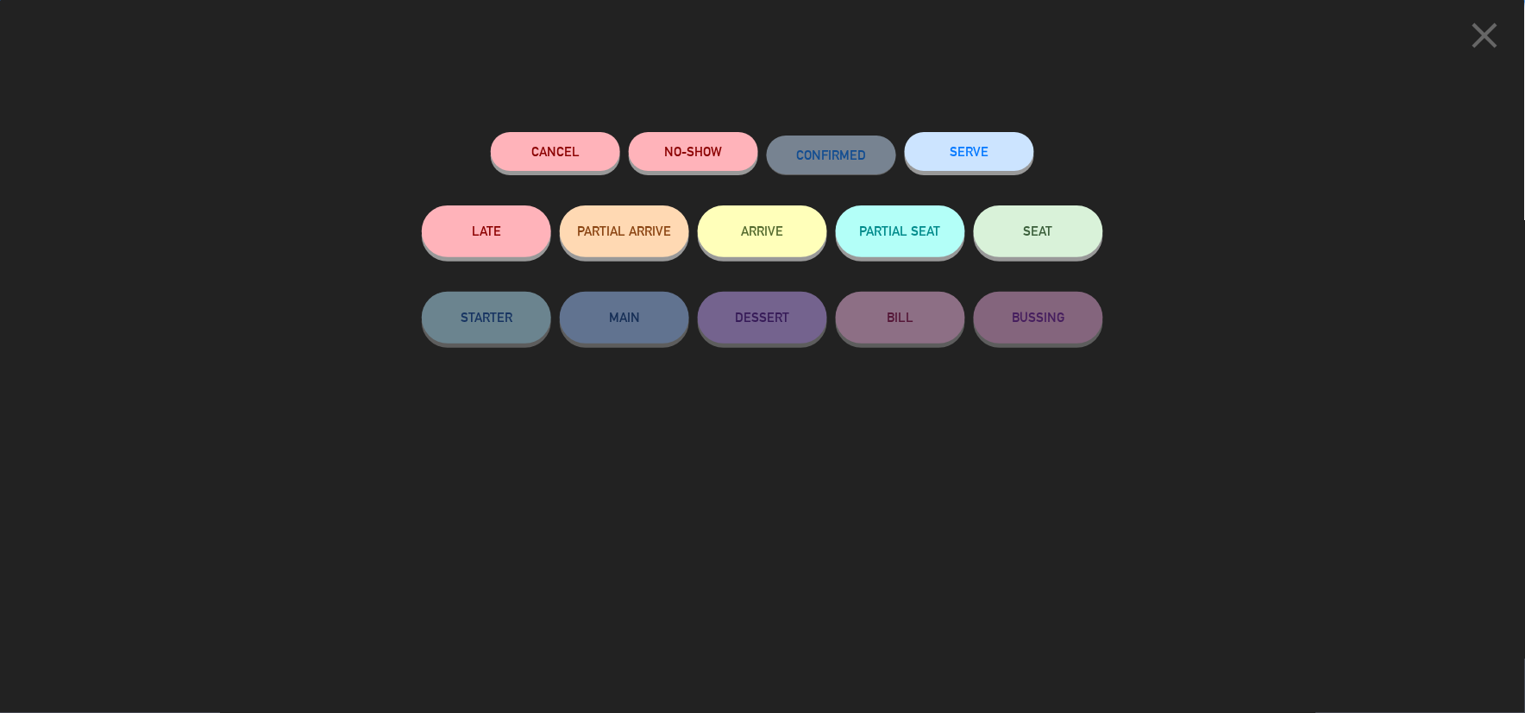
click at [1027, 254] on button "SEAT" at bounding box center [1038, 231] width 129 height 52
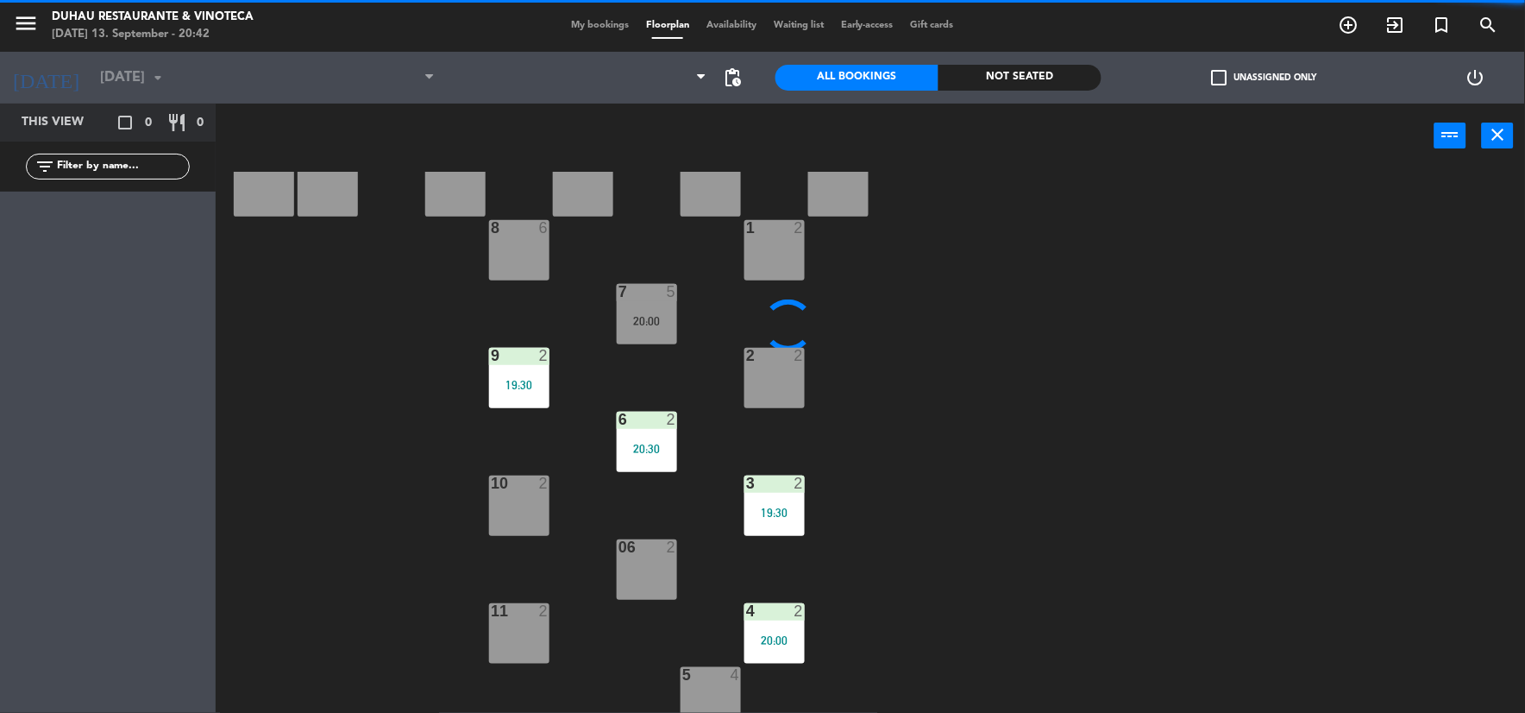
scroll to position [248, 0]
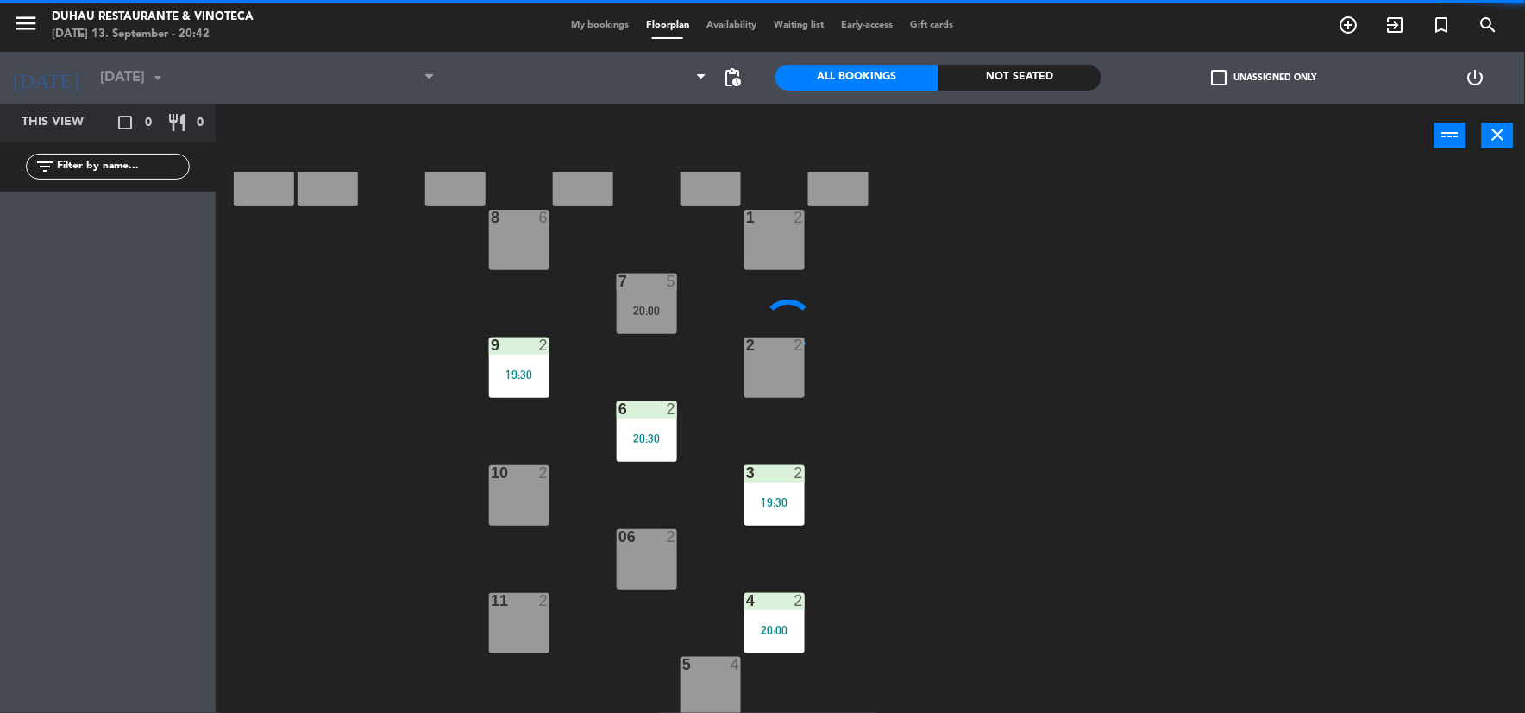
click at [511, 608] on div "11 2" at bounding box center [519, 601] width 60 height 17
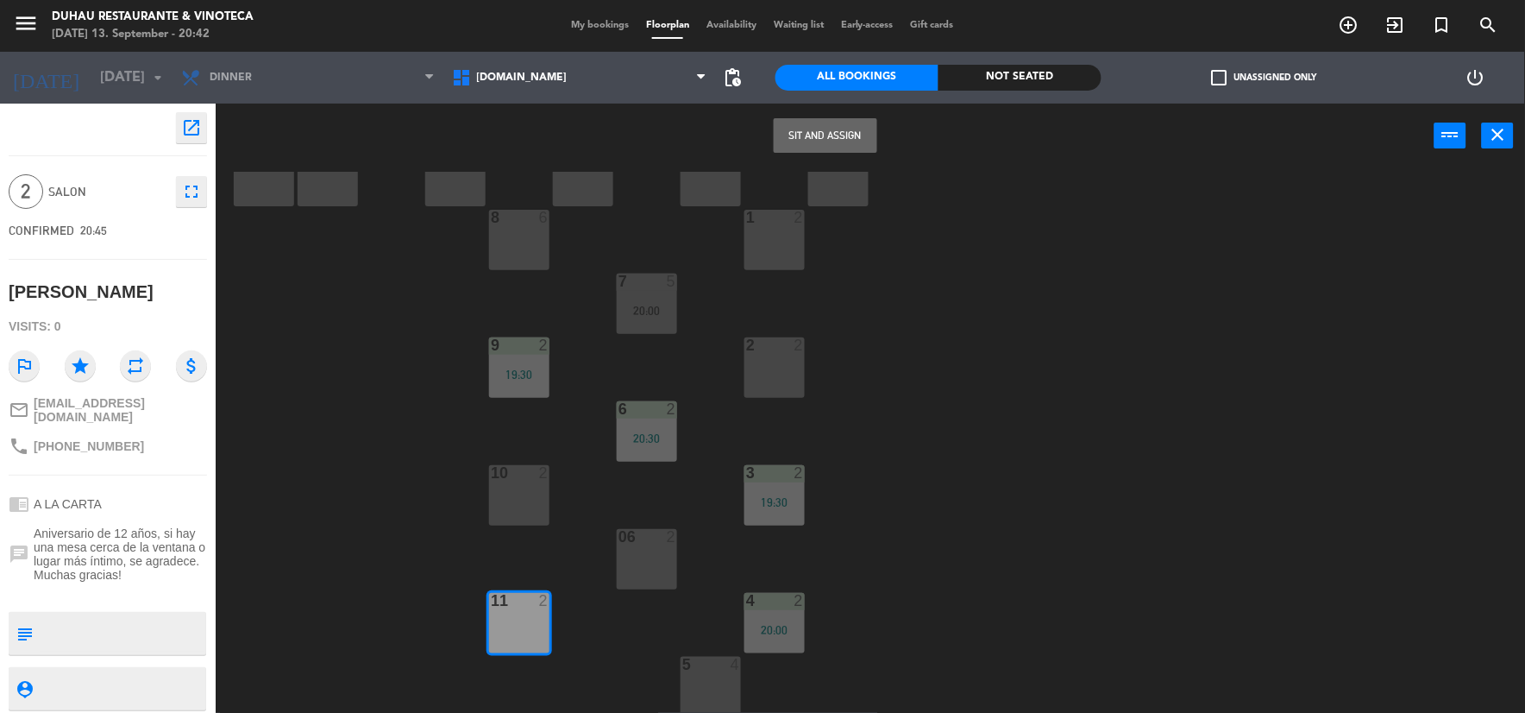
drag, startPoint x: 842, startPoint y: 135, endPoint x: 850, endPoint y: 139, distance: 8.9
click at [845, 136] on button "Sit and Assign" at bounding box center [826, 135] width 104 height 35
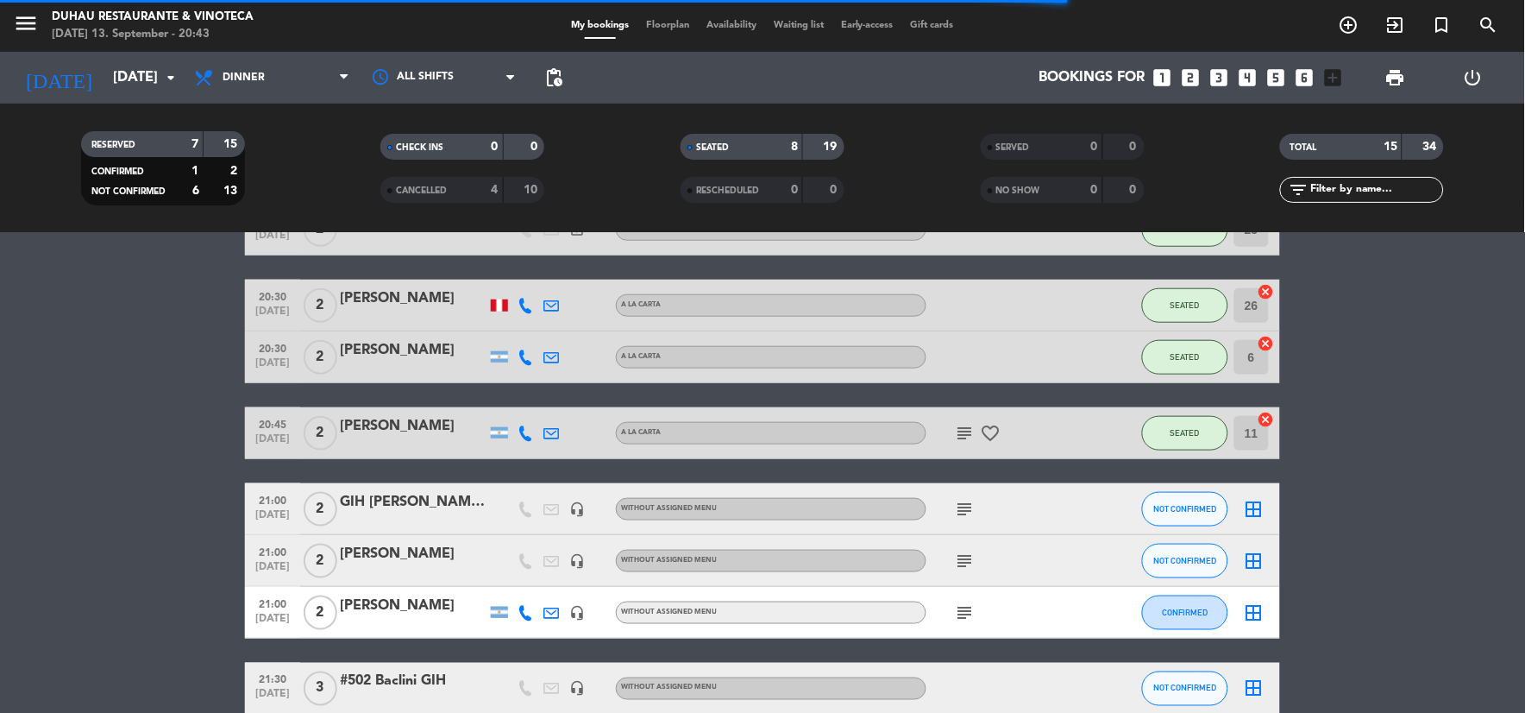
scroll to position [479, 0]
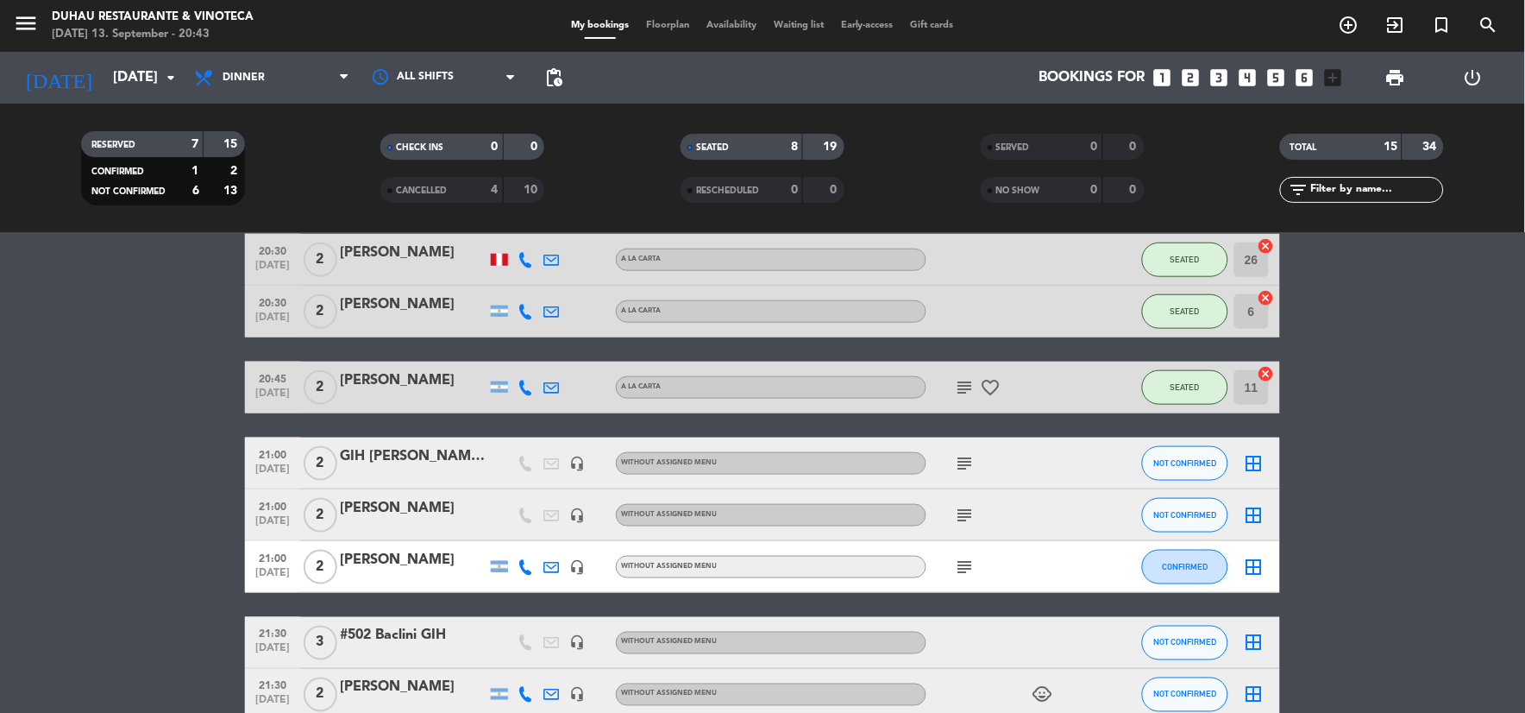
click at [955, 454] on icon "subject" at bounding box center [965, 463] width 21 height 21
click at [973, 521] on icon "subject" at bounding box center [965, 515] width 21 height 21
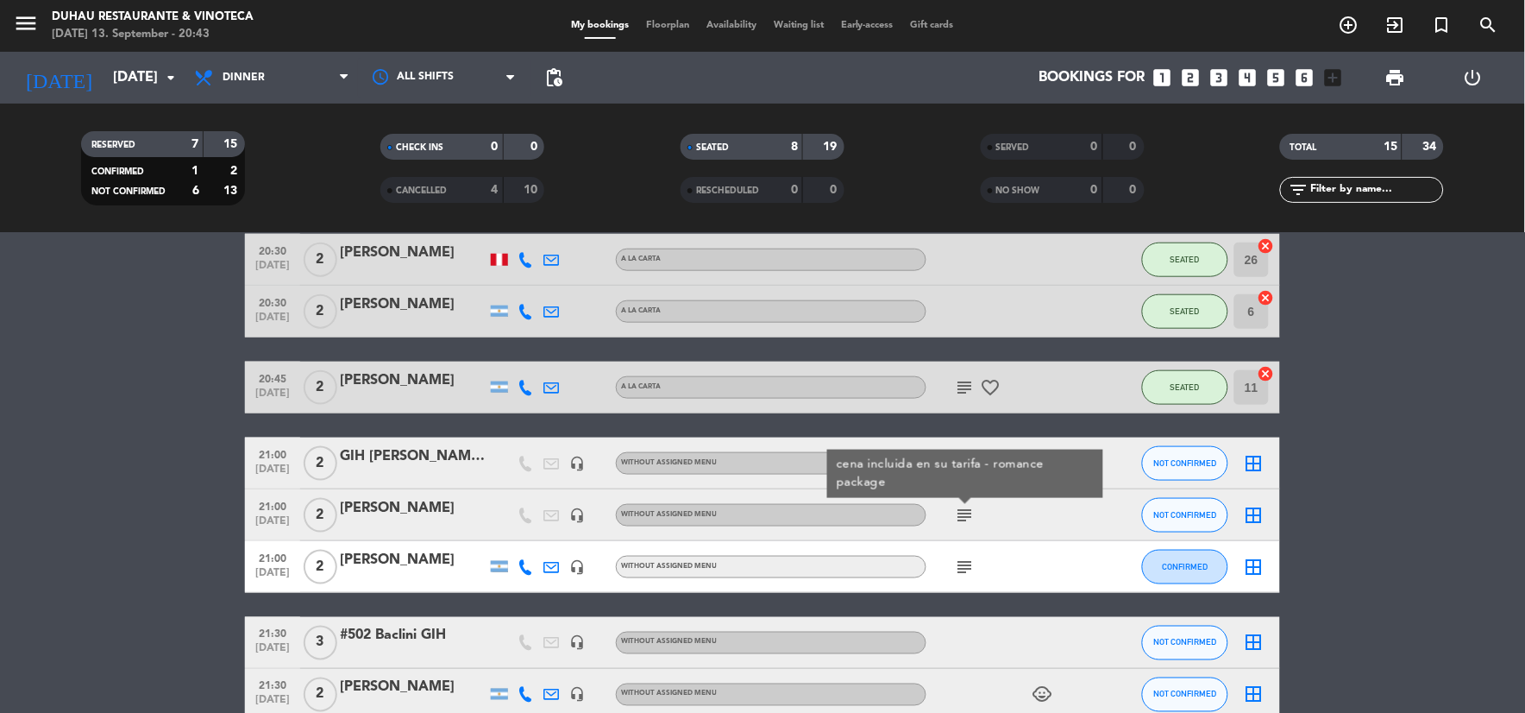
click at [969, 570] on icon "subject" at bounding box center [965, 566] width 21 height 21
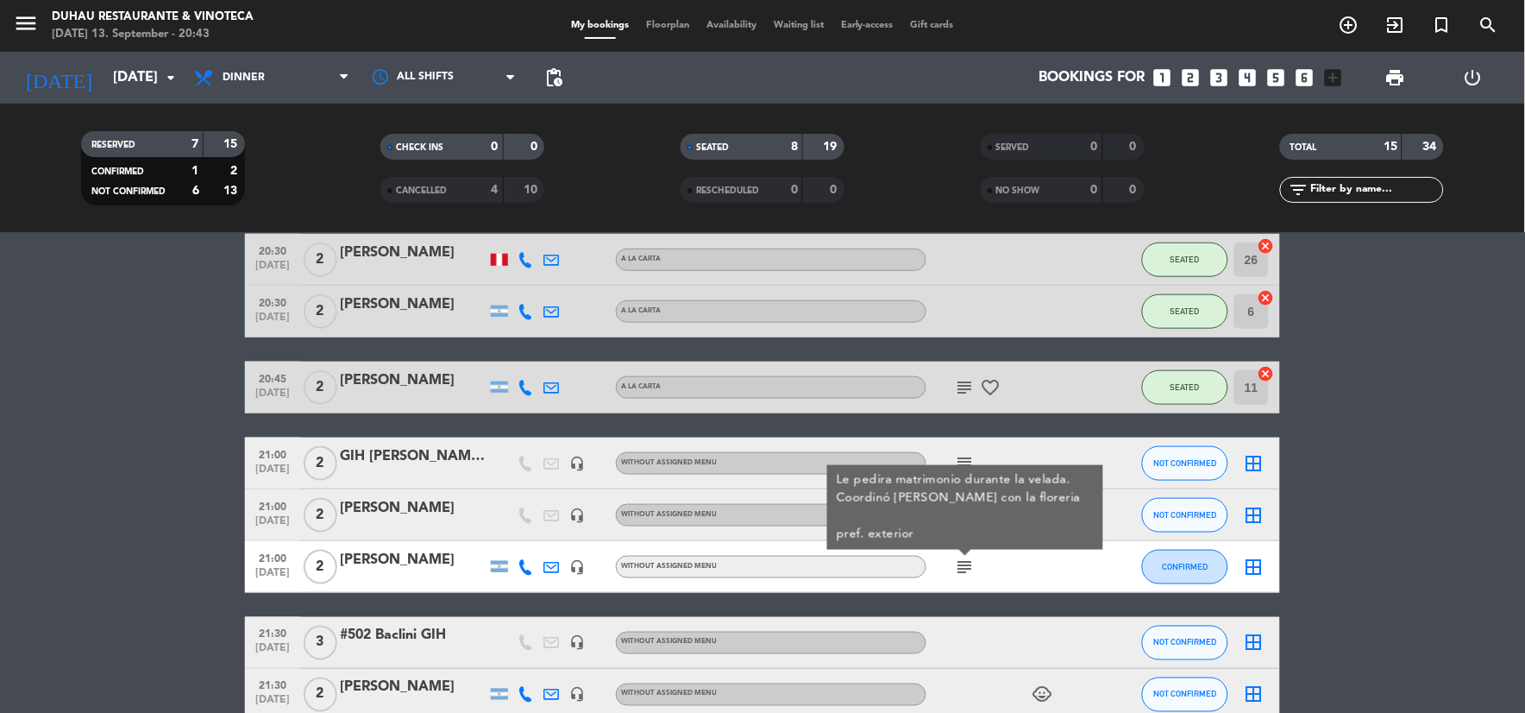
click at [1333, 533] on bookings-row "19:30 [DATE] 2 403 [PERSON_NAME] headset_mic Without assigned menu SEATED 3 can…" at bounding box center [762, 388] width 1525 height 970
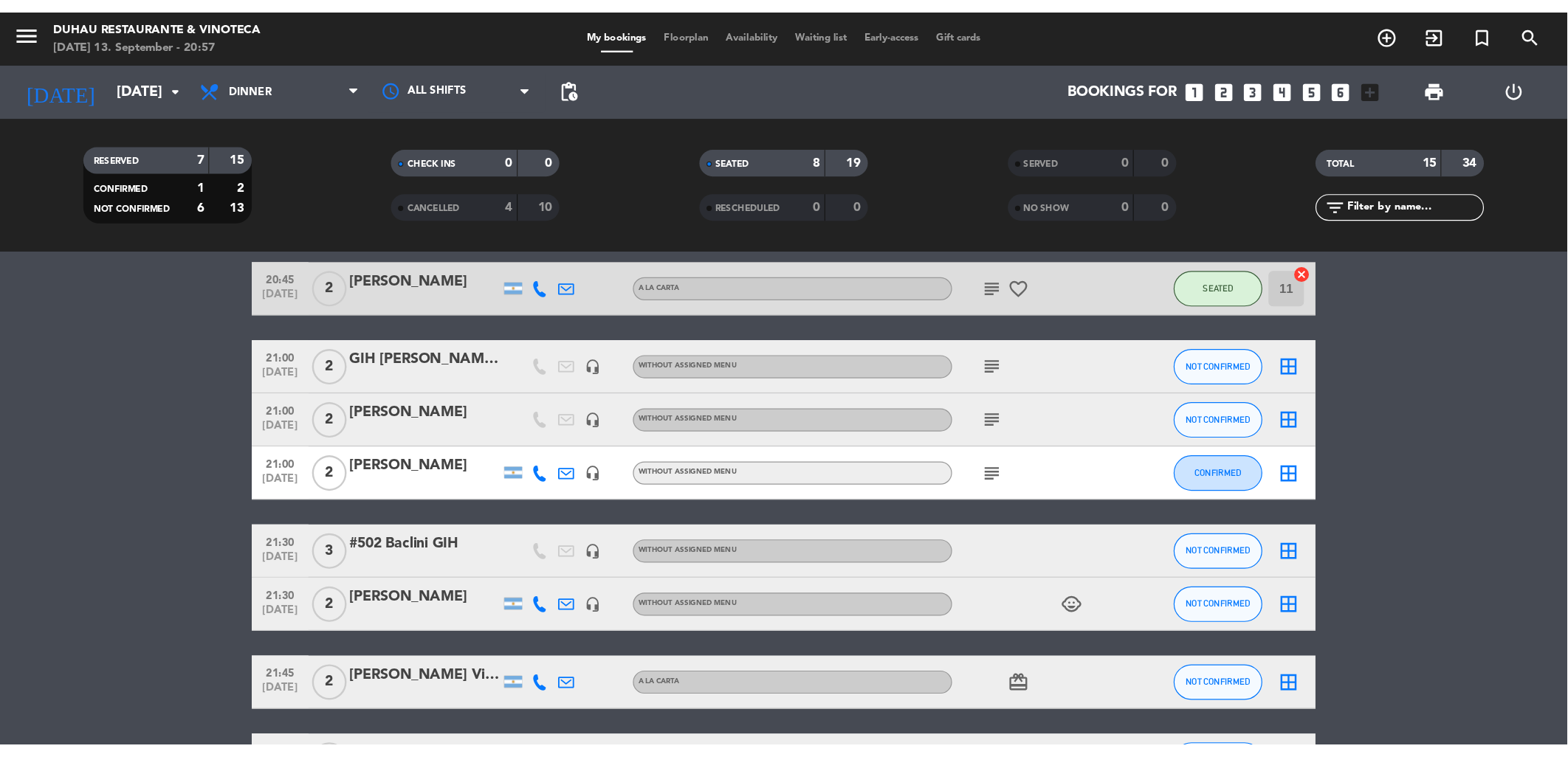
scroll to position [491, 0]
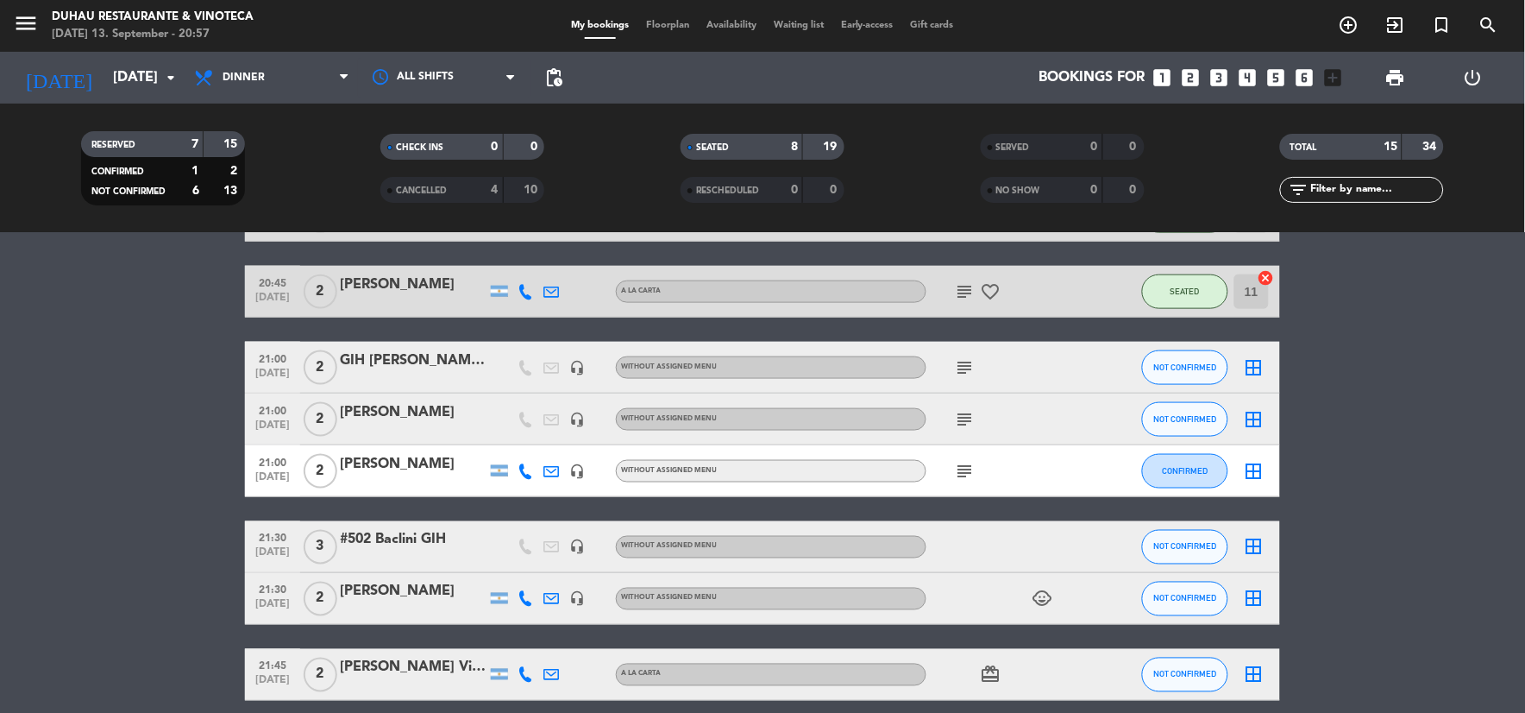
click at [968, 362] on icon "subject" at bounding box center [965, 367] width 21 height 21
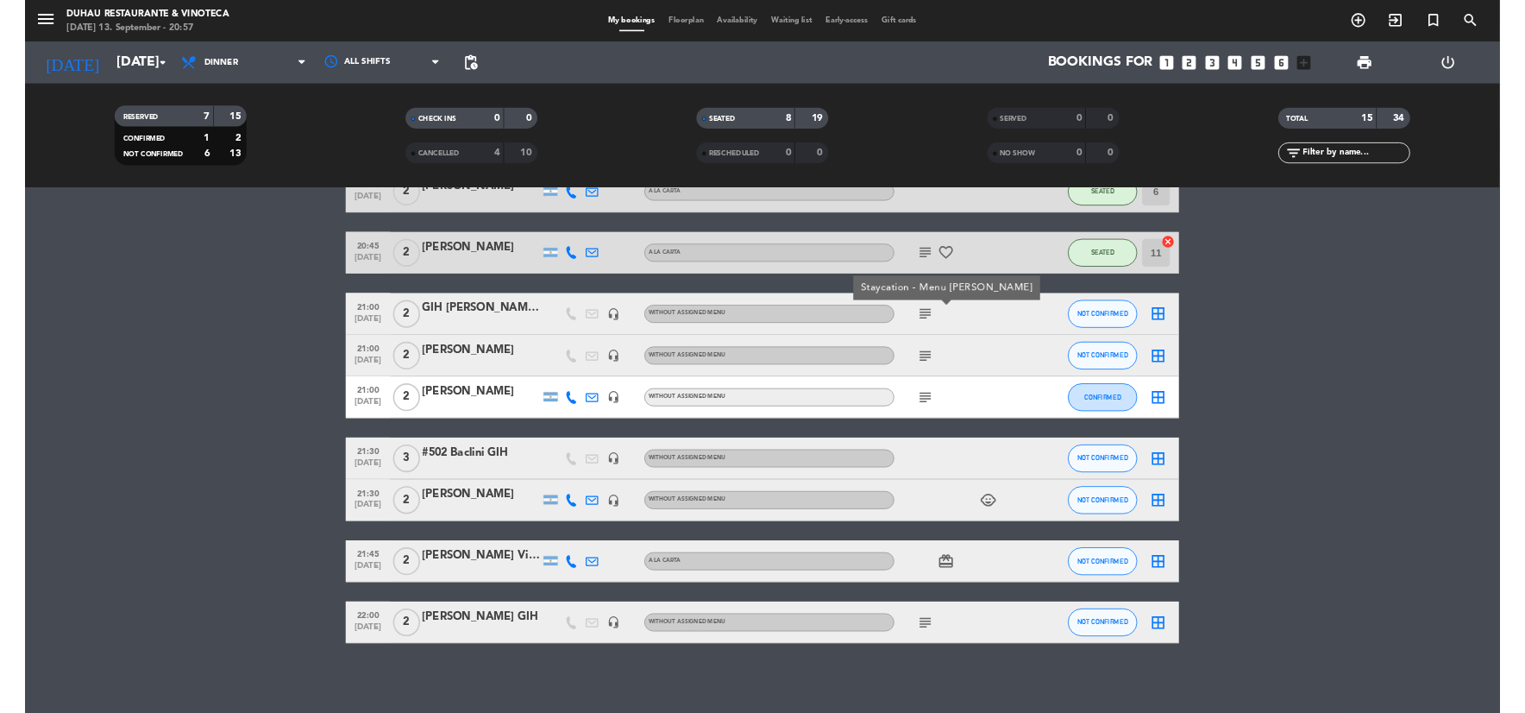
scroll to position [552, 0]
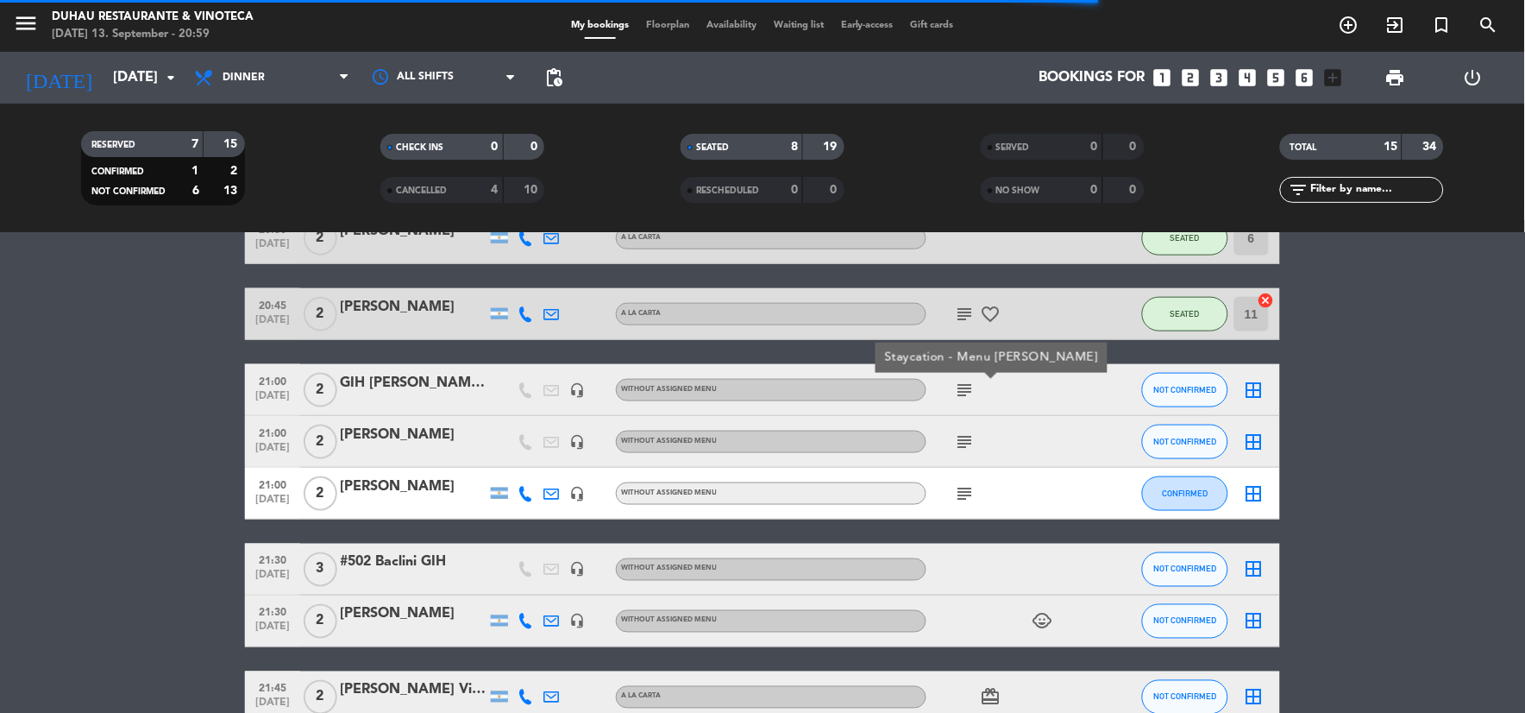
click at [969, 438] on icon "subject" at bounding box center [965, 441] width 21 height 21
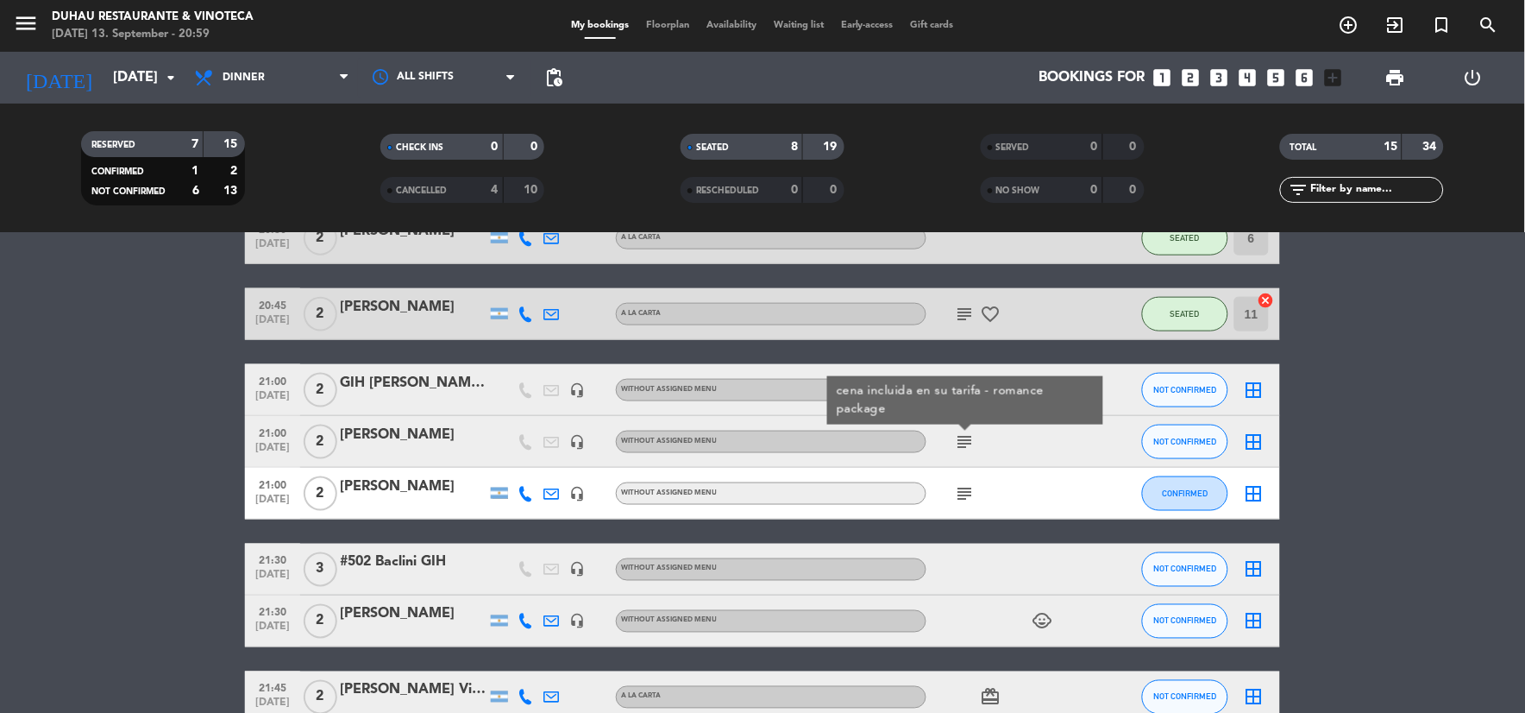
click at [969, 438] on icon "subject" at bounding box center [965, 441] width 21 height 21
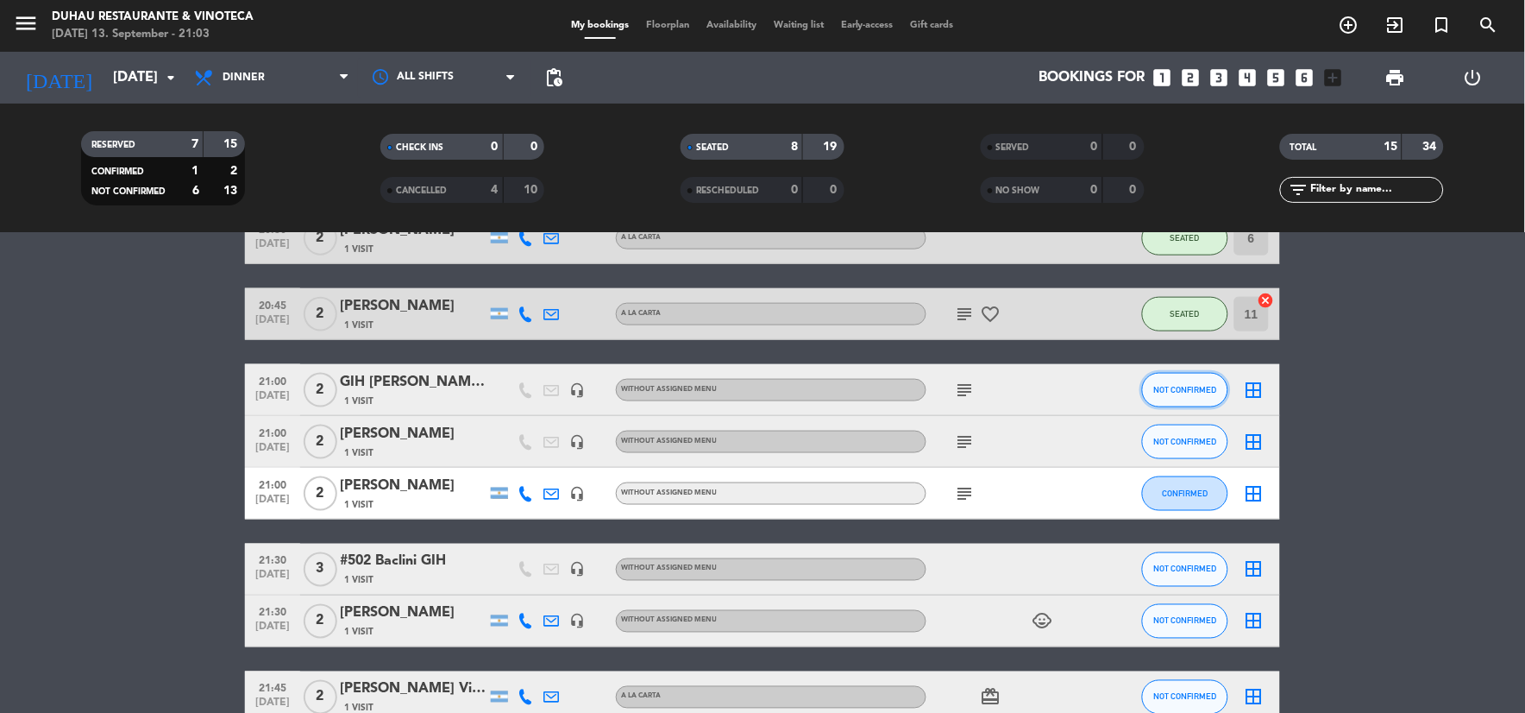
click at [1202, 390] on span "NOT CONFIRMED" at bounding box center [1185, 389] width 63 height 9
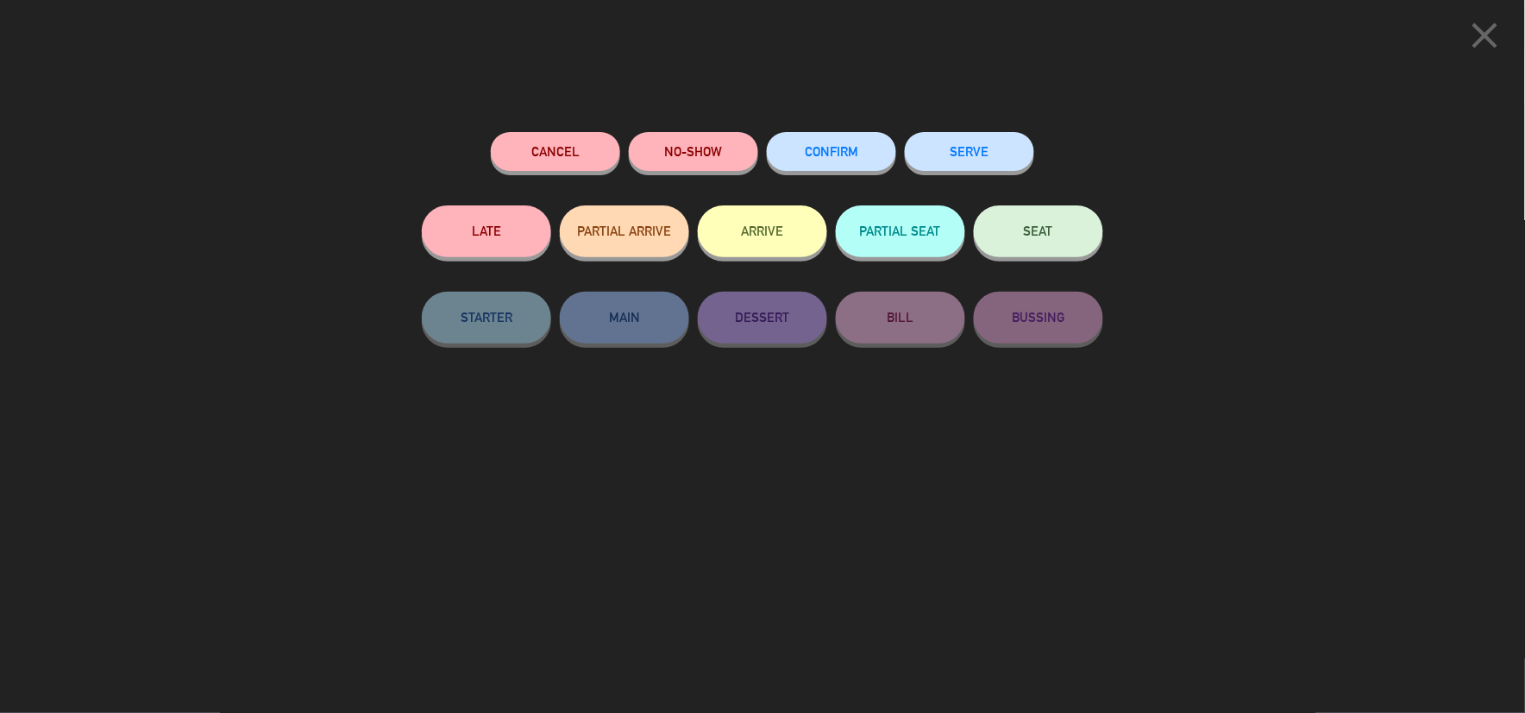
click at [1095, 234] on button "SEAT" at bounding box center [1038, 231] width 129 height 52
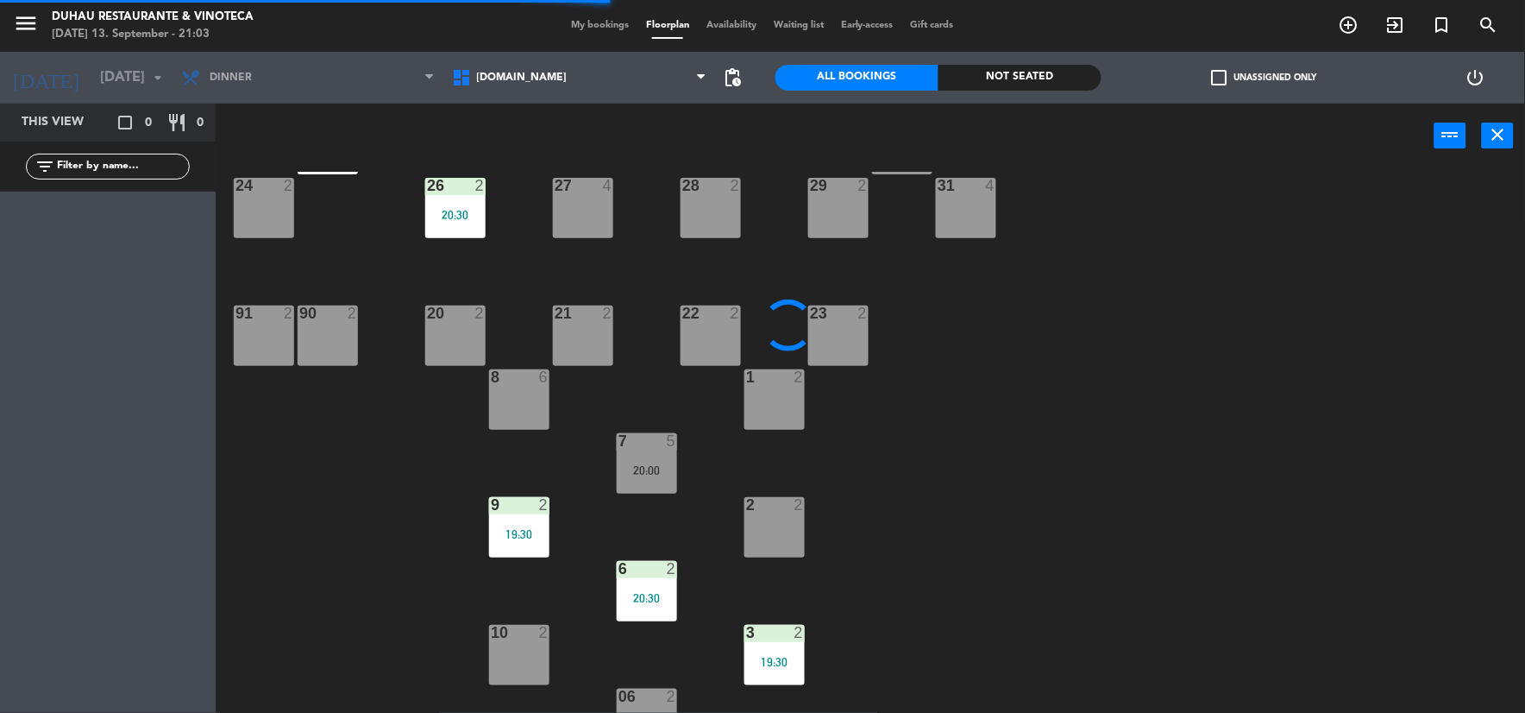
scroll to position [191, 0]
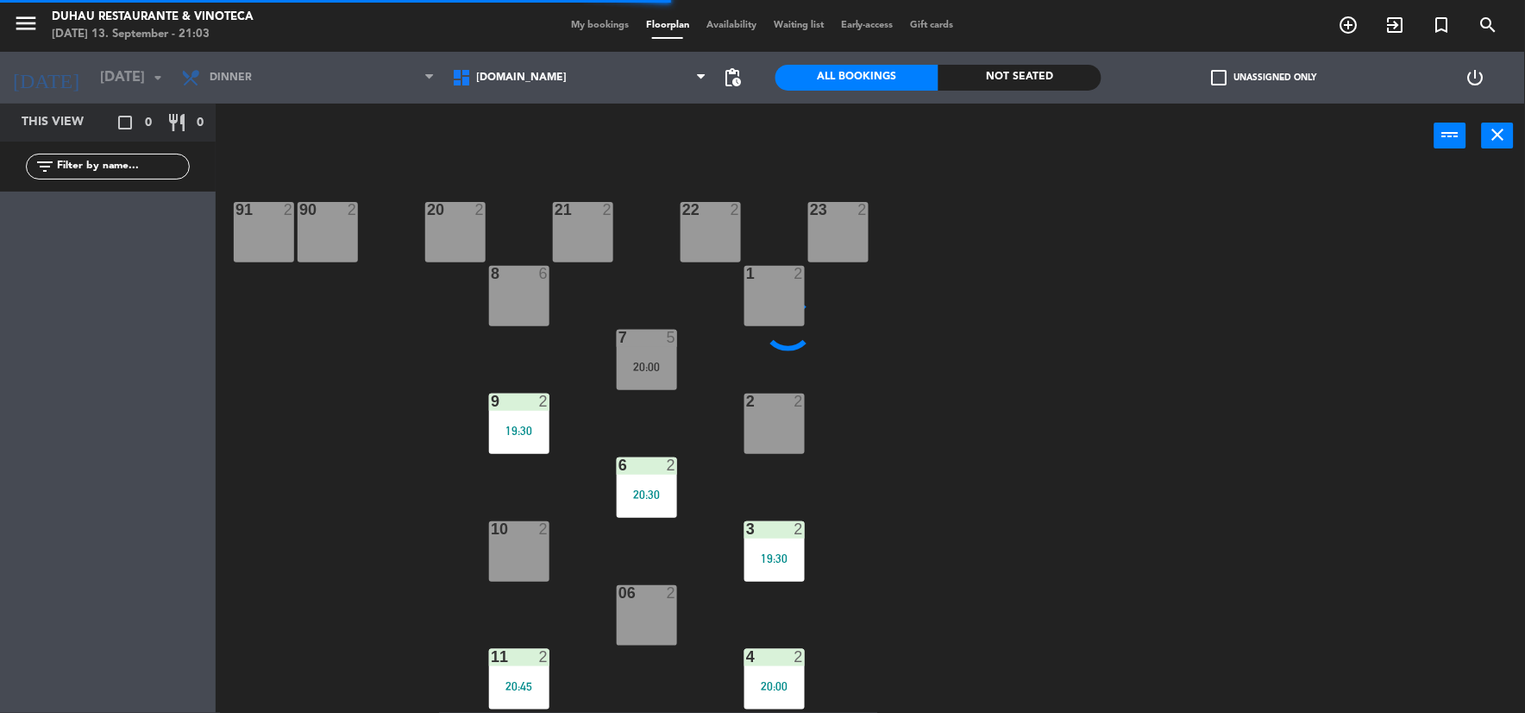
click at [524, 558] on div "10 2" at bounding box center [519, 551] width 60 height 60
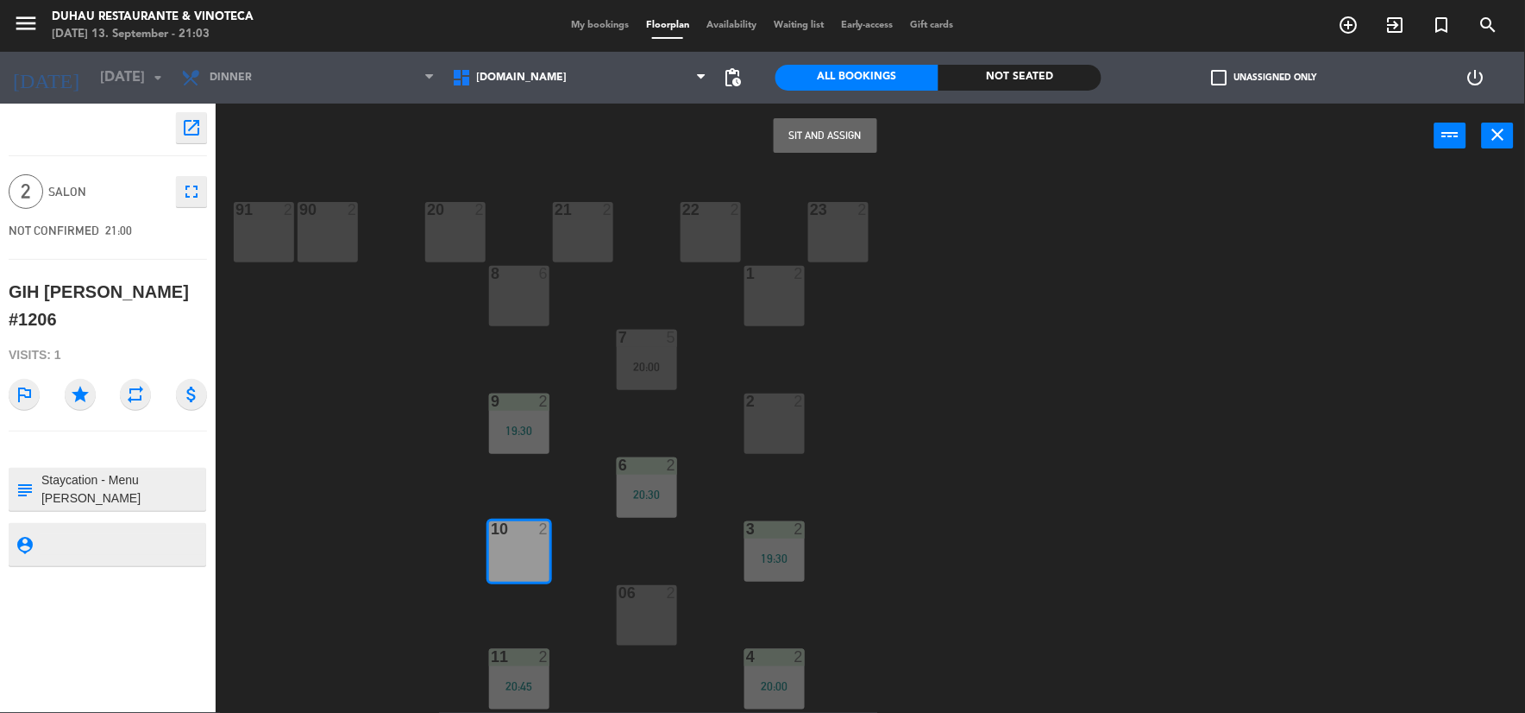
click at [865, 139] on button "Sit and Assign" at bounding box center [826, 135] width 104 height 35
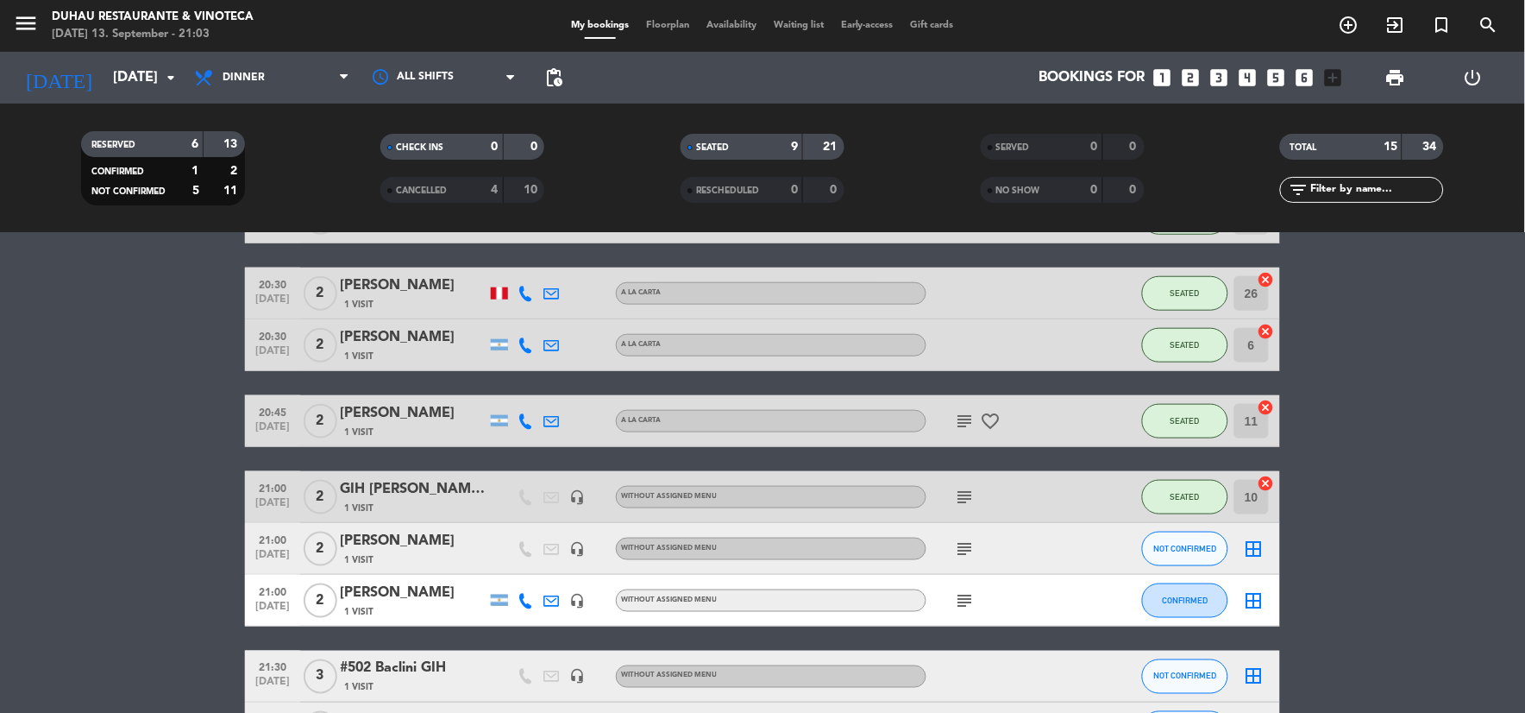
scroll to position [479, 0]
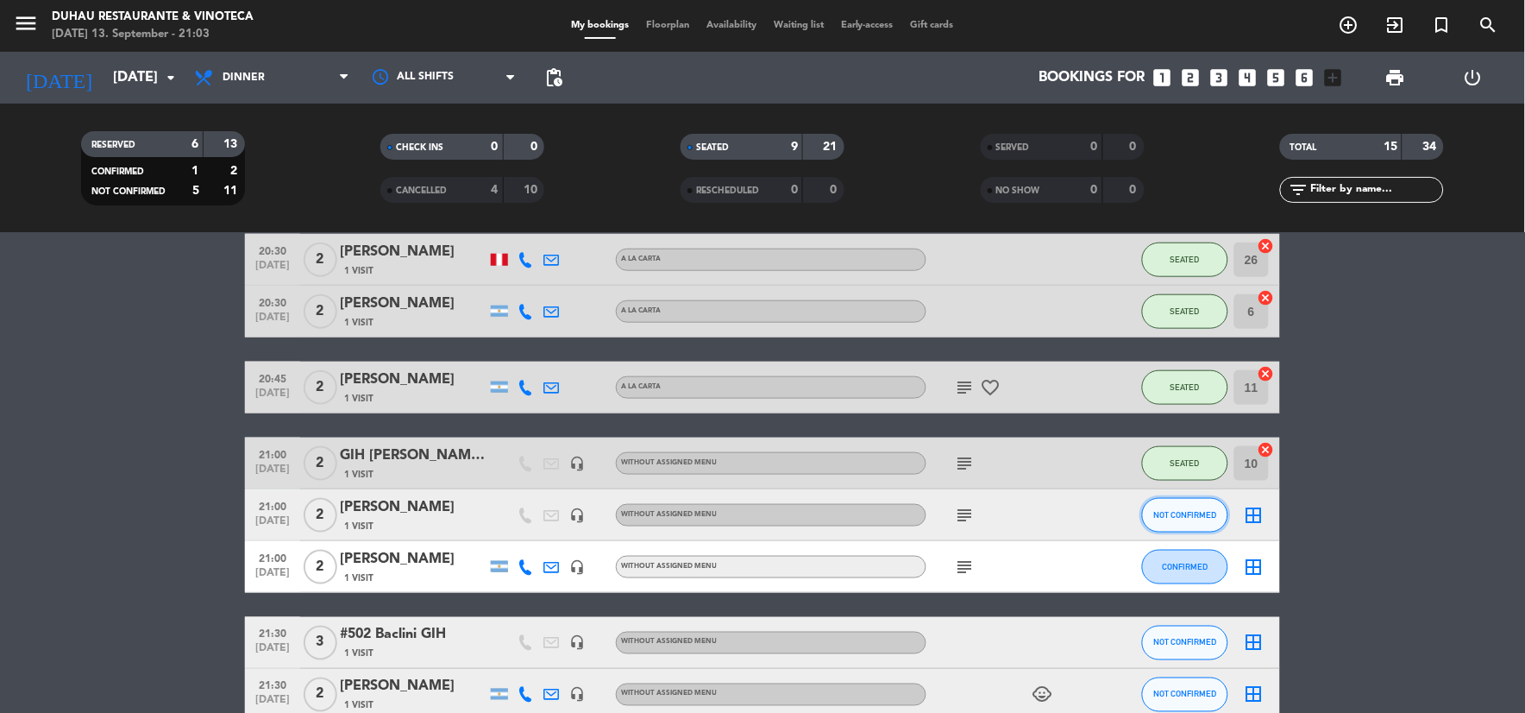
click at [1177, 516] on span "NOT CONFIRMED" at bounding box center [1185, 514] width 63 height 9
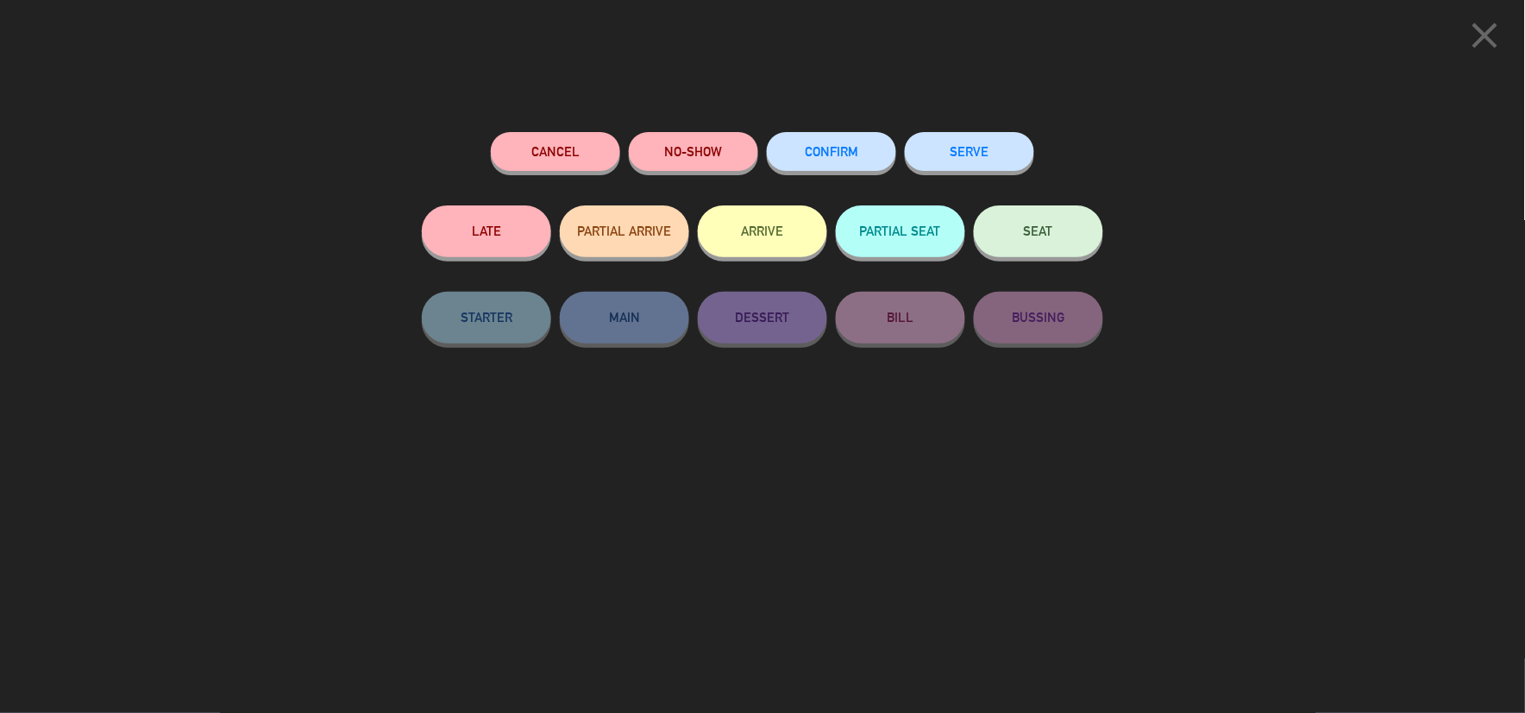
click at [1039, 217] on button "SEAT" at bounding box center [1038, 231] width 129 height 52
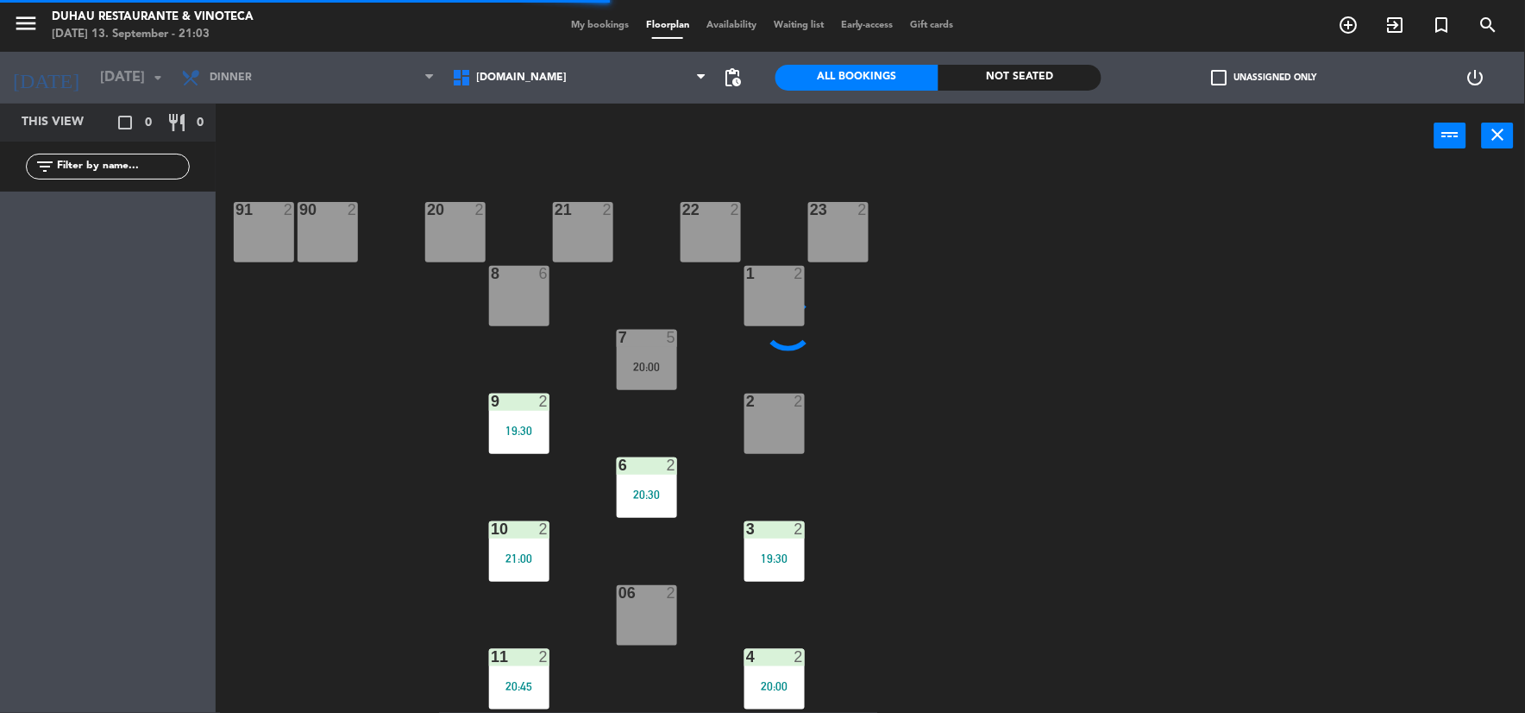
scroll to position [248, 0]
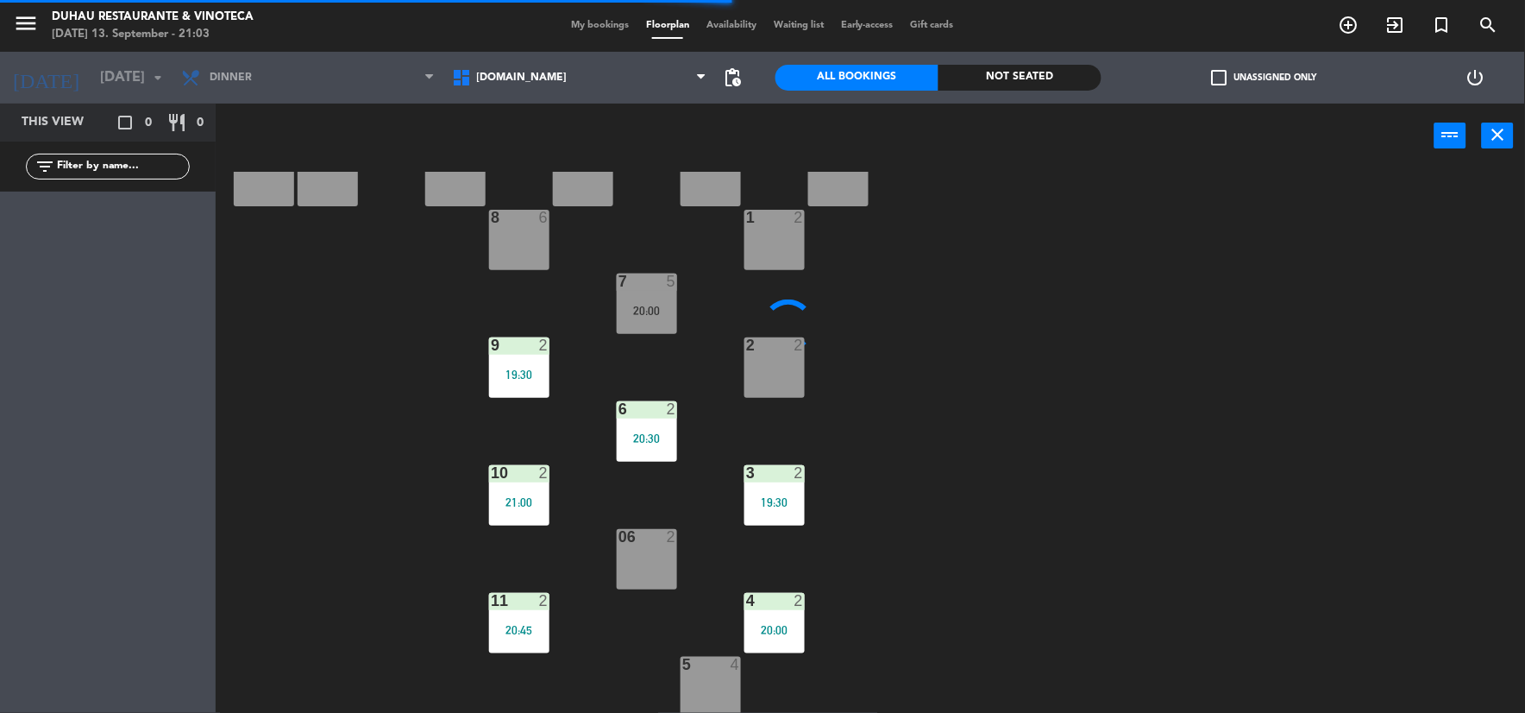
click at [619, 541] on div "06" at bounding box center [618, 537] width 1 height 16
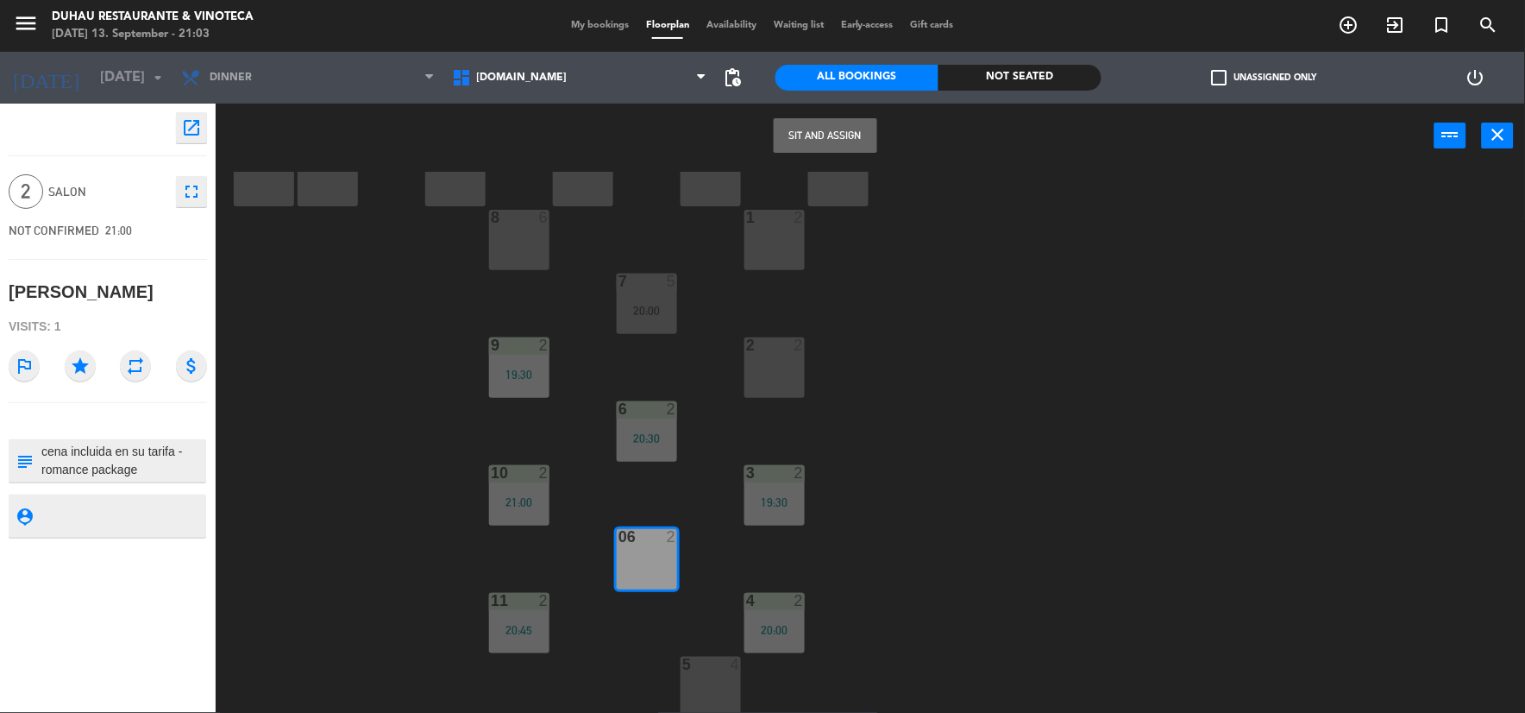
click at [825, 135] on button "Sit and Assign" at bounding box center [826, 135] width 104 height 35
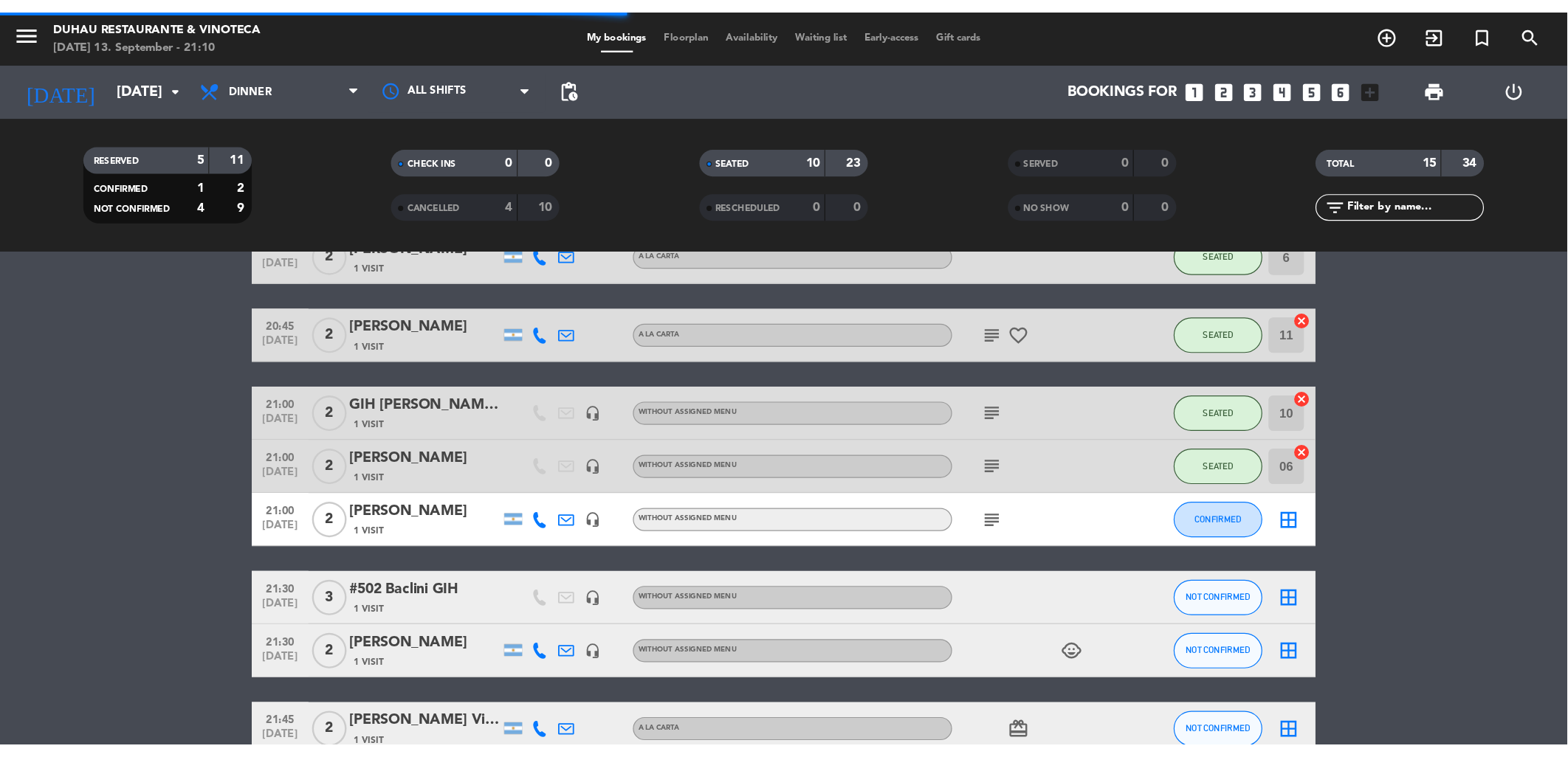
scroll to position [554, 0]
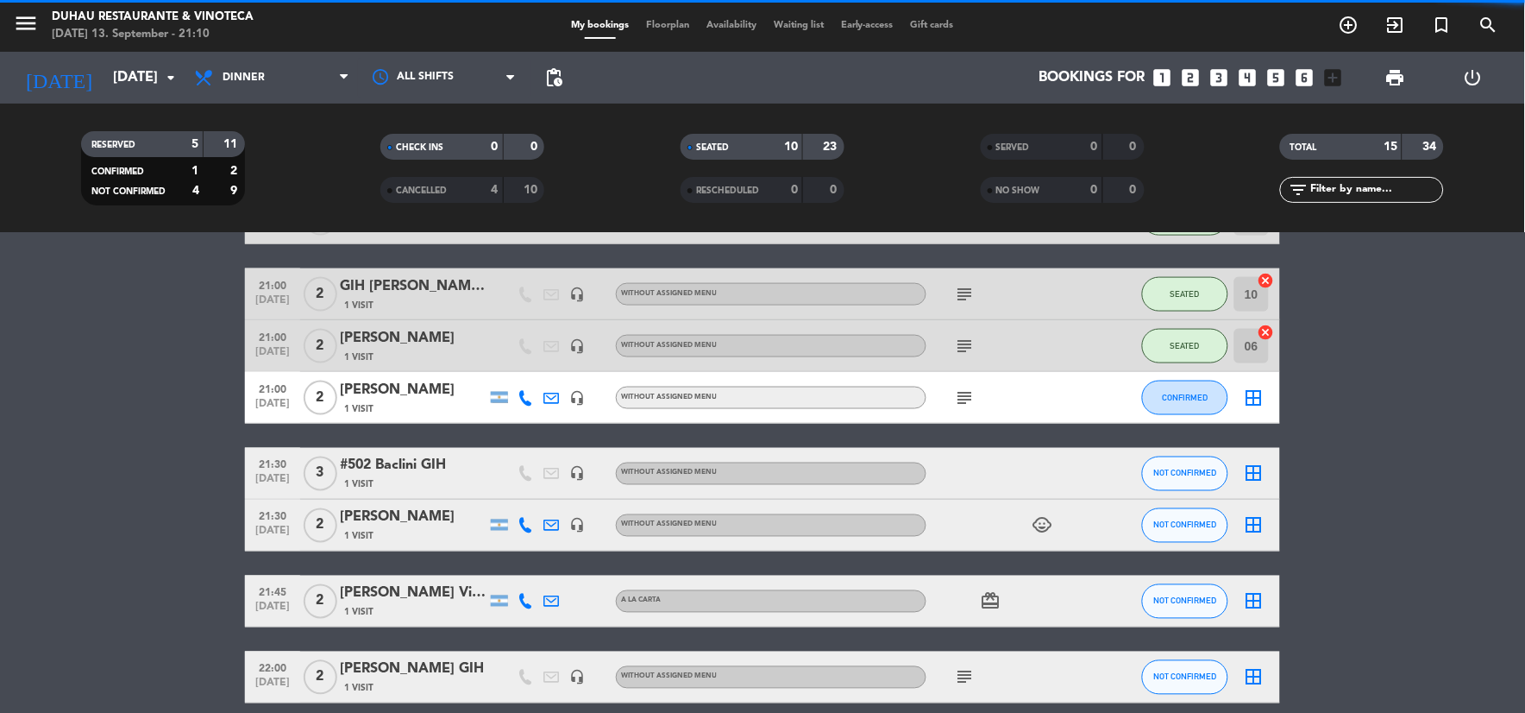
click at [968, 391] on icon "subject" at bounding box center [965, 397] width 21 height 21
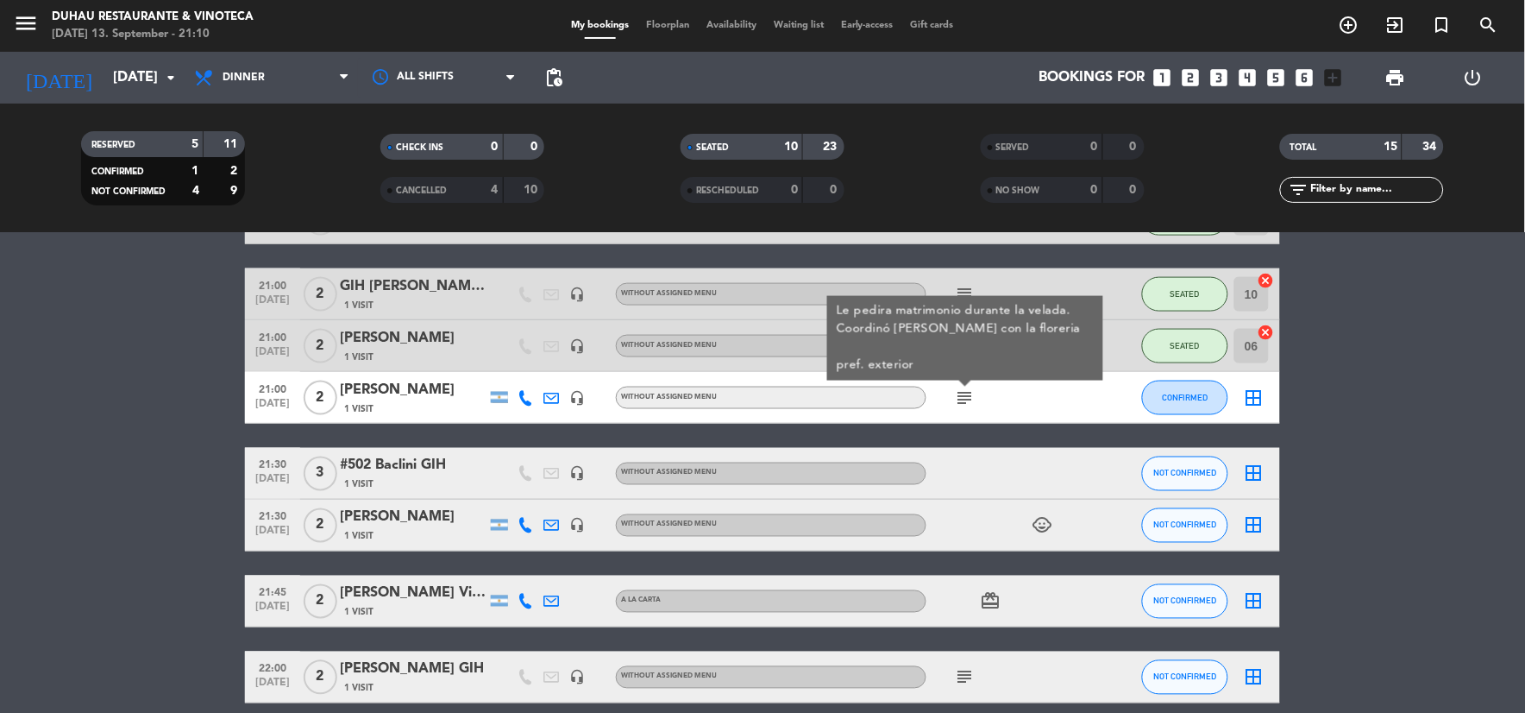
click at [1008, 402] on div "subject Le pedira matrimonio durante la velada. Coordinó [PERSON_NAME] con la f…" at bounding box center [1003, 397] width 155 height 51
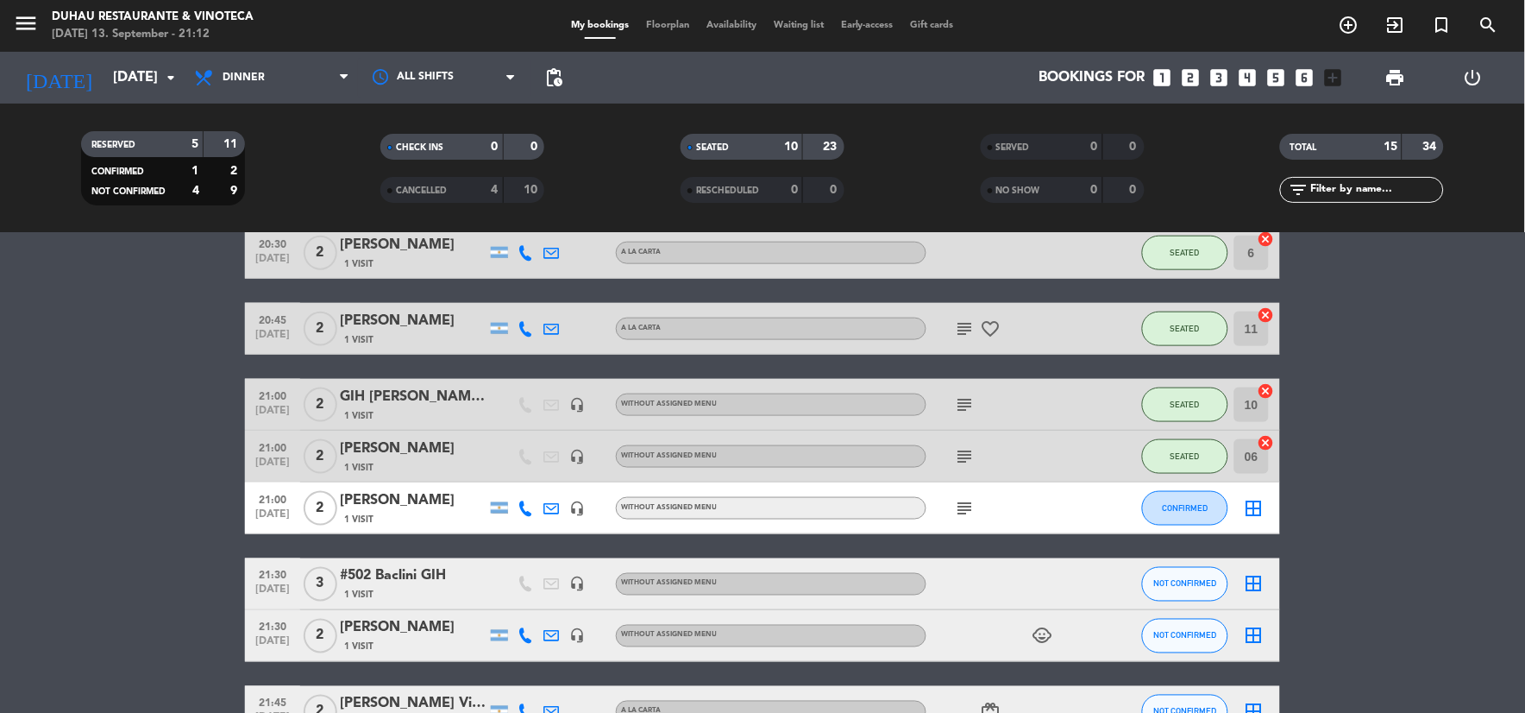
scroll to position [532, 0]
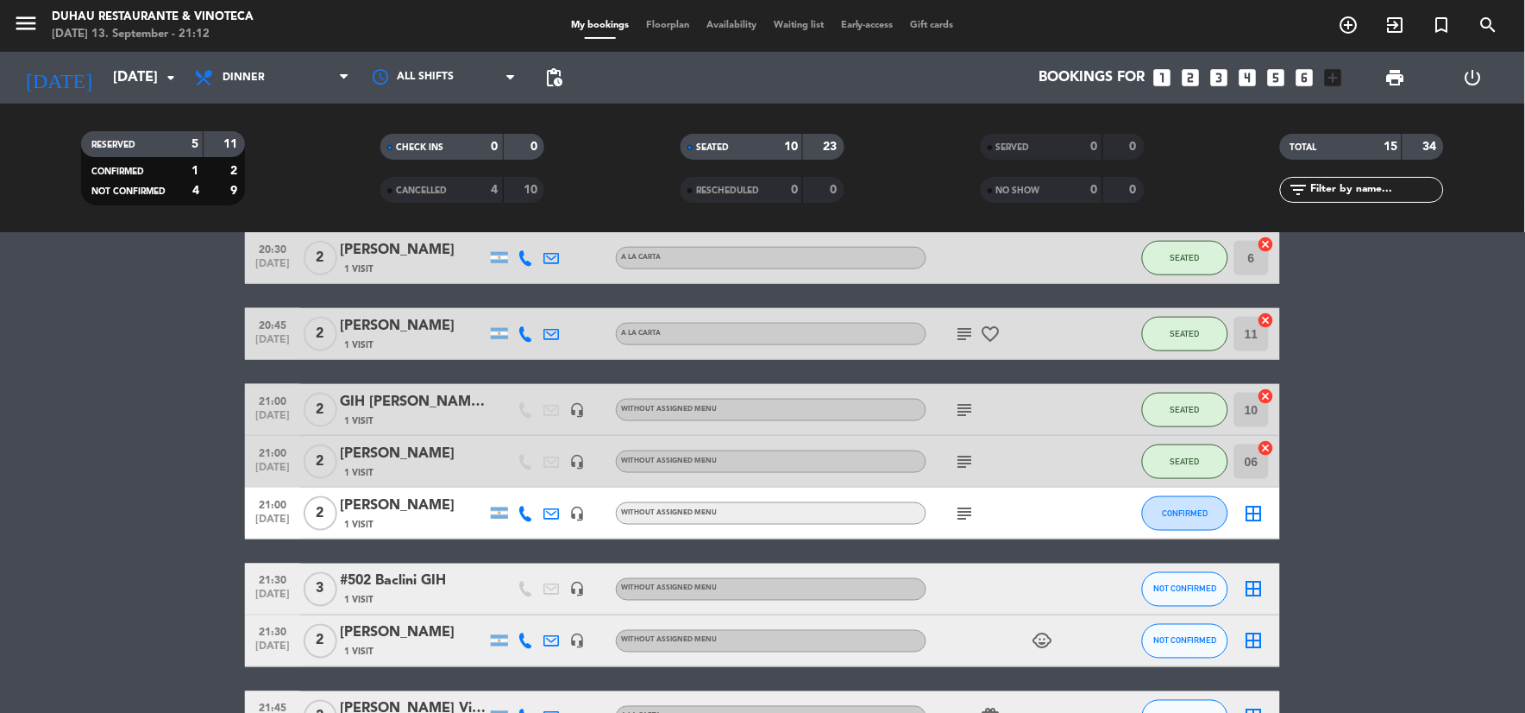
click at [973, 504] on icon "subject" at bounding box center [965, 513] width 21 height 21
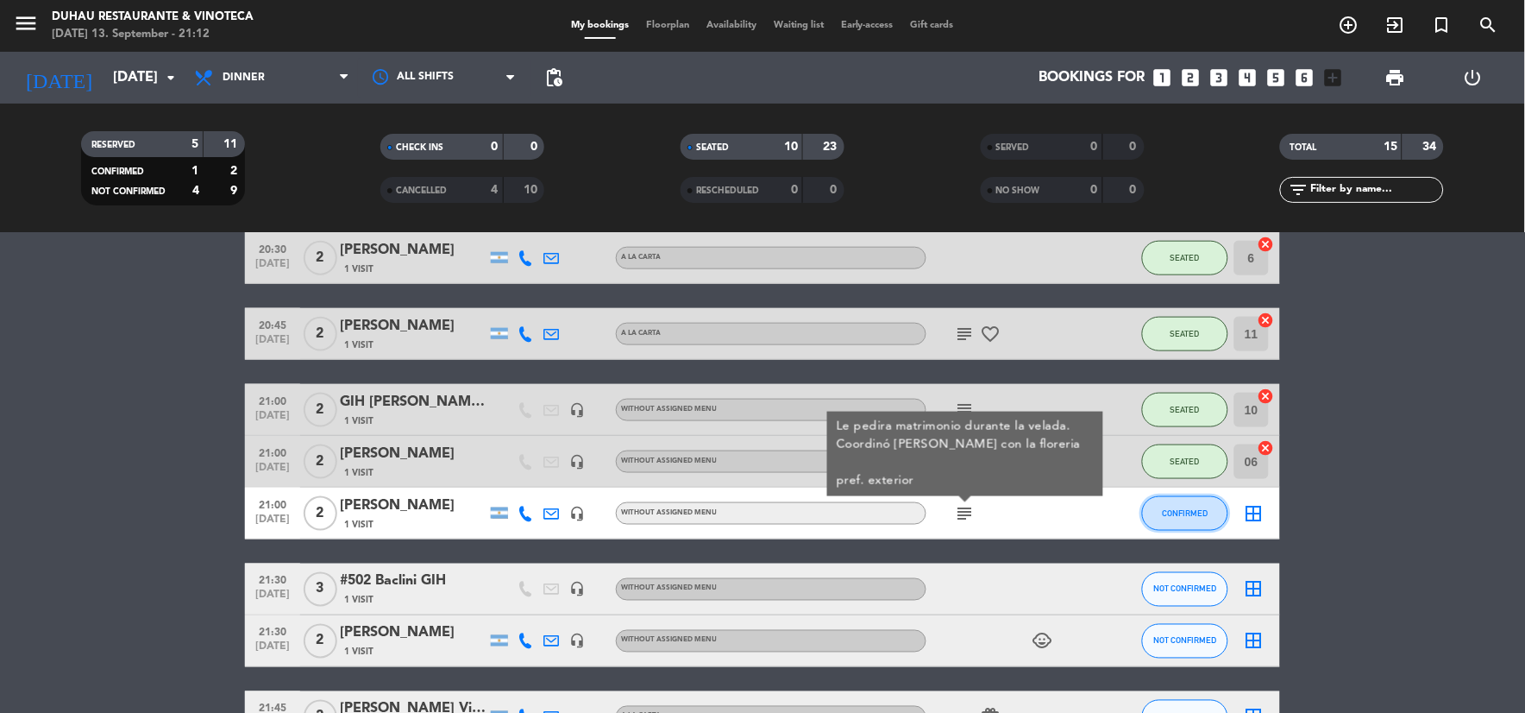
click at [1184, 519] on button "CONFIRMED" at bounding box center [1185, 513] width 86 height 35
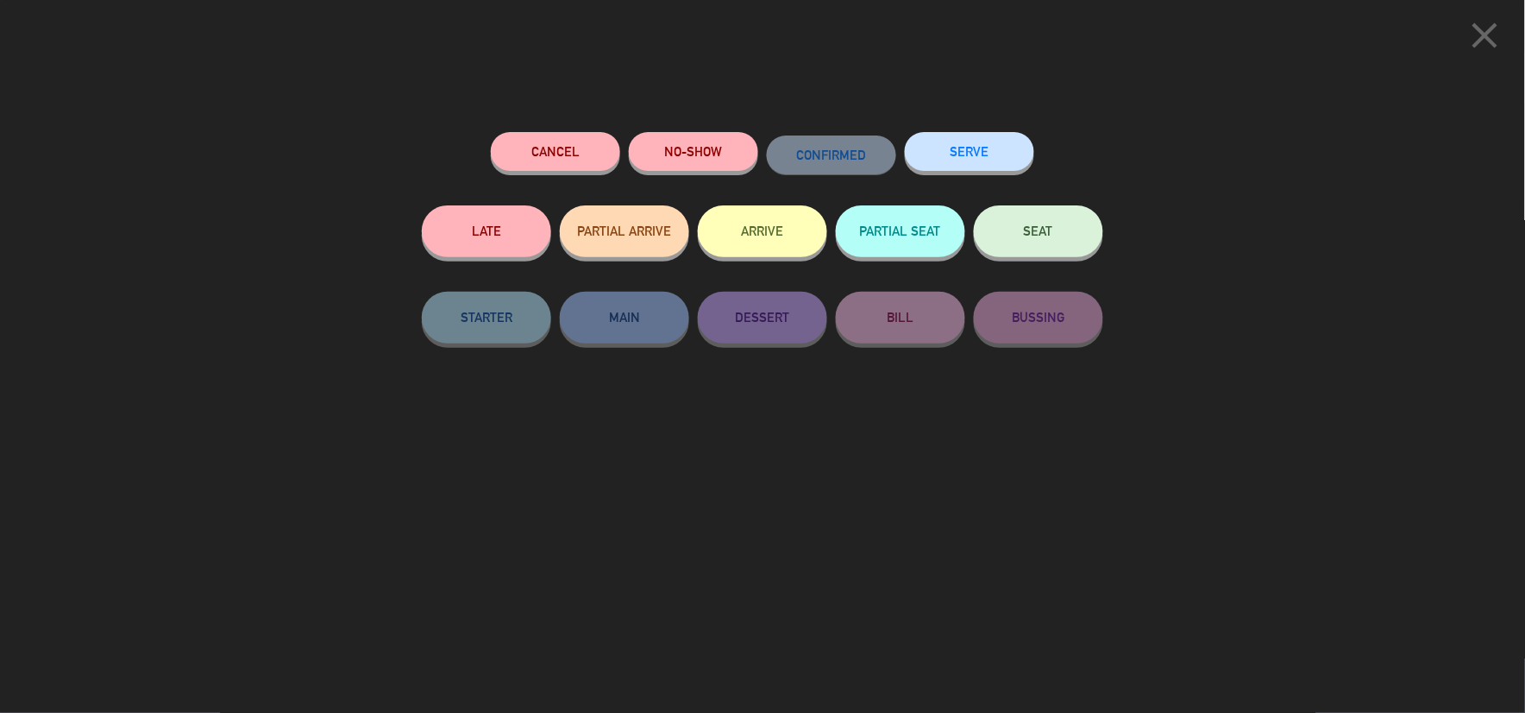
click at [1033, 260] on div "SEAT" at bounding box center [1038, 248] width 129 height 86
click at [1041, 244] on button "SEAT" at bounding box center [1038, 231] width 129 height 52
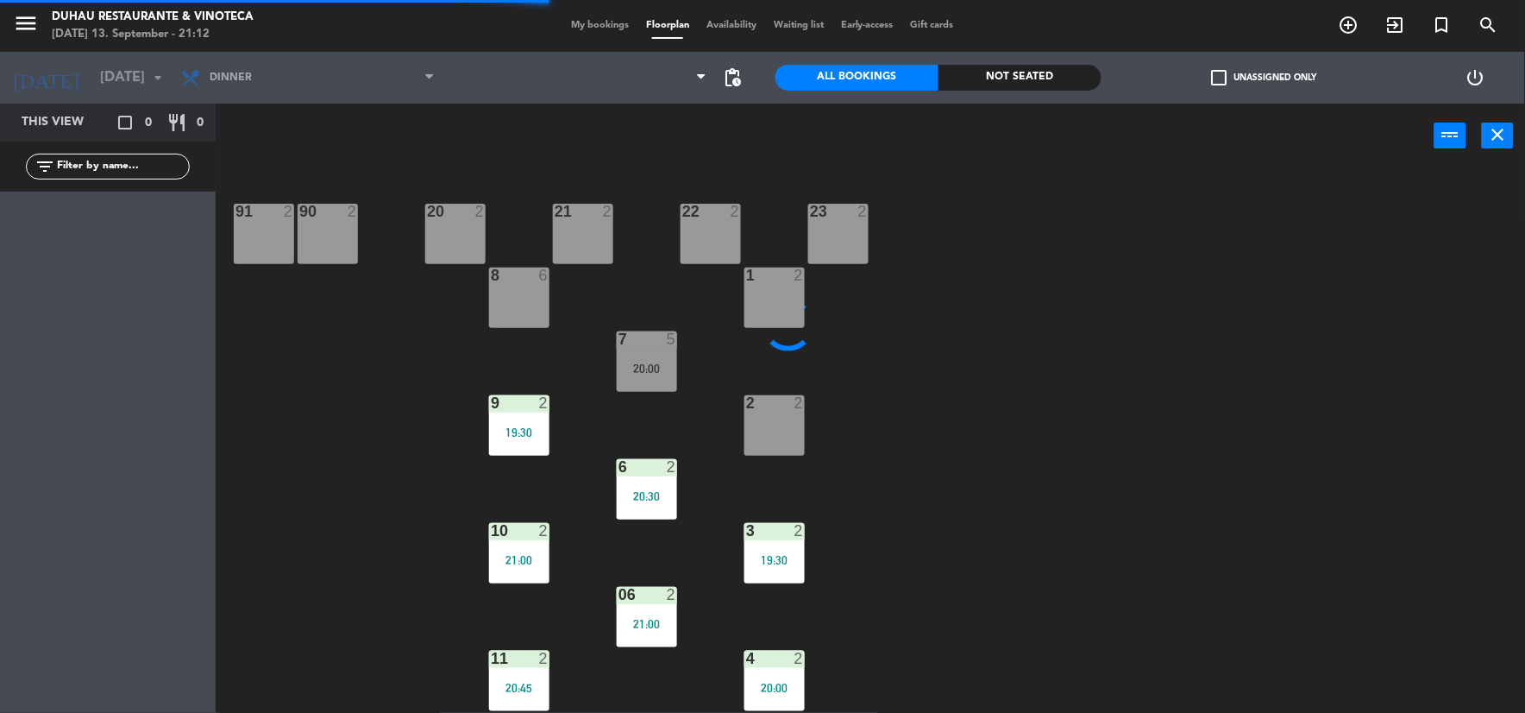
scroll to position [191, 0]
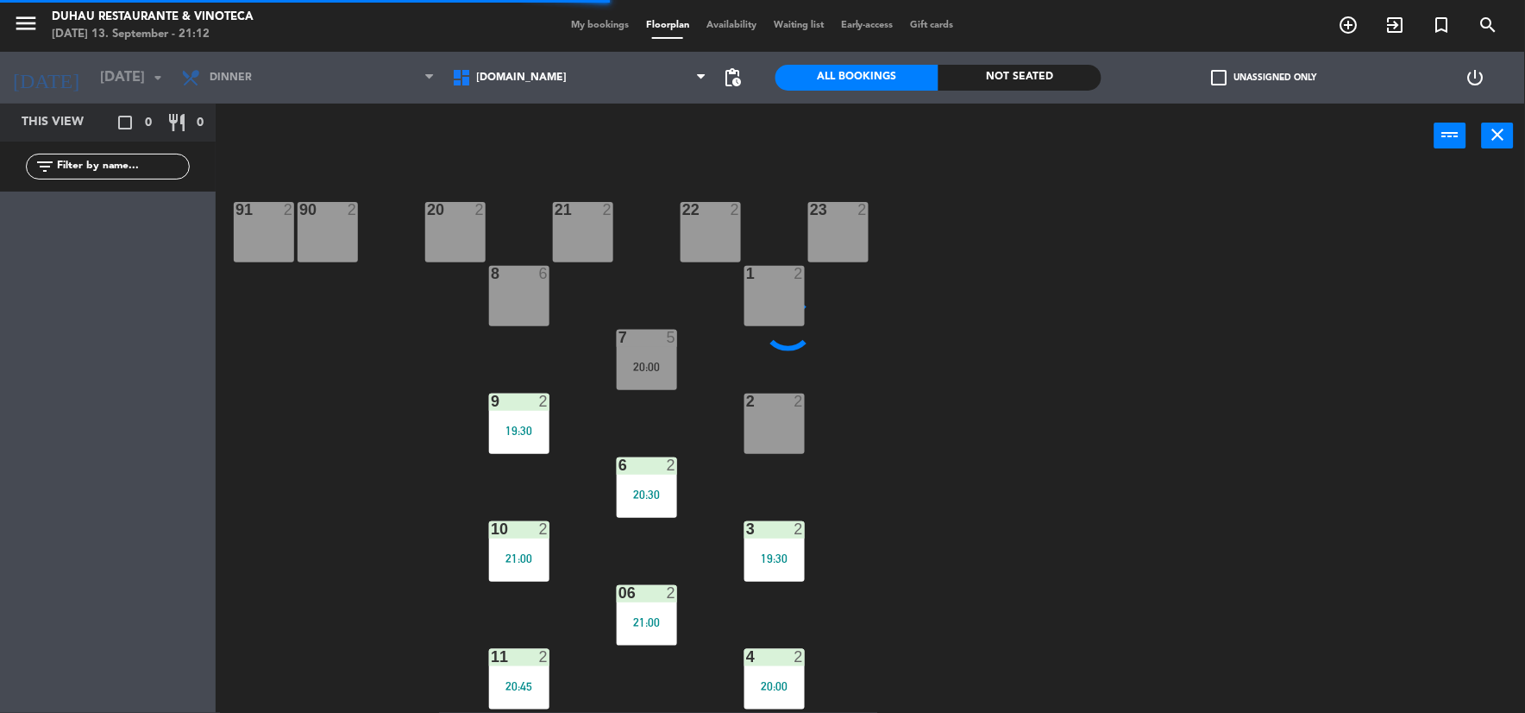
click at [792, 433] on div "2 2" at bounding box center [774, 423] width 60 height 60
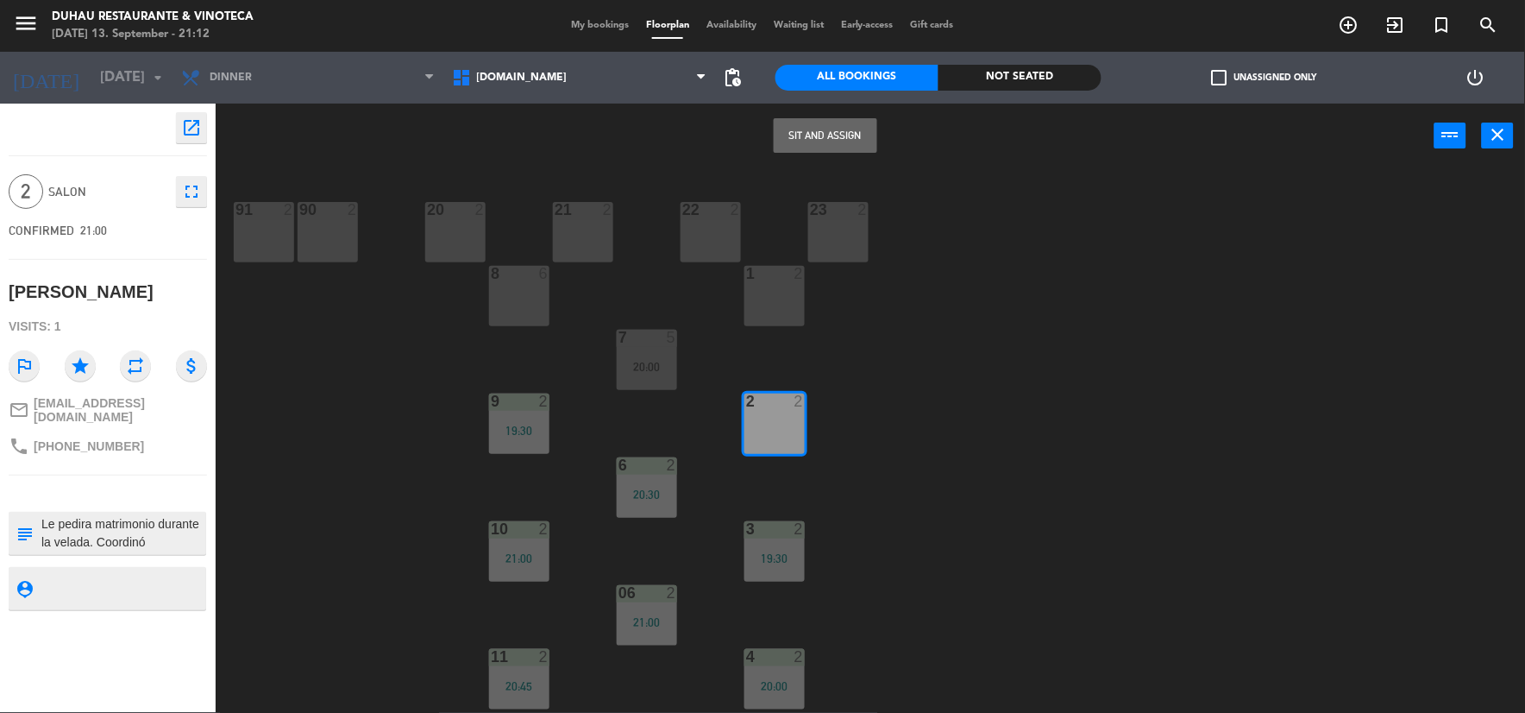
click at [846, 133] on button "Sit and Assign" at bounding box center [826, 135] width 104 height 35
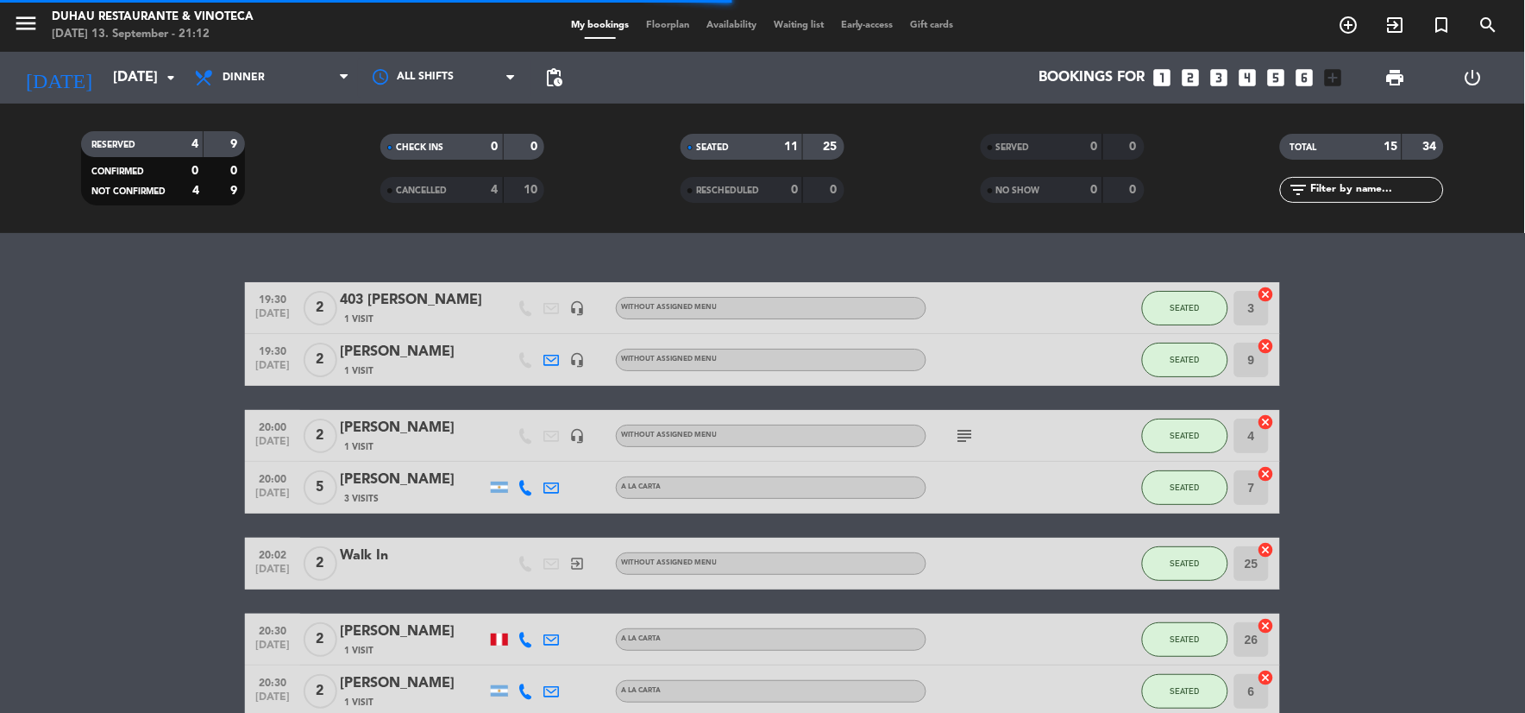
click at [659, 26] on span "Floorplan" at bounding box center [667, 25] width 60 height 9
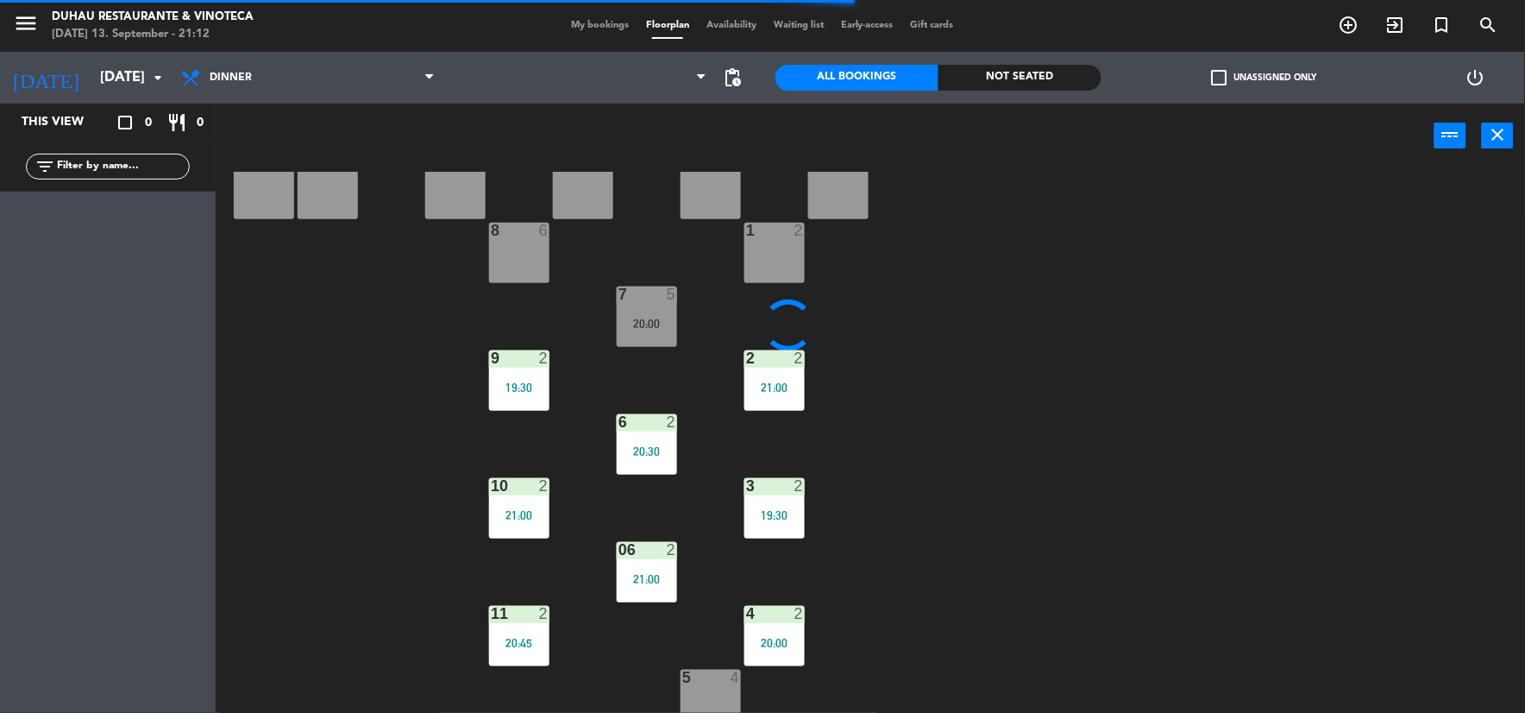
scroll to position [248, 0]
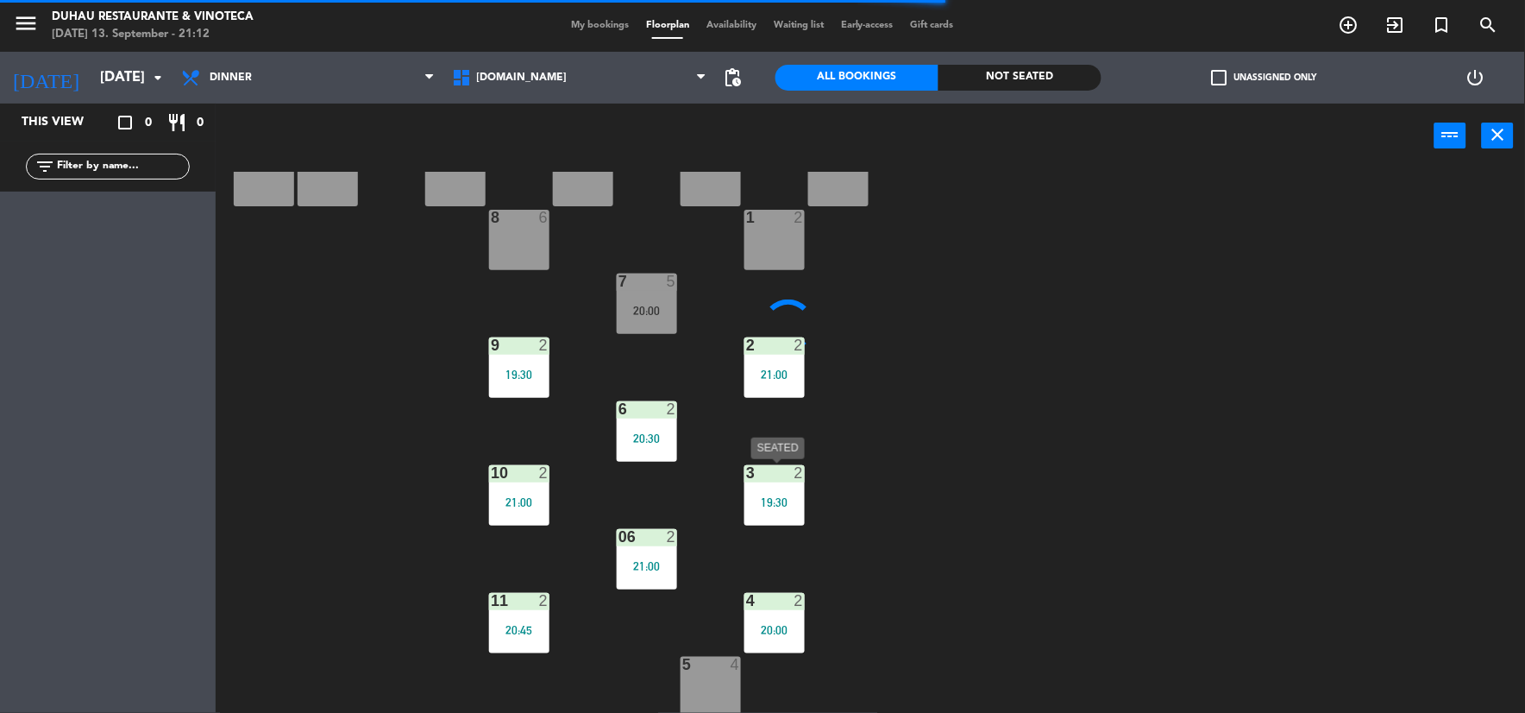
drag, startPoint x: 749, startPoint y: 503, endPoint x: 756, endPoint y: 492, distance: 13.6
click at [749, 502] on div "19:30" at bounding box center [774, 502] width 60 height 12
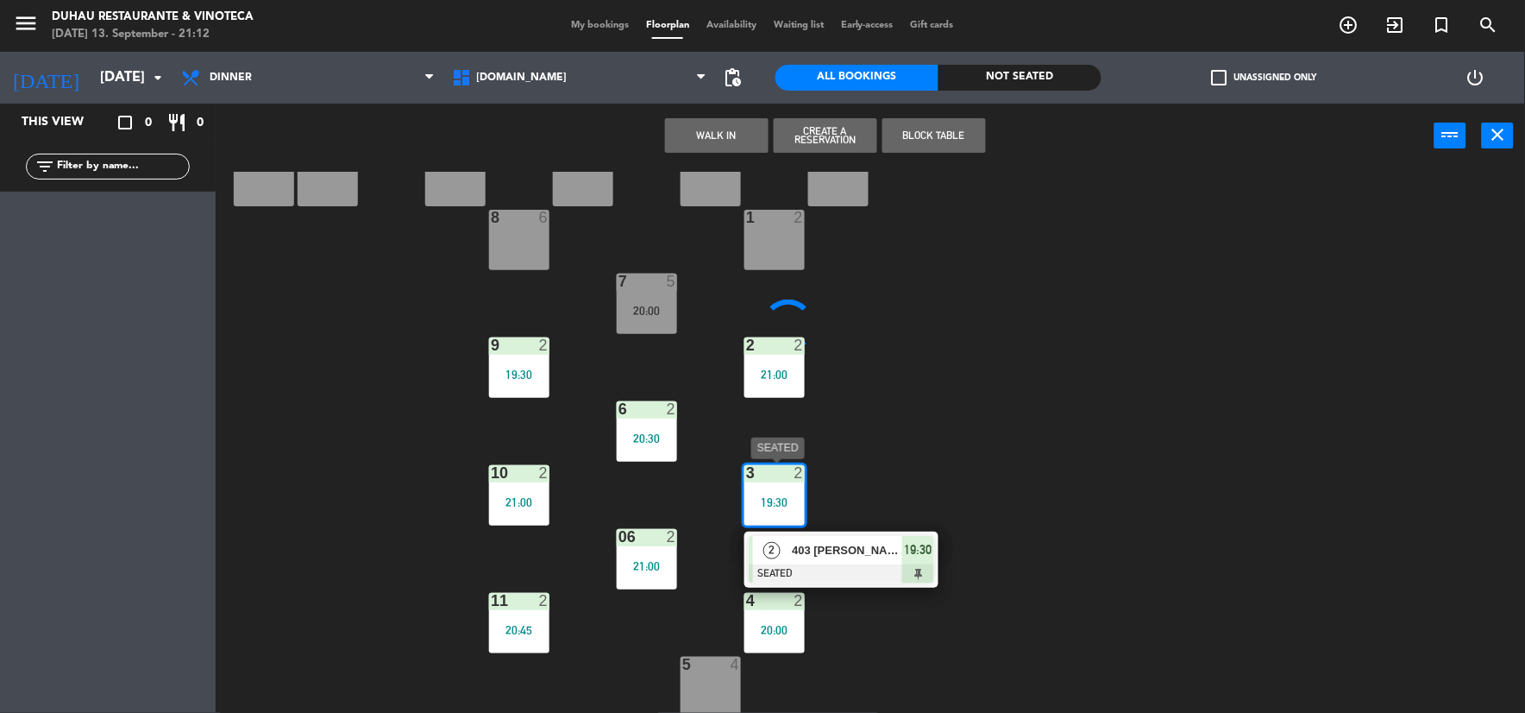
drag, startPoint x: 925, startPoint y: 549, endPoint x: 926, endPoint y: 530, distance: 19.0
click at [925, 547] on div "2 403 [PERSON_NAME] SEATED 19:30" at bounding box center [841, 559] width 220 height 56
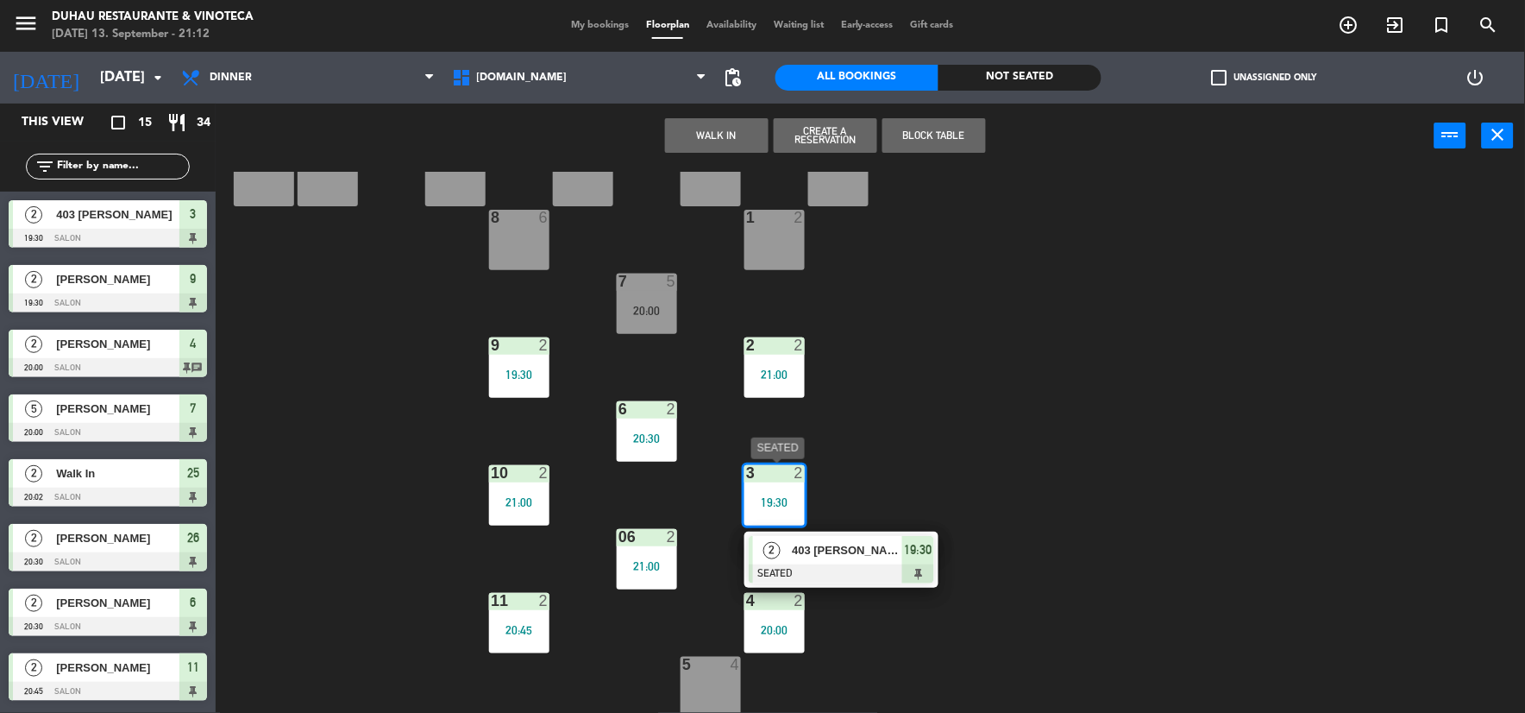
click at [924, 553] on span "19:30" at bounding box center [919, 549] width 28 height 21
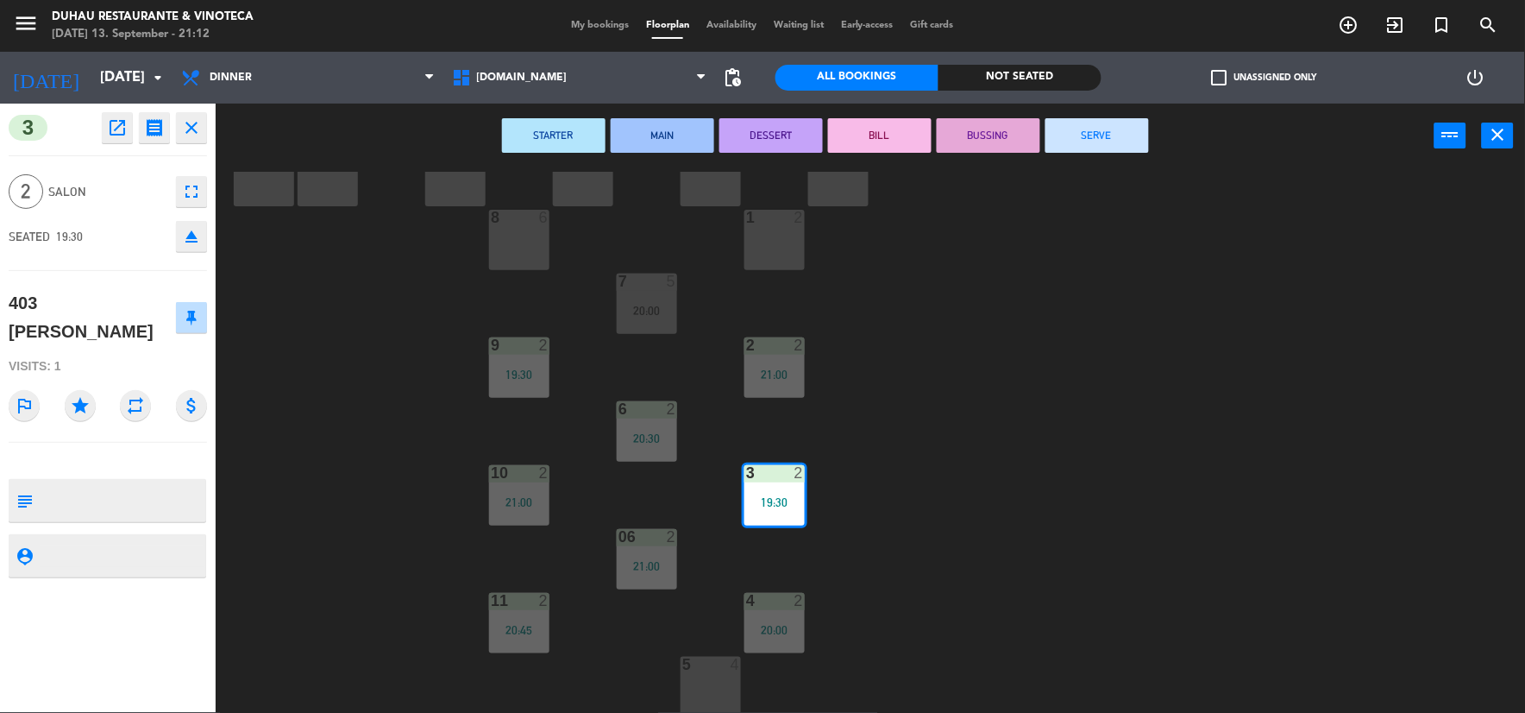
click at [1079, 136] on button "SERVE" at bounding box center [1097, 135] width 104 height 35
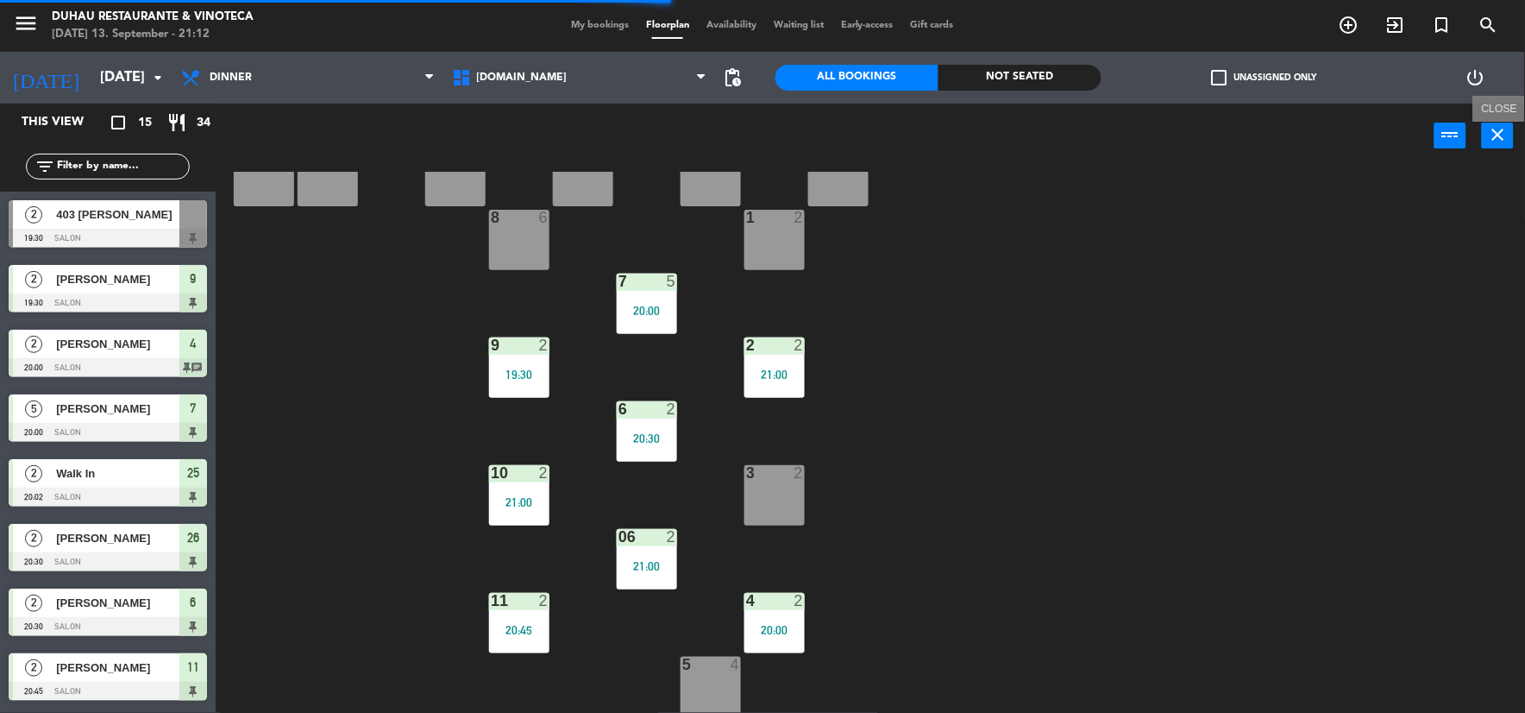
click at [1497, 131] on icon "close" at bounding box center [1498, 134] width 21 height 21
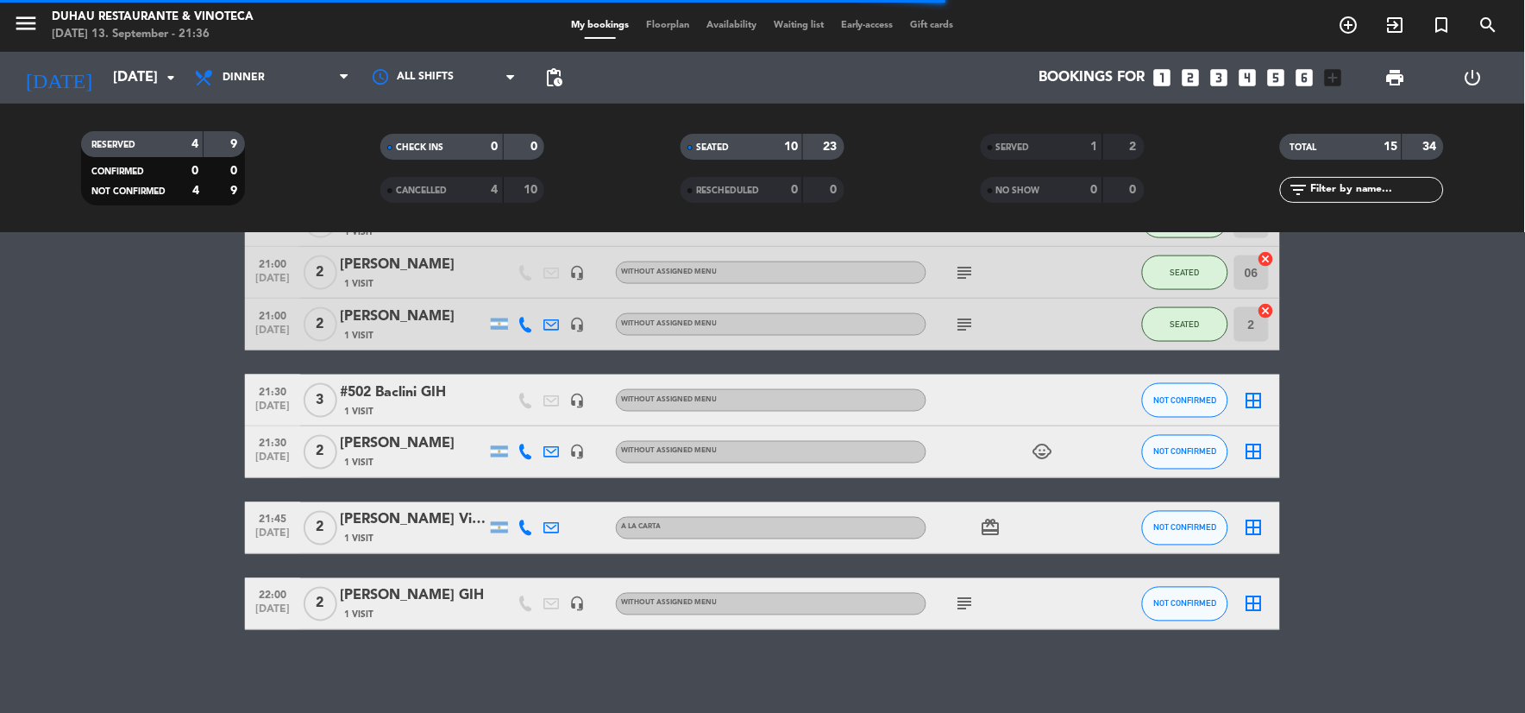
scroll to position [673, 0]
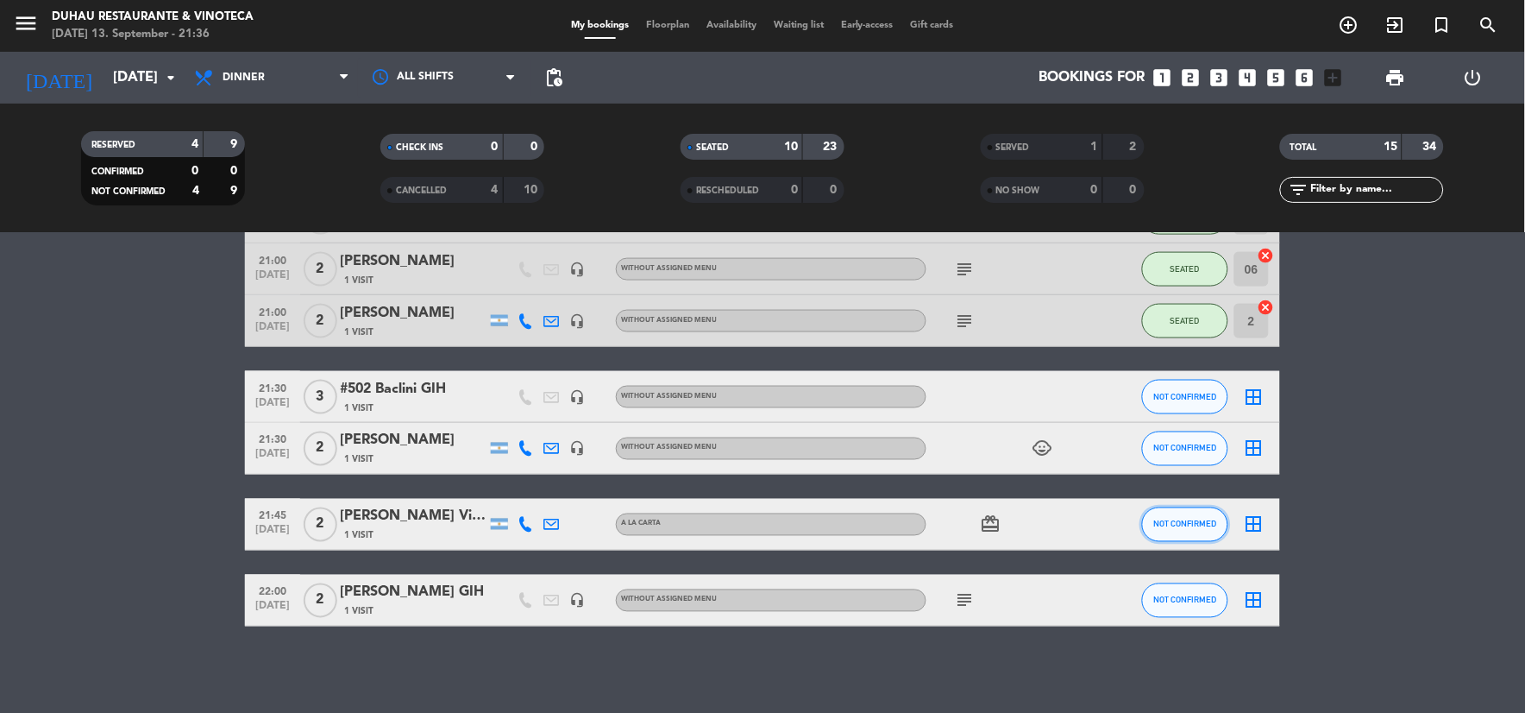
click at [1157, 520] on span "NOT CONFIRMED" at bounding box center [1185, 523] width 63 height 9
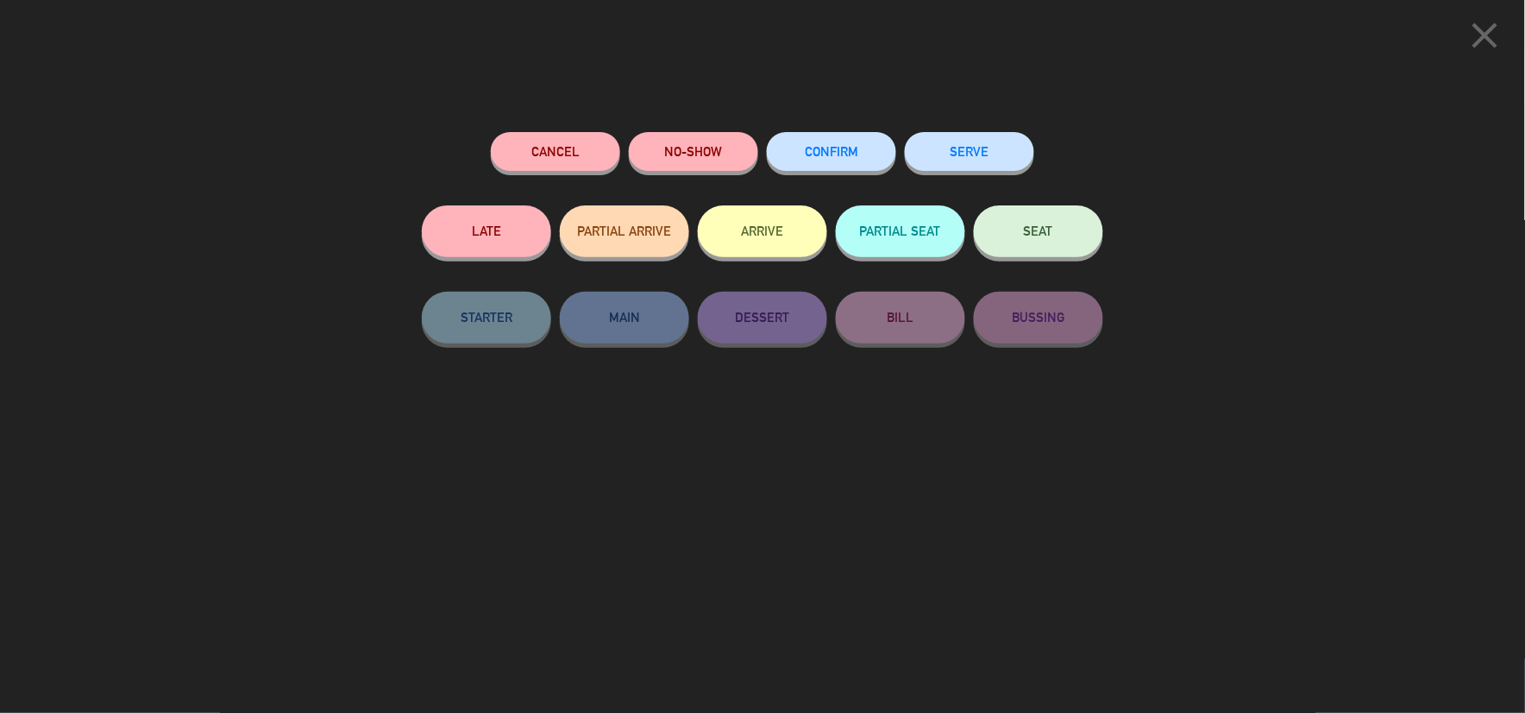
click at [1032, 235] on span "SEAT" at bounding box center [1038, 230] width 29 height 15
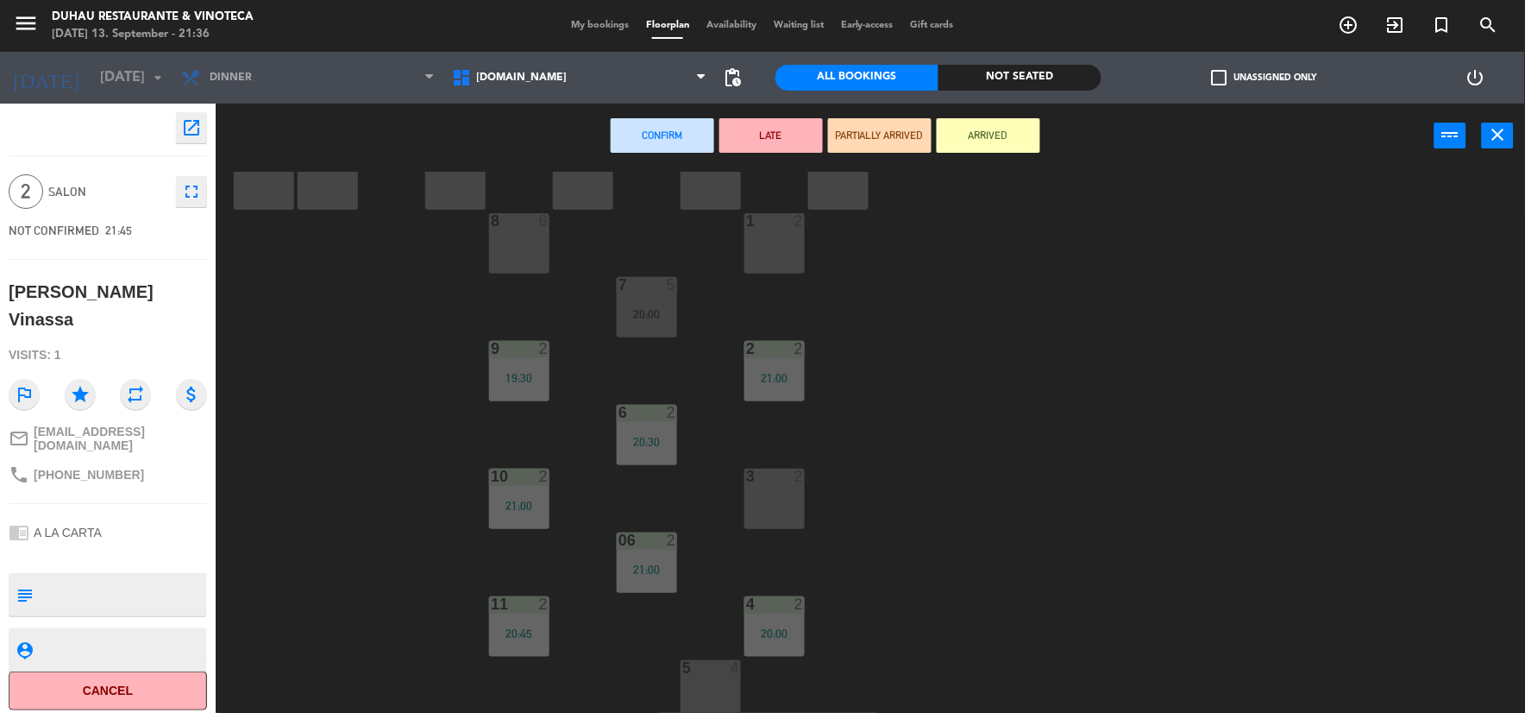
scroll to position [248, 0]
click at [797, 493] on div "3 2" at bounding box center [774, 495] width 60 height 60
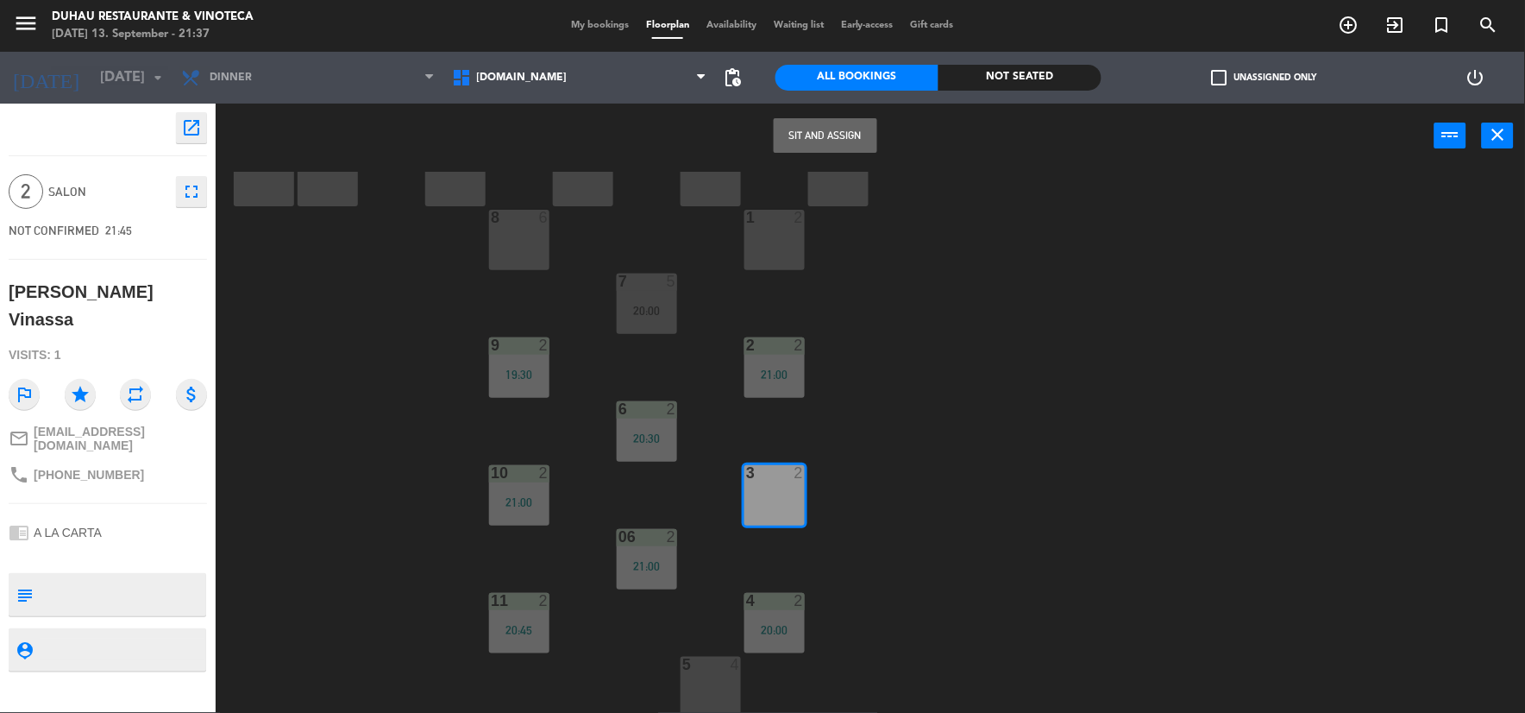
click at [815, 119] on button "Sit and Assign" at bounding box center [826, 135] width 104 height 35
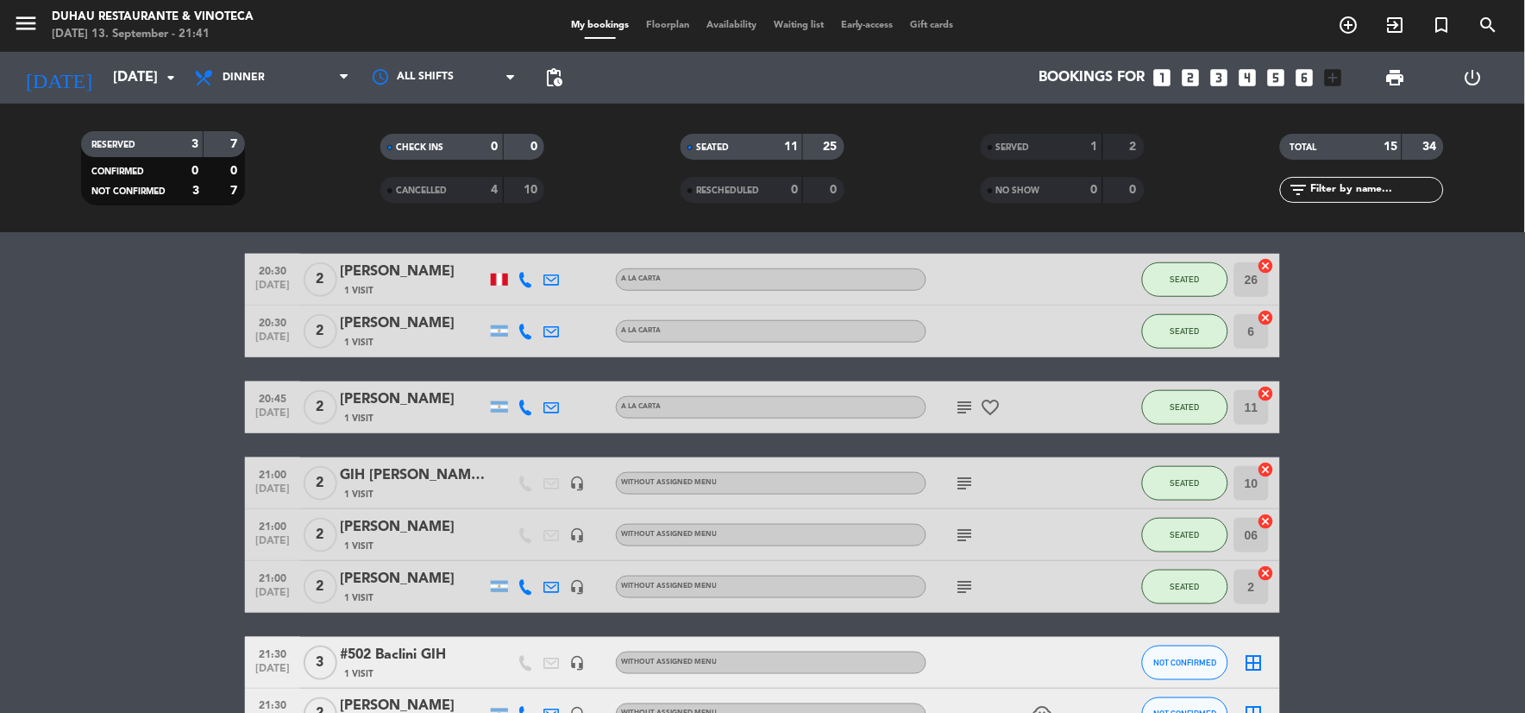
scroll to position [385, 0]
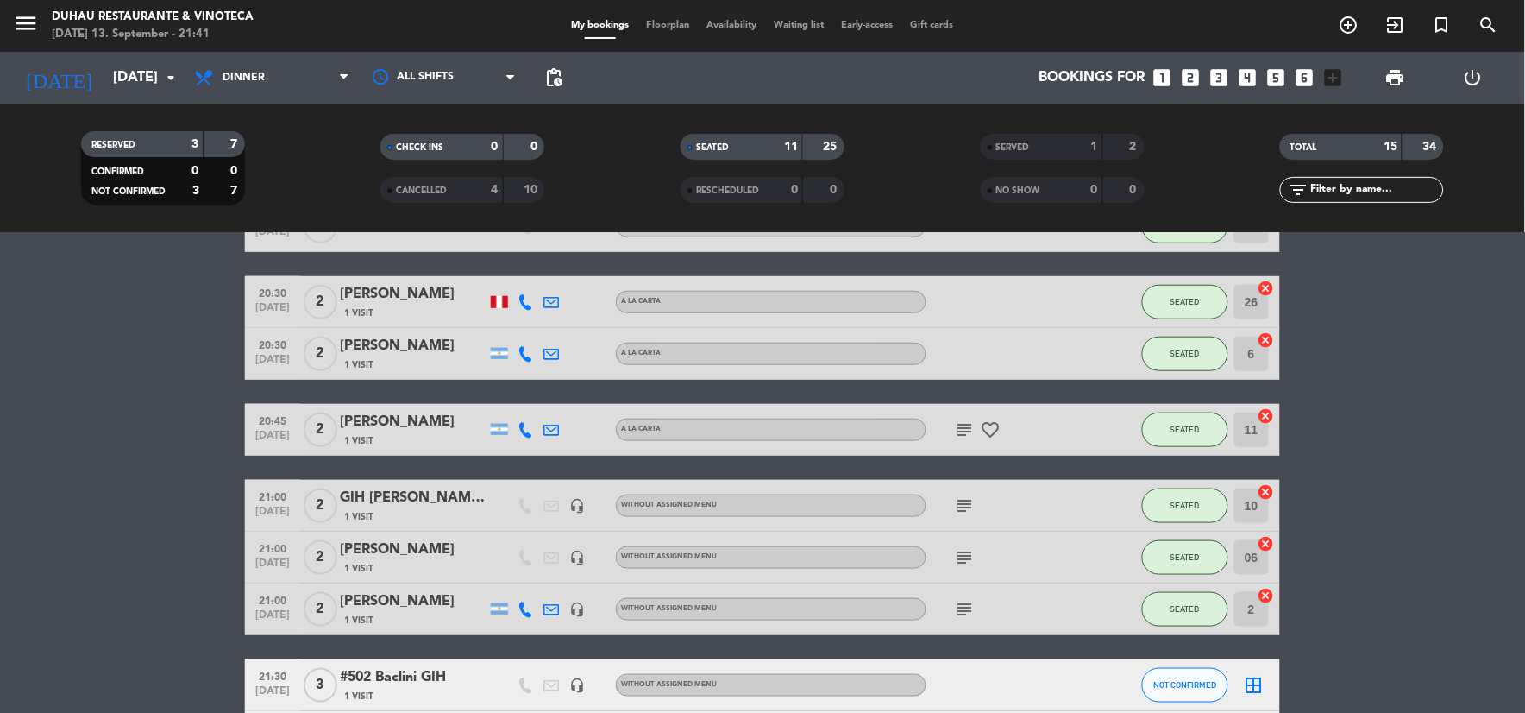
click at [1357, 467] on bookings-row "19:30 [DATE] 2 [PERSON_NAME] 1 Visit headset_mic Without assigned menu SEATED 9…" at bounding box center [762, 456] width 1525 height 918
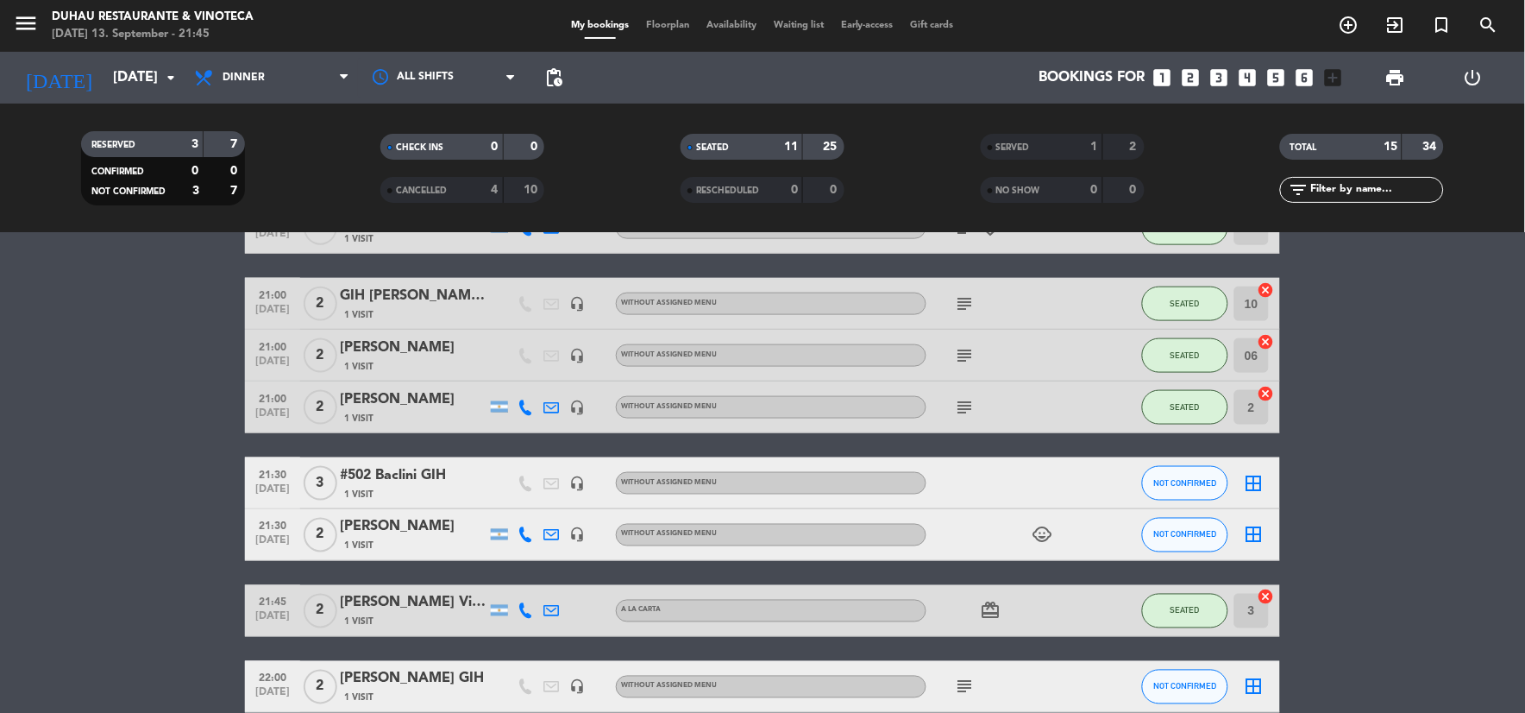
scroll to position [673, 0]
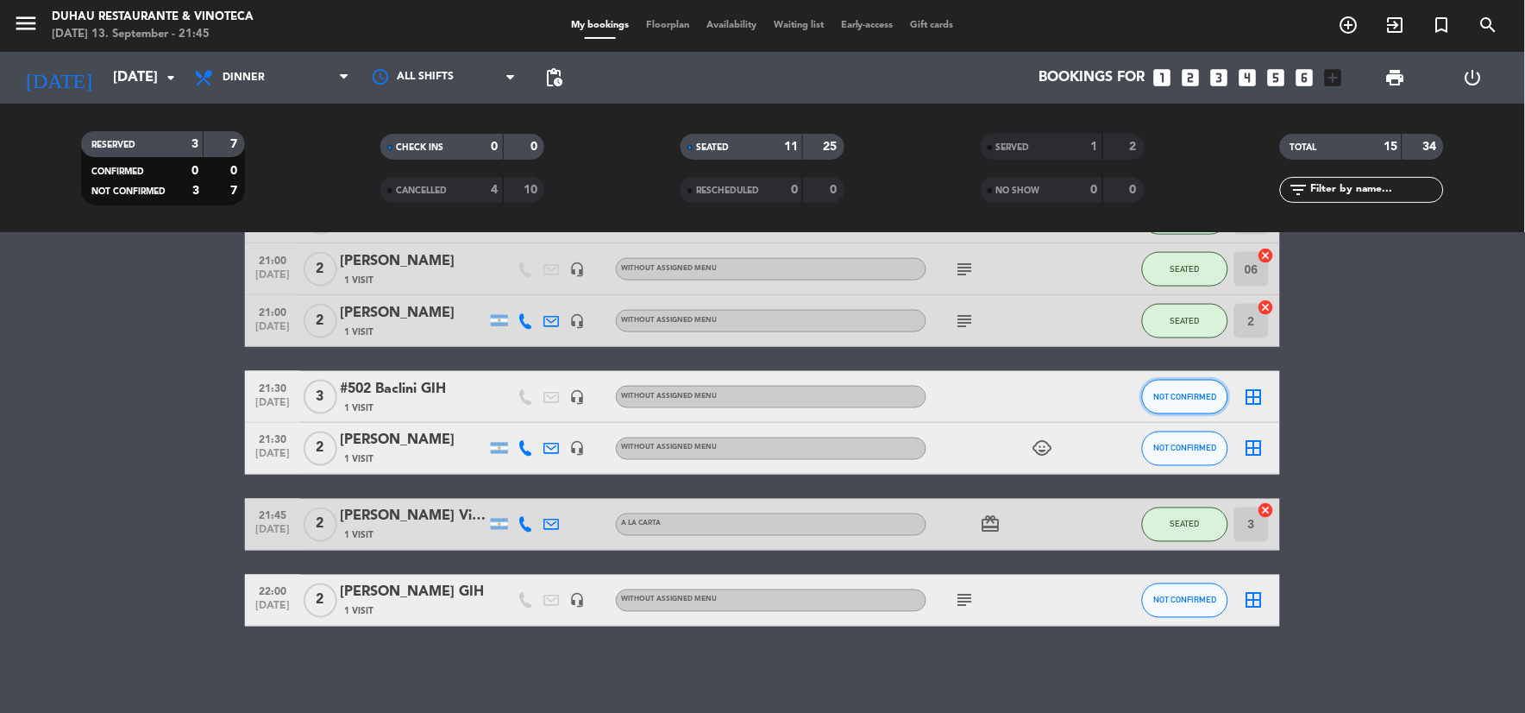
click at [1182, 399] on span "NOT CONFIRMED" at bounding box center [1185, 396] width 63 height 9
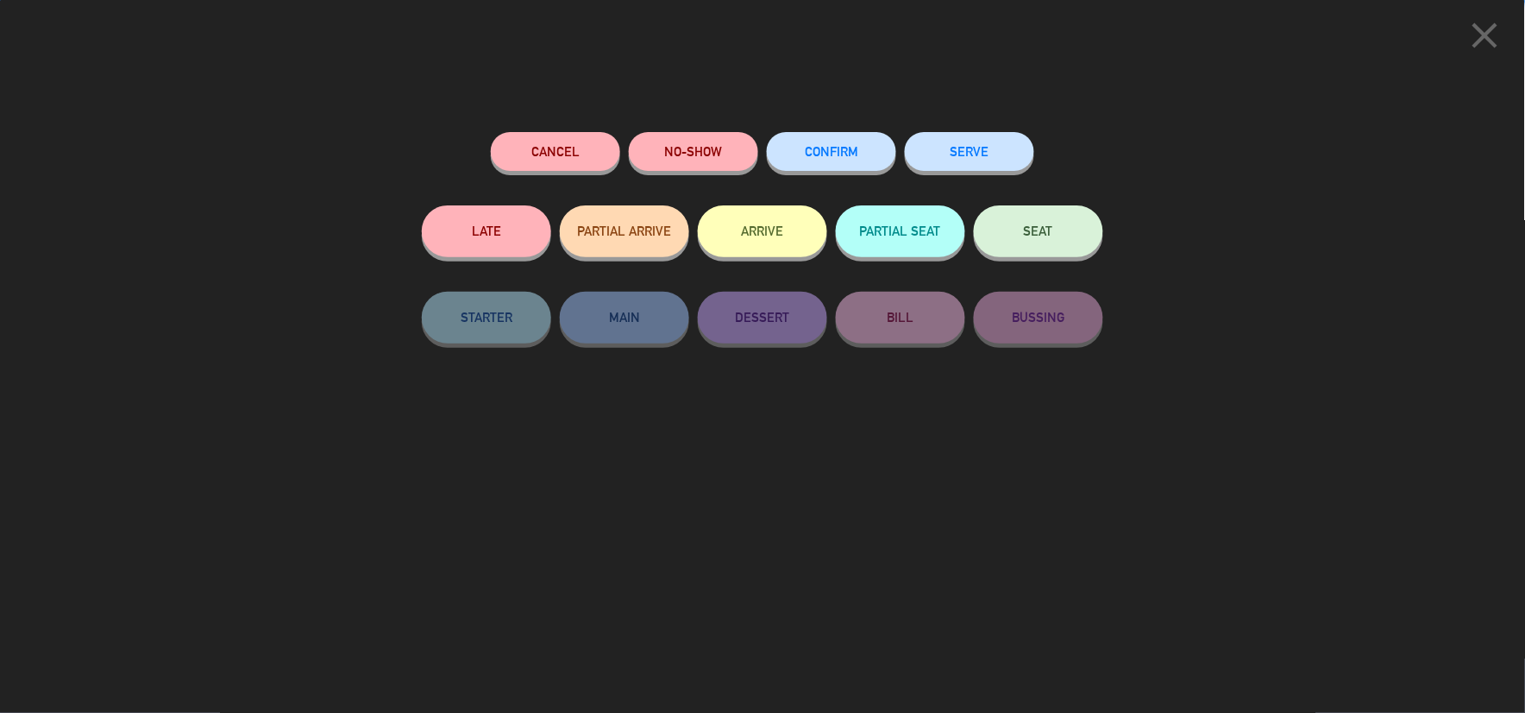
click at [1039, 222] on button "SEAT" at bounding box center [1038, 231] width 129 height 52
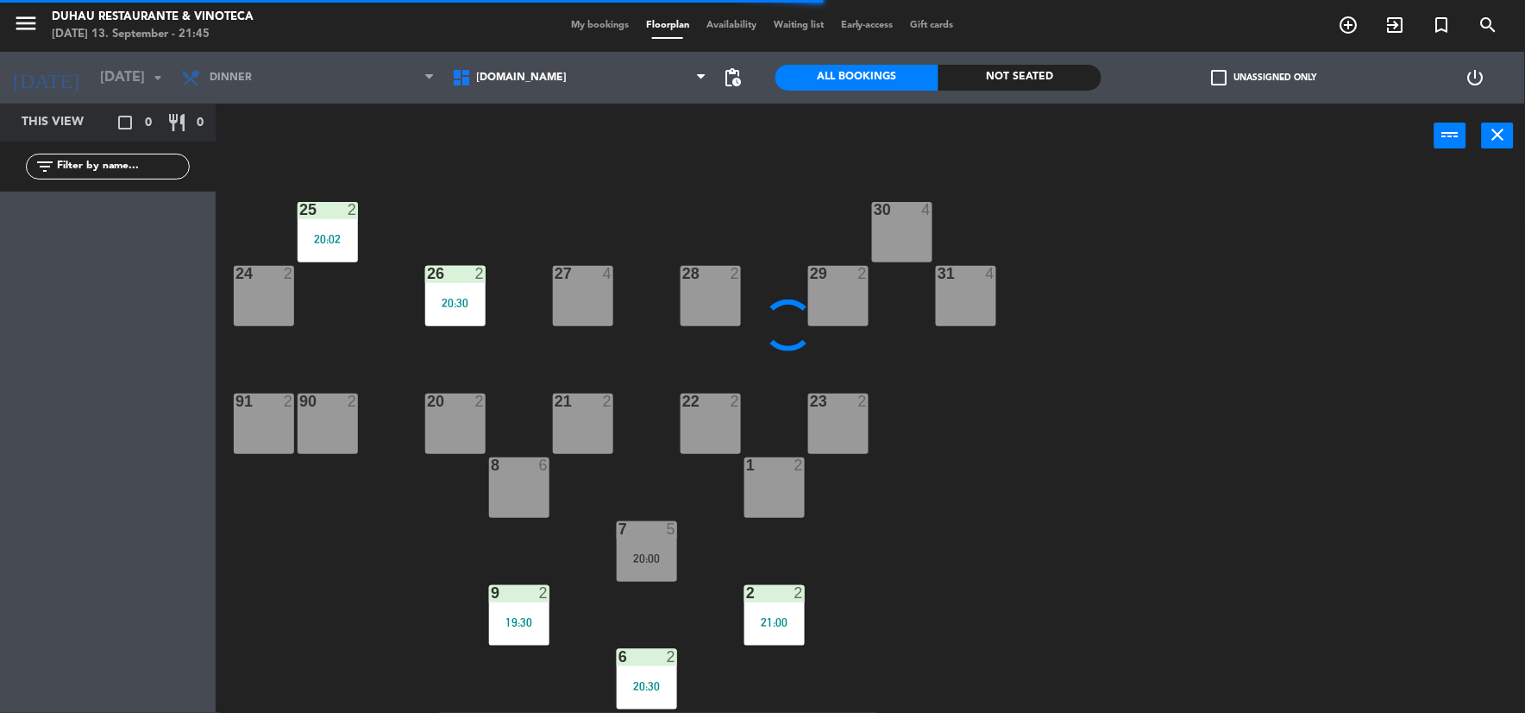
click at [853, 405] on div "2" at bounding box center [867, 401] width 28 height 16
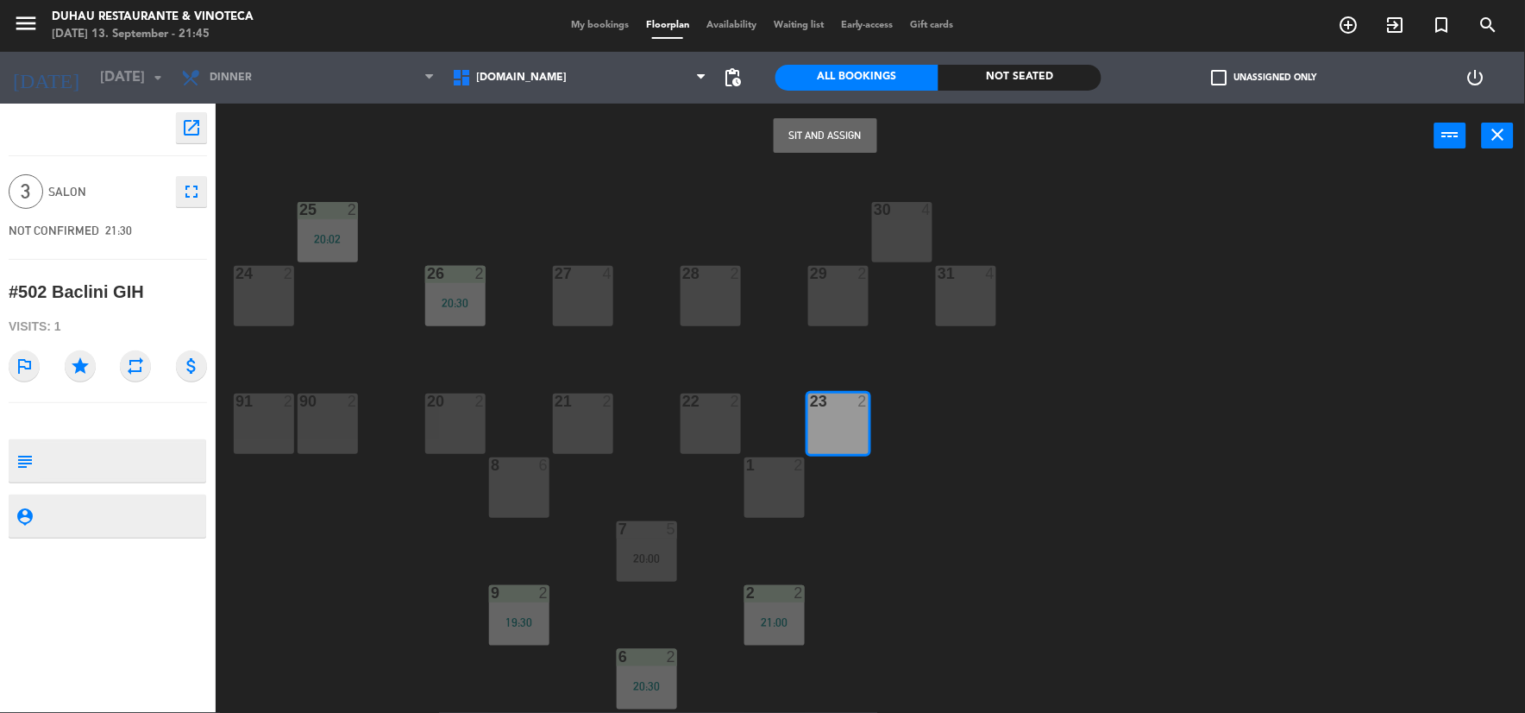
click at [813, 132] on button "Sit and Assign" at bounding box center [826, 135] width 104 height 35
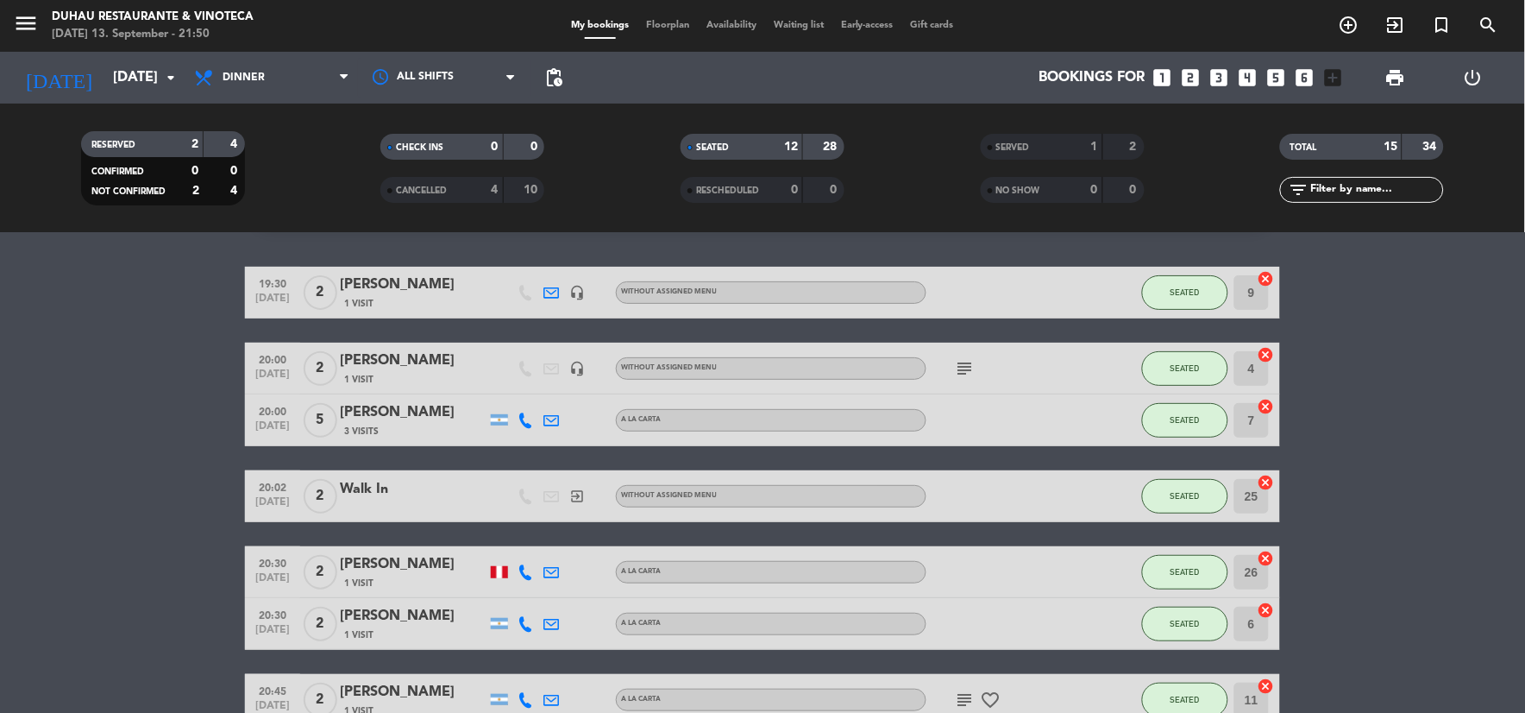
scroll to position [2, 0]
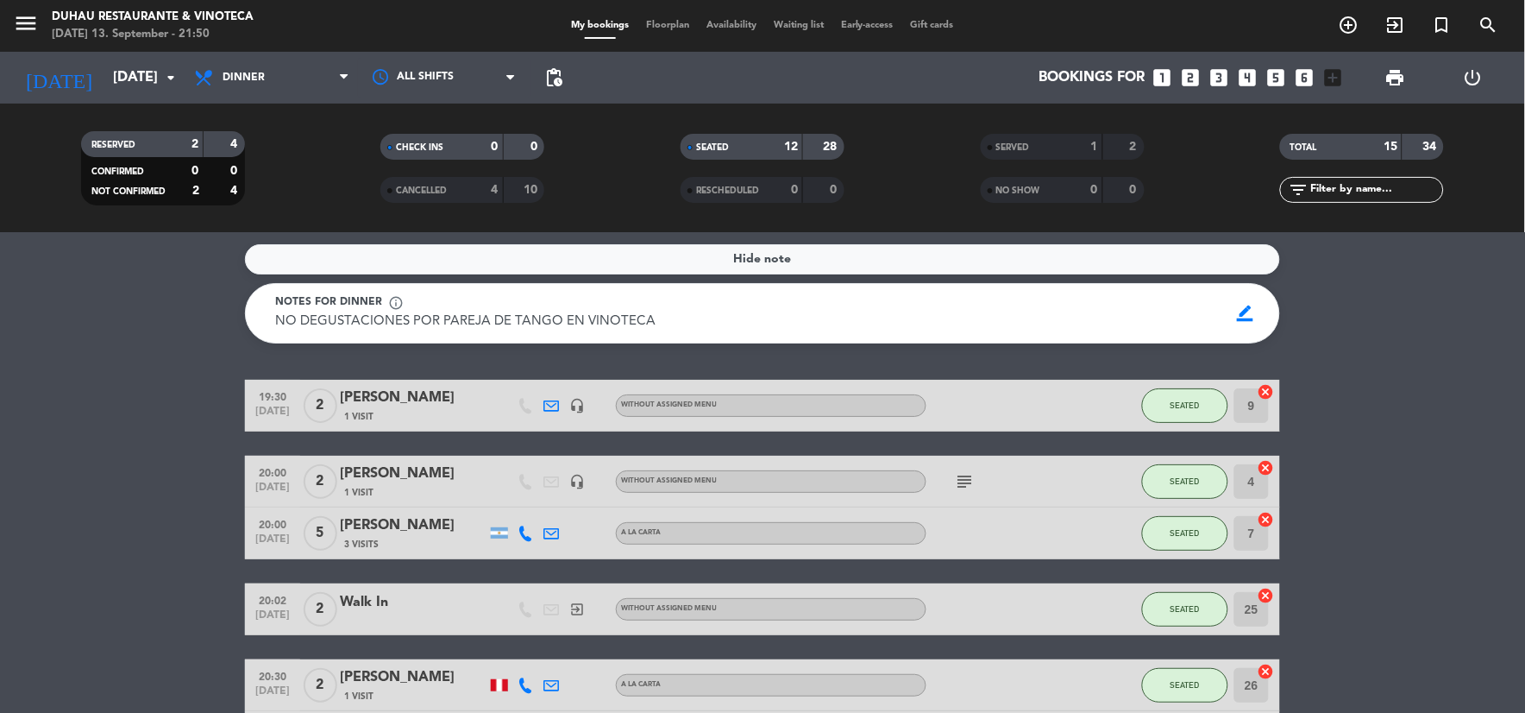
click at [967, 480] on icon "subject" at bounding box center [965, 481] width 21 height 21
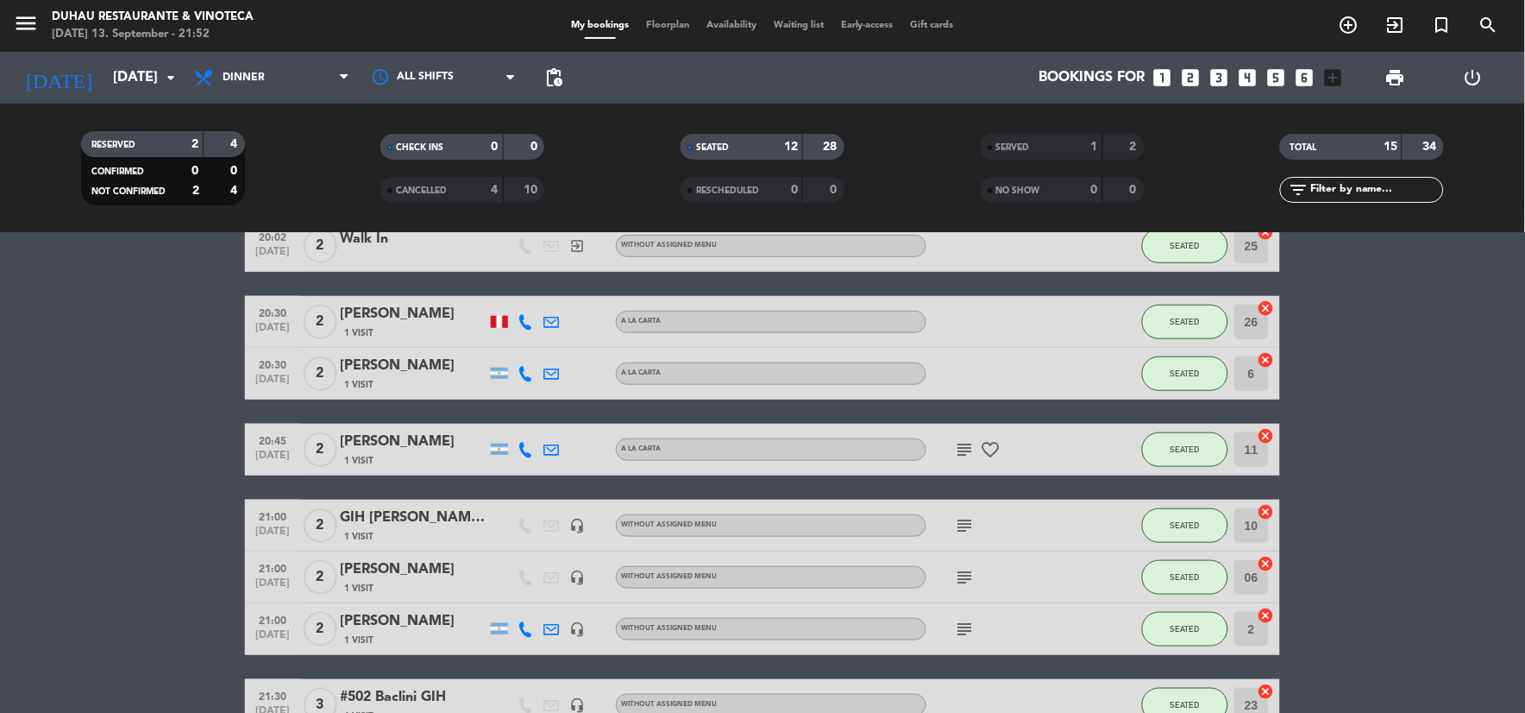
scroll to position [673, 0]
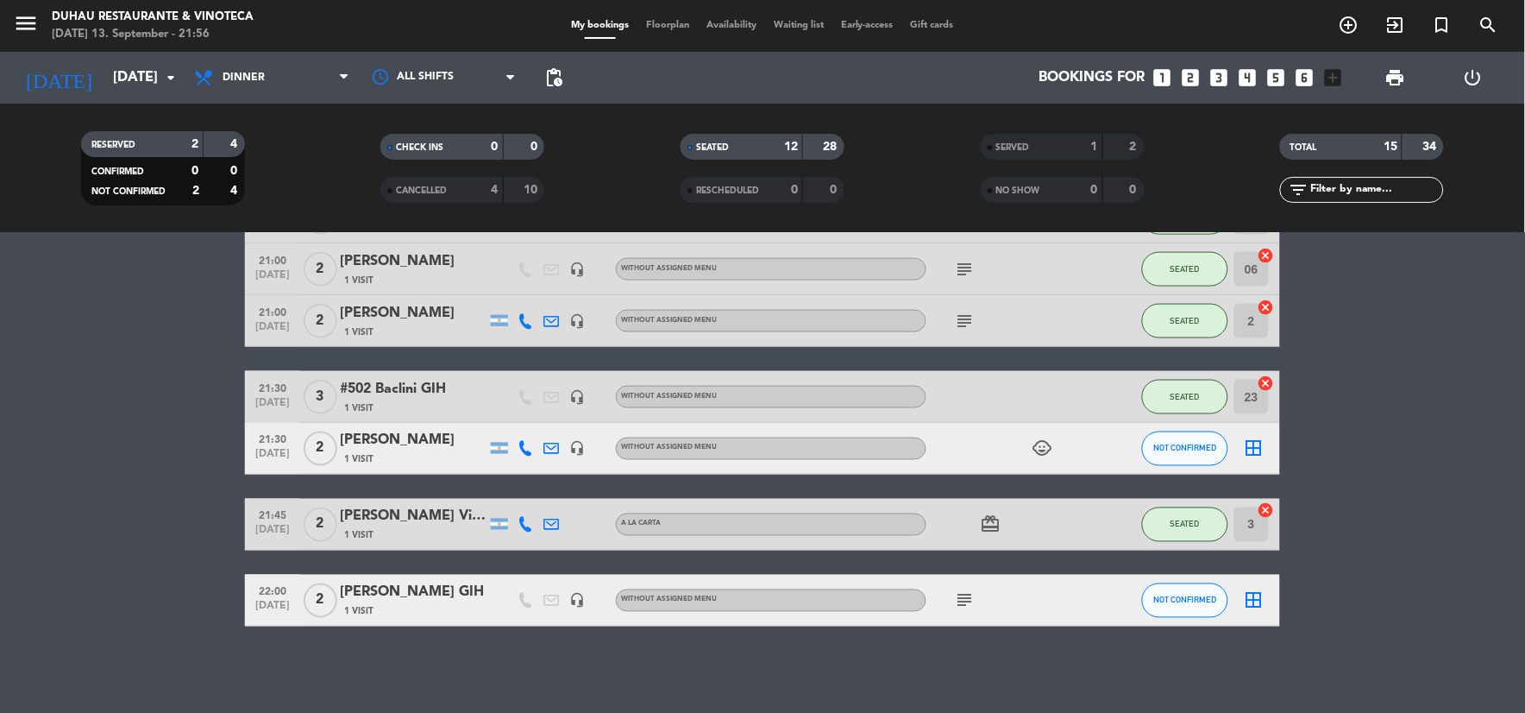
drag, startPoint x: 1234, startPoint y: 443, endPoint x: 1225, endPoint y: 447, distance: 9.6
click at [1234, 444] on div "border_all" at bounding box center [1254, 448] width 52 height 51
click at [1210, 451] on span "NOT CONFIRMED" at bounding box center [1185, 447] width 63 height 9
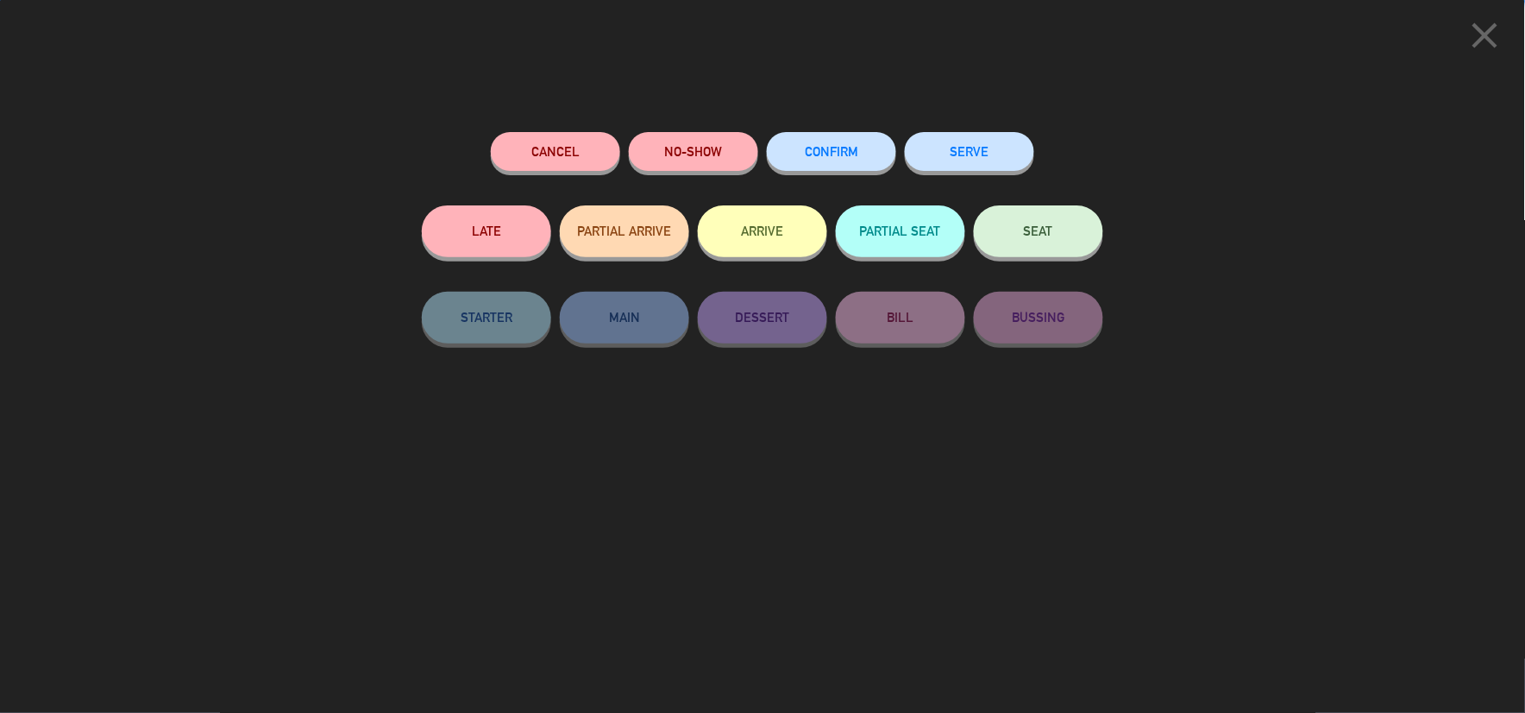
click at [694, 145] on button "NO-SHOW" at bounding box center [693, 151] width 129 height 39
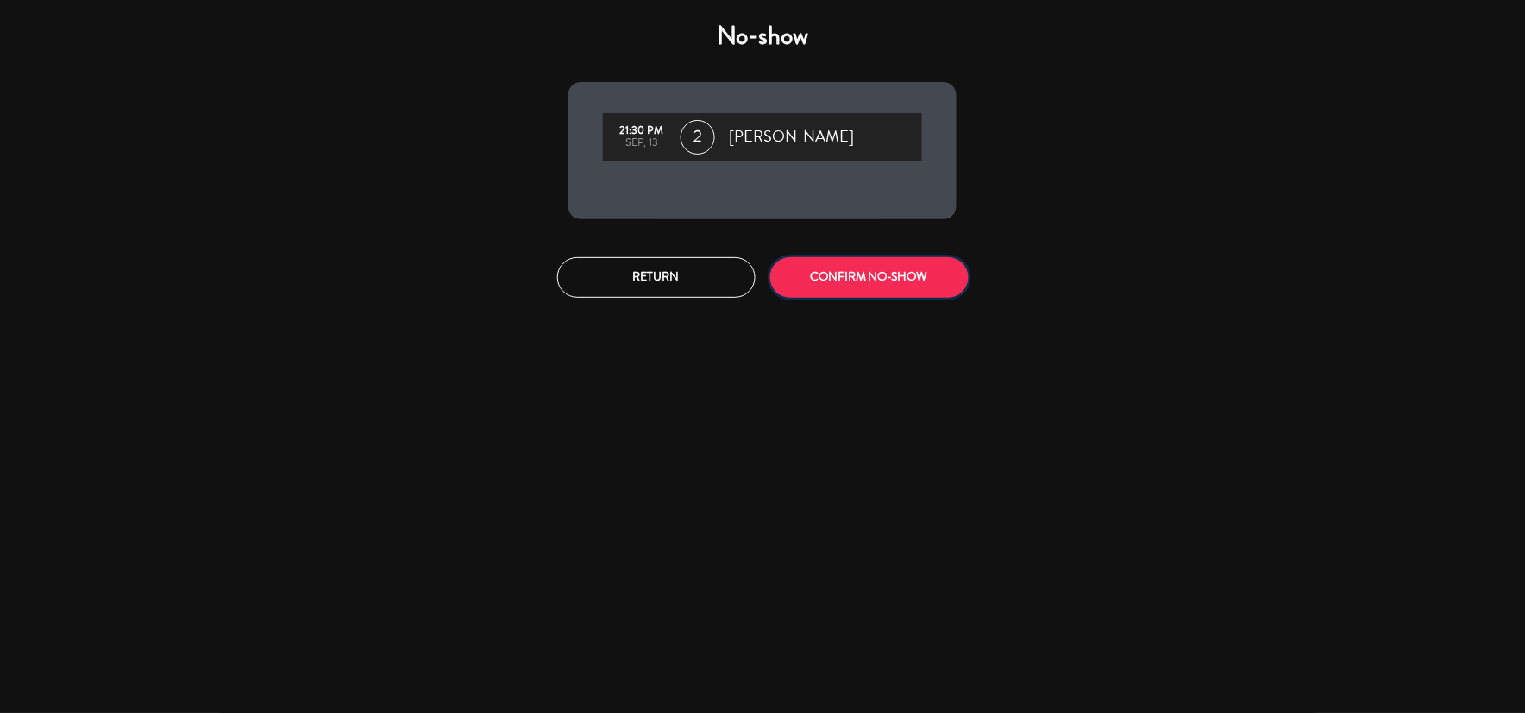
click at [885, 266] on button "CONFIRM NO-SHOW" at bounding box center [869, 277] width 198 height 41
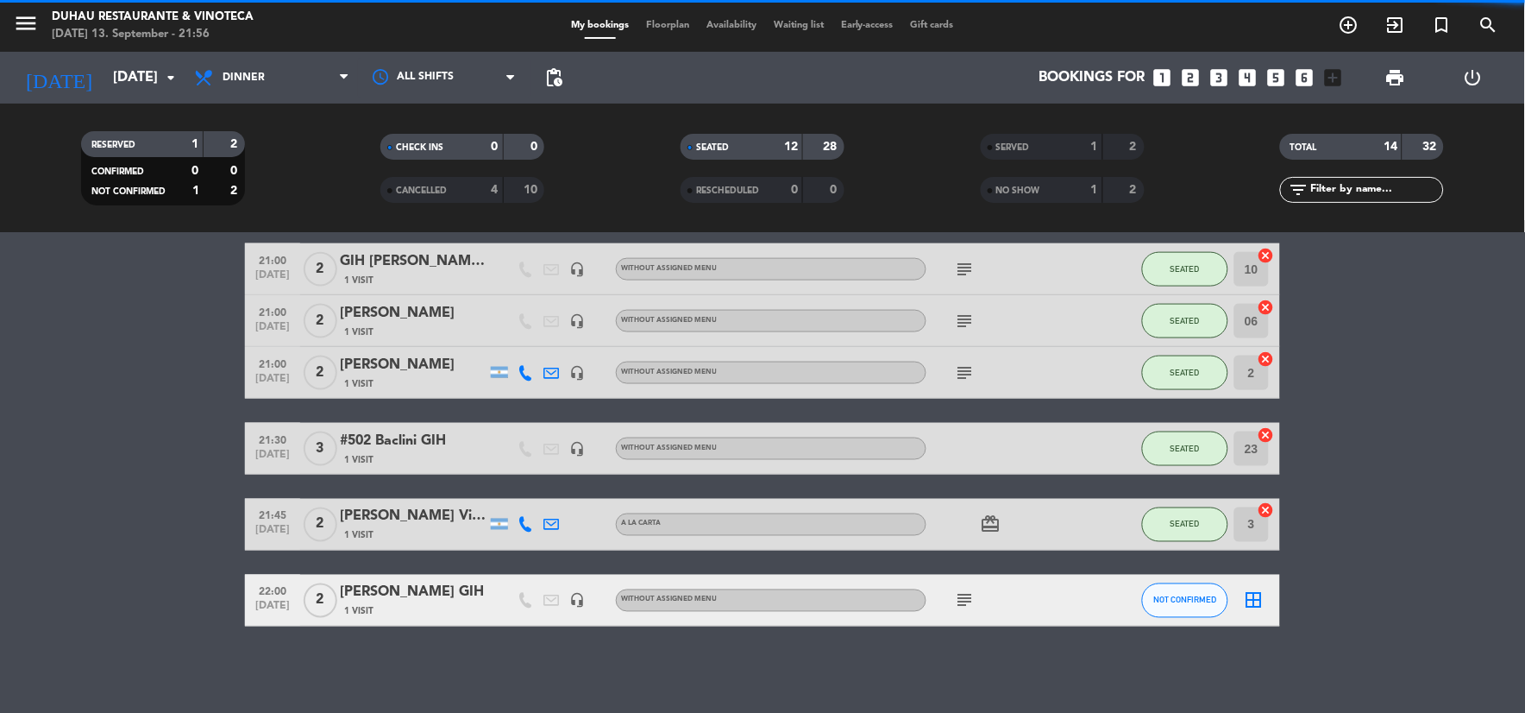
scroll to position [621, 0]
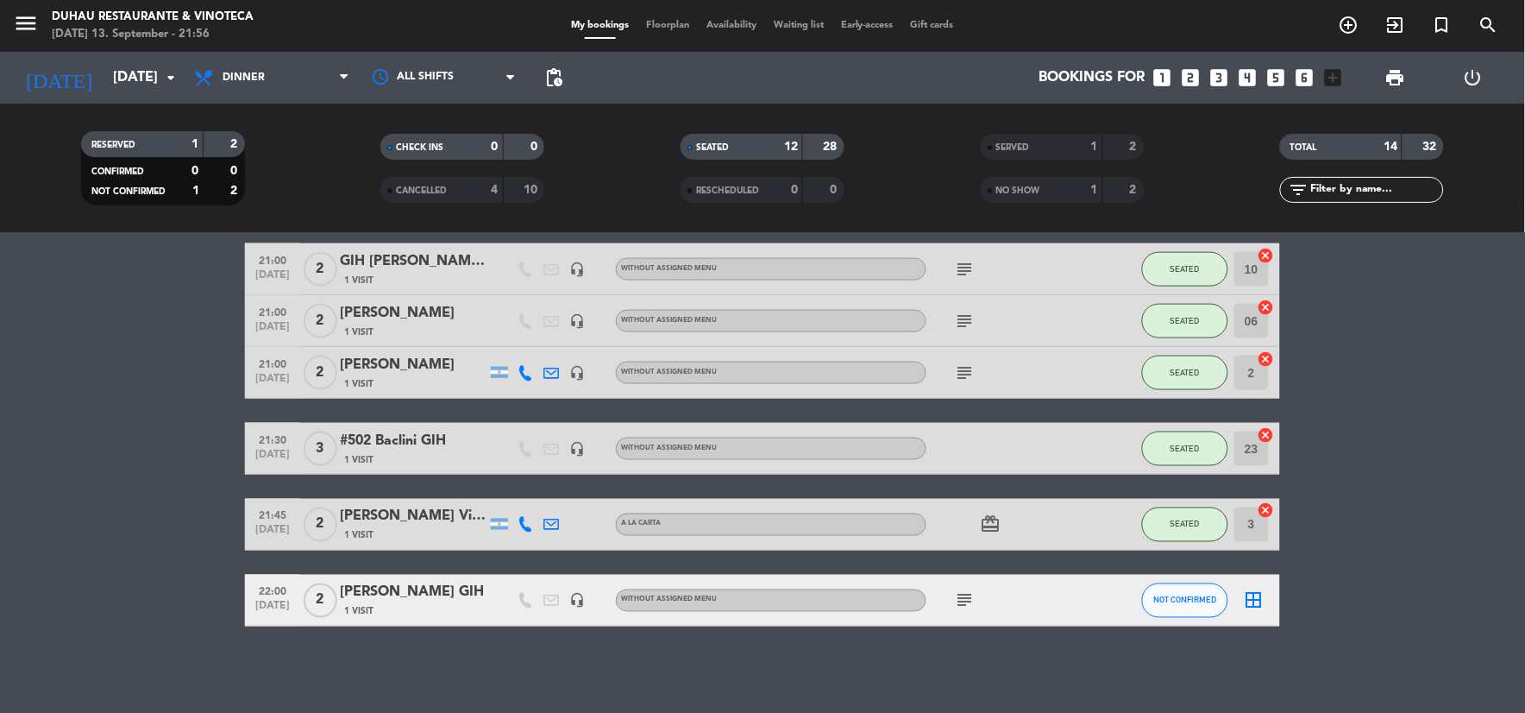
click at [959, 597] on icon "subject" at bounding box center [965, 600] width 21 height 21
click at [934, 618] on div "subject STAYCATION" at bounding box center [1003, 599] width 155 height 51
click at [1120, 671] on div "Hide note Notes for dinner info_outline NO DEGUSTACIONES POR PAREJA DE TANGO EN…" at bounding box center [762, 473] width 1525 height 480
click at [962, 606] on icon "subject" at bounding box center [965, 600] width 21 height 21
click at [1195, 596] on span "NOT CONFIRMED" at bounding box center [1185, 599] width 63 height 9
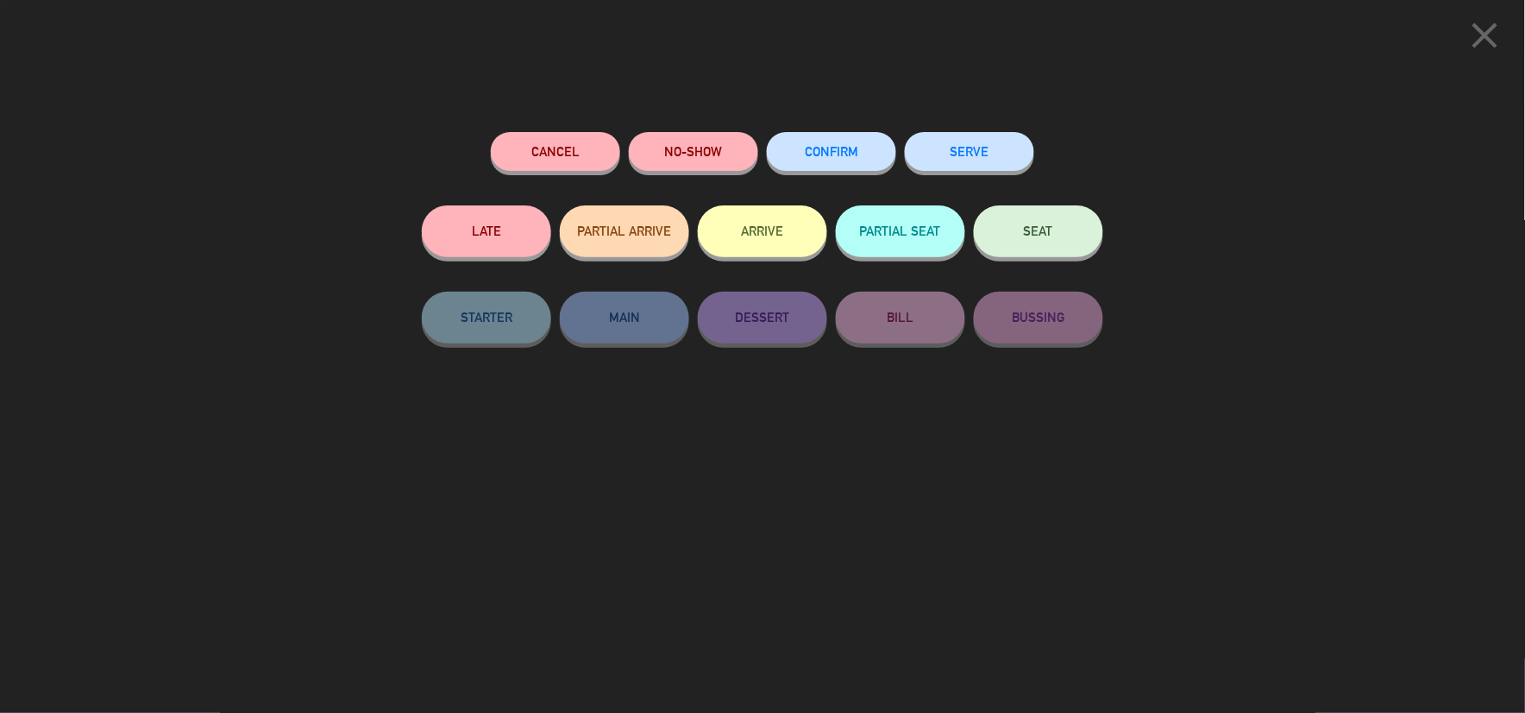
click at [1074, 235] on button "SEAT" at bounding box center [1038, 231] width 129 height 52
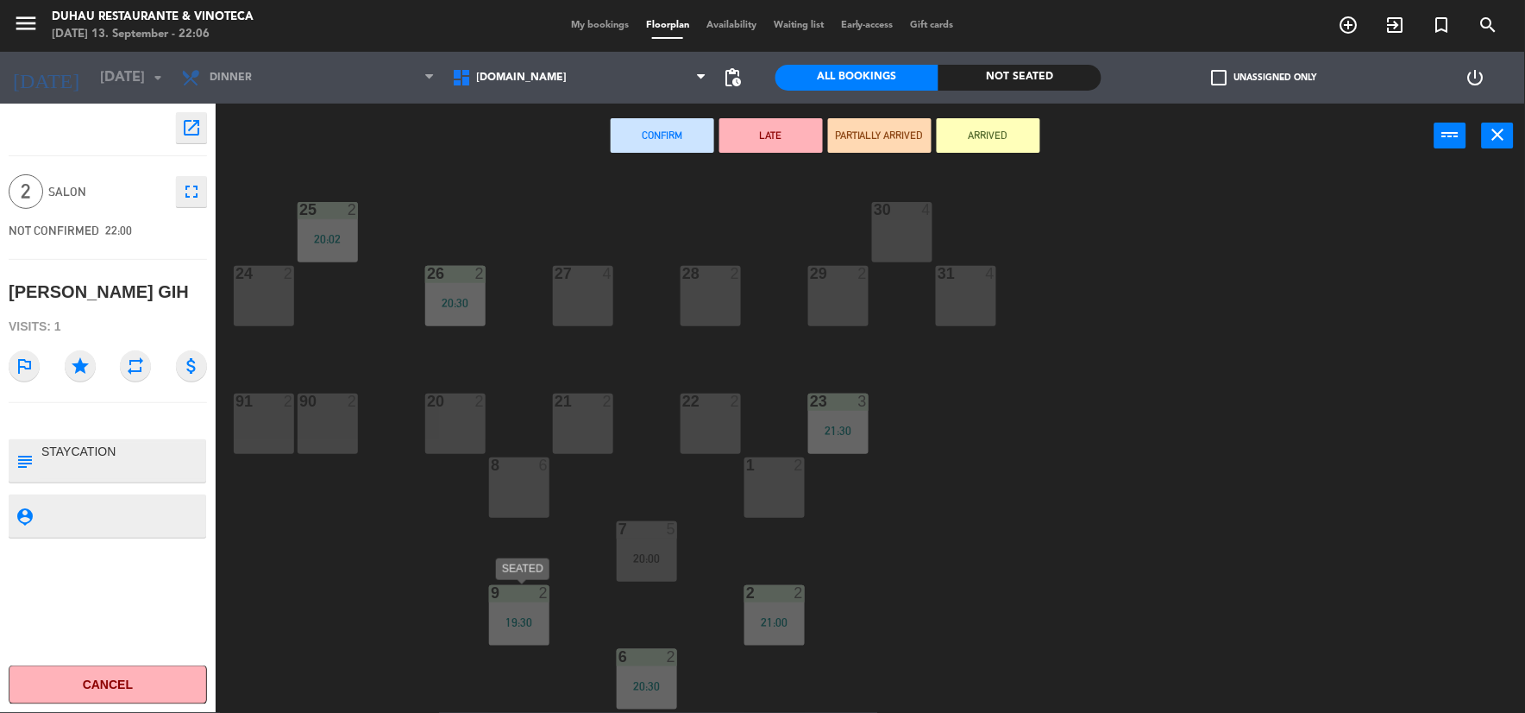
click at [502, 616] on div "19:30" at bounding box center [519, 622] width 60 height 12
click at [514, 616] on div "19:30" at bounding box center [519, 622] width 60 height 12
click at [1493, 128] on icon "close" at bounding box center [1498, 134] width 21 height 21
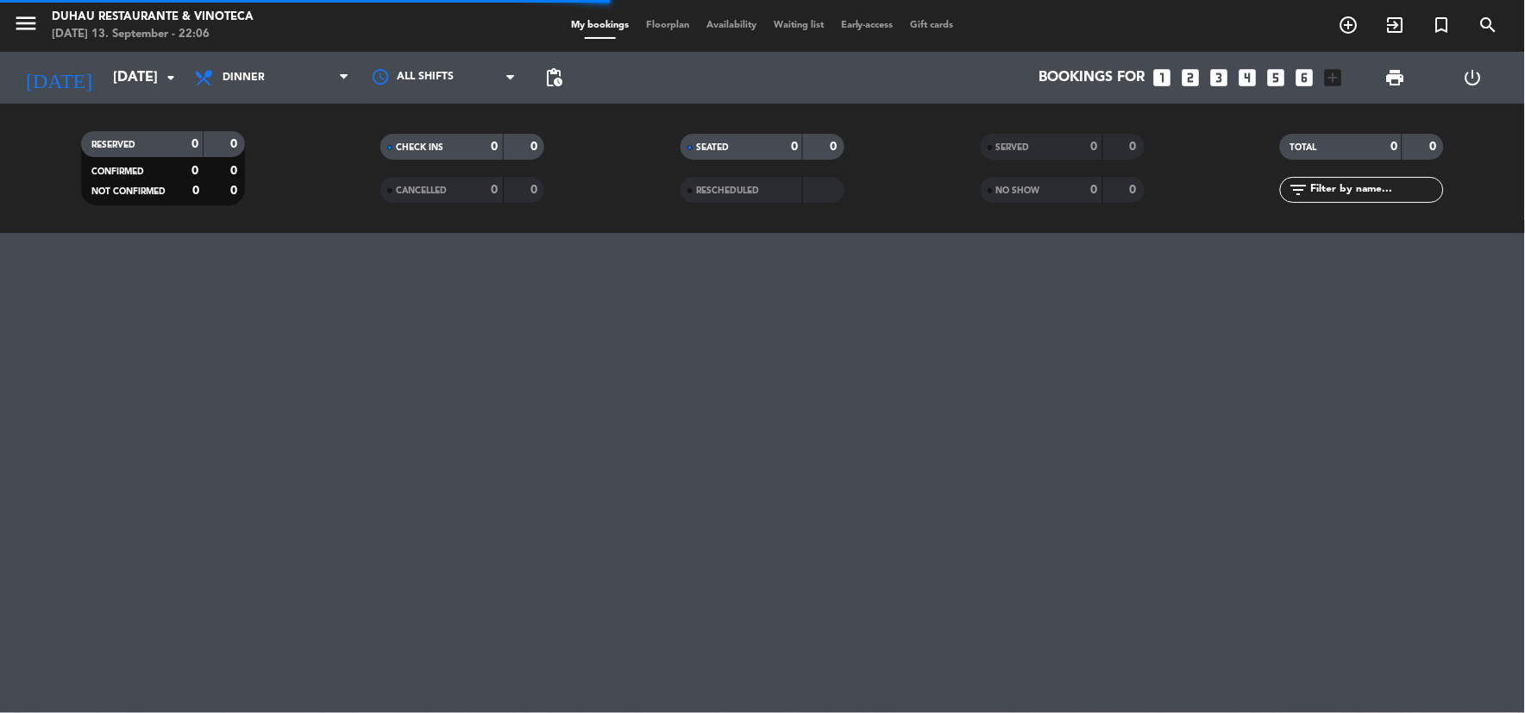
click at [650, 26] on span "Floorplan" at bounding box center [667, 25] width 60 height 9
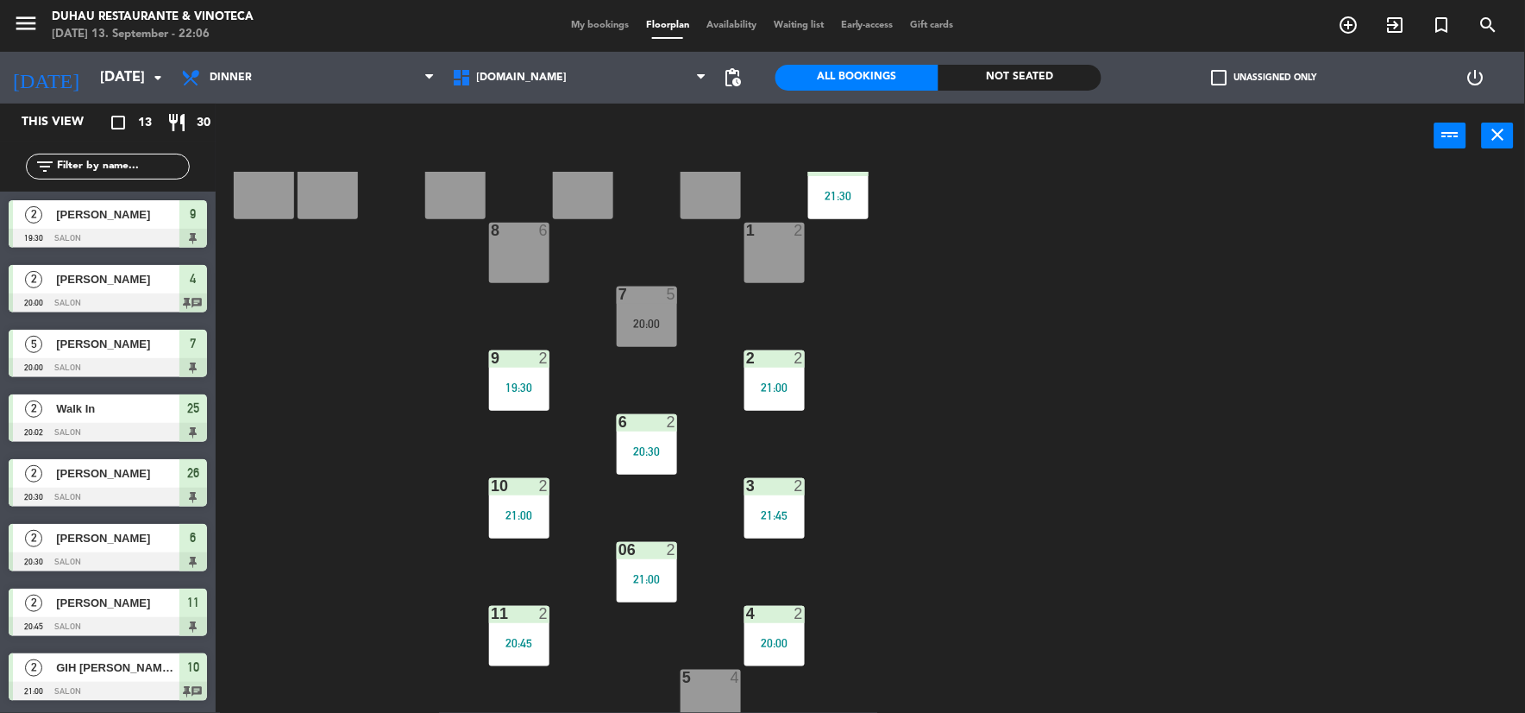
scroll to position [248, 0]
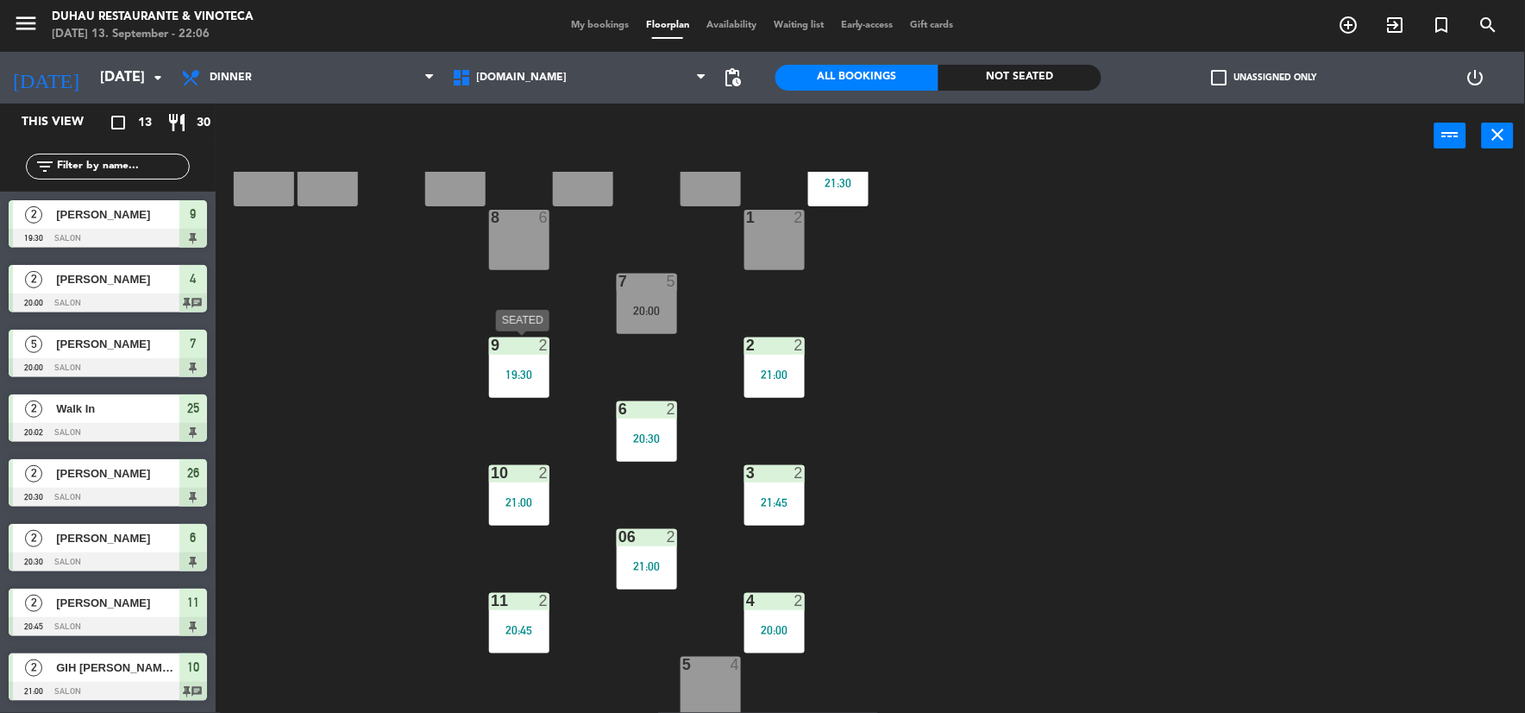
click at [518, 372] on div "19:30" at bounding box center [519, 374] width 60 height 12
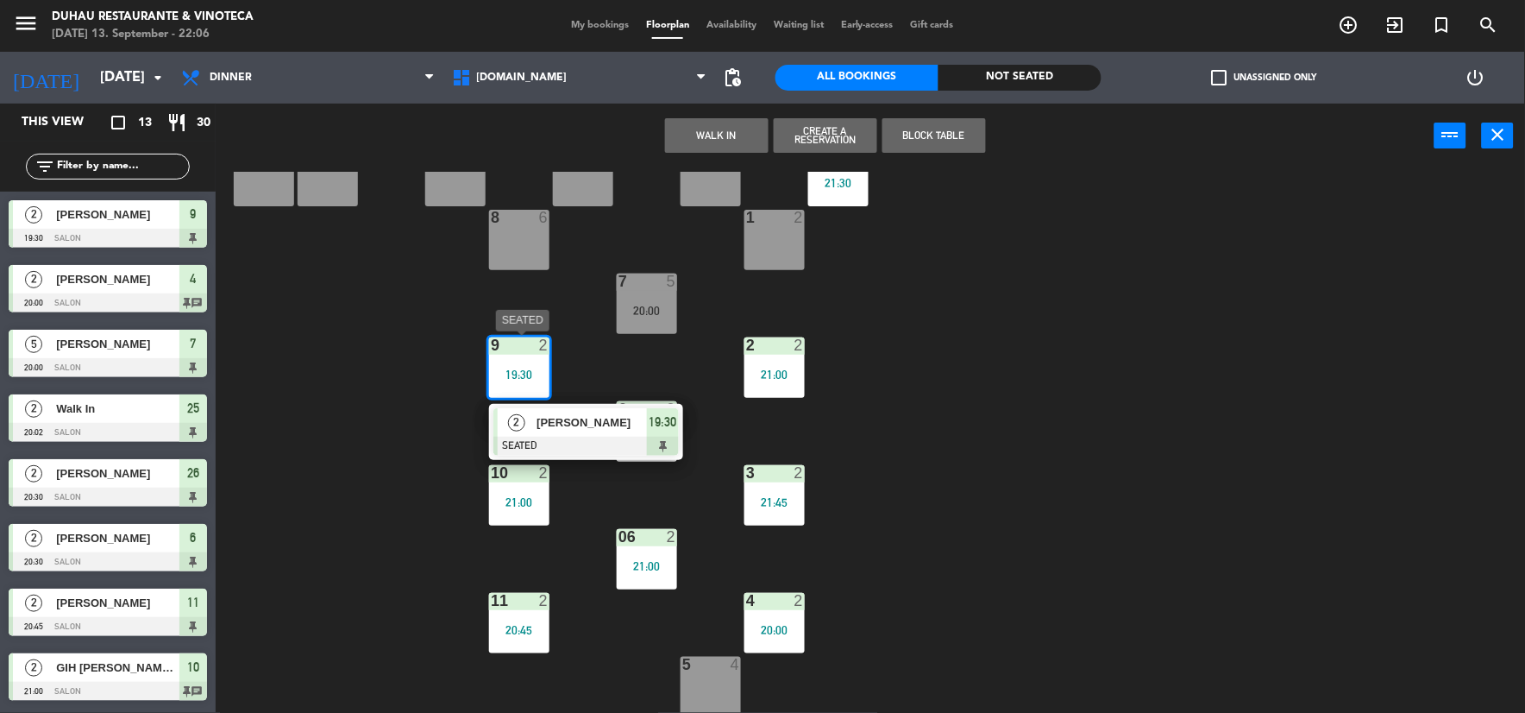
click at [667, 427] on span "19:30" at bounding box center [664, 421] width 28 height 21
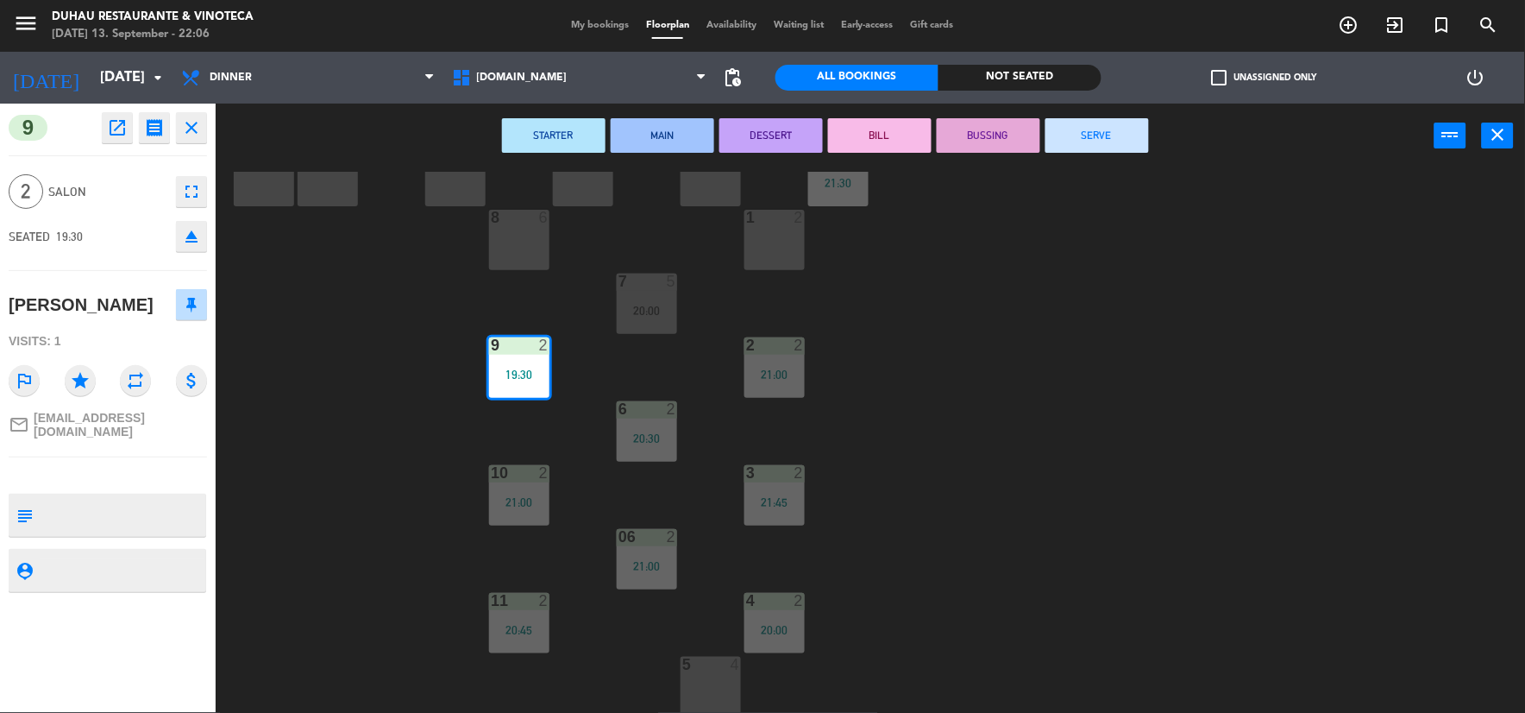
click at [1126, 141] on button "SERVE" at bounding box center [1097, 135] width 104 height 35
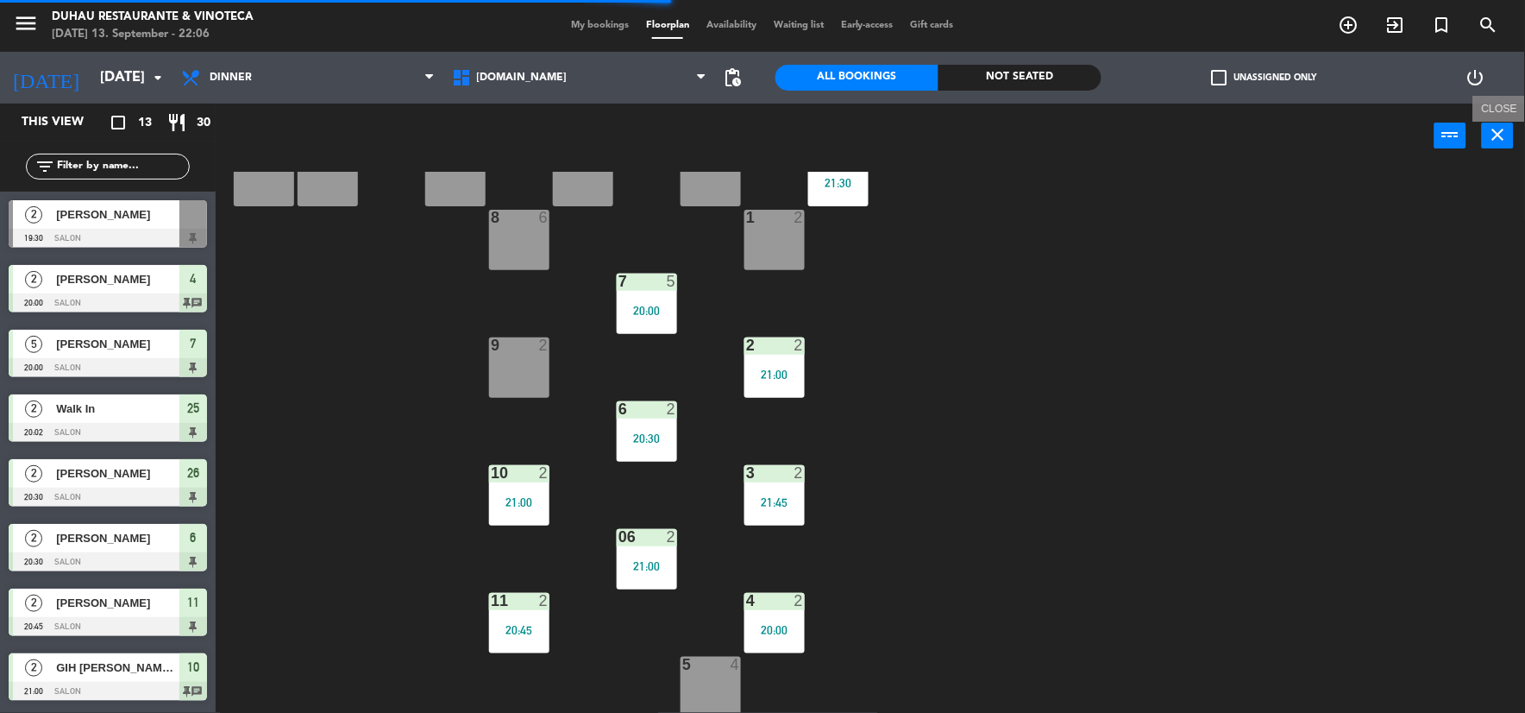
click at [1504, 147] on button "close" at bounding box center [1498, 135] width 32 height 26
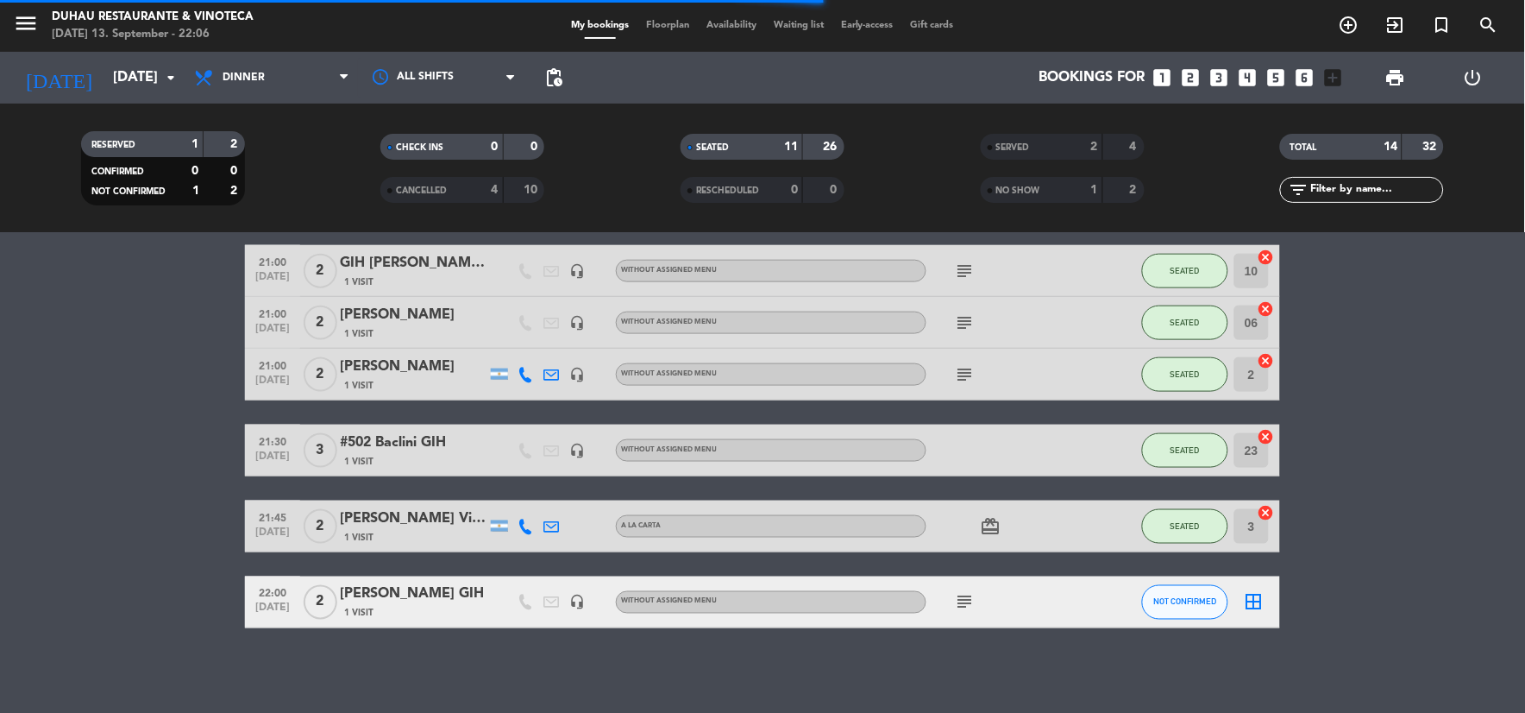
scroll to position [544, 0]
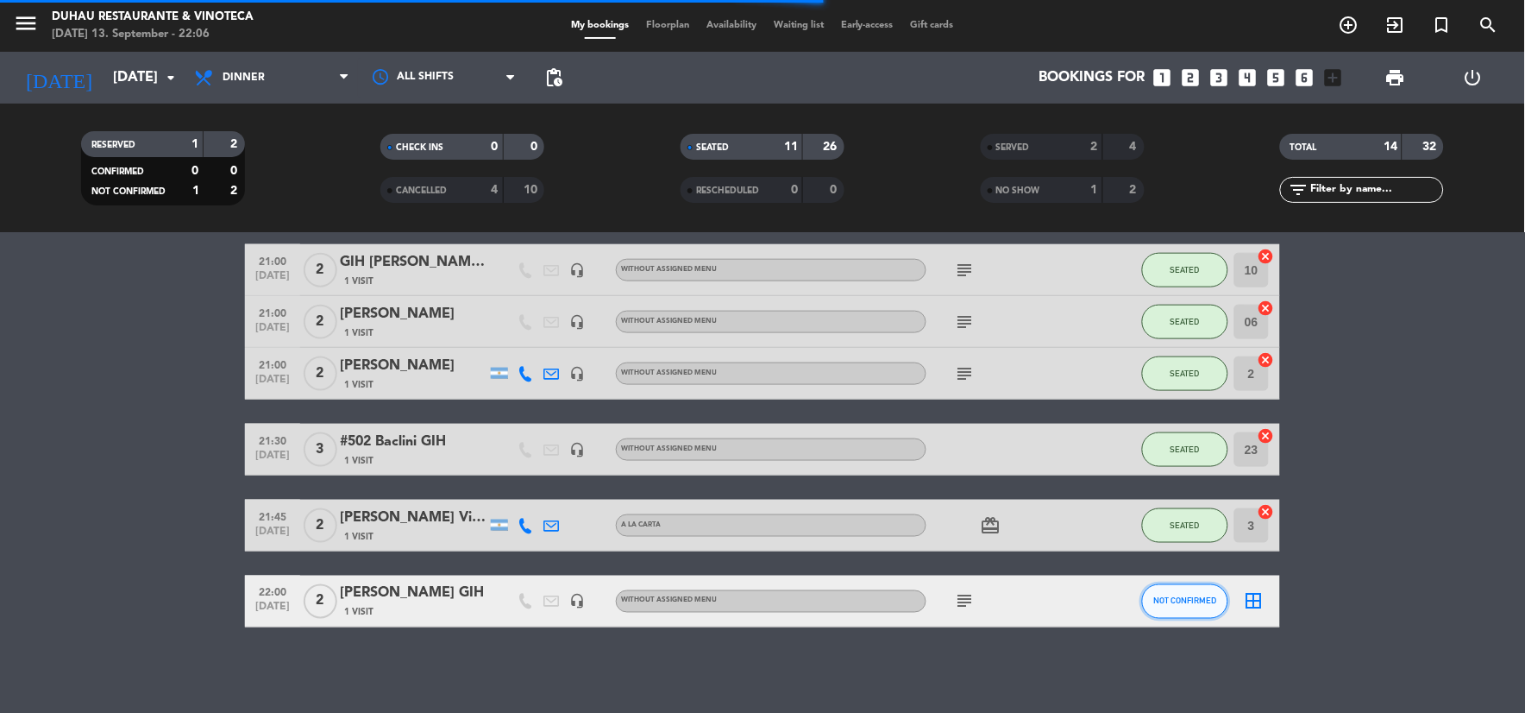
click at [1210, 617] on button "NOT CONFIRMED" at bounding box center [1185, 601] width 86 height 35
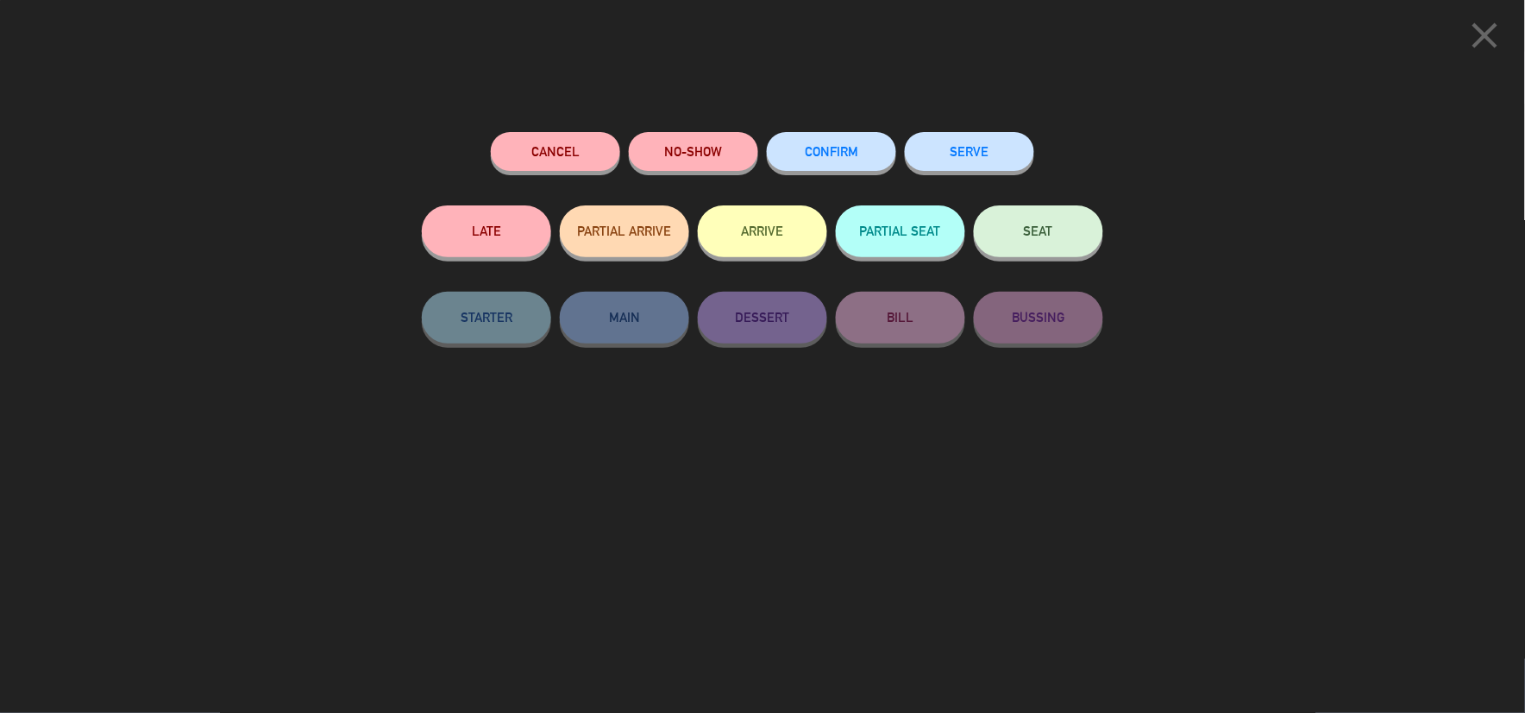
click at [1033, 254] on button "SEAT" at bounding box center [1038, 231] width 129 height 52
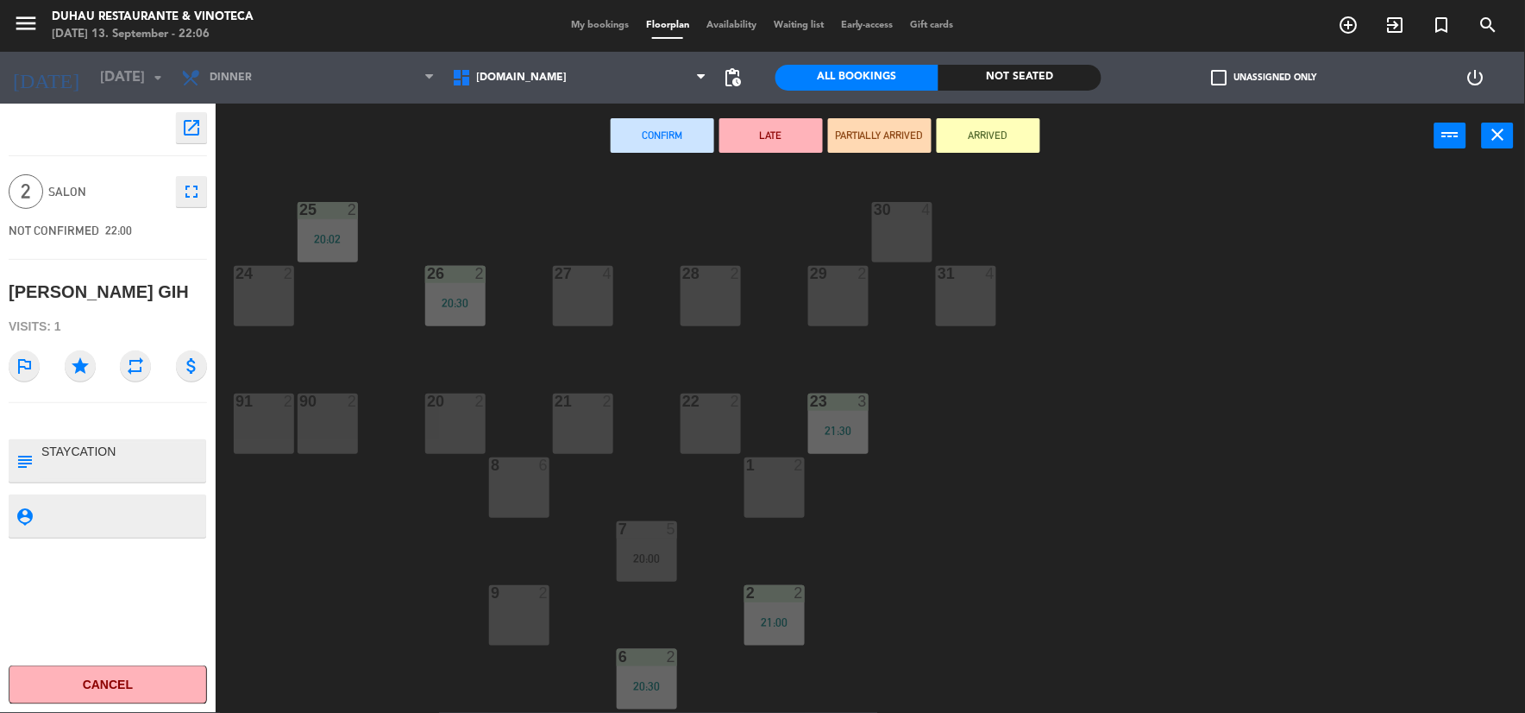
click at [512, 607] on div "9 2" at bounding box center [519, 615] width 60 height 60
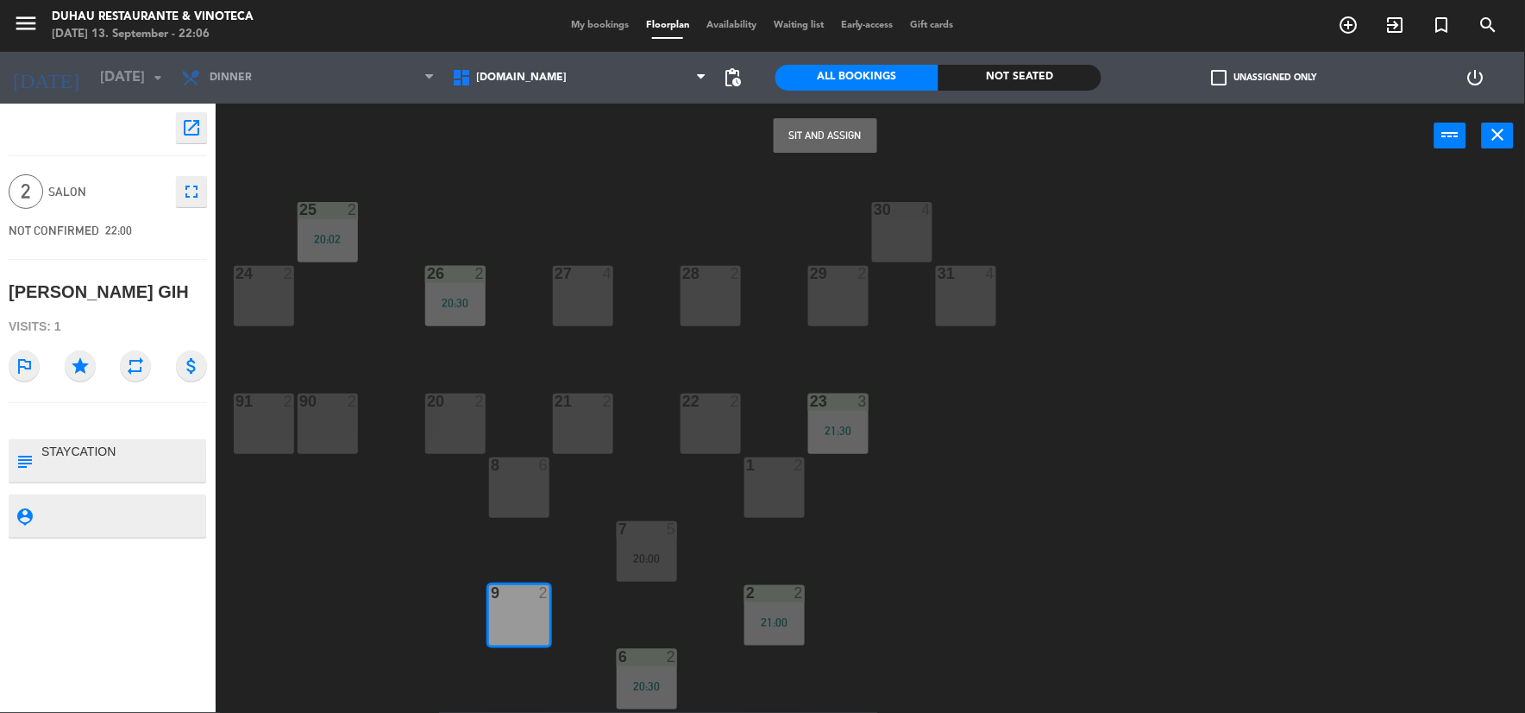
click at [838, 129] on button "Sit and Assign" at bounding box center [826, 135] width 104 height 35
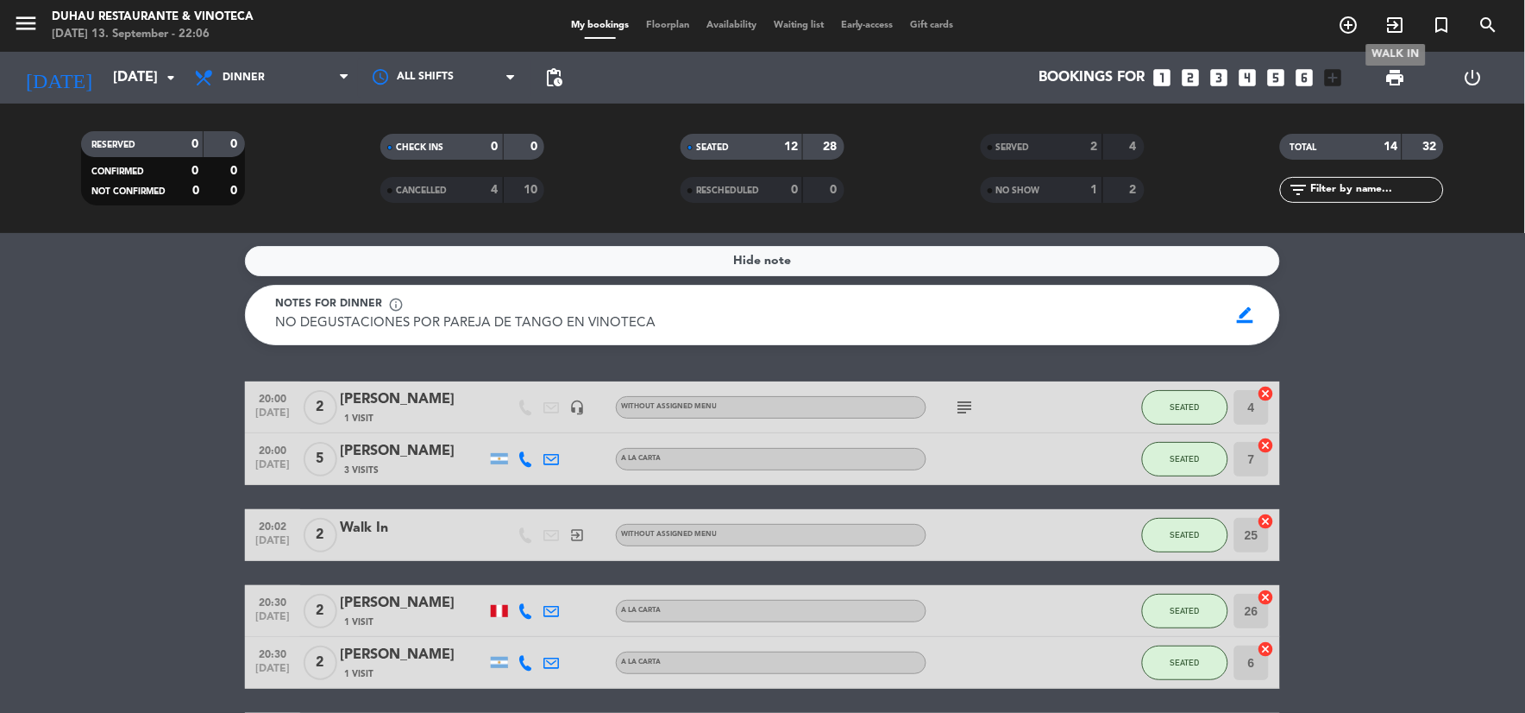
click at [1398, 28] on icon "exit_to_app" at bounding box center [1395, 25] width 21 height 21
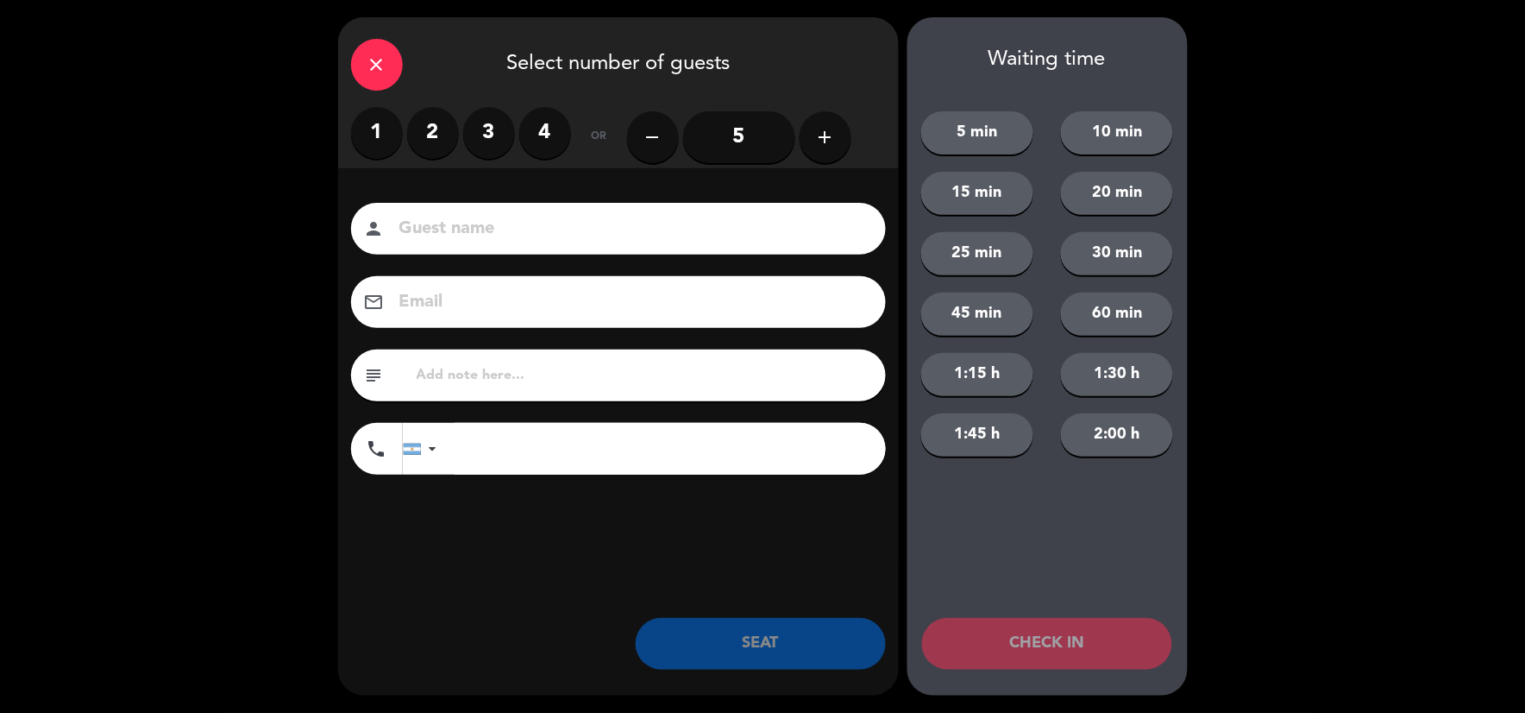
click at [417, 128] on label "2" at bounding box center [433, 133] width 52 height 52
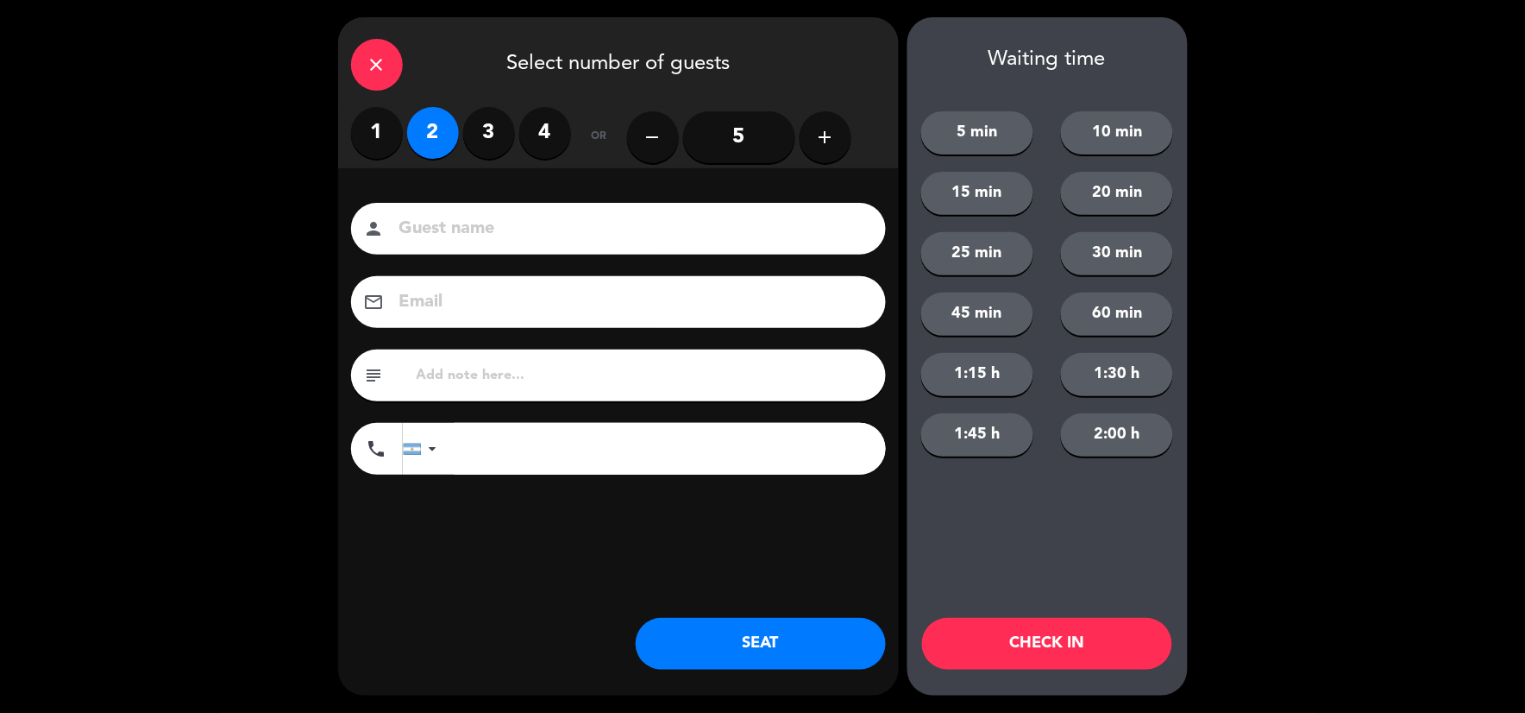
click at [713, 644] on button "SEAT" at bounding box center [761, 644] width 250 height 52
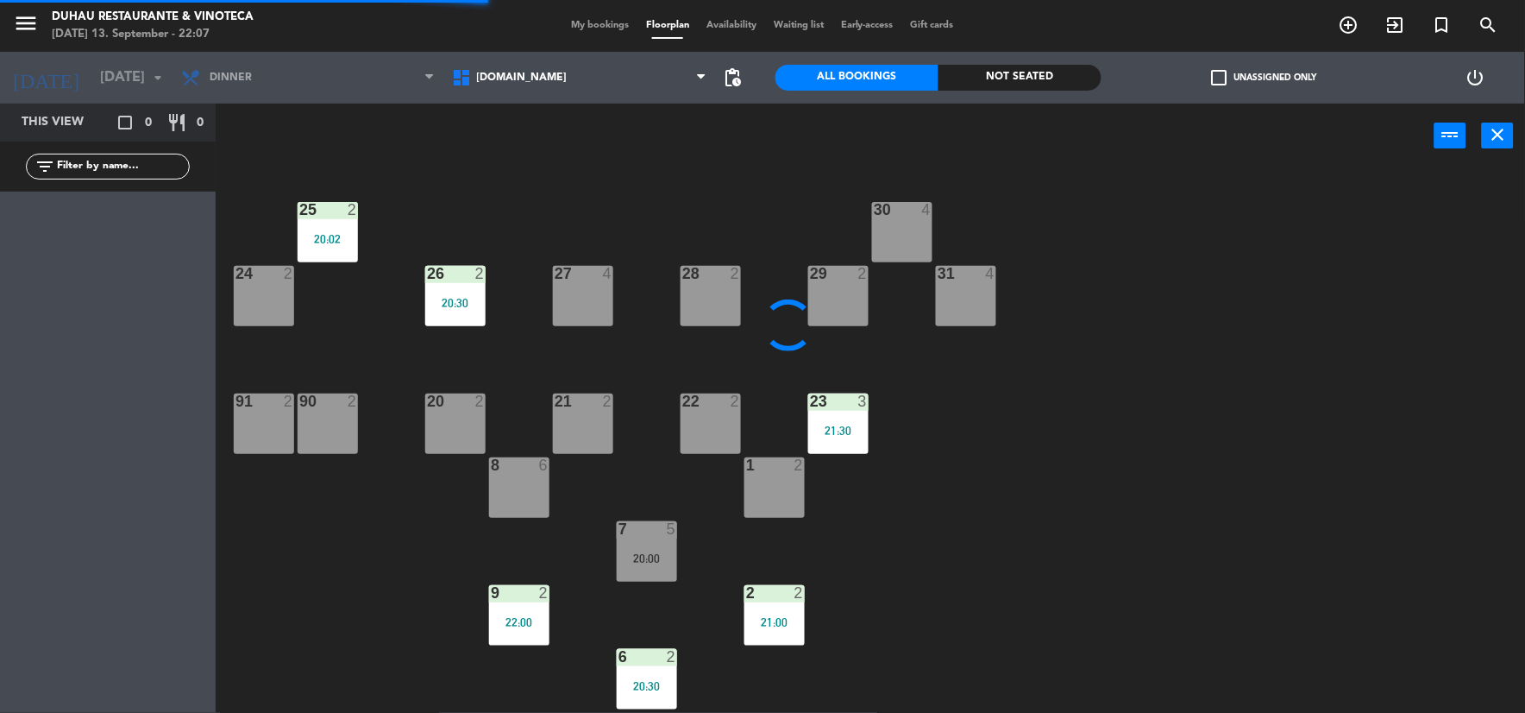
drag, startPoint x: 526, startPoint y: 480, endPoint x: 612, endPoint y: 495, distance: 87.6
click at [526, 480] on div "8 6" at bounding box center [519, 487] width 60 height 60
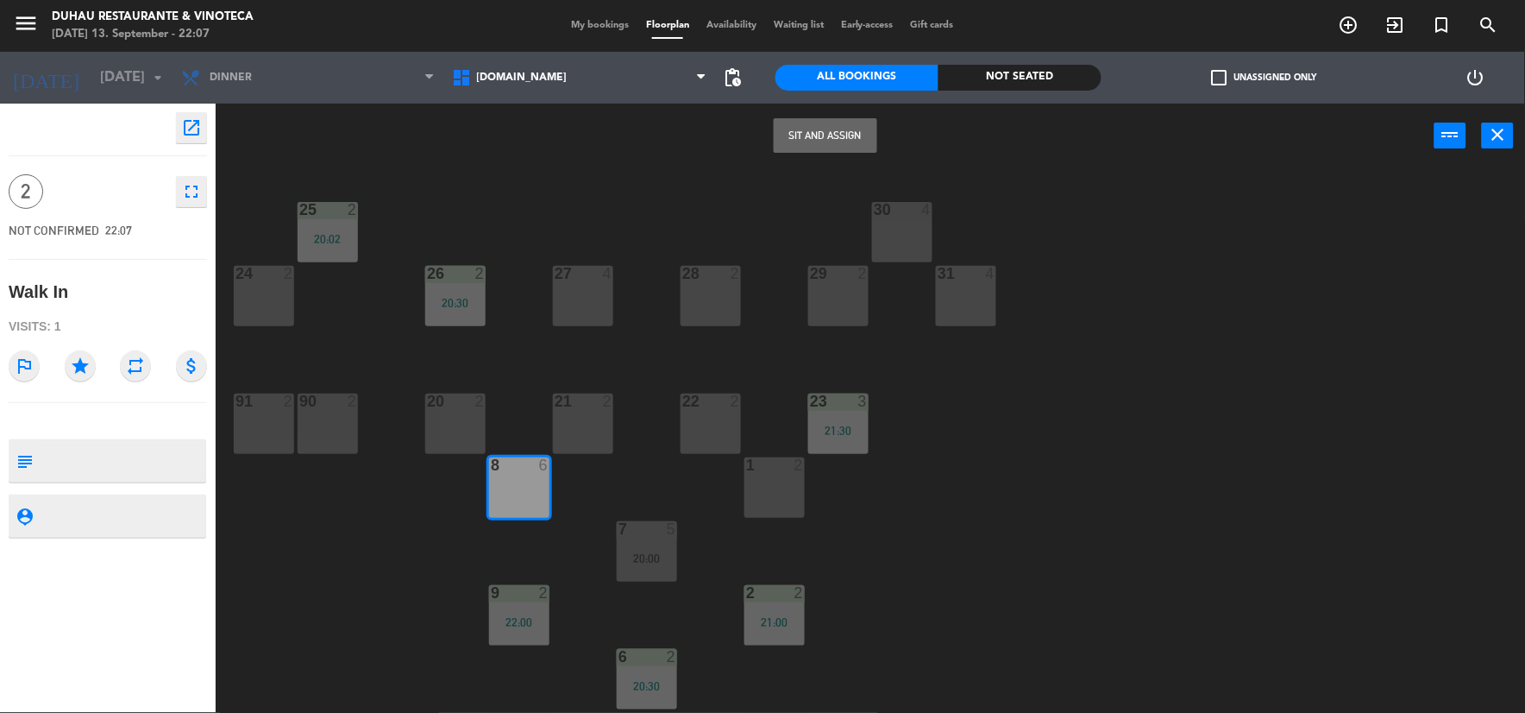
drag, startPoint x: 821, startPoint y: 134, endPoint x: 820, endPoint y: 156, distance: 22.4
click at [818, 143] on button "Sit and Assign" at bounding box center [826, 135] width 104 height 35
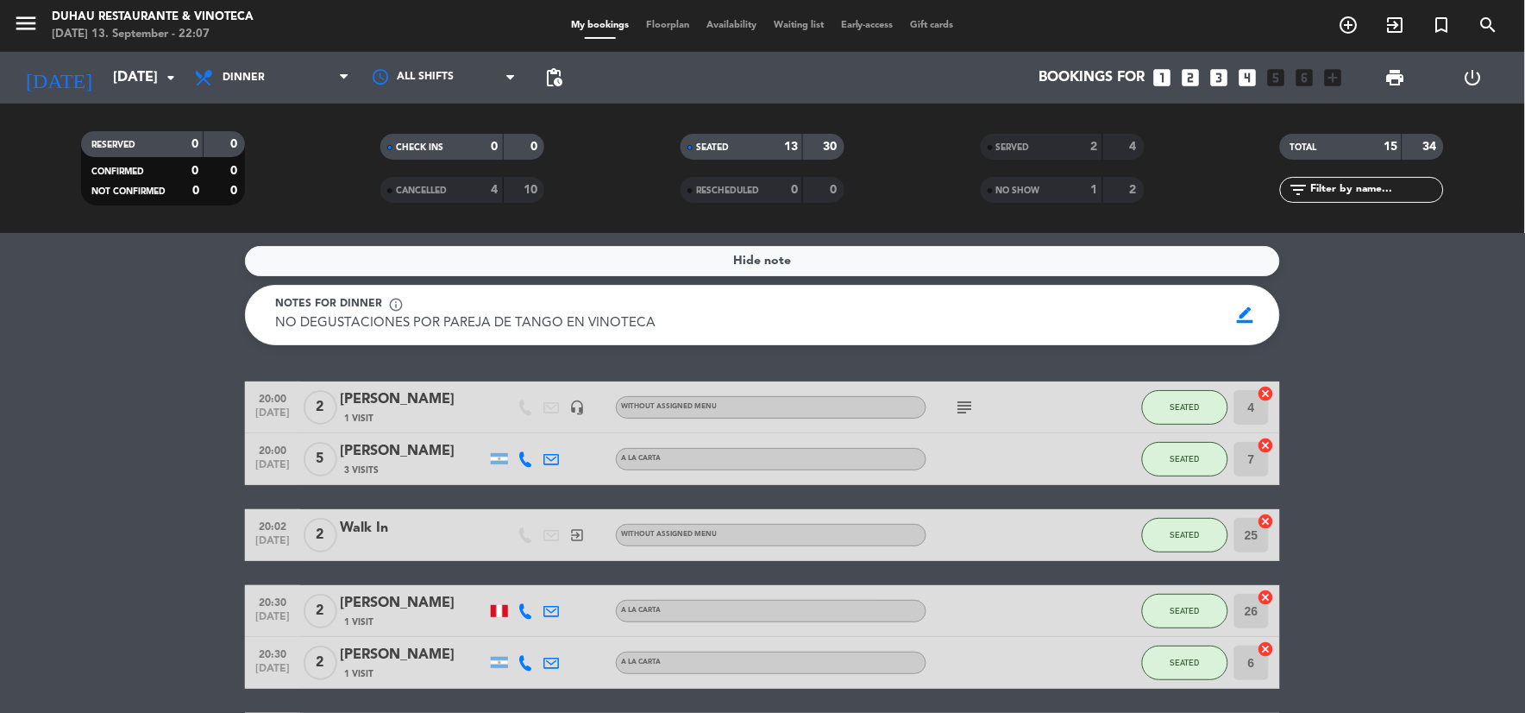
click at [959, 408] on icon "subject" at bounding box center [965, 407] width 21 height 21
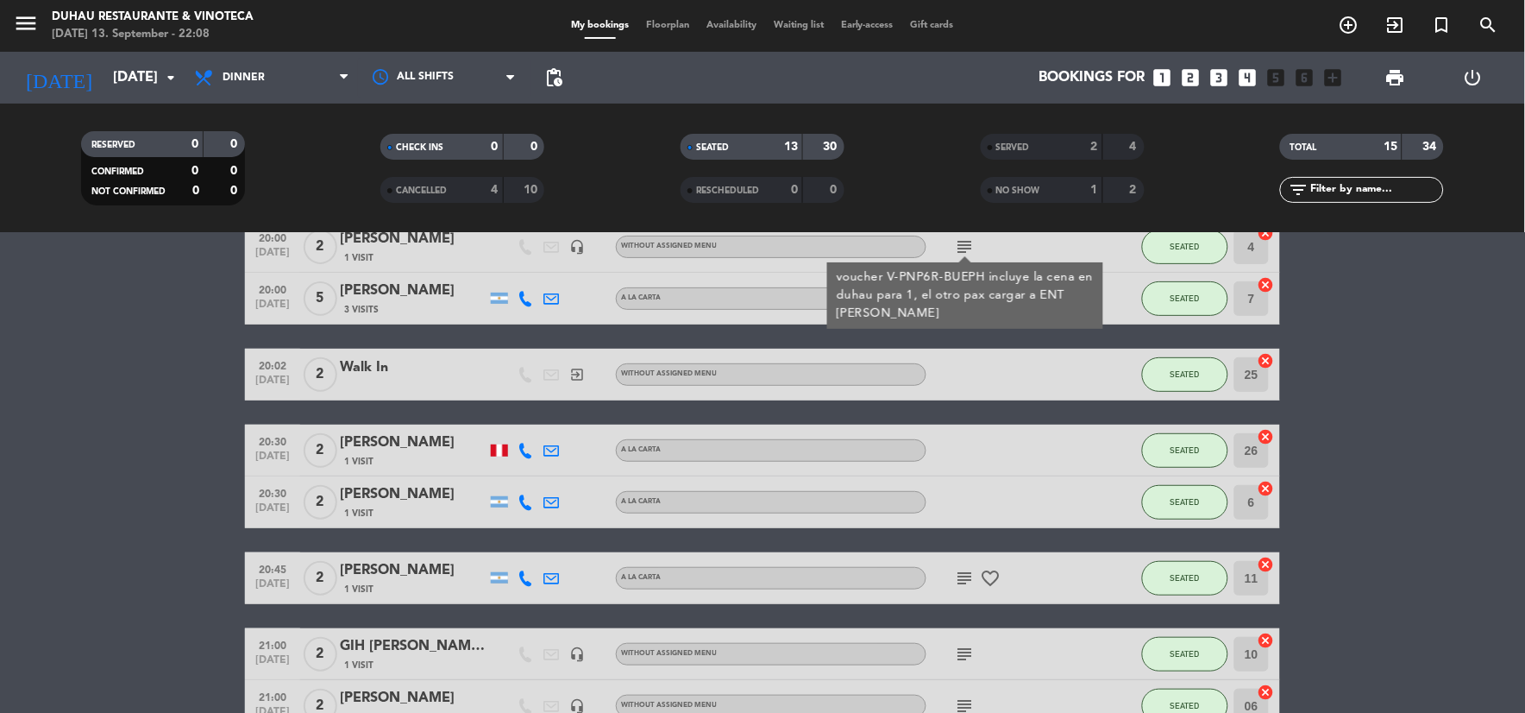
scroll to position [191, 0]
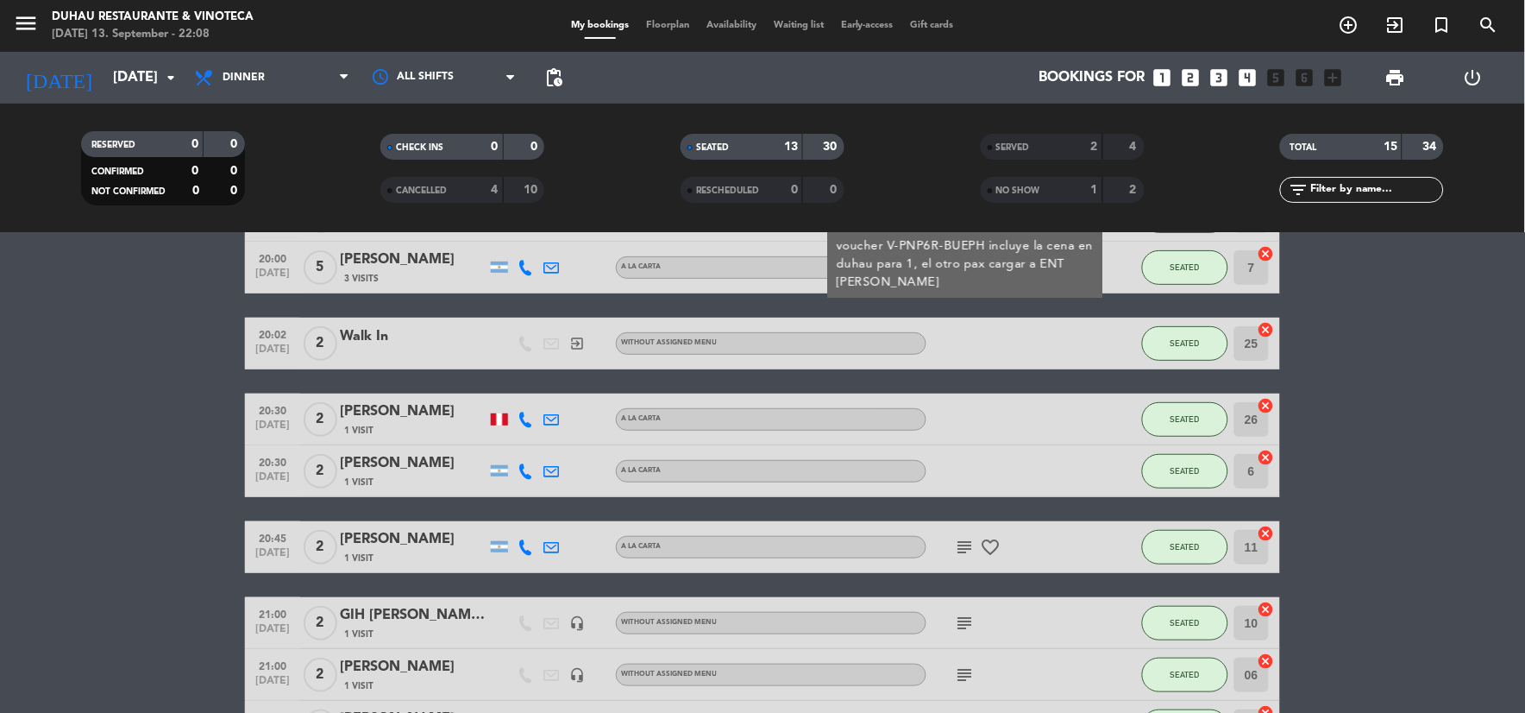
click at [968, 544] on icon "subject" at bounding box center [965, 547] width 21 height 21
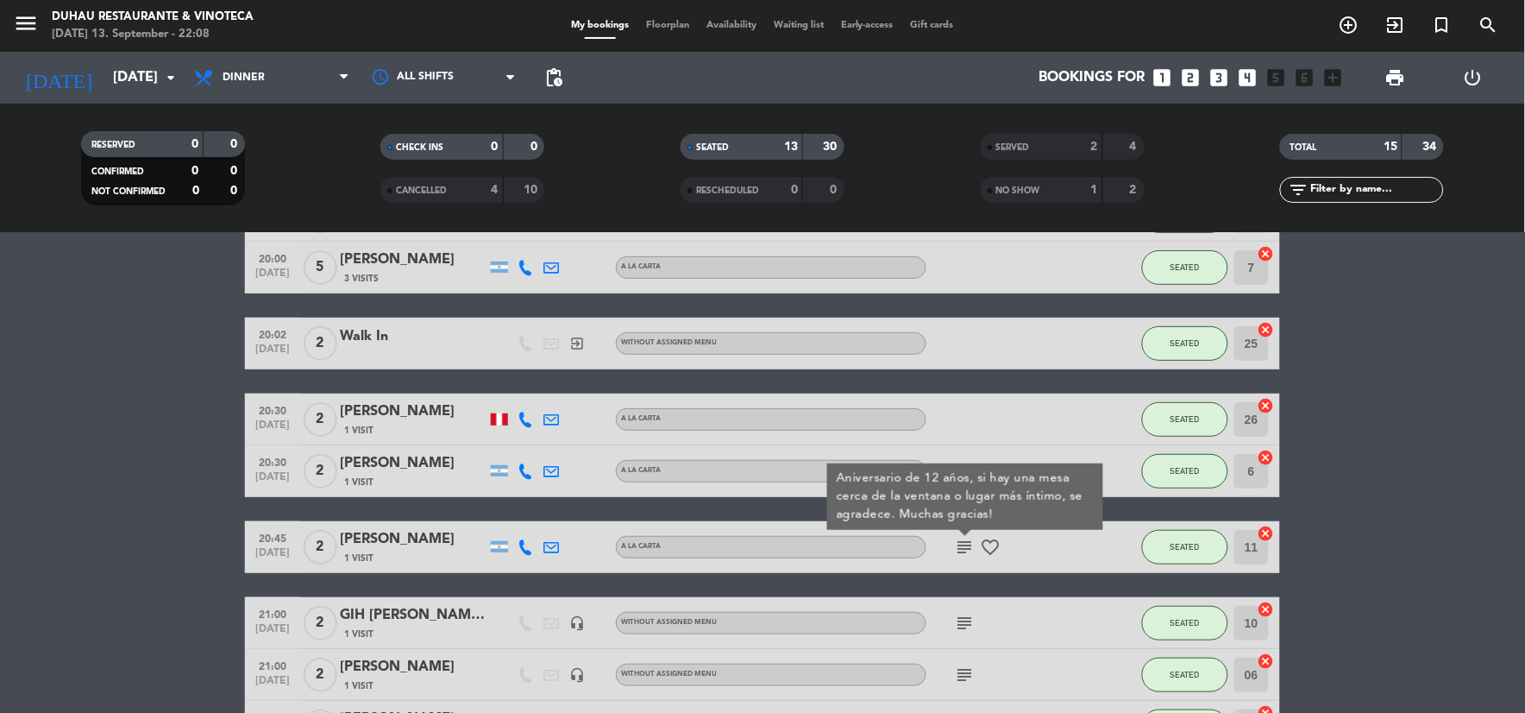
click at [963, 621] on icon "subject" at bounding box center [965, 622] width 21 height 21
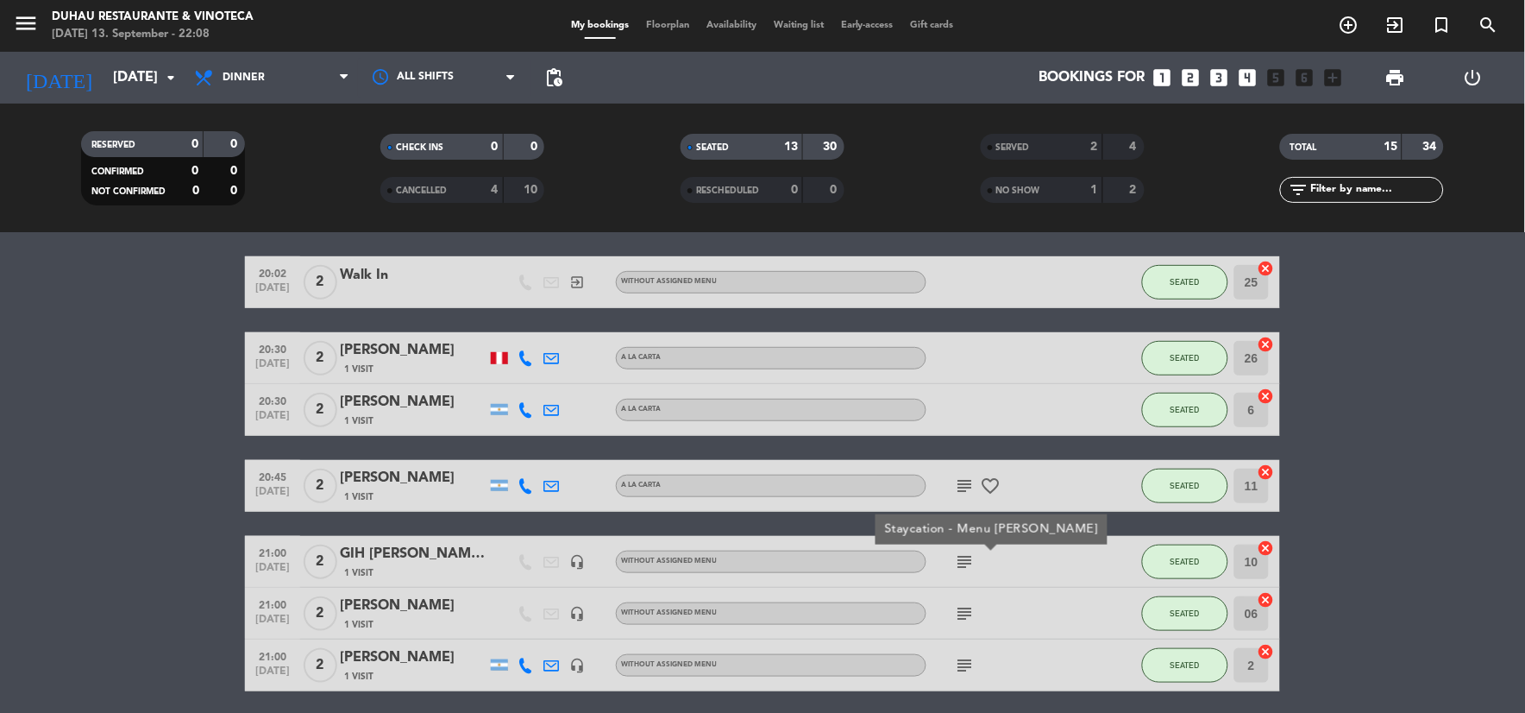
scroll to position [287, 0]
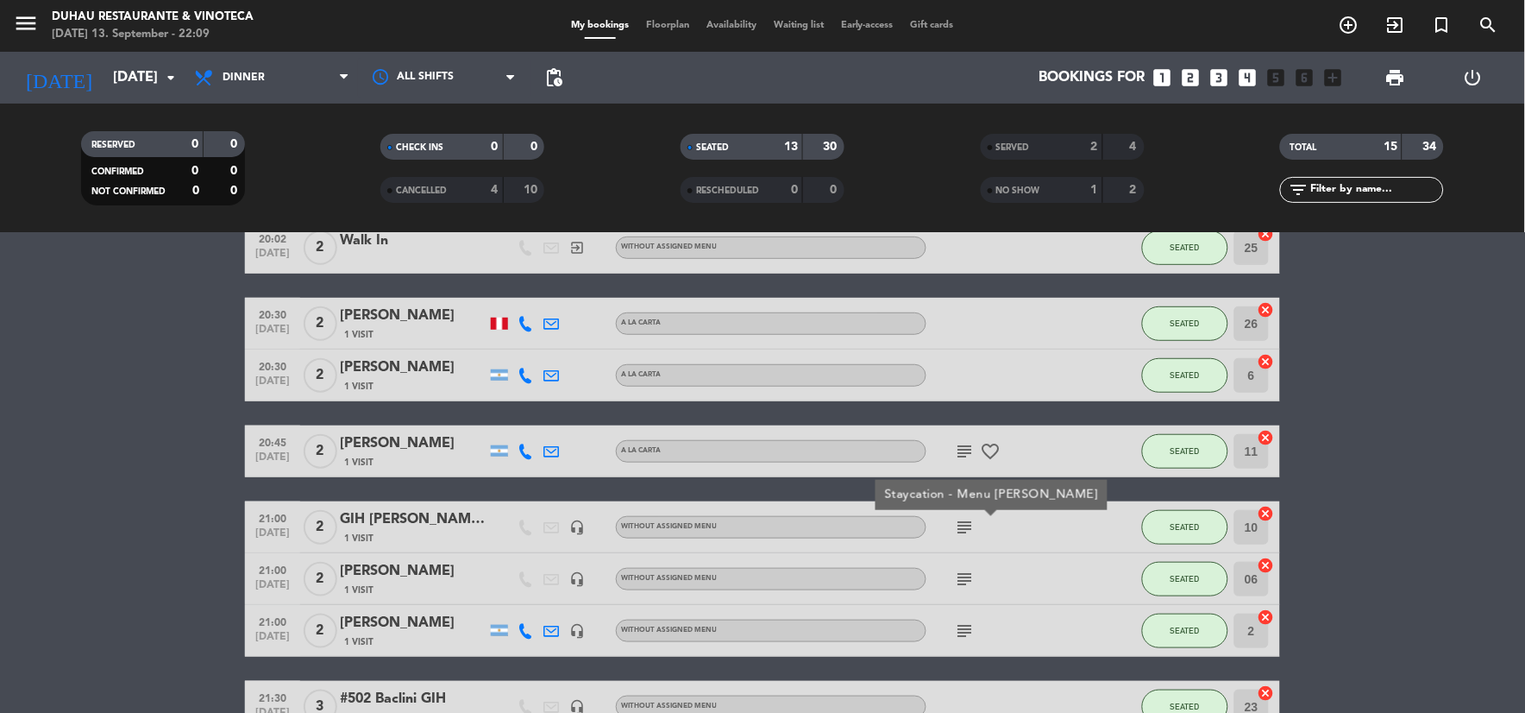
click at [967, 576] on icon "subject" at bounding box center [965, 578] width 21 height 21
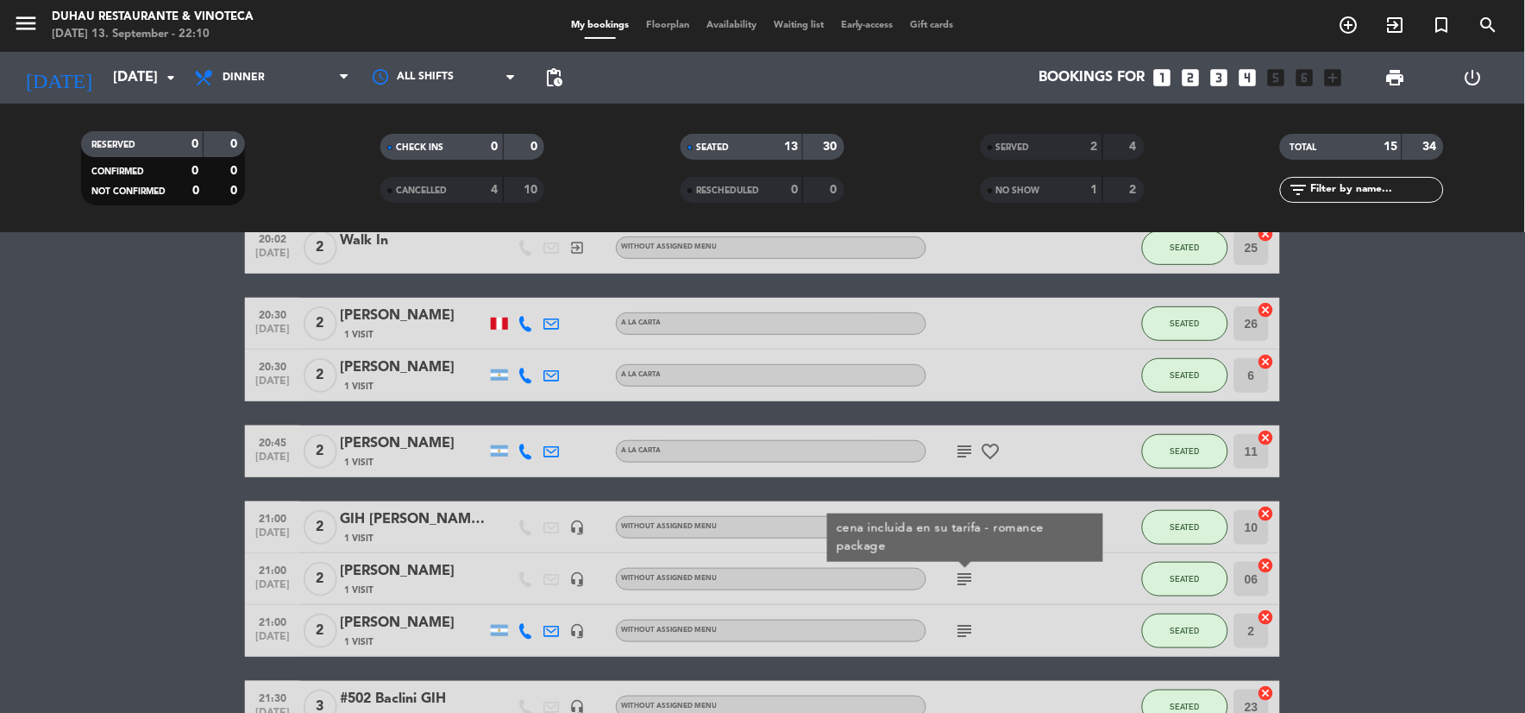
click at [938, 614] on div "subject" at bounding box center [1003, 630] width 155 height 51
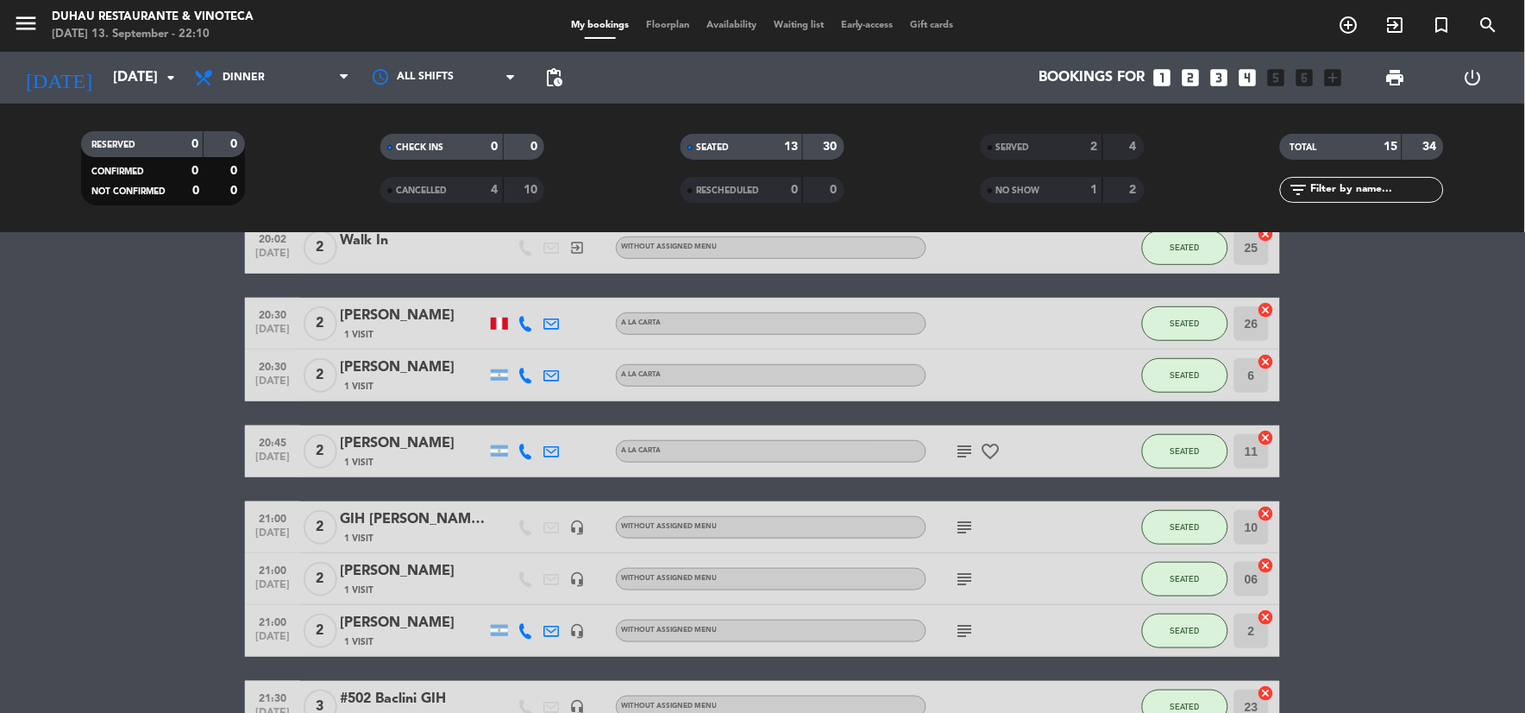
click at [981, 636] on div "subject" at bounding box center [1003, 630] width 155 height 51
click at [968, 628] on icon "subject" at bounding box center [965, 630] width 21 height 21
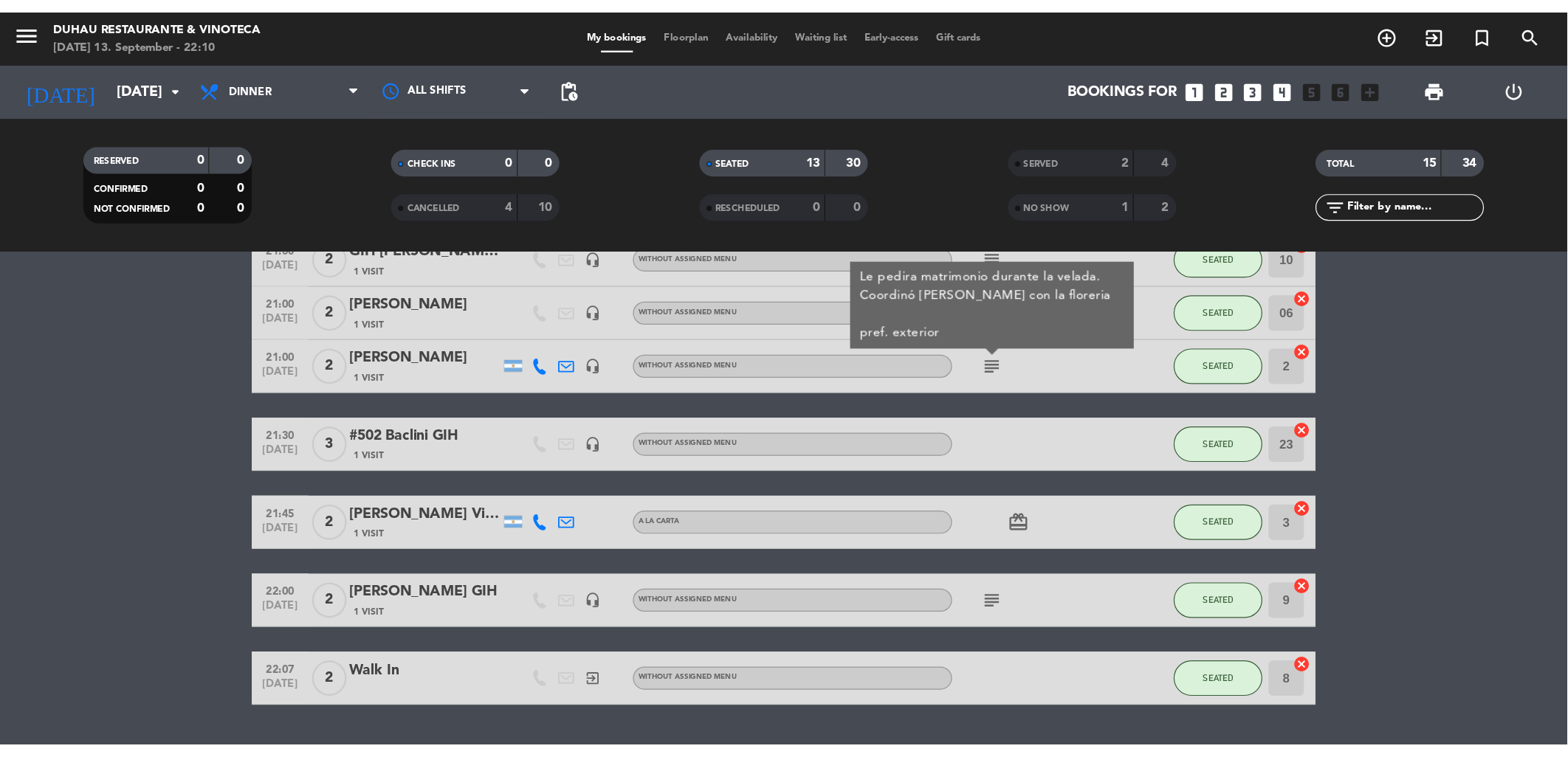
scroll to position [491, 0]
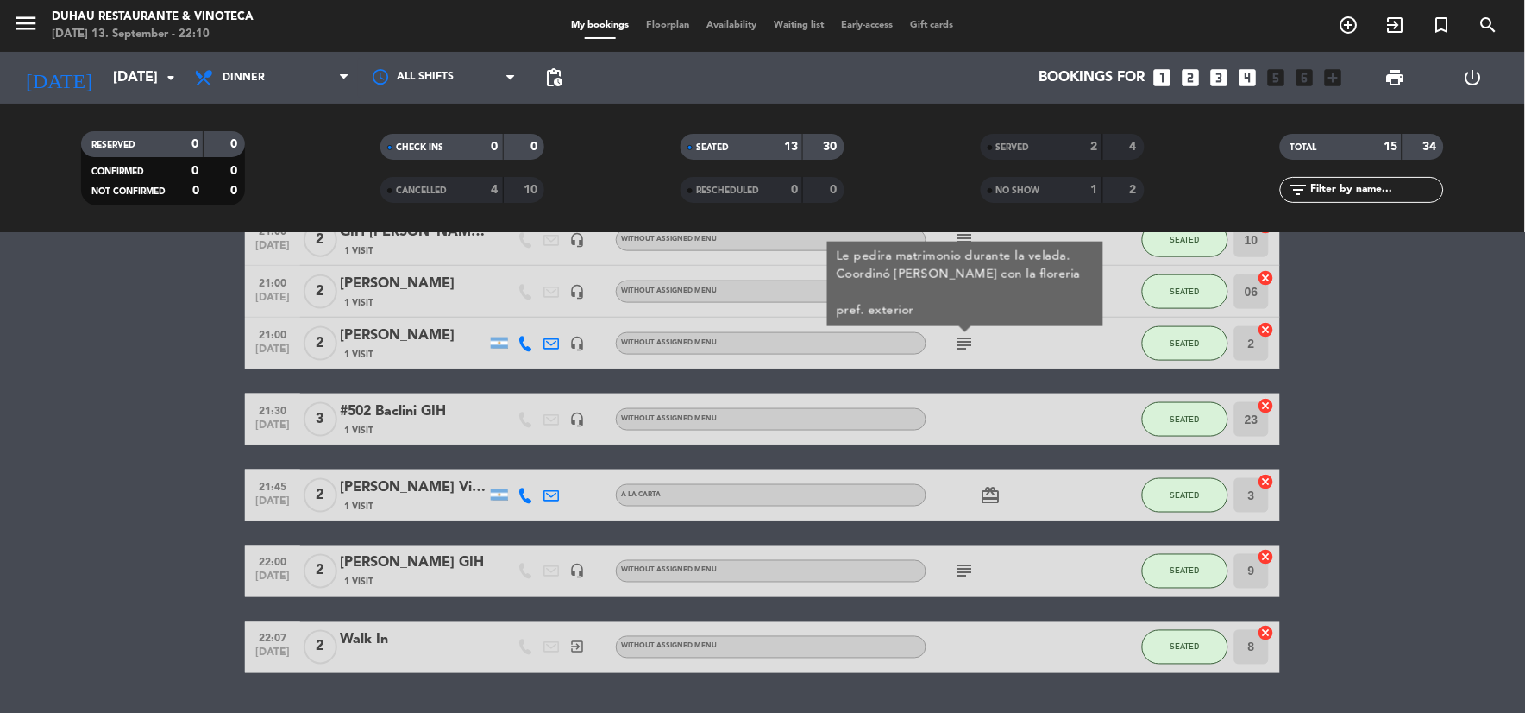
click at [970, 568] on icon "subject" at bounding box center [965, 571] width 21 height 21
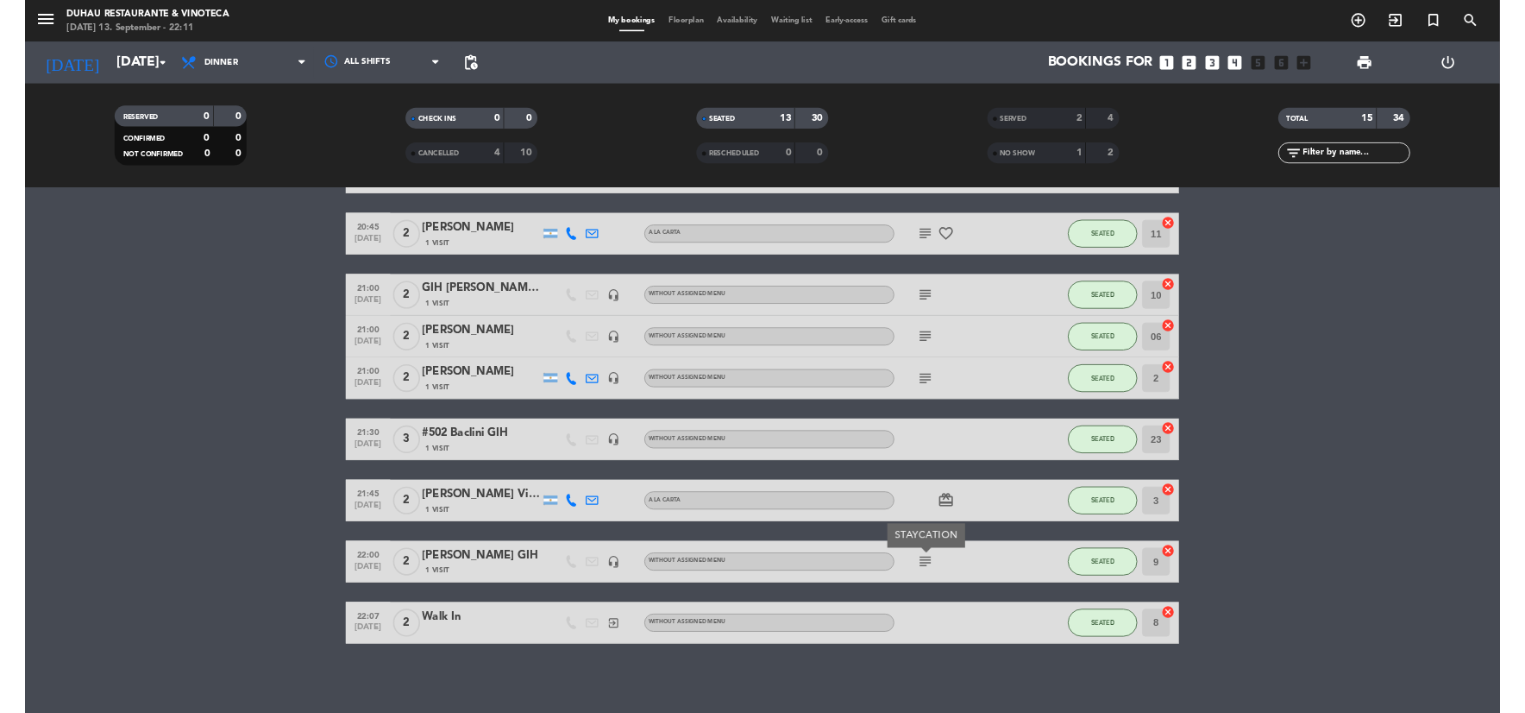
scroll to position [449, 0]
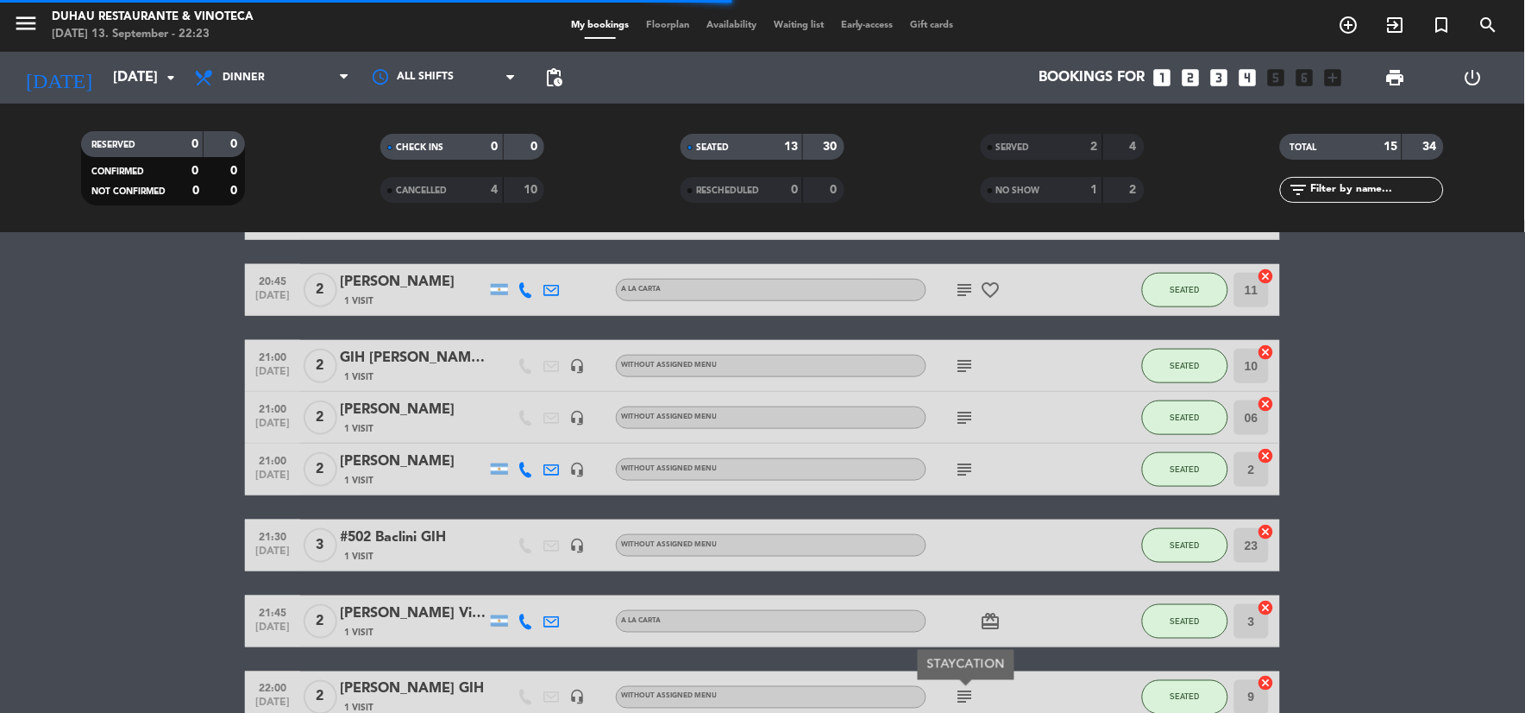
drag, startPoint x: 763, startPoint y: 331, endPoint x: 632, endPoint y: 368, distance: 135.4
